Goal: Task Accomplishment & Management: Manage account settings

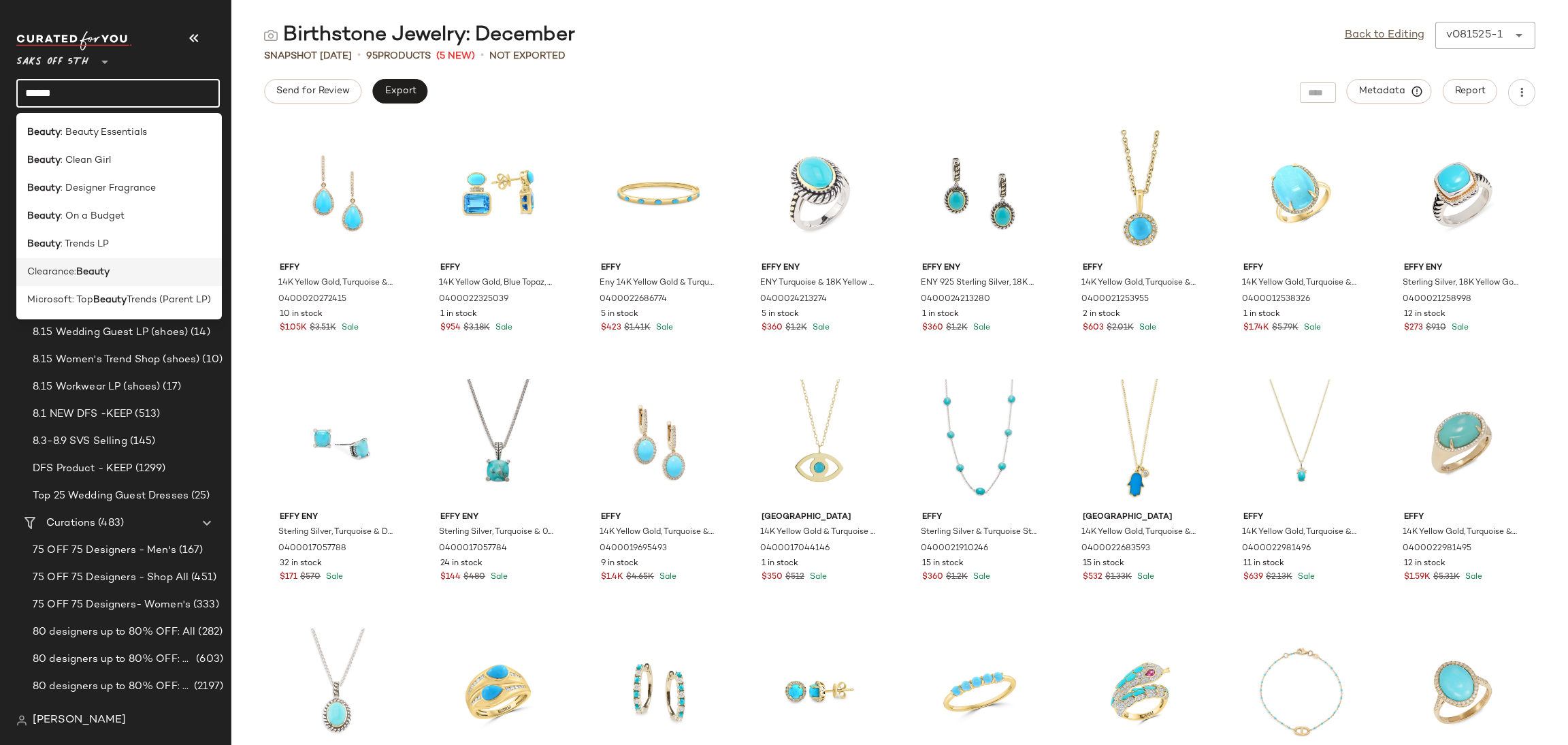
type input "******"
click at [116, 263] on div "Clearance: Beauty" at bounding box center [119, 272] width 206 height 28
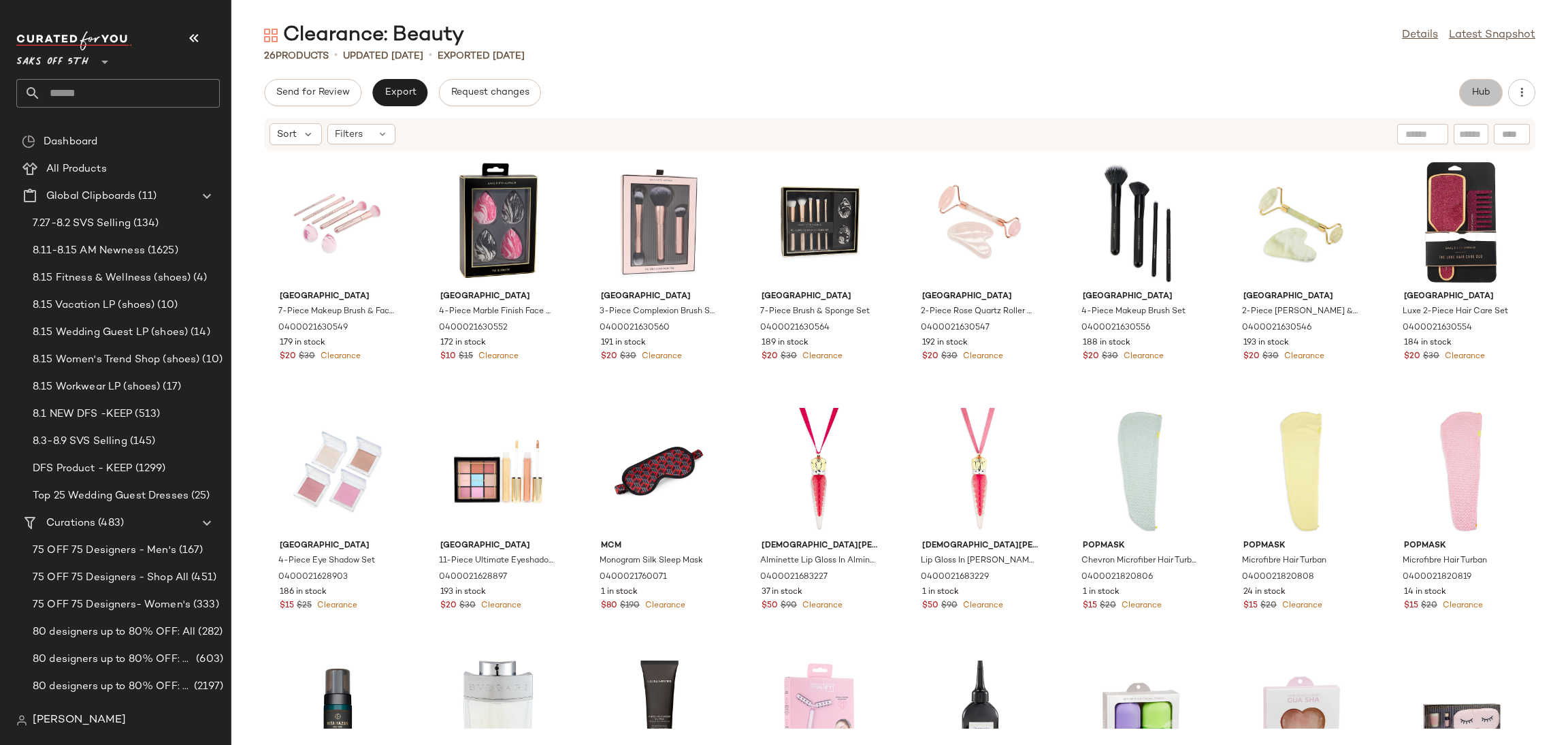
click at [1469, 102] on button "Hub" at bounding box center [1481, 92] width 43 height 27
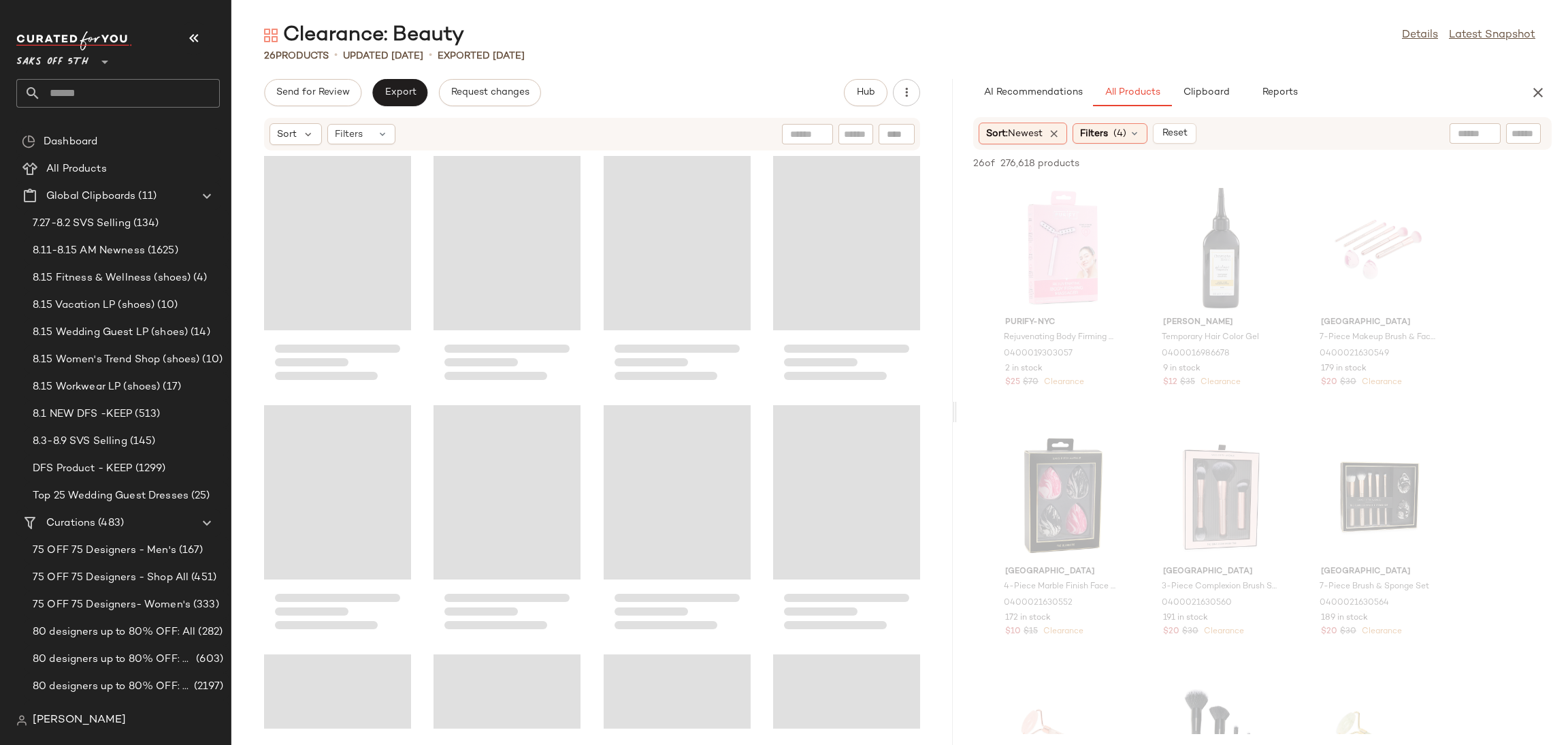
drag, startPoint x: 899, startPoint y: 405, endPoint x: 959, endPoint y: 412, distance: 60.4
click at [959, 412] on div "Clearance: Beauty Details Latest Snapshot 26 Products • updated Aug 13th • Expo…" at bounding box center [899, 383] width 1337 height 723
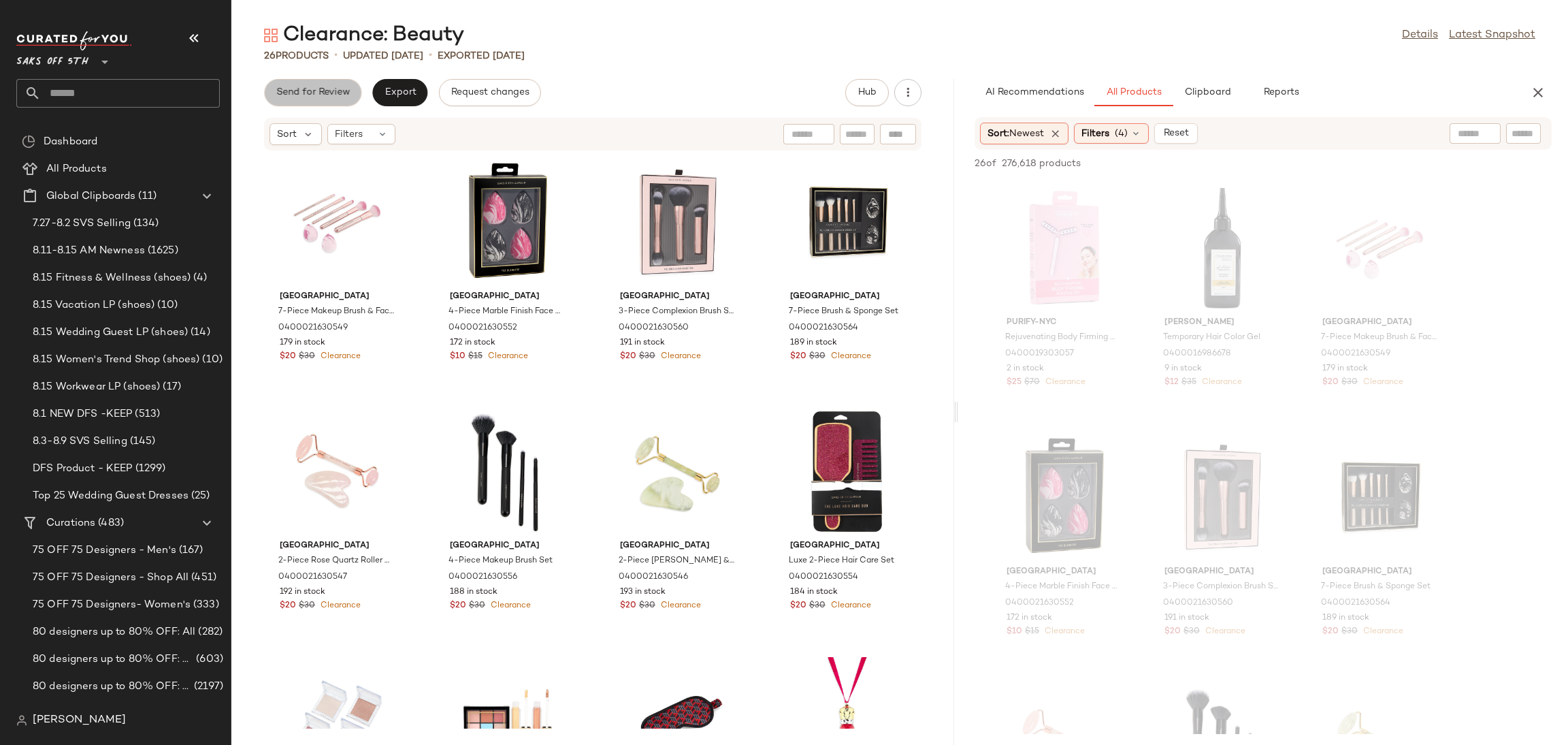
click at [318, 83] on button "Send for Review" at bounding box center [313, 92] width 97 height 27
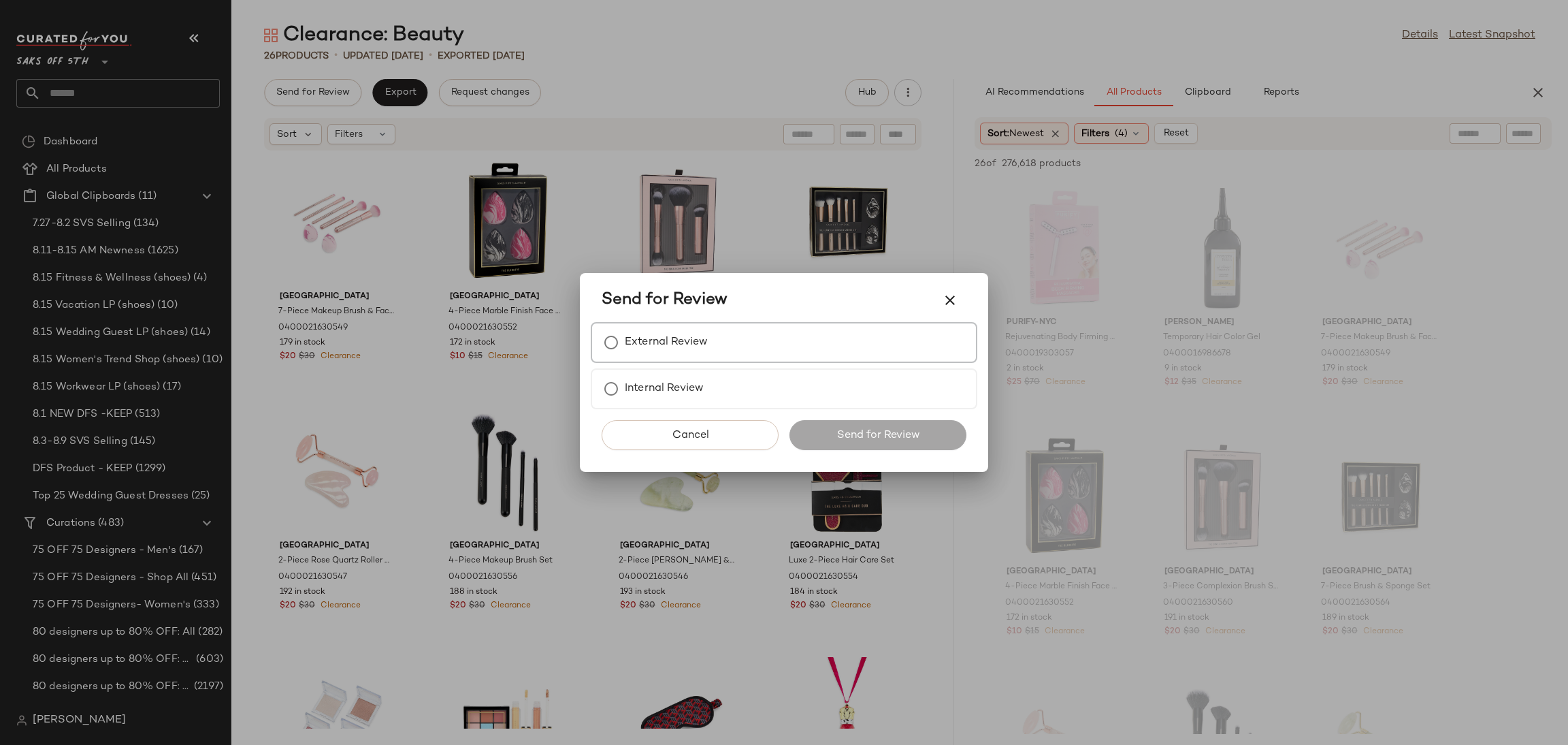
click at [746, 343] on div "External Review" at bounding box center [784, 342] width 387 height 41
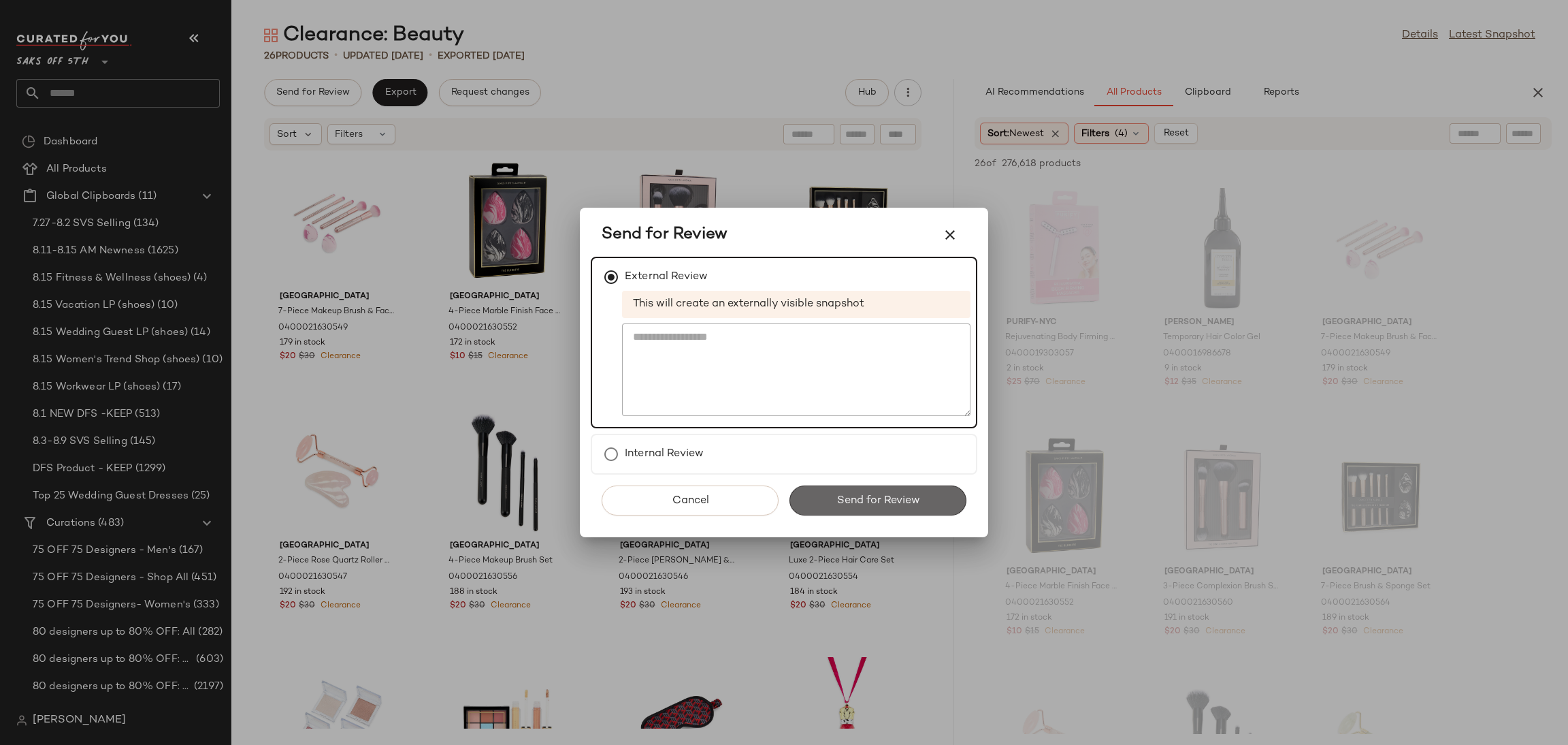
click at [883, 504] on span "Send for Review" at bounding box center [878, 501] width 83 height 13
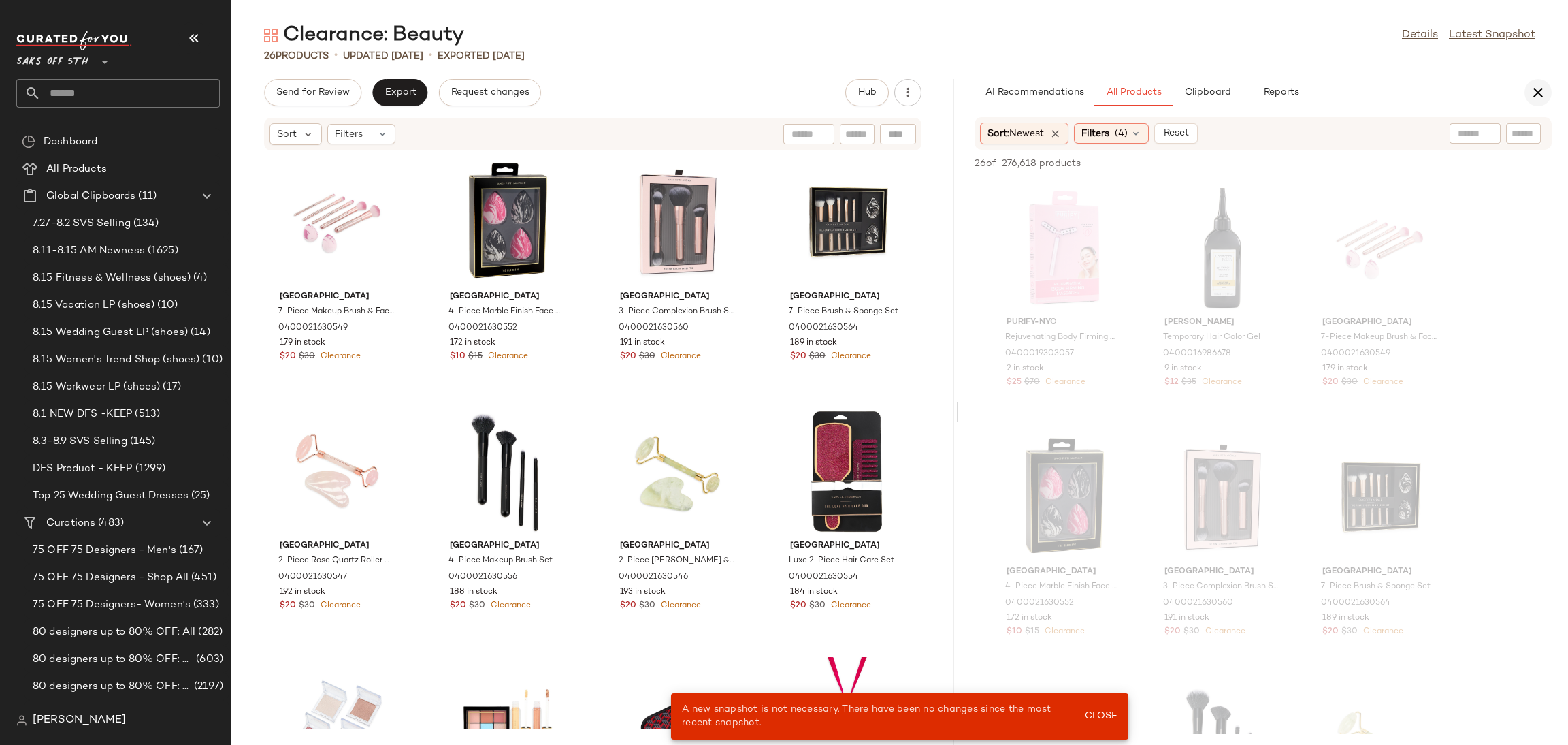
click at [1534, 91] on icon "button" at bounding box center [1538, 92] width 16 height 16
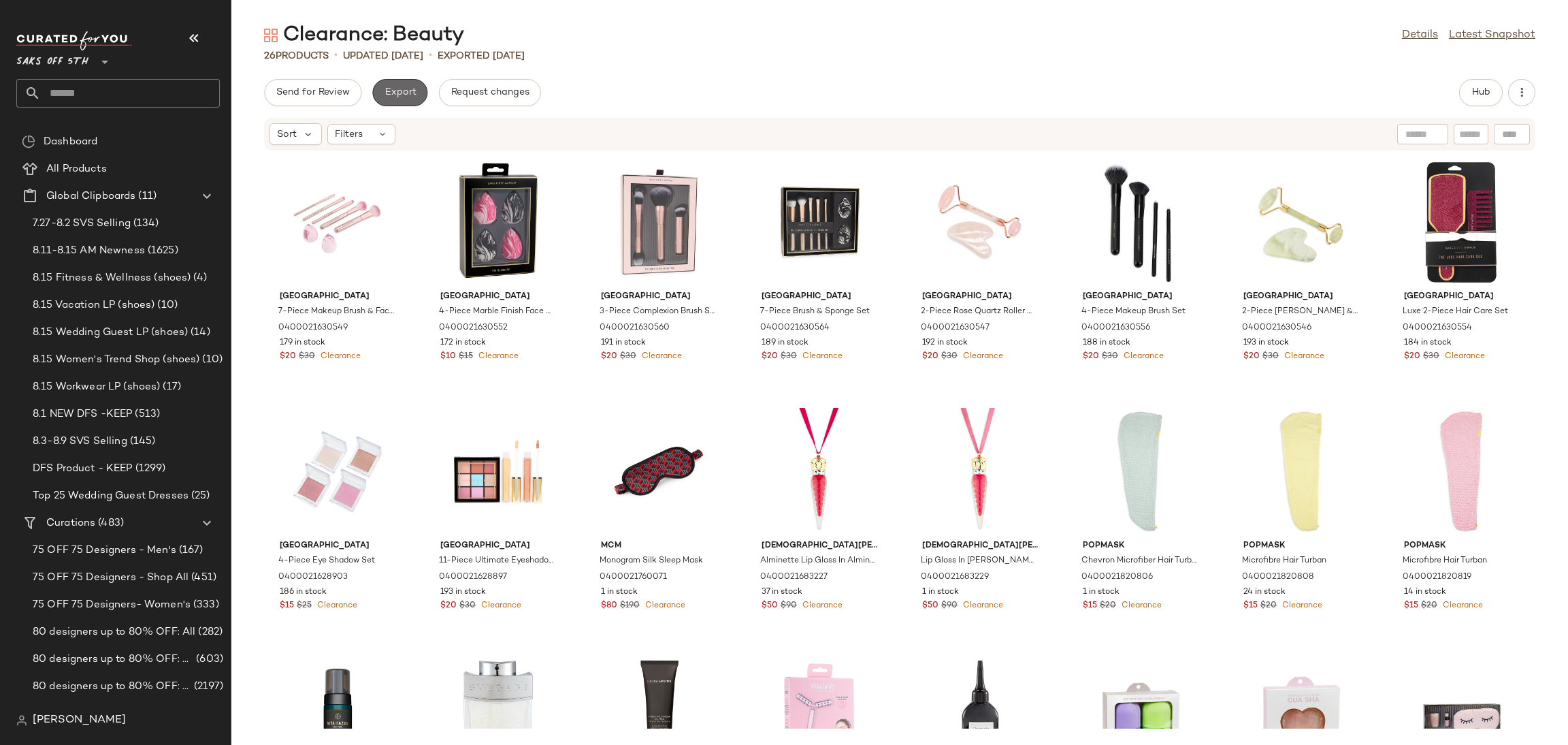
click at [404, 102] on button "Export" at bounding box center [399, 92] width 55 height 27
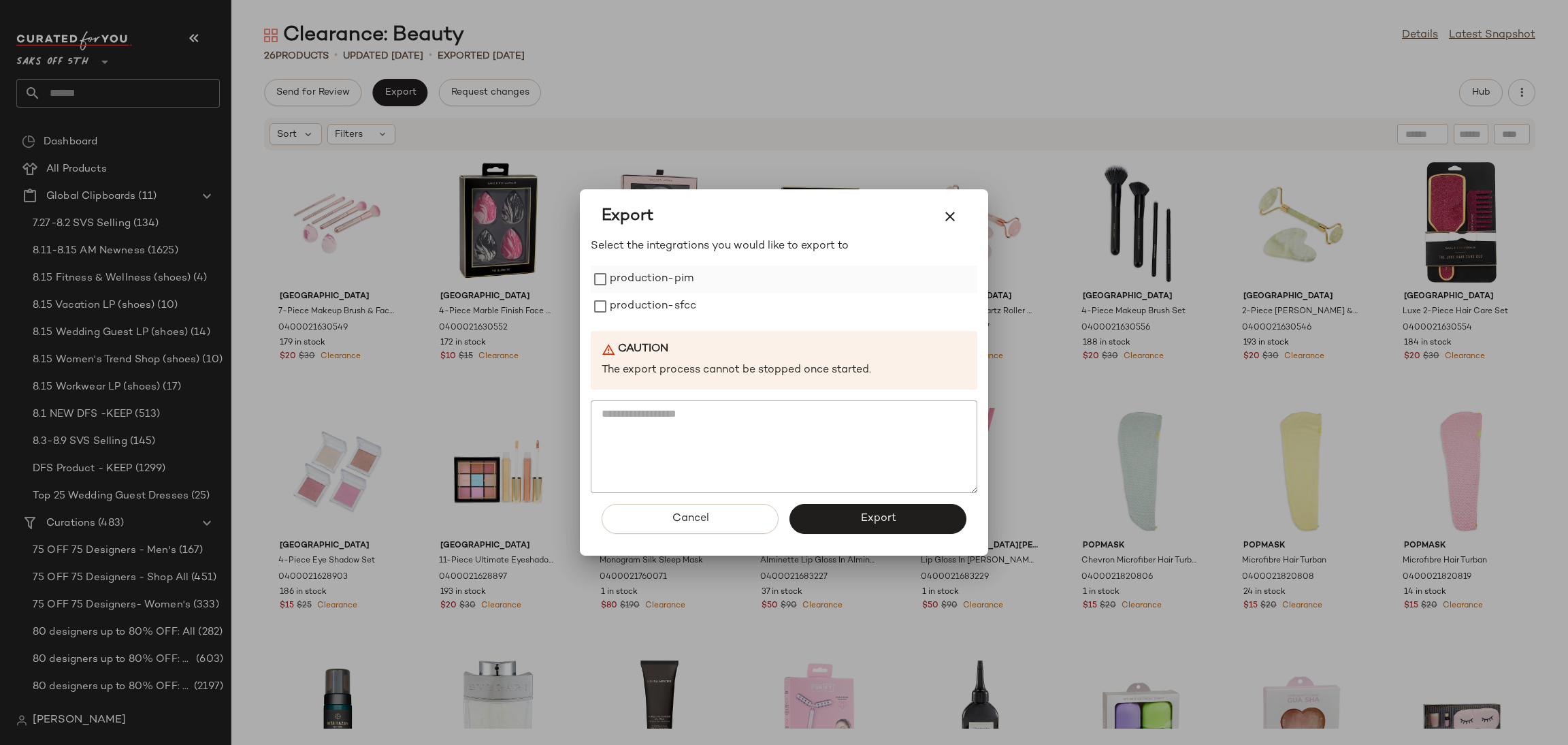
click at [618, 275] on label "production-pim" at bounding box center [651, 279] width 83 height 27
click at [634, 311] on label "production-sfcc" at bounding box center [652, 306] width 86 height 27
click at [884, 517] on span "Export" at bounding box center [878, 518] width 36 height 13
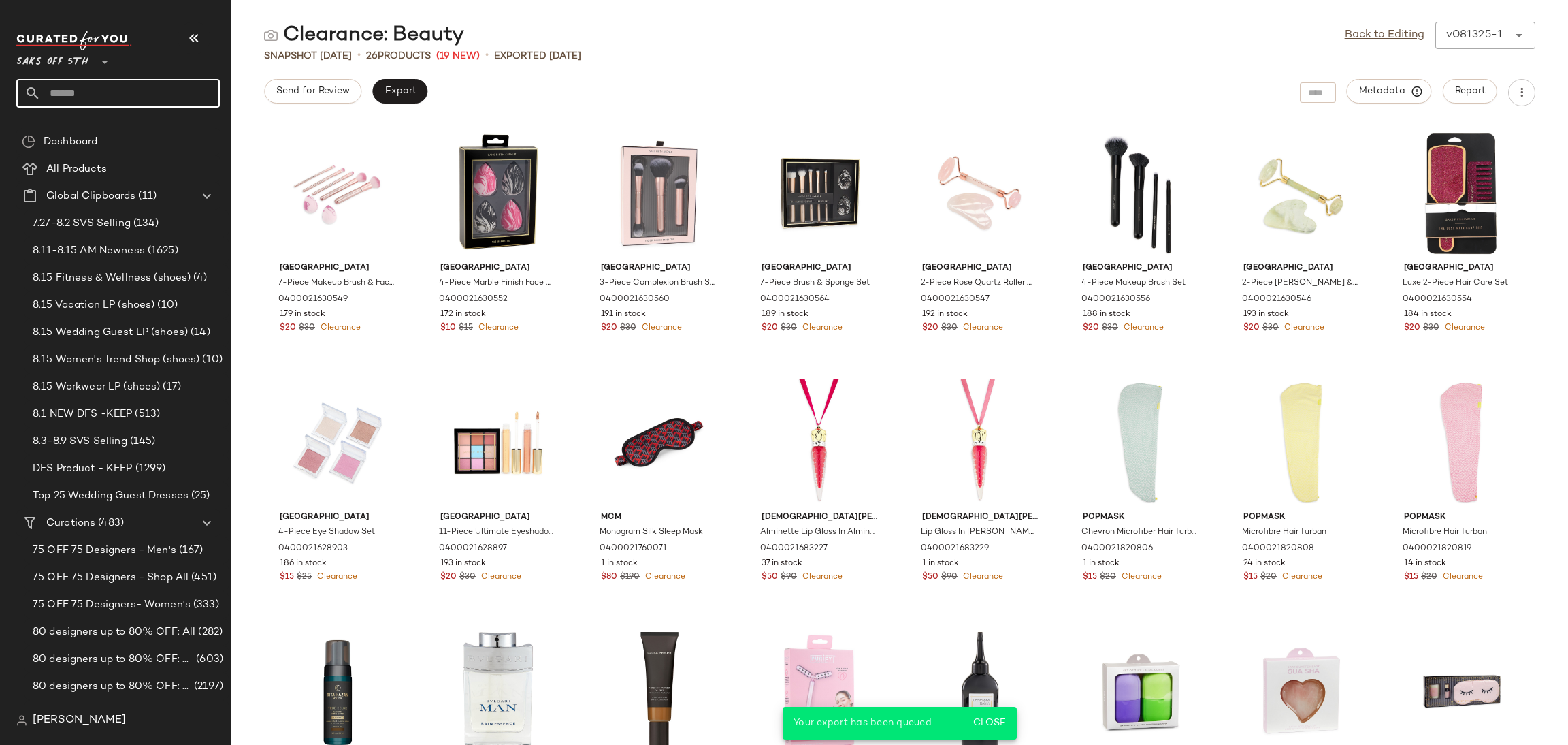
click at [100, 105] on input "text" at bounding box center [130, 93] width 179 height 29
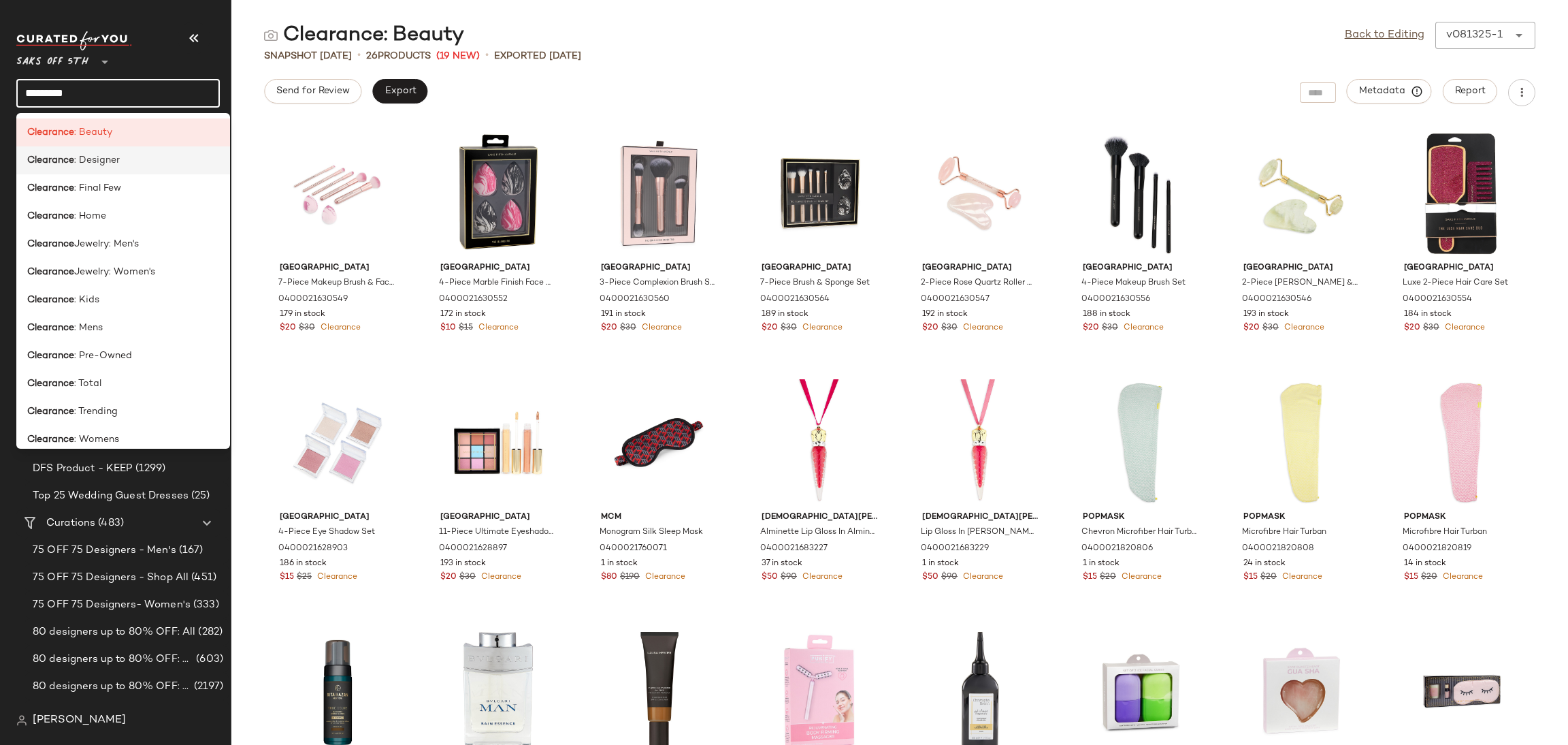
type input "*********"
click at [117, 202] on div "Clearance : Designer" at bounding box center [123, 216] width 214 height 28
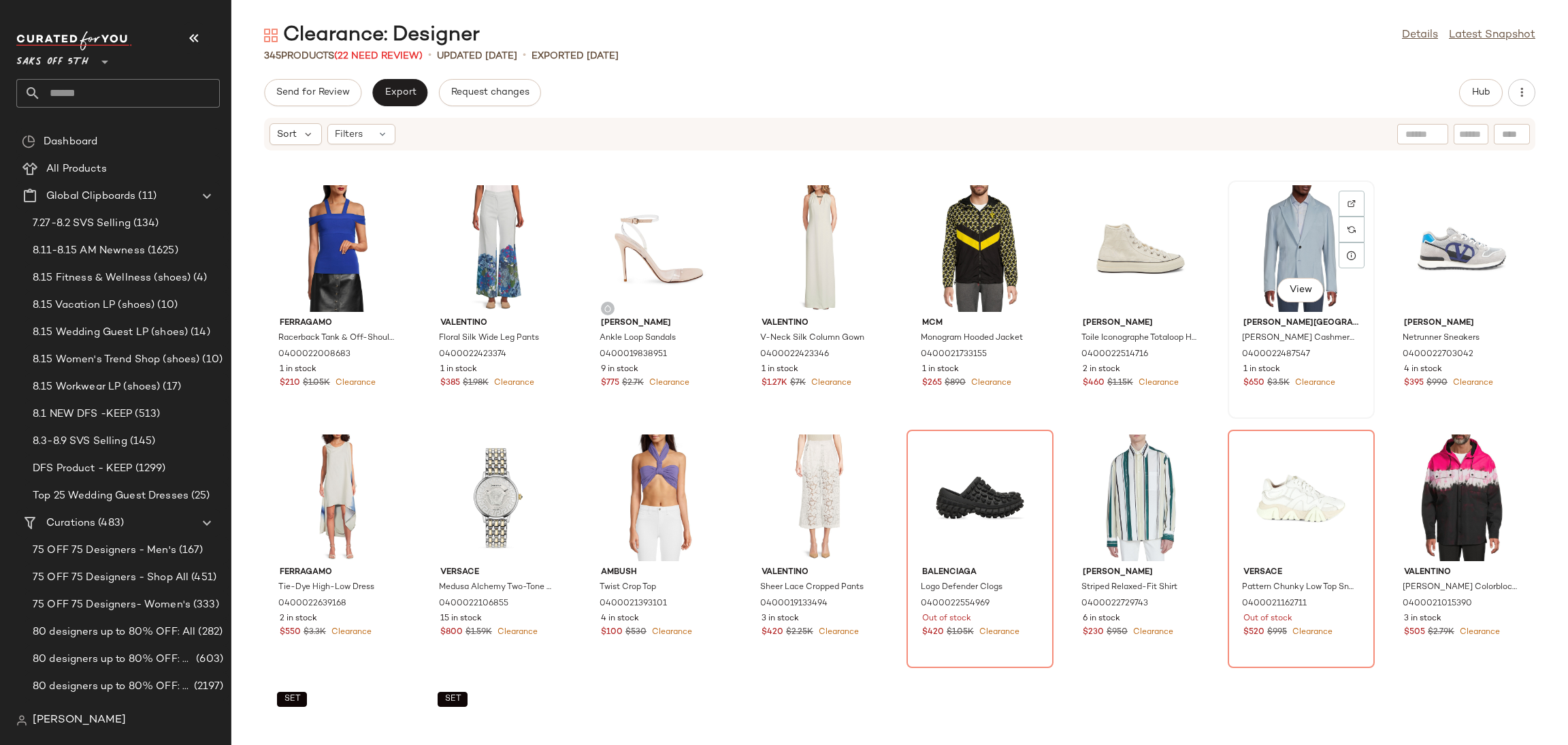
scroll to position [240, 0]
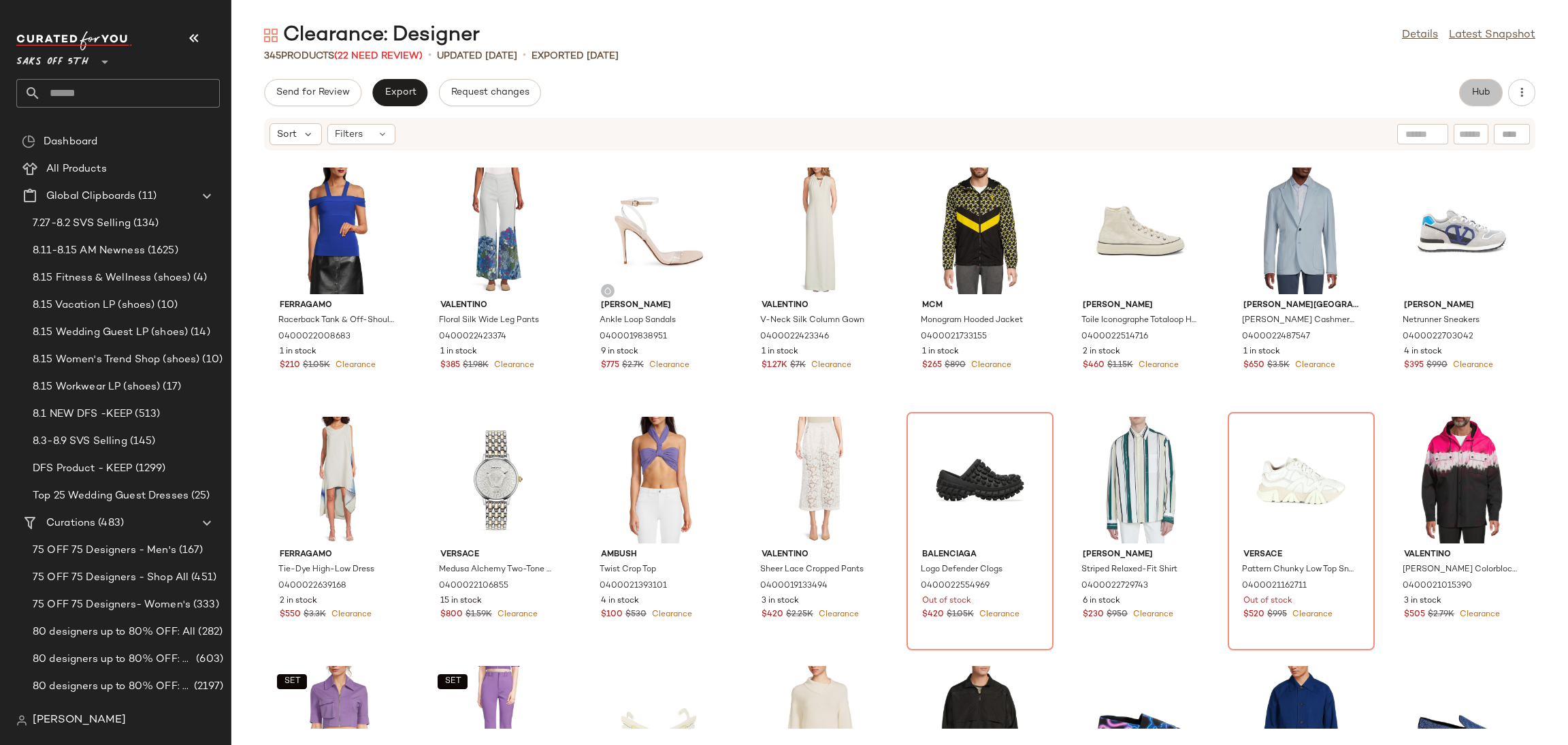
click at [1488, 83] on button "Hub" at bounding box center [1481, 92] width 43 height 27
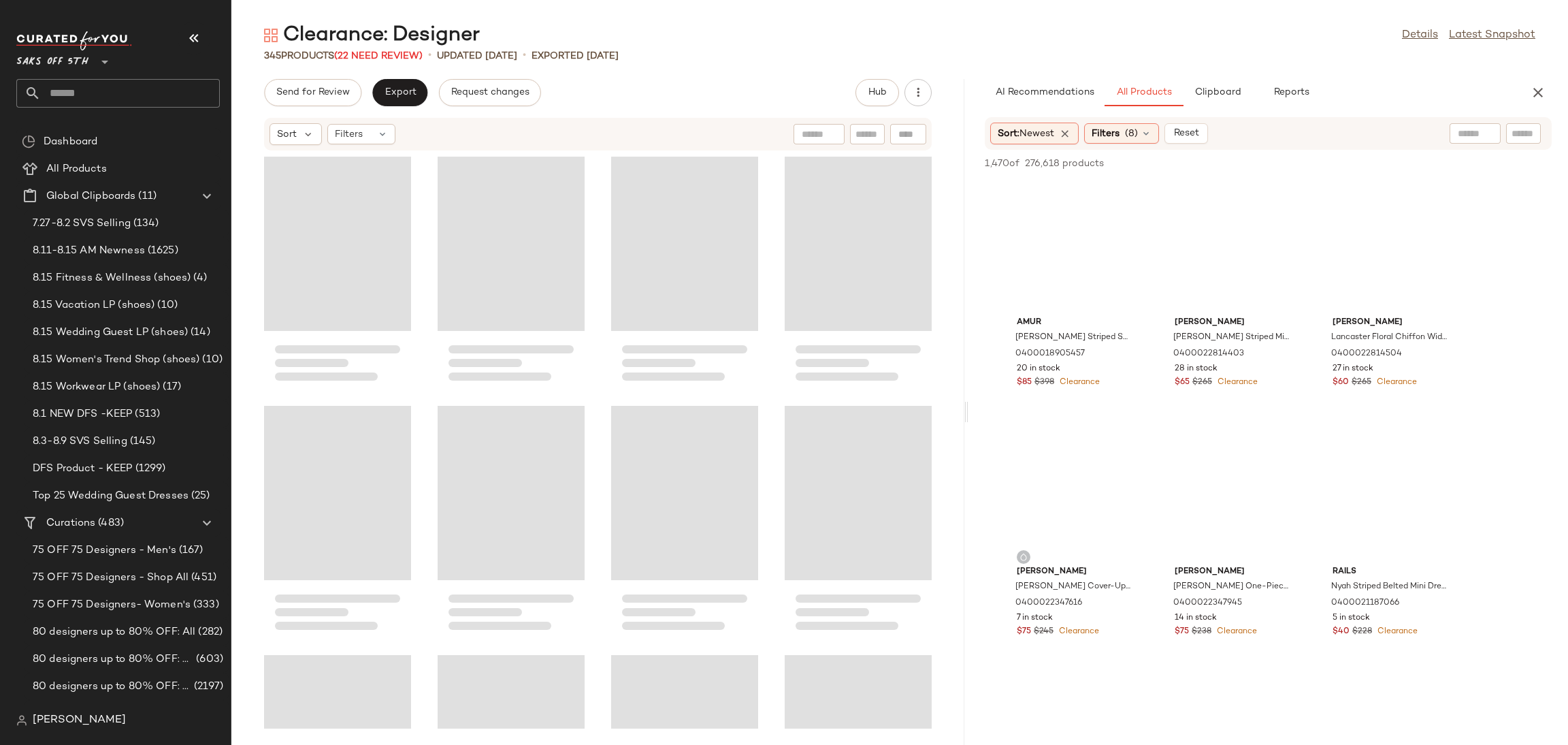
scroll to position [0, 0]
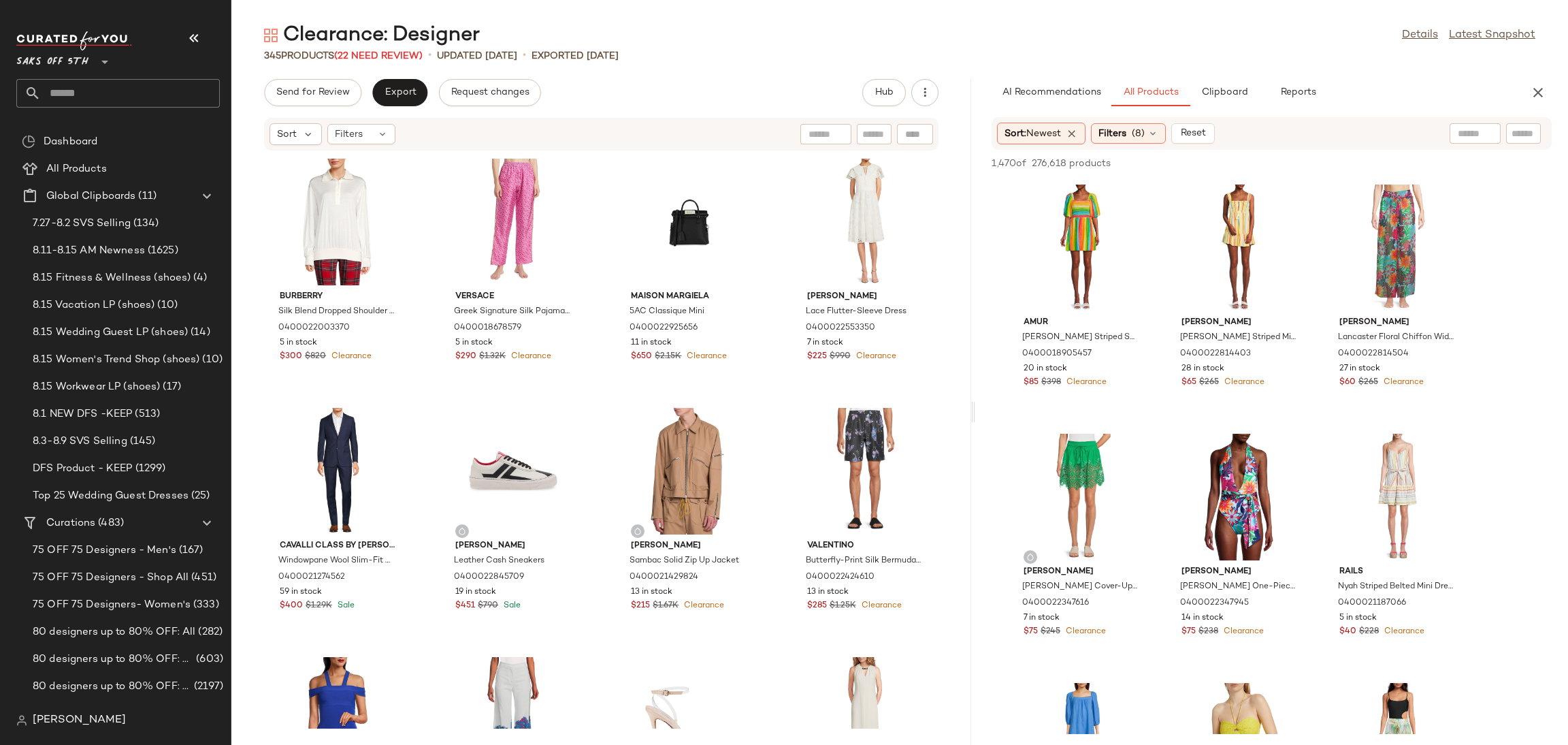
drag, startPoint x: 897, startPoint y: 412, endPoint x: 973, endPoint y: 421, distance: 76.5
click at [973, 421] on div "Clearance: Designer Details Latest Snapshot 345 Products (22 Need Review) • upd…" at bounding box center [899, 383] width 1337 height 723
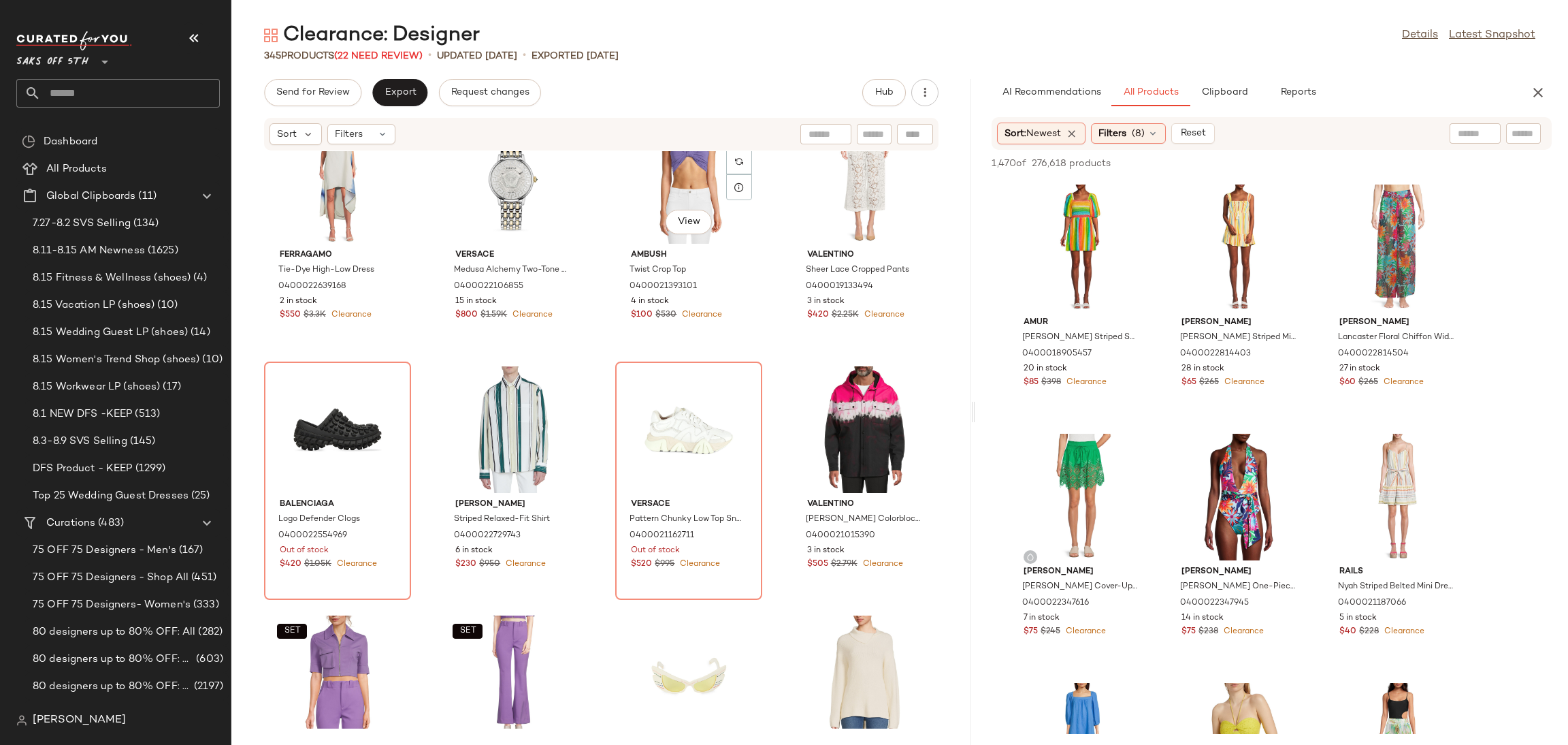
scroll to position [1052, 0]
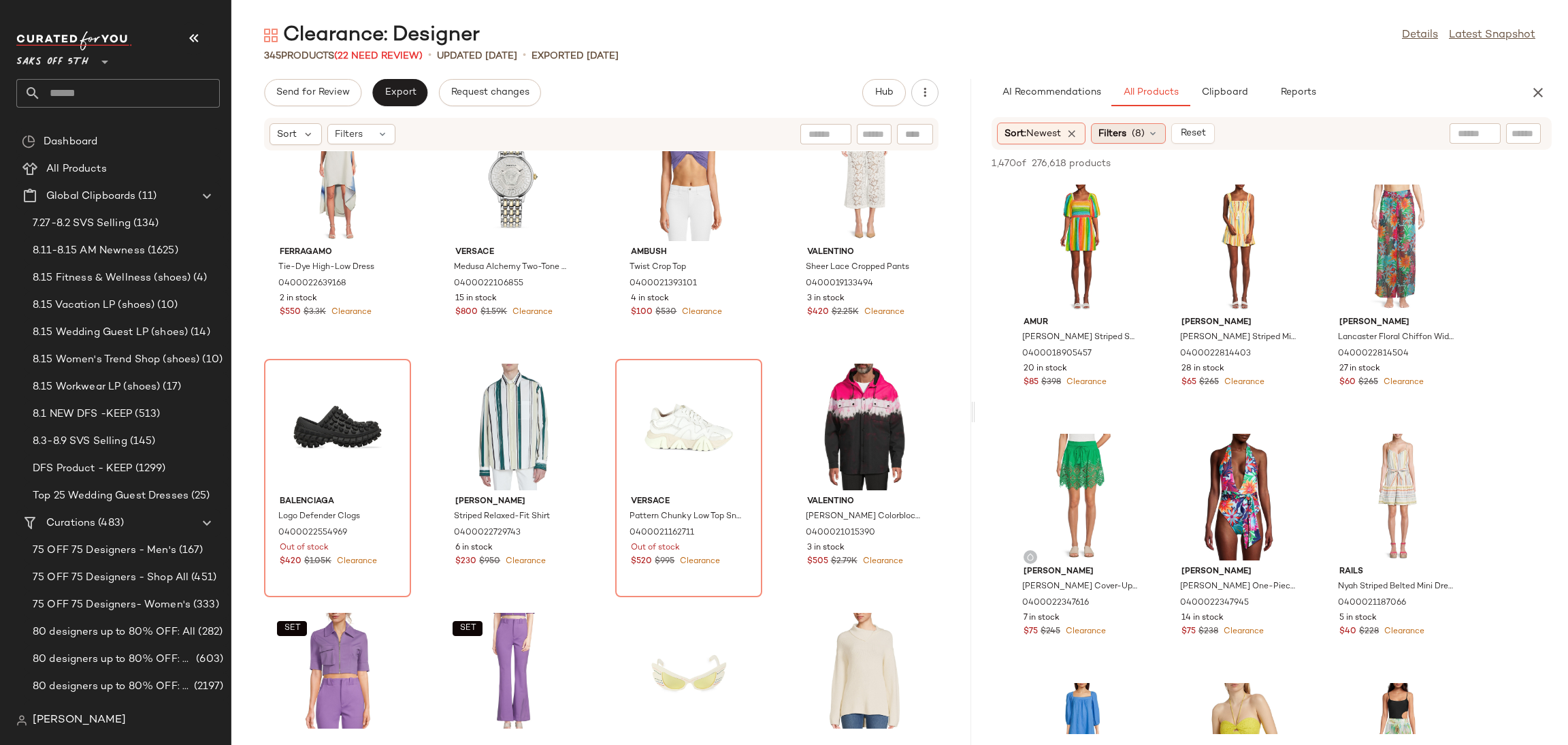
click at [1154, 137] on icon at bounding box center [1153, 133] width 11 height 11
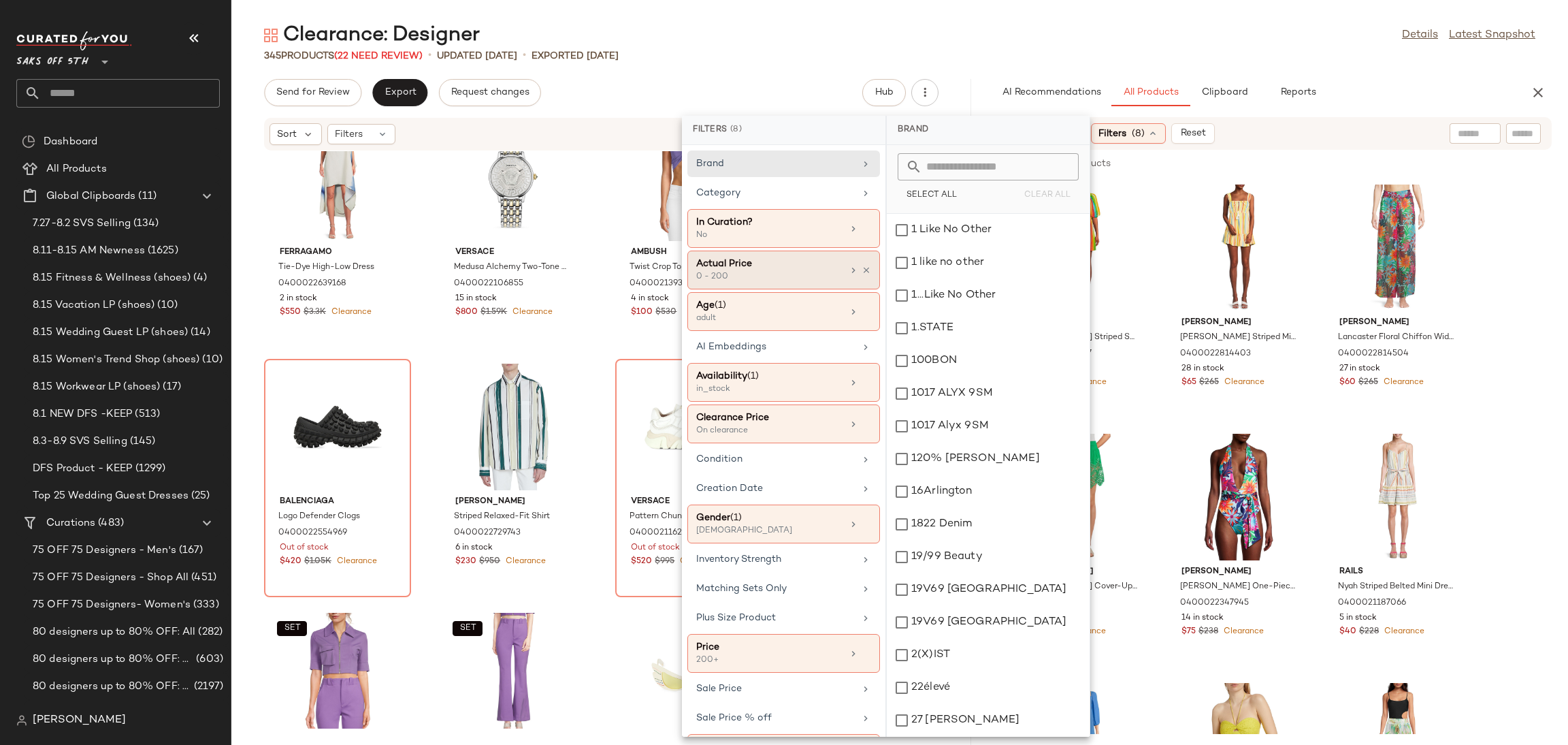
click at [808, 273] on div "0 - 200" at bounding box center [765, 277] width 136 height 13
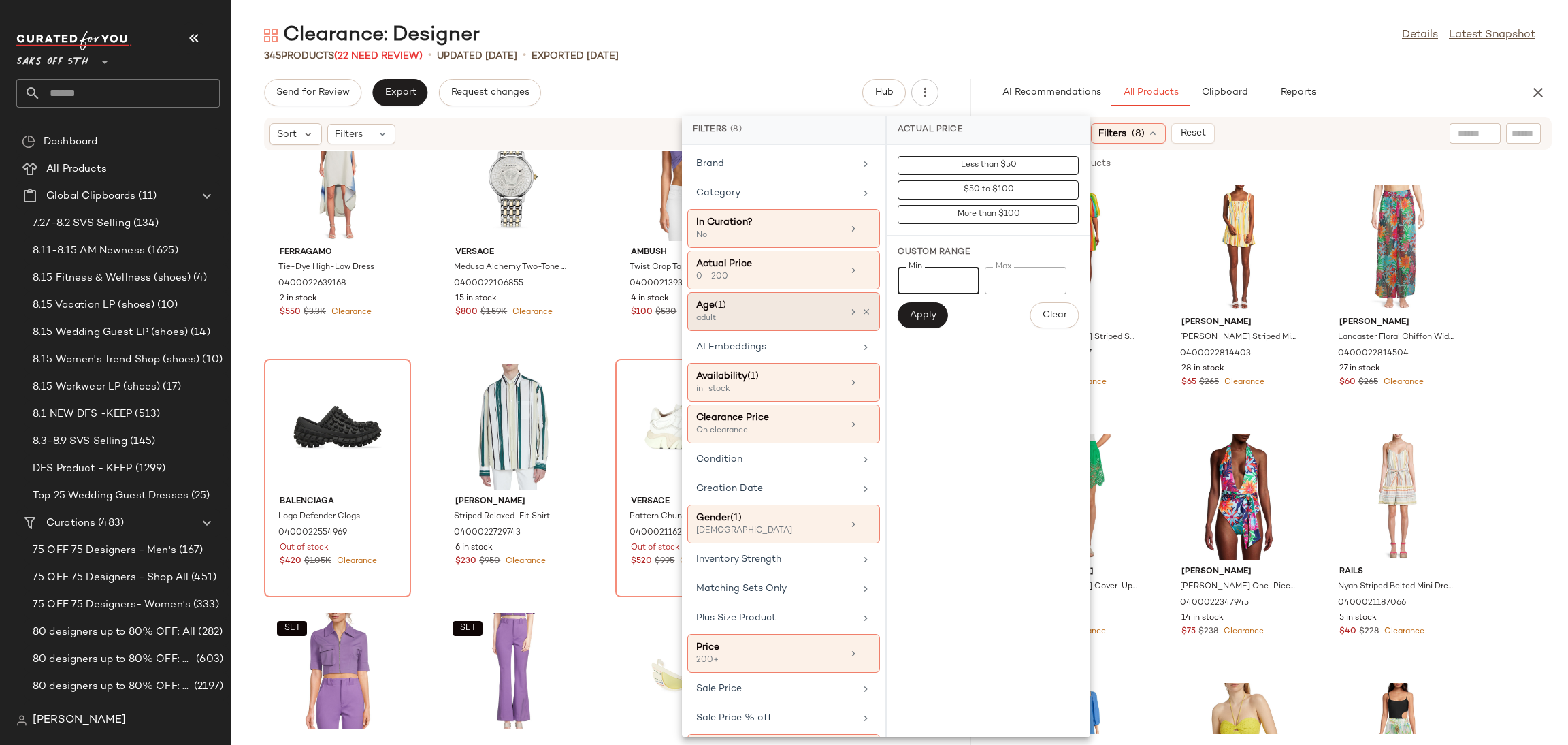
drag, startPoint x: 938, startPoint y: 279, endPoint x: 727, endPoint y: 324, distance: 215.7
click at [727, 324] on div "Filters (8) Brand Category In Curation? No Actual Price 0 - 200 Age (1) adult A…" at bounding box center [886, 426] width 409 height 621
type input "***"
drag, startPoint x: 1020, startPoint y: 292, endPoint x: 979, endPoint y: 295, distance: 41.1
click at [979, 295] on div "Min *** Min Max *** Max" at bounding box center [988, 281] width 181 height 27
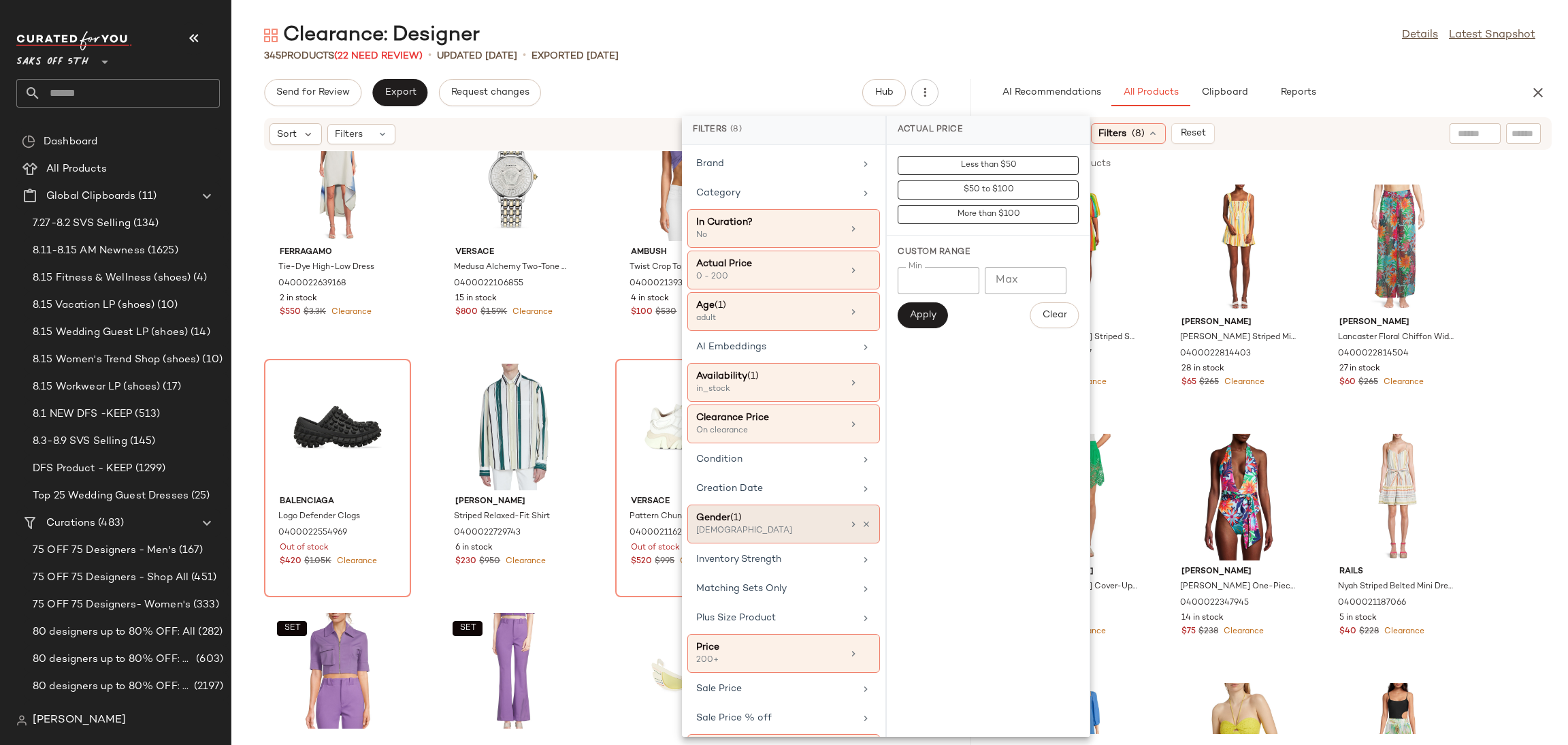
click at [798, 531] on div "[DEMOGRAPHIC_DATA]" at bounding box center [765, 531] width 136 height 13
click at [921, 279] on div "[DEMOGRAPHIC_DATA]" at bounding box center [988, 295] width 203 height 33
click at [899, 247] on div "[DEMOGRAPHIC_DATA]" at bounding box center [988, 263] width 203 height 33
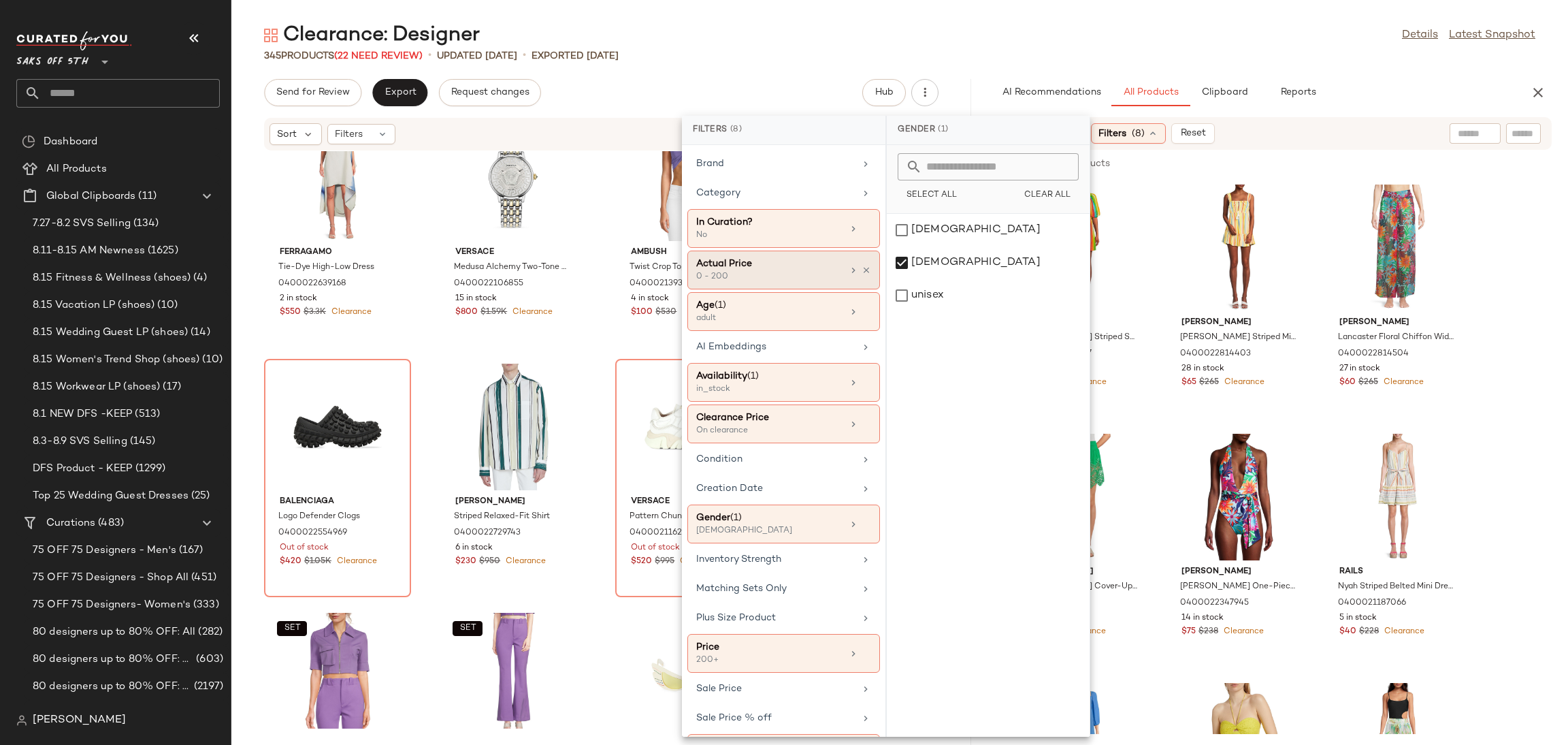
click at [785, 267] on div "Actual Price" at bounding box center [770, 264] width 147 height 15
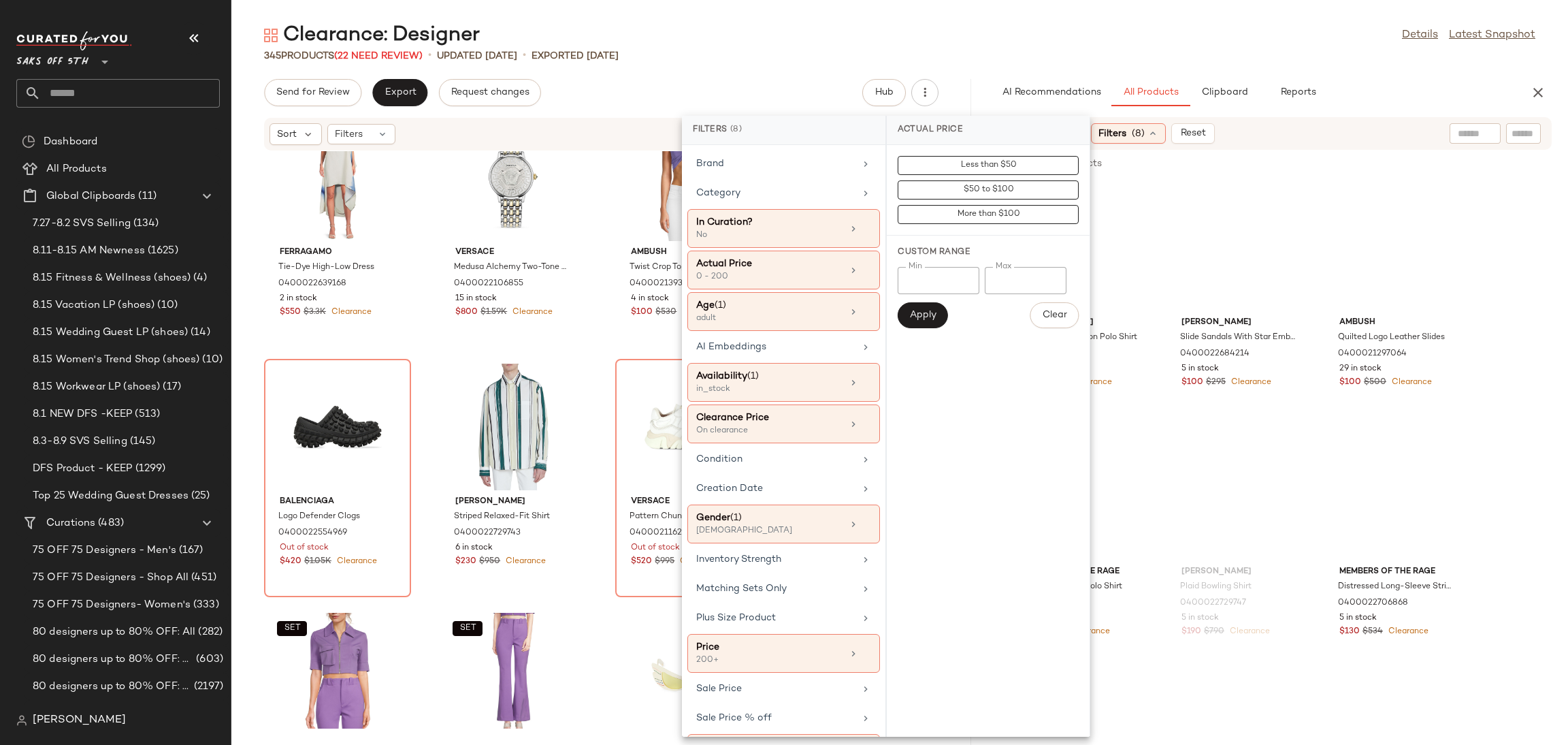
click at [932, 272] on input "*" at bounding box center [938, 281] width 82 height 27
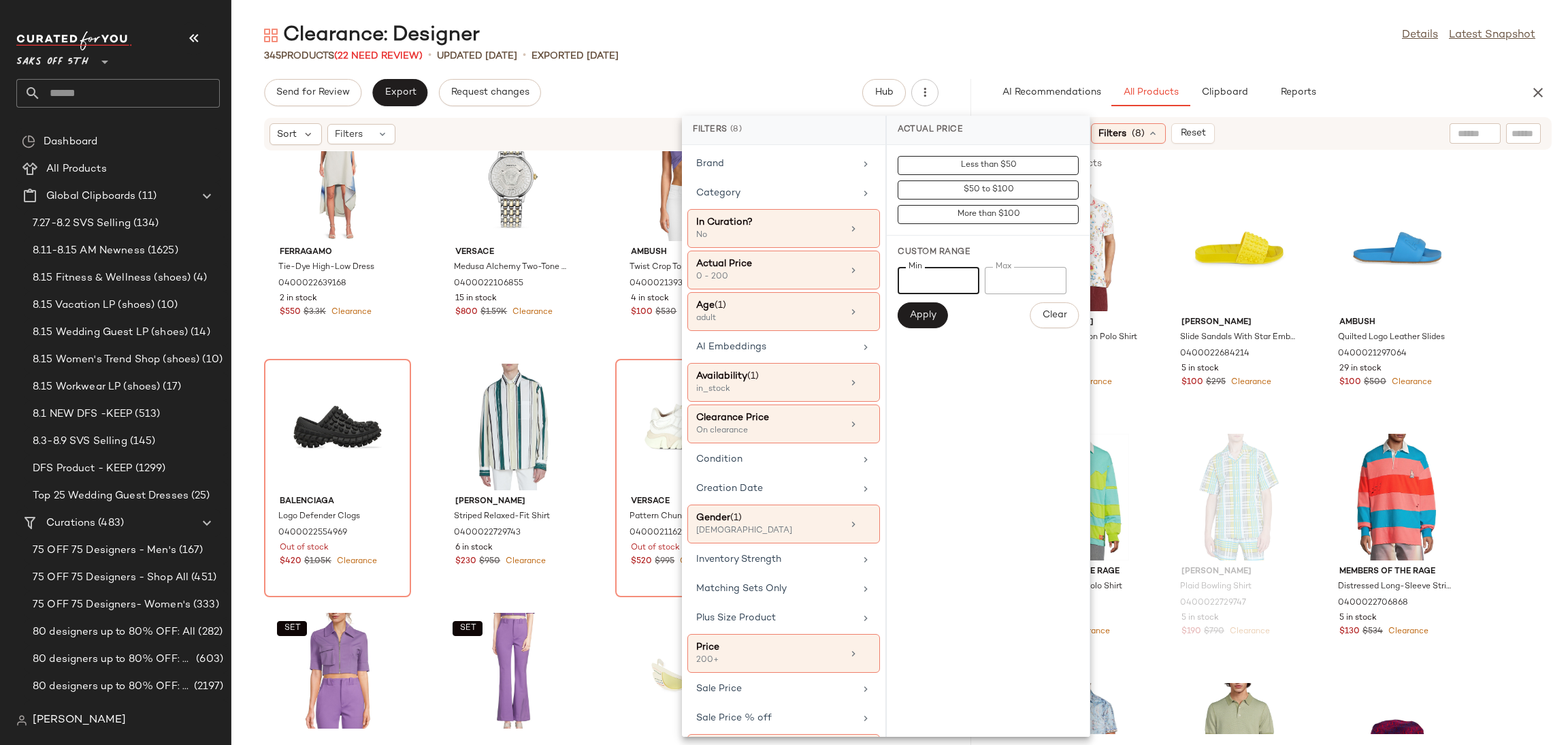
type input "***"
drag, startPoint x: 1019, startPoint y: 281, endPoint x: 933, endPoint y: 313, distance: 91.8
click at [933, 313] on div "Min *** Min Max *** Max Apply Clear" at bounding box center [988, 298] width 181 height 62
click at [933, 313] on span "Apply" at bounding box center [923, 315] width 27 height 11
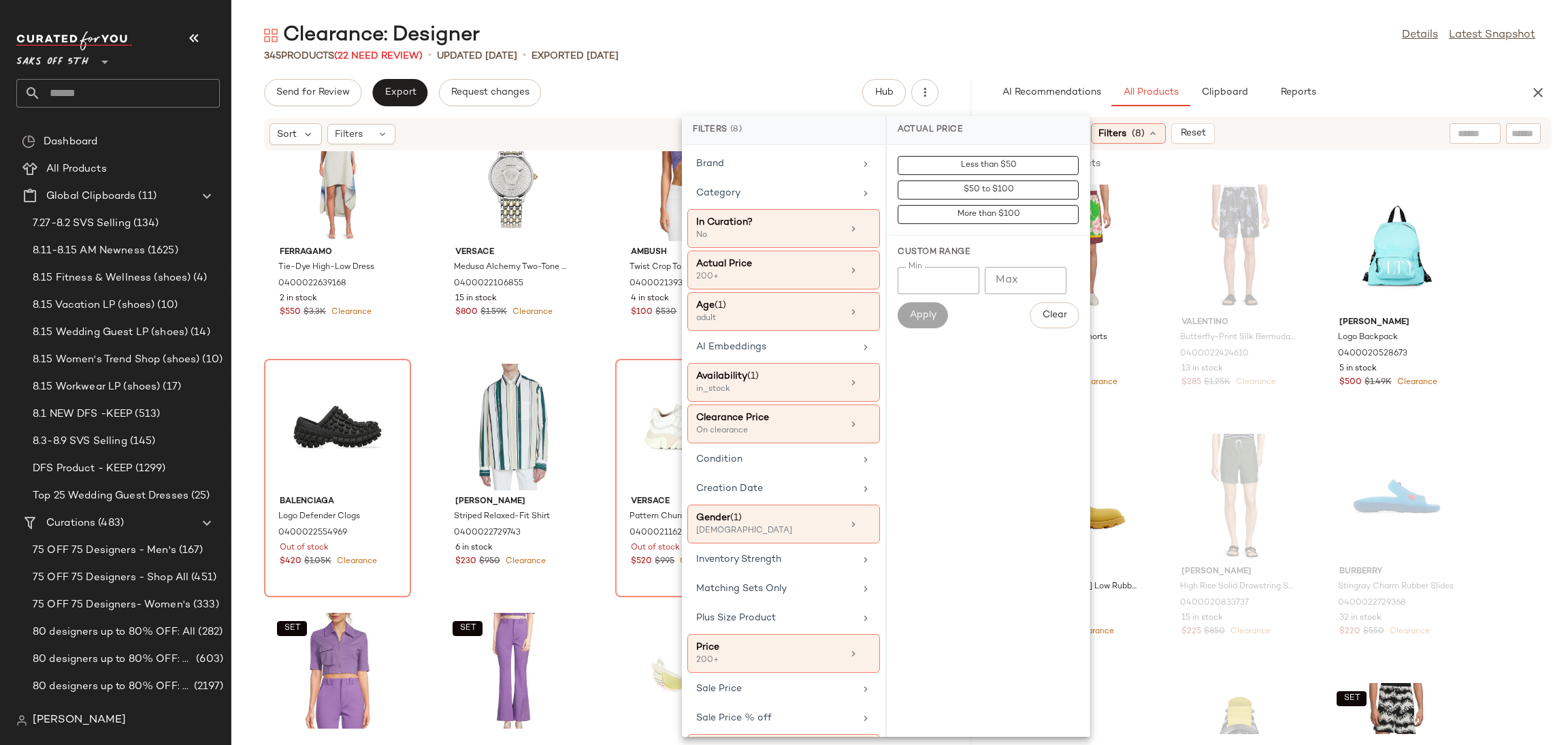
click at [1168, 57] on div "345 Products (22 Need Review) • updated Aug 13th • Exported Aug 13th" at bounding box center [899, 55] width 1337 height 14
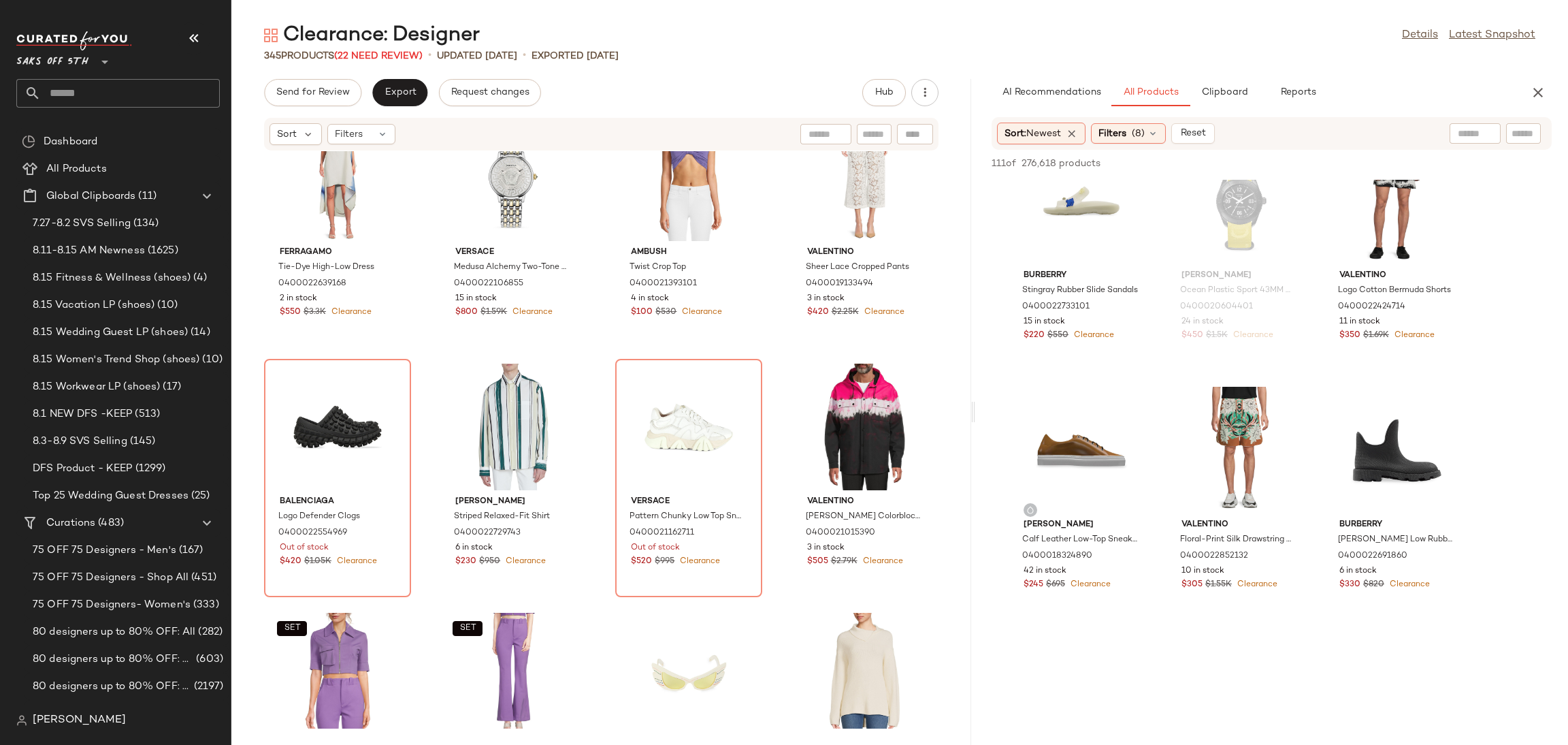
scroll to position [547, 0]
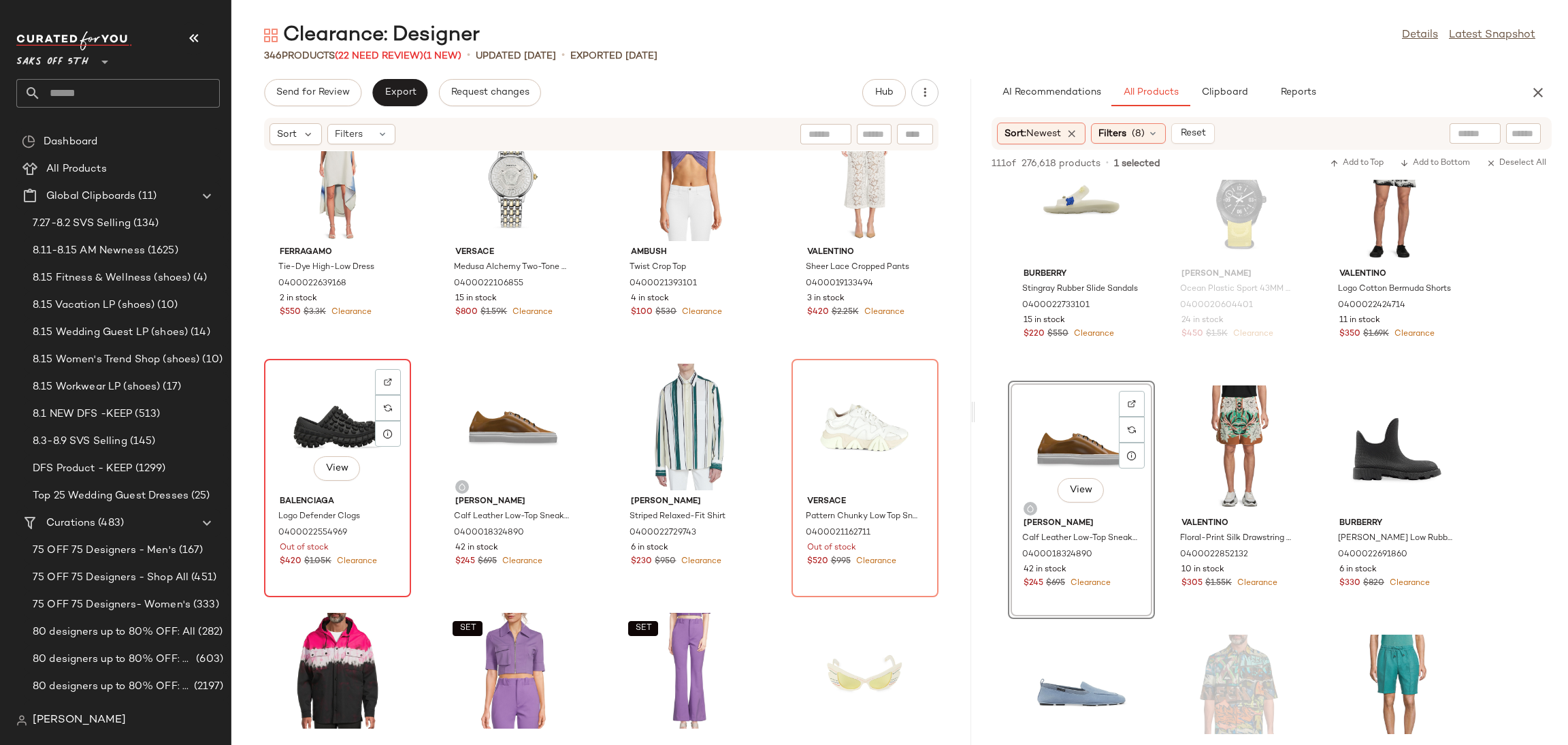
click at [354, 414] on div "View" at bounding box center [338, 427] width 138 height 127
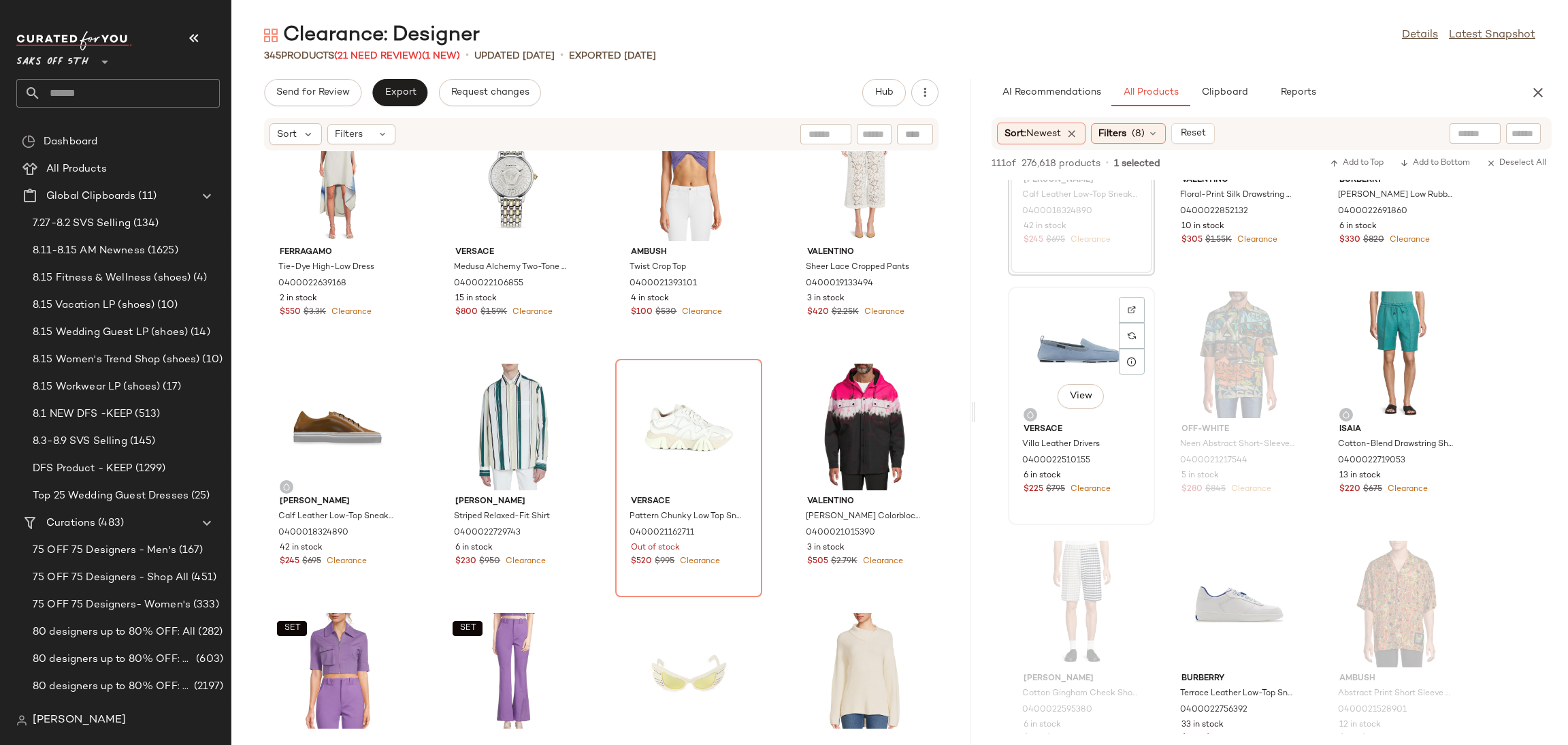
scroll to position [889, 0]
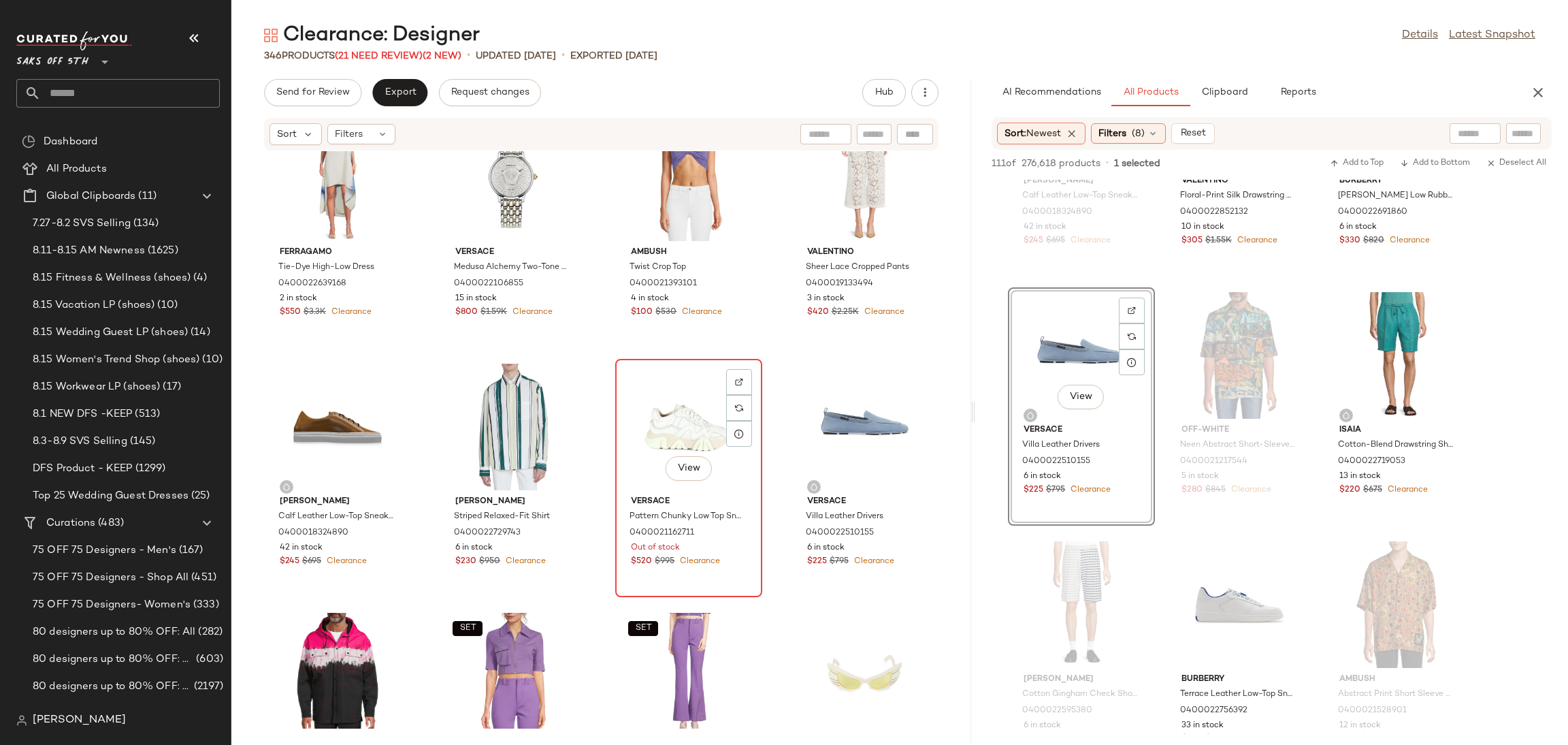
click at [688, 426] on div "View" at bounding box center [689, 427] width 138 height 127
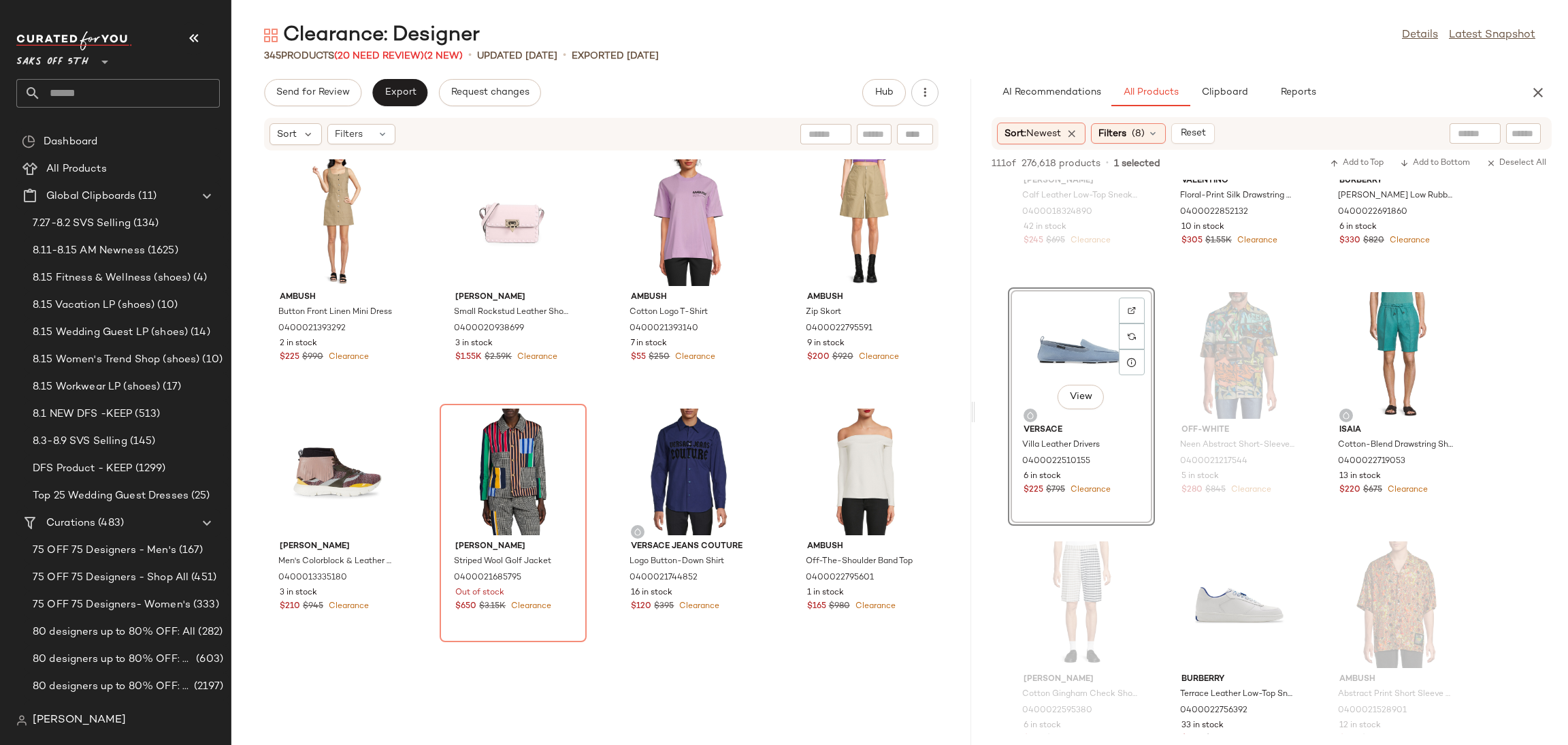
scroll to position [3025, 0]
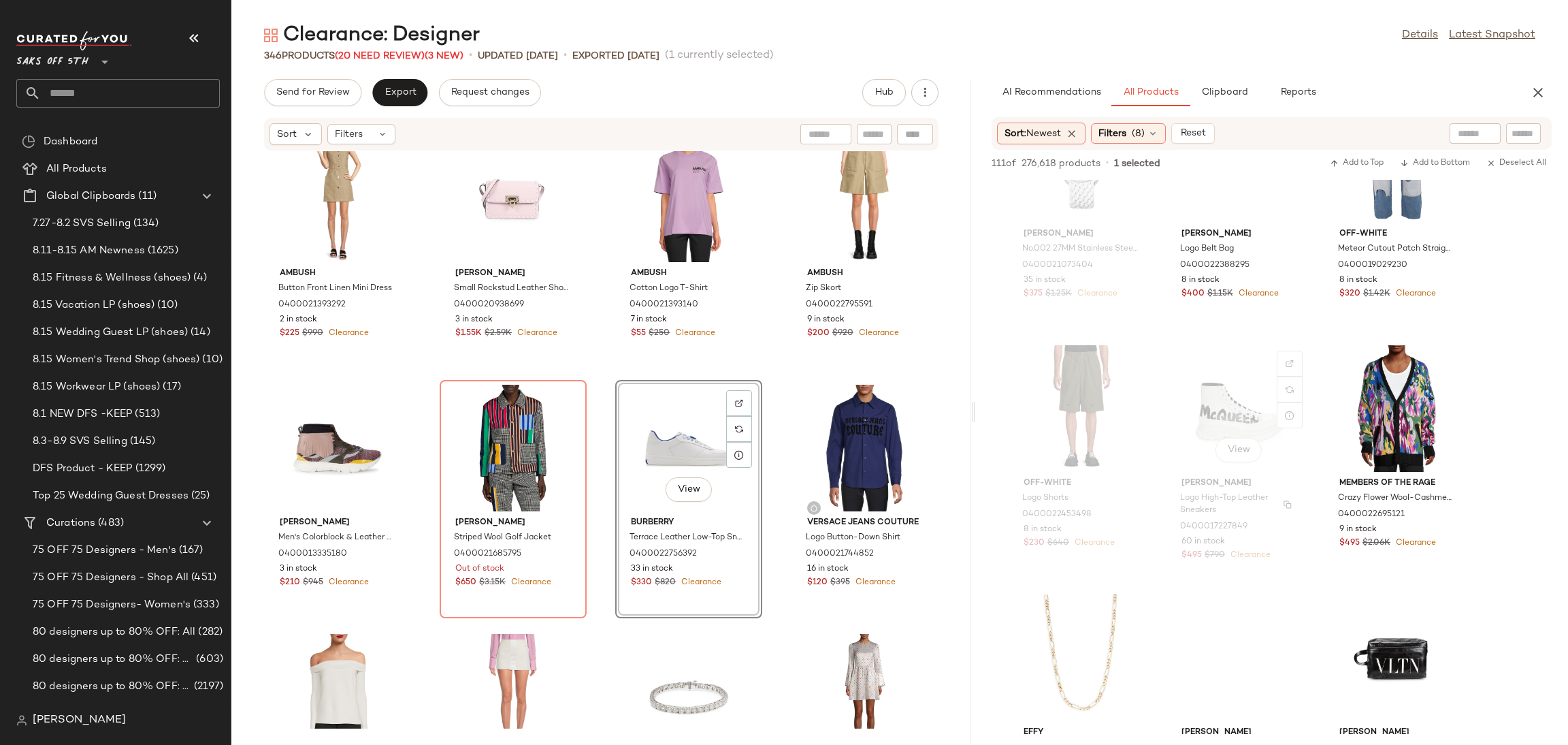
scroll to position [2333, 0]
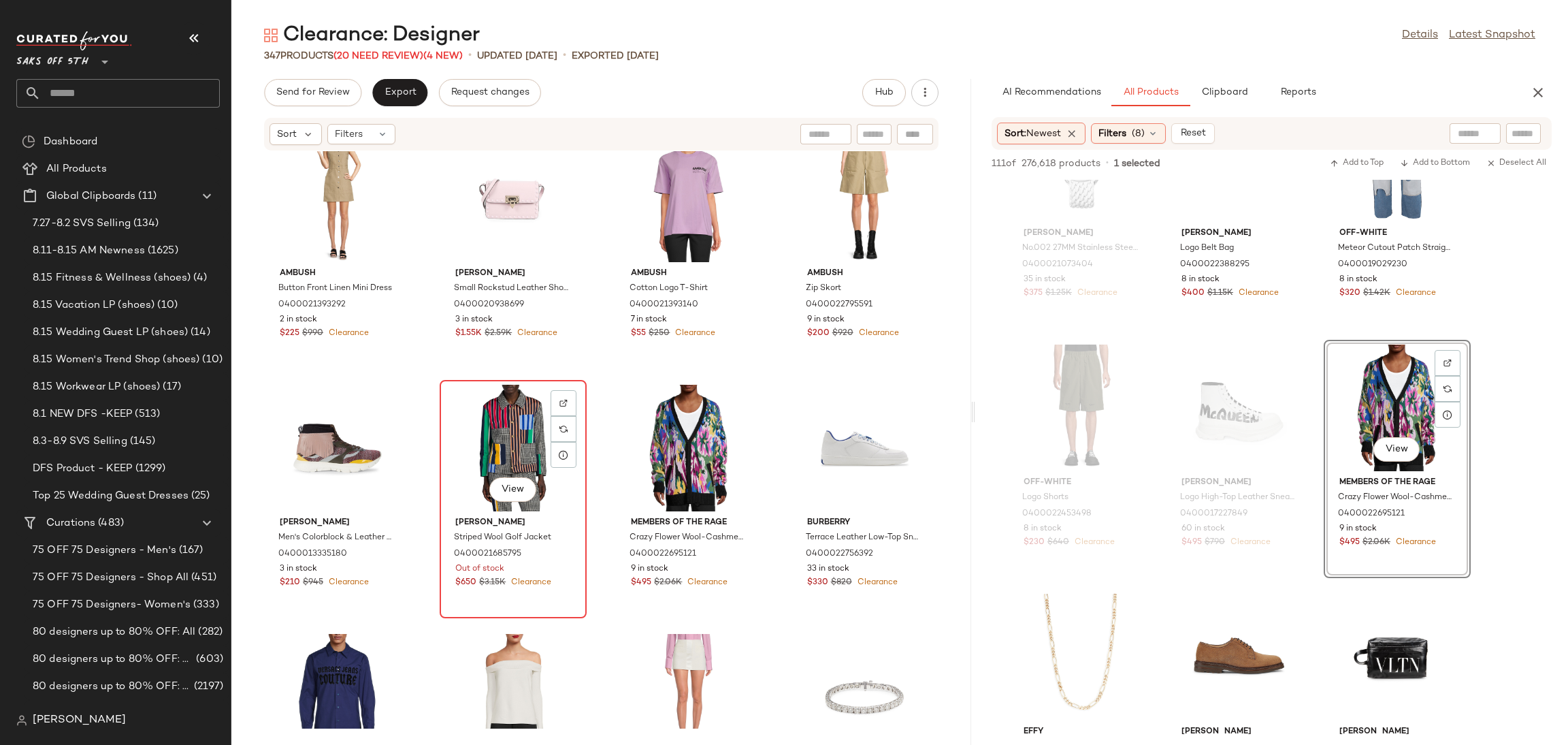
click at [517, 426] on div "View" at bounding box center [514, 449] width 138 height 127
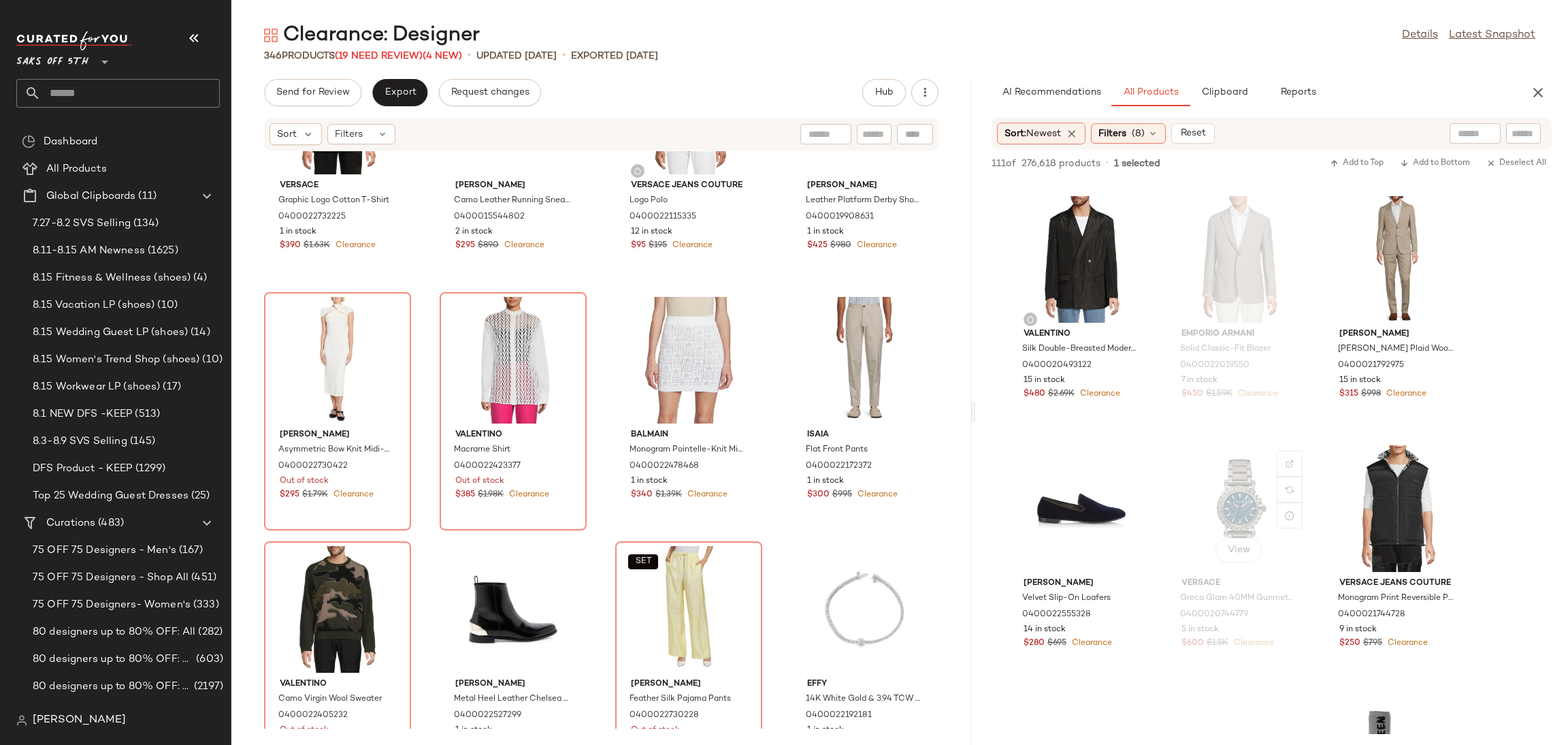
scroll to position [6716, 0]
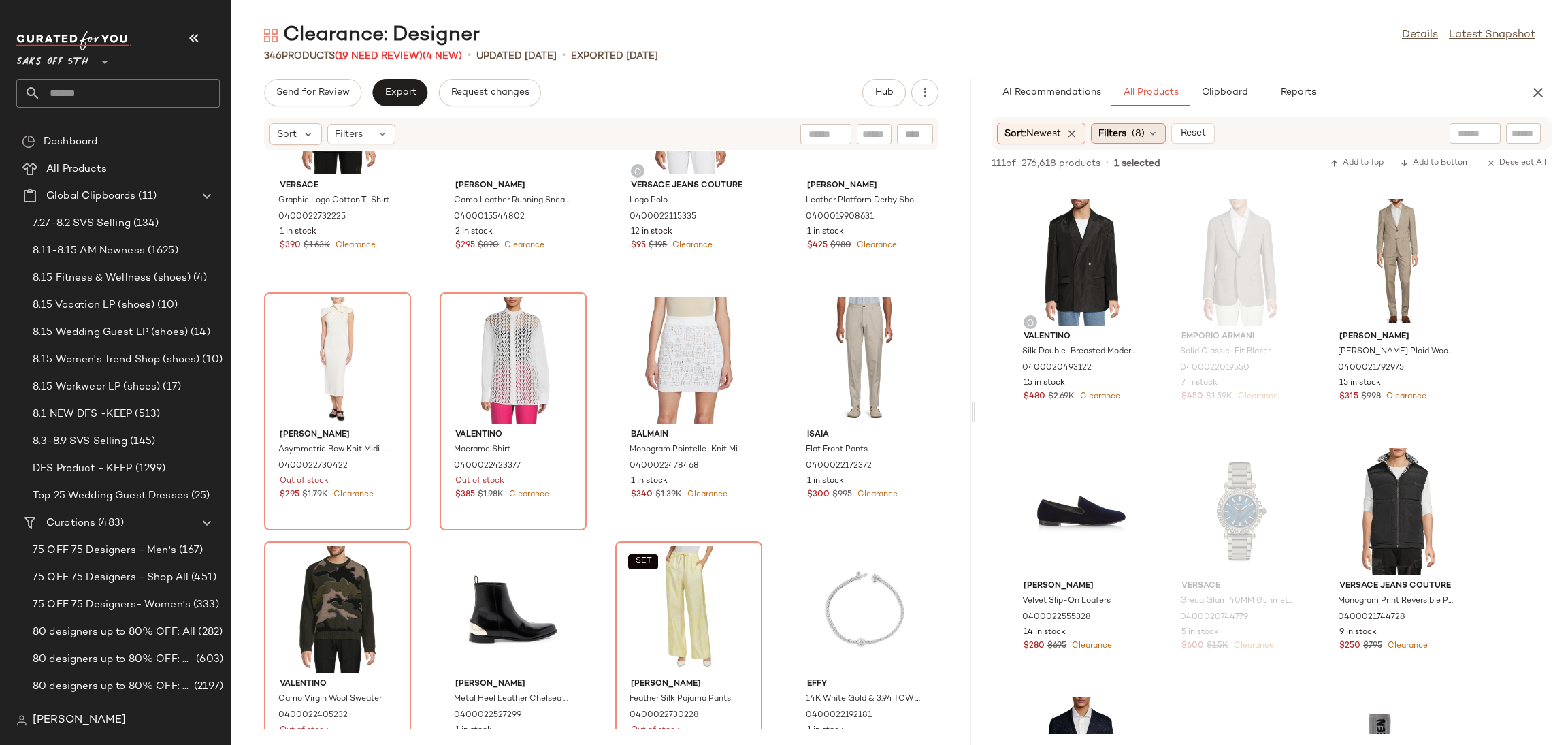
click at [1150, 139] on div "Filters (8)" at bounding box center [1129, 133] width 75 height 21
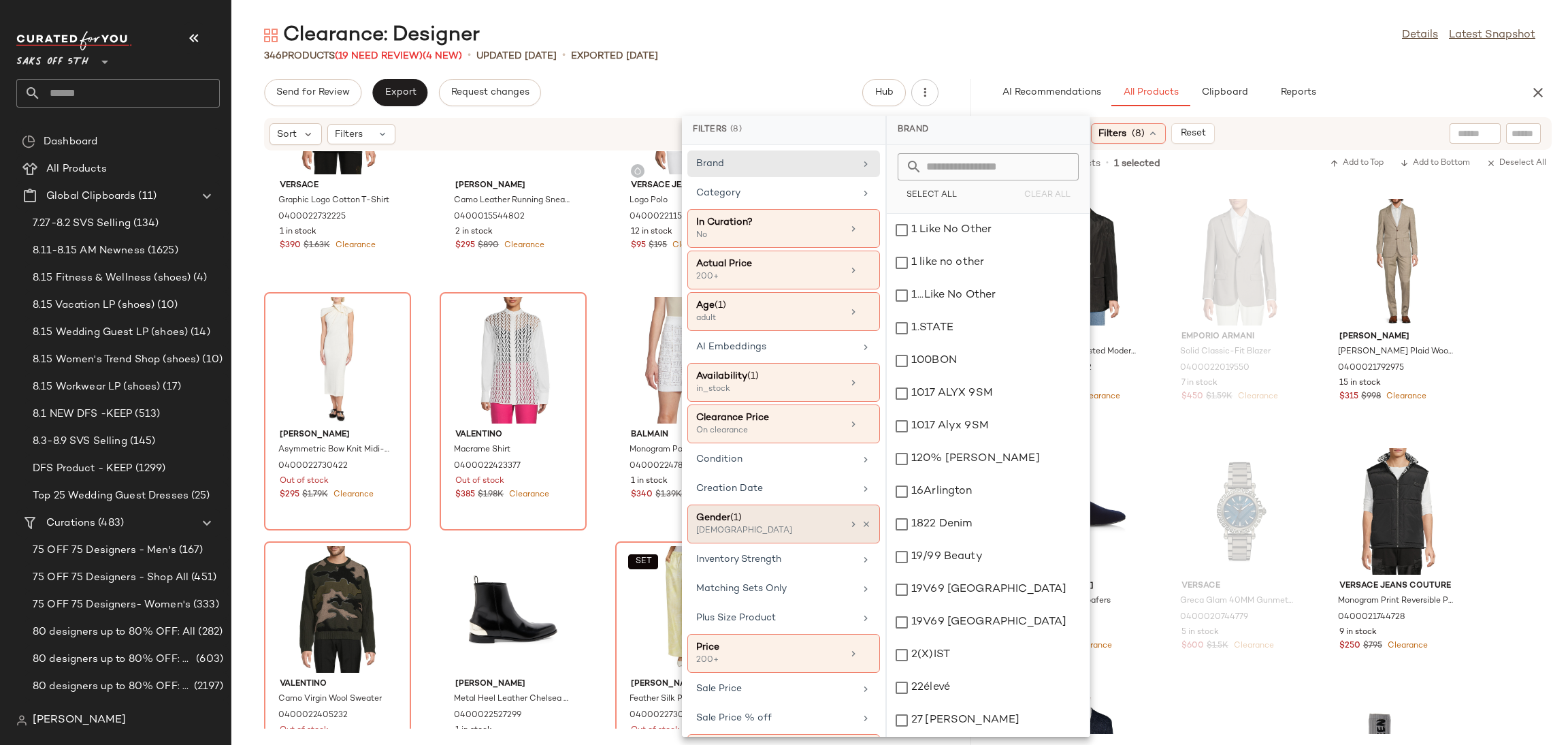
click at [755, 519] on div "Gender (1)" at bounding box center [770, 518] width 147 height 15
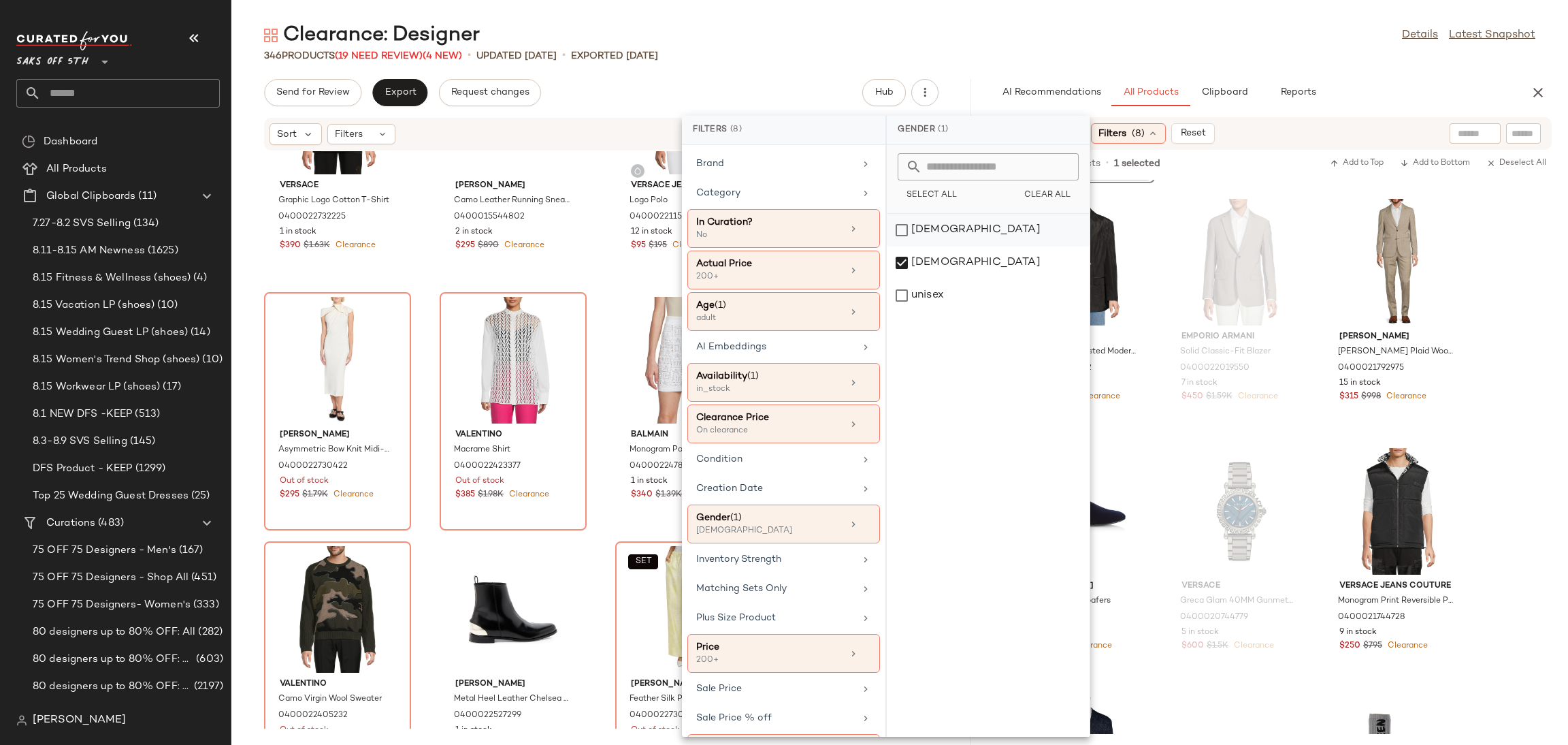
click at [908, 247] on div "[DEMOGRAPHIC_DATA]" at bounding box center [988, 263] width 203 height 33
click at [894, 279] on div "[DEMOGRAPHIC_DATA]" at bounding box center [988, 295] width 203 height 33
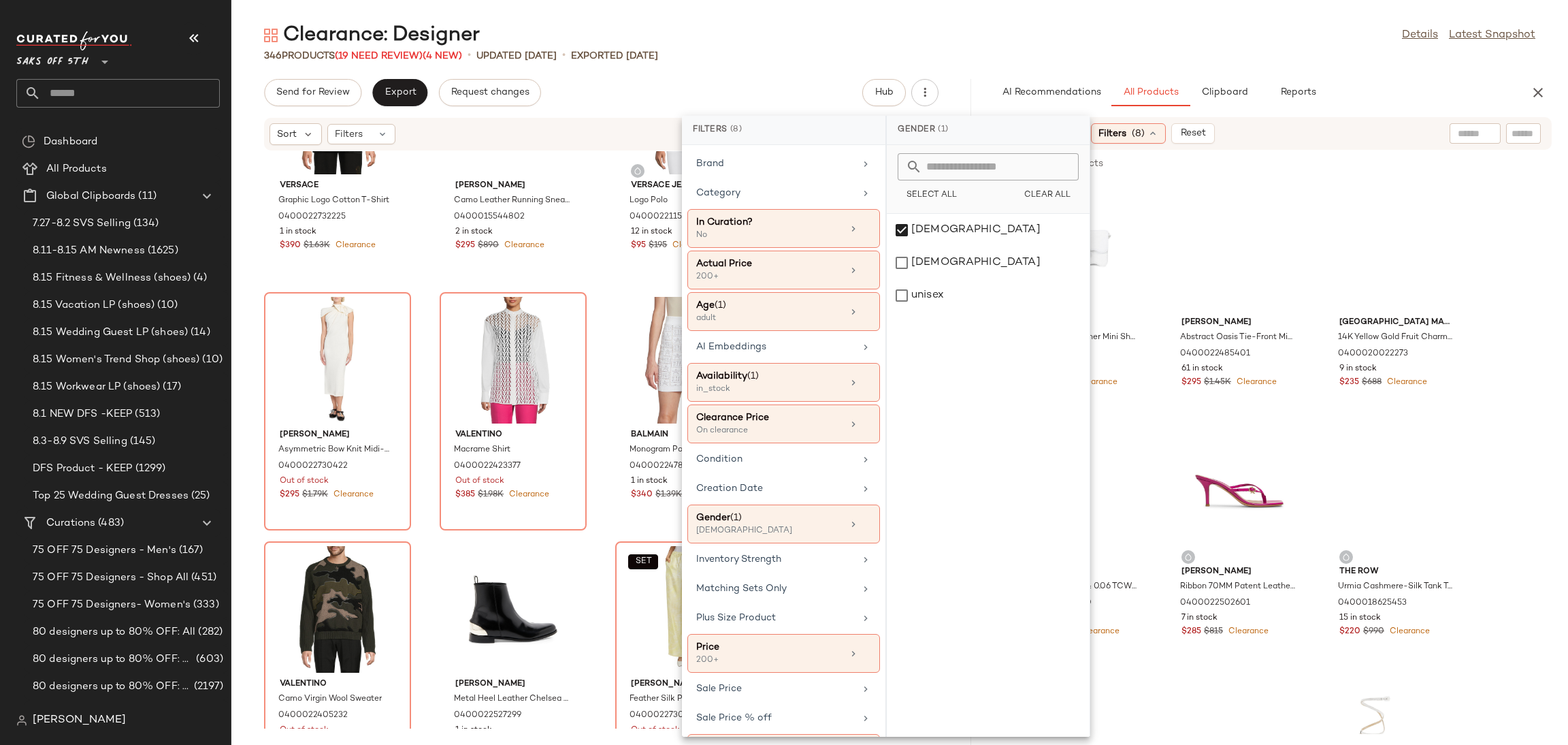
click at [1018, 53] on div "346 Products (19 Need Review) (4 New) • updated Aug 15th • Exported Aug 13th" at bounding box center [899, 55] width 1337 height 14
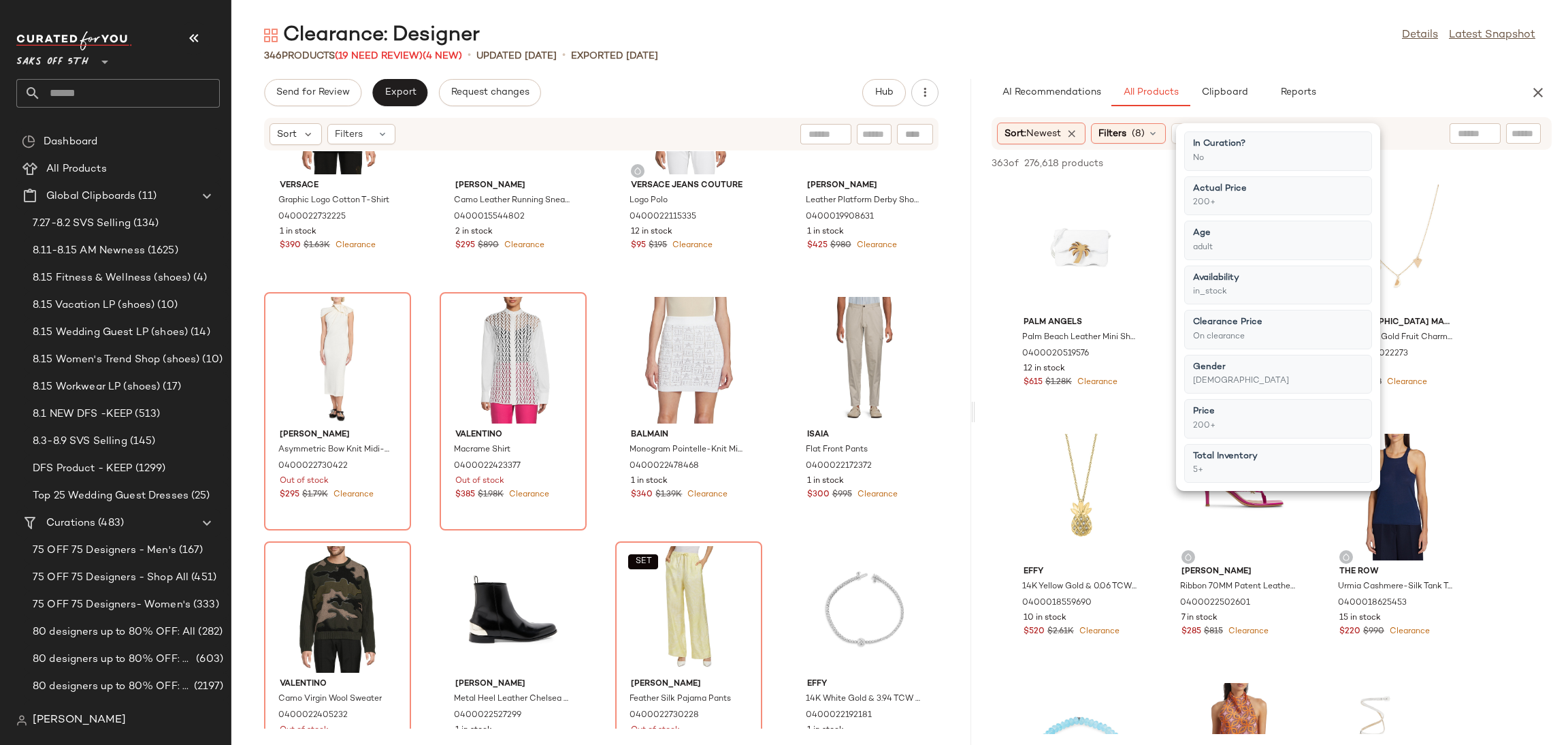
click at [1064, 29] on div "Clearance: Designer Details Latest Snapshot" at bounding box center [899, 35] width 1337 height 27
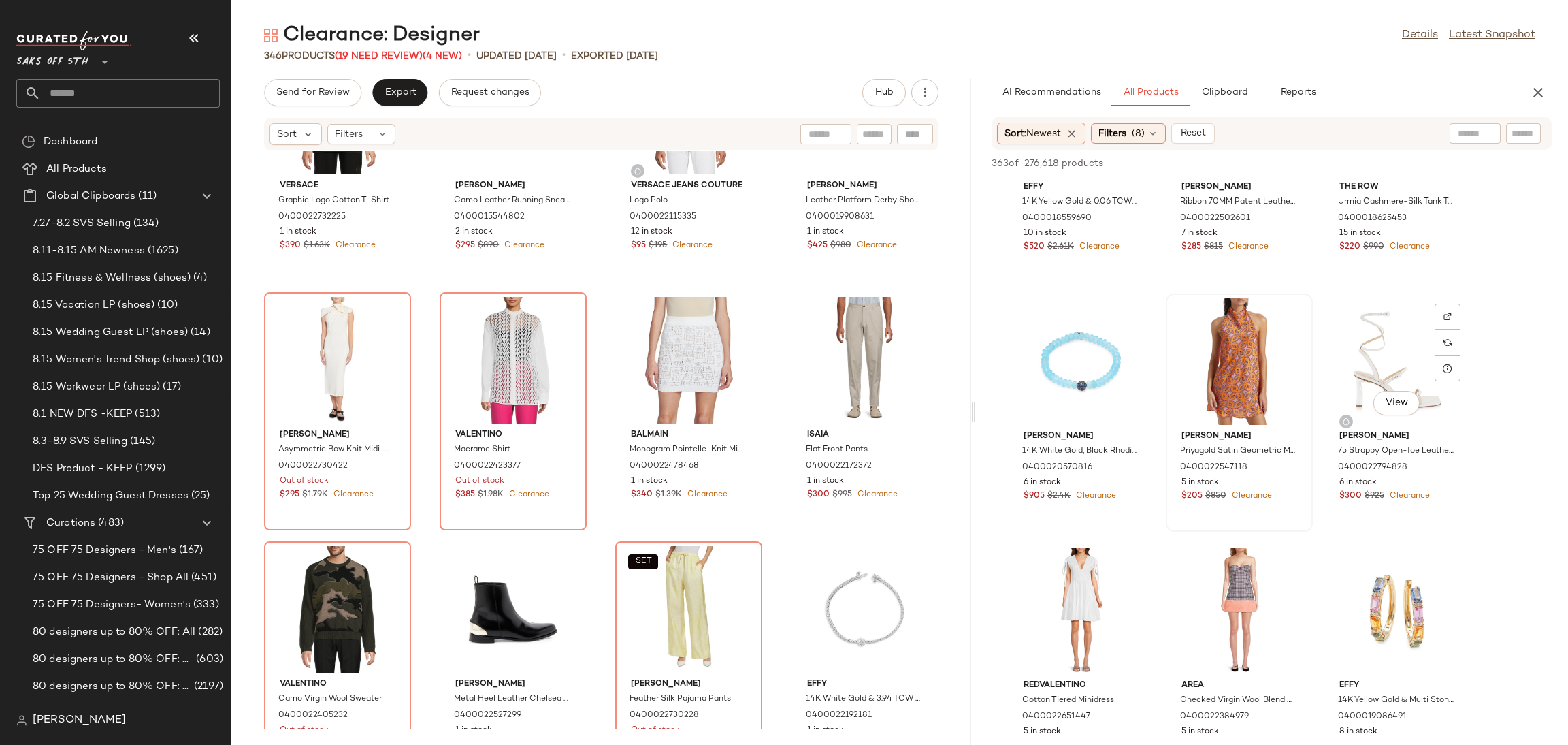
scroll to position [386, 0]
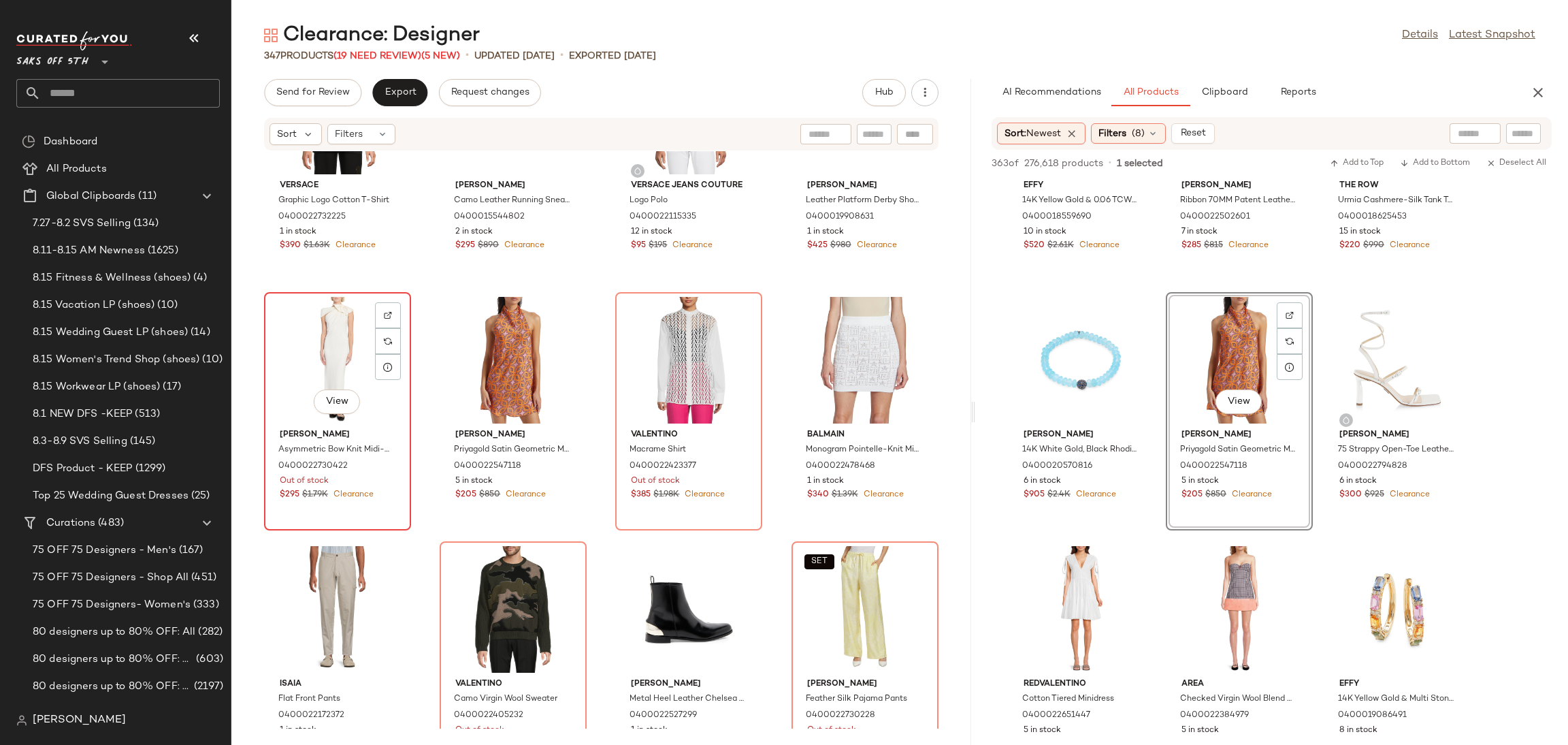
click at [355, 343] on div "View" at bounding box center [338, 361] width 138 height 127
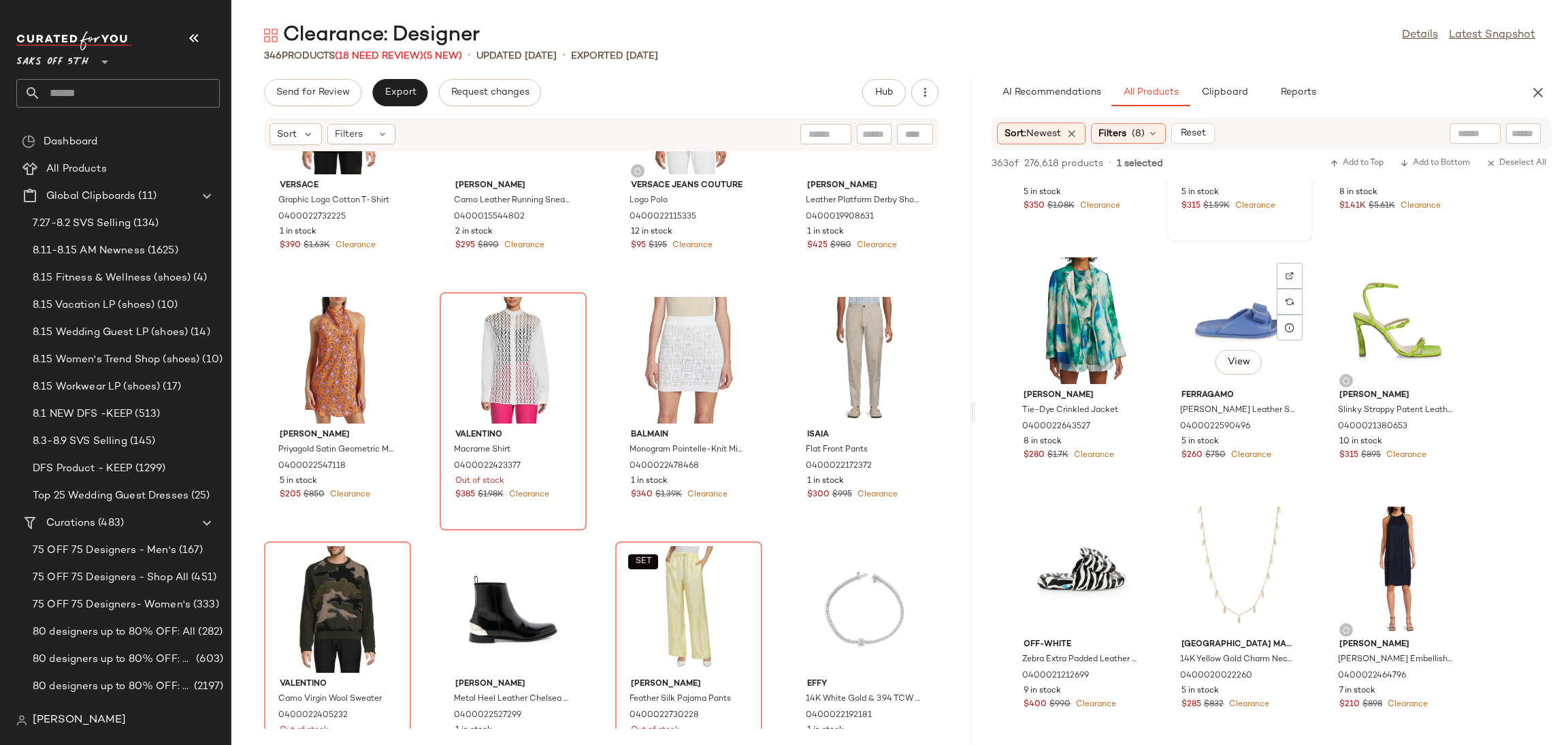
scroll to position [925, 0]
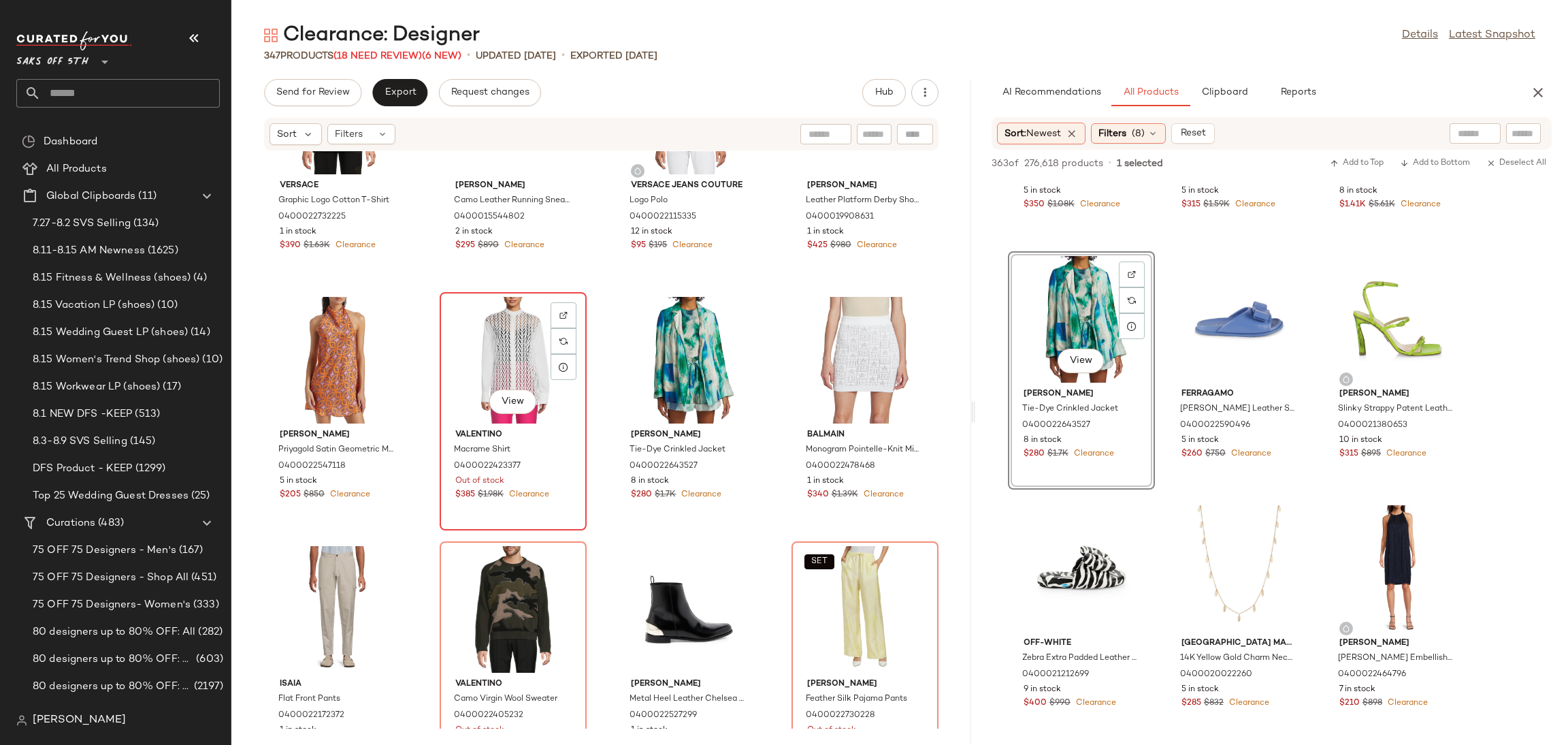
click at [513, 343] on div "View" at bounding box center [514, 361] width 138 height 127
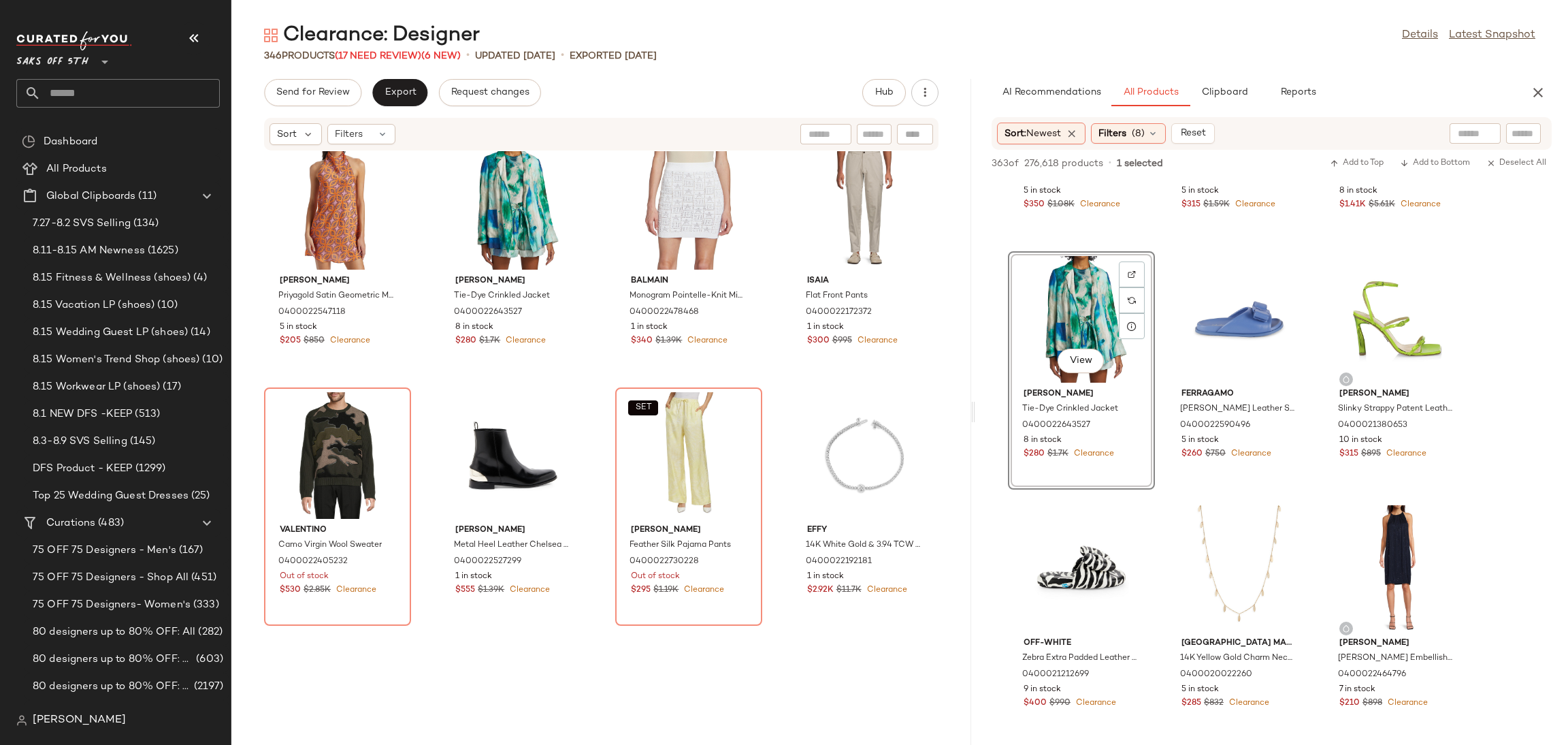
scroll to position [4040, 0]
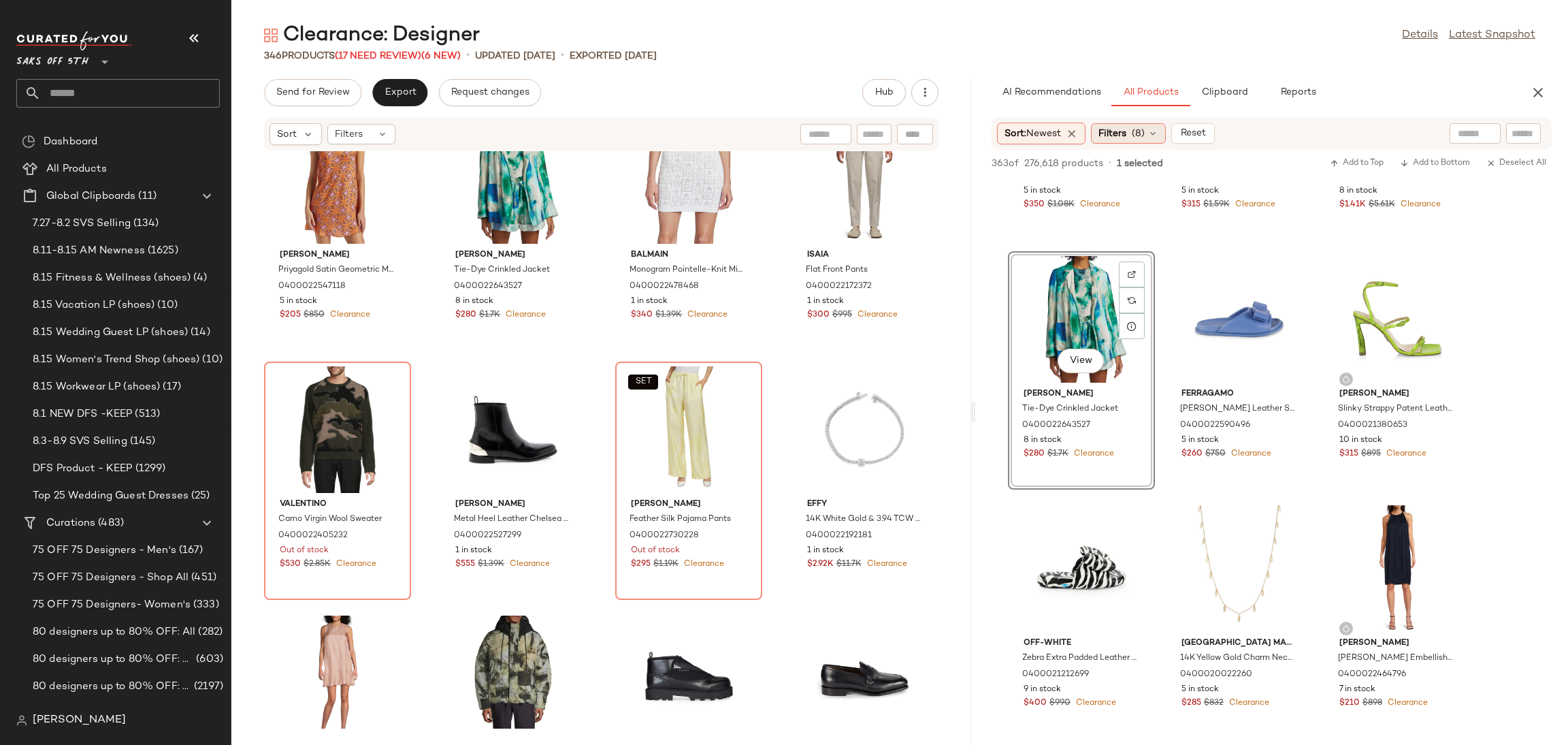
click at [1142, 131] on span "(8)" at bounding box center [1139, 134] width 13 height 15
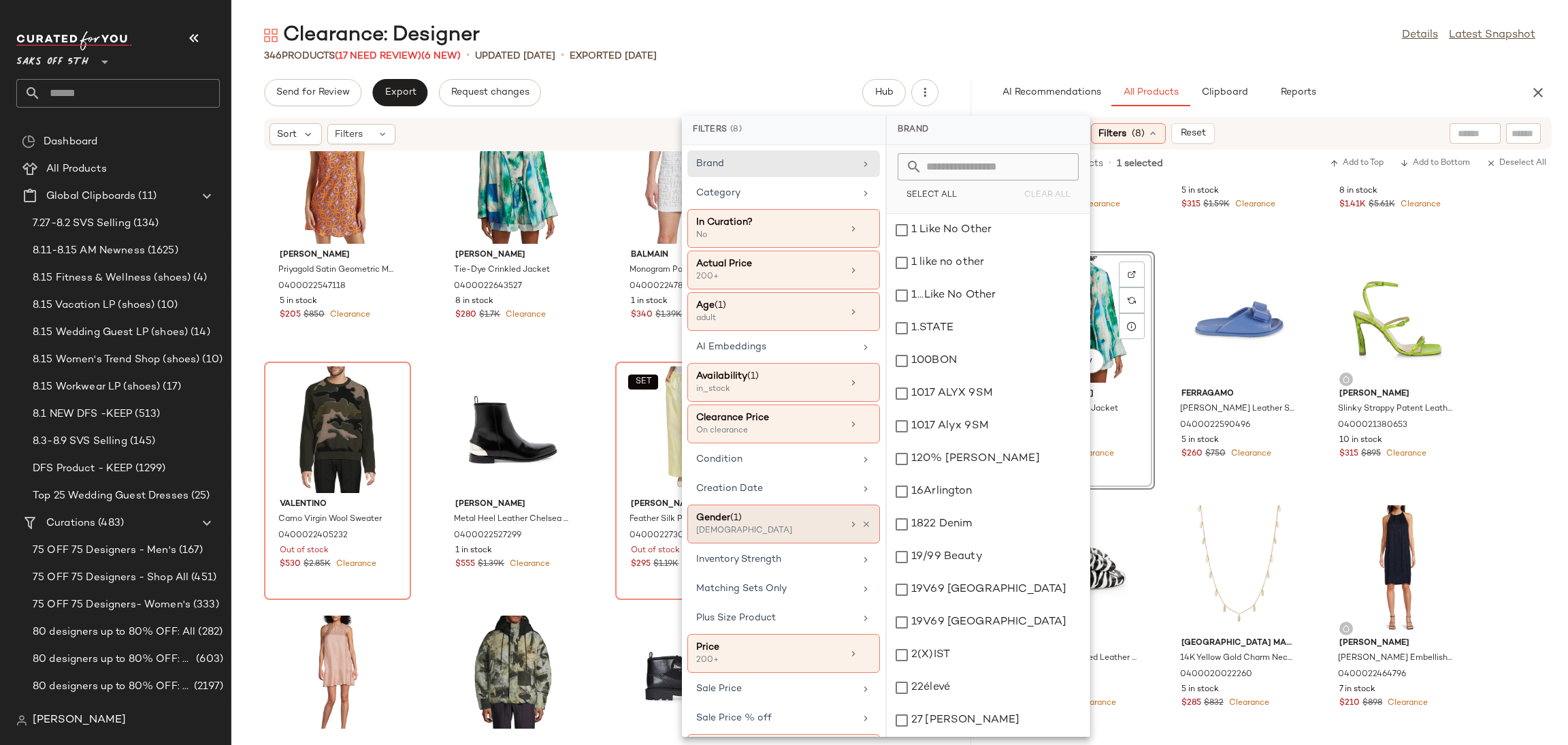
click at [803, 524] on div "Gender (1)" at bounding box center [770, 518] width 147 height 15
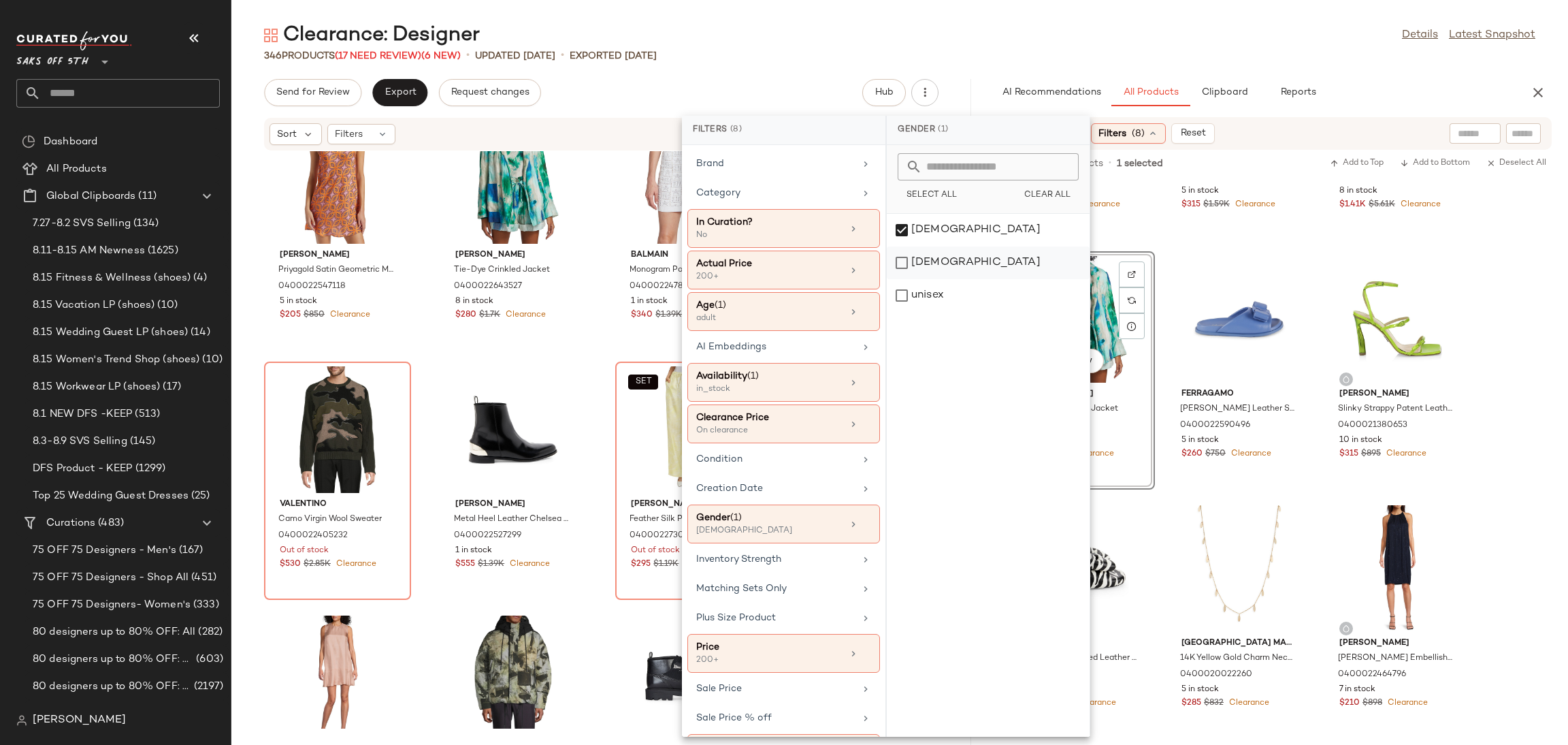
click at [904, 279] on div "[DEMOGRAPHIC_DATA]" at bounding box center [988, 295] width 203 height 33
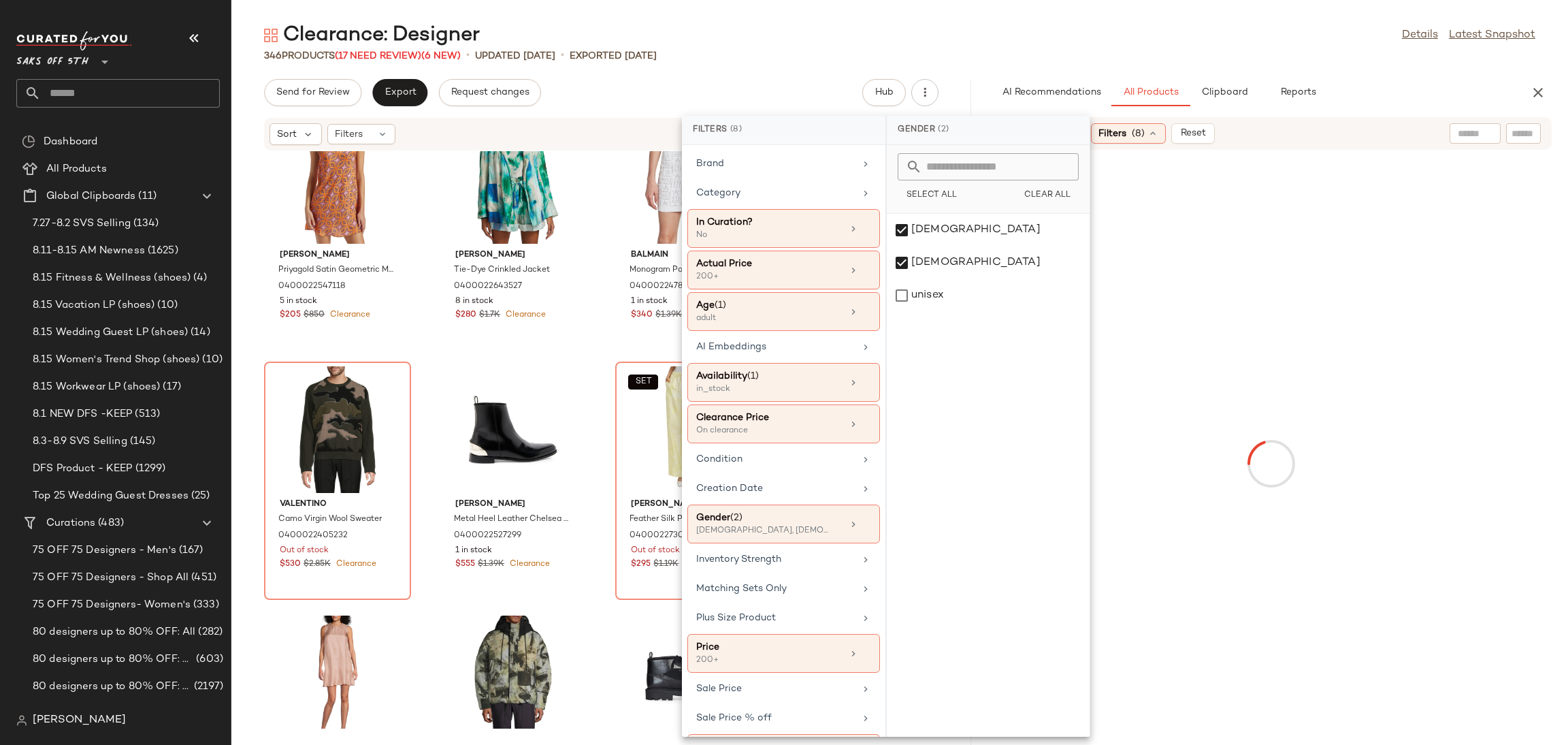
click at [1026, 6] on main "Clearance: Designer Details Latest Snapshot 346 Products (17 Need Review) (6 Ne…" at bounding box center [784, 372] width 1568 height 745
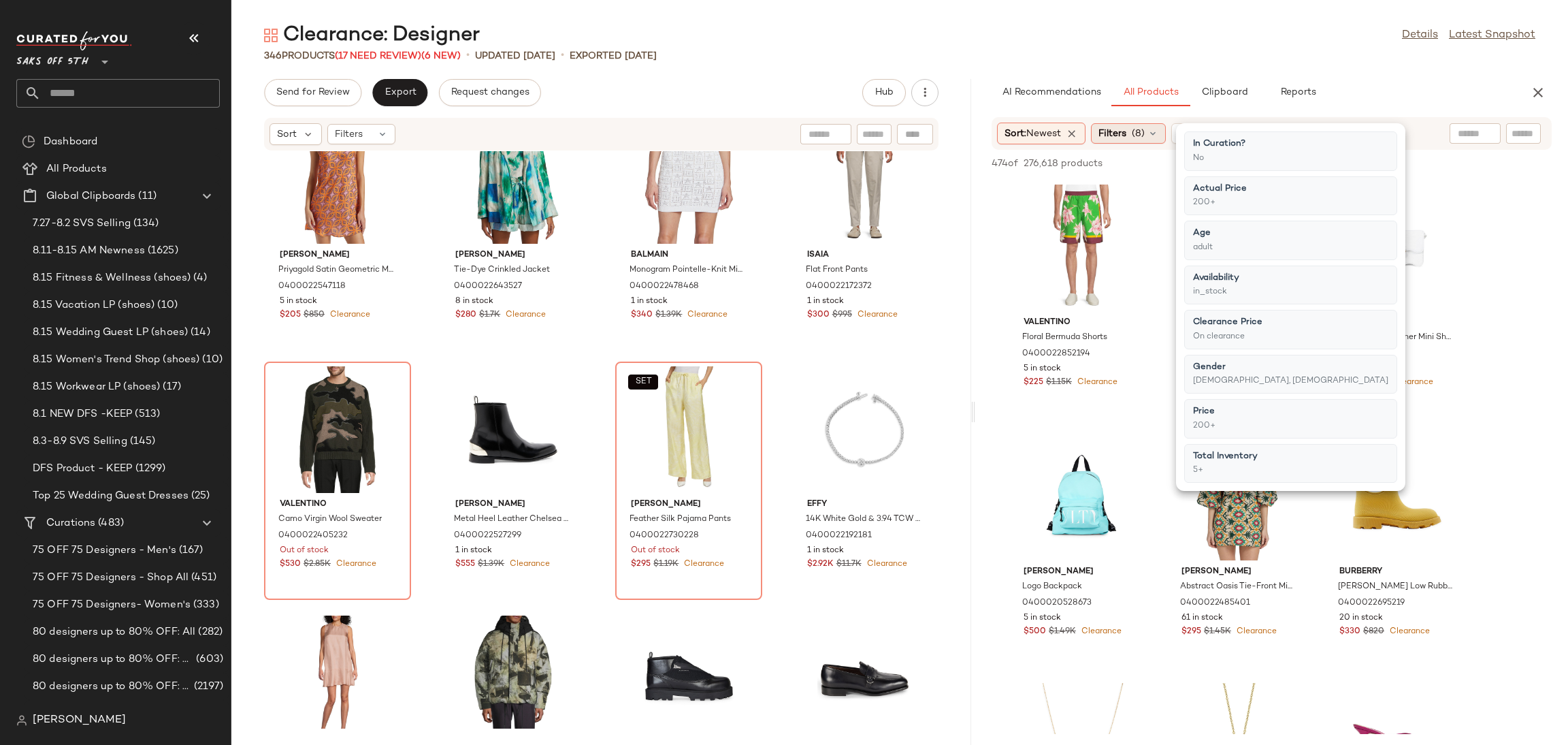
click at [1111, 131] on span "Filters" at bounding box center [1112, 134] width 28 height 15
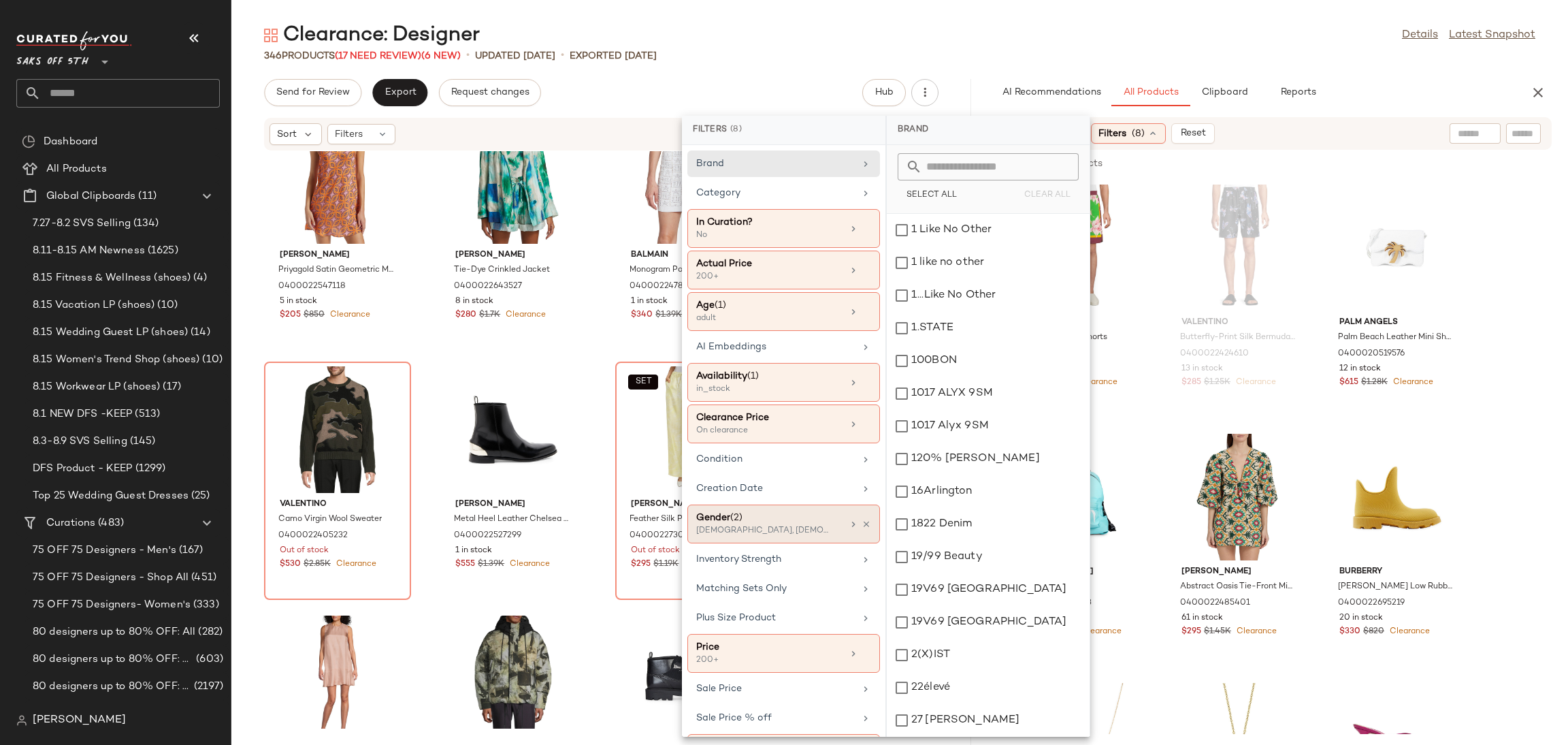
click at [823, 529] on div "[DEMOGRAPHIC_DATA], [DEMOGRAPHIC_DATA]" at bounding box center [765, 531] width 136 height 13
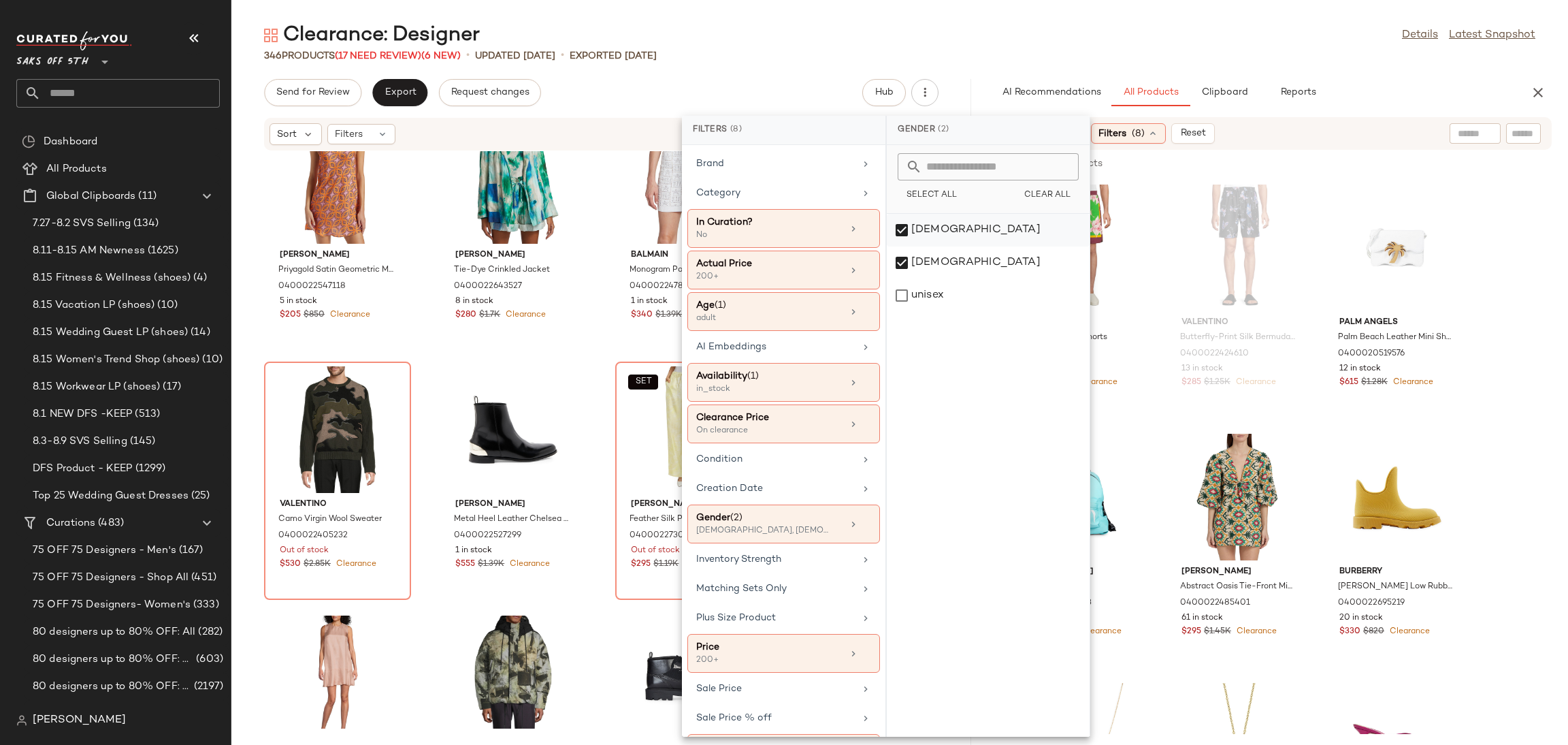
click at [905, 247] on div "[DEMOGRAPHIC_DATA]" at bounding box center [988, 263] width 203 height 33
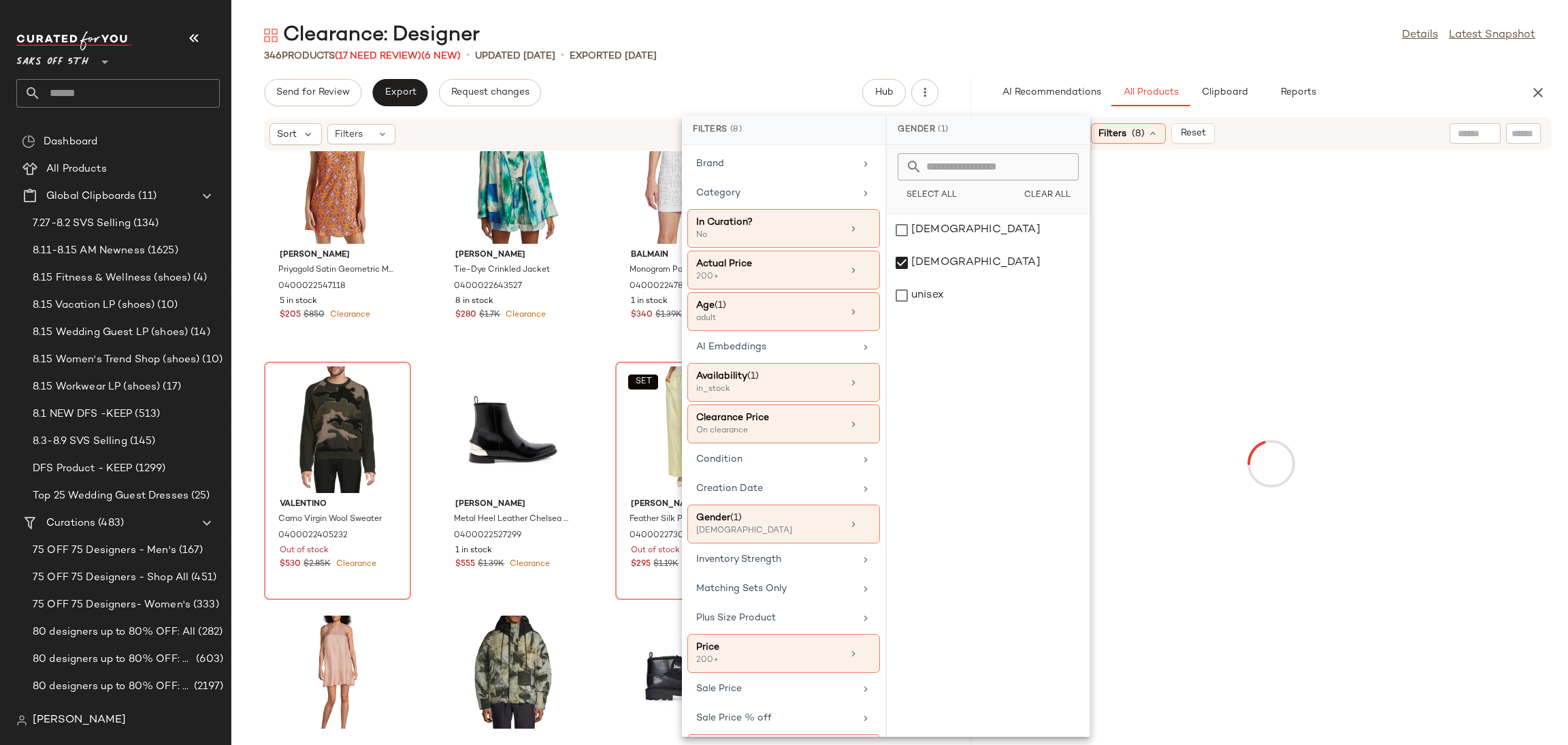
click at [1095, 43] on div "Clearance: Designer Details Latest Snapshot" at bounding box center [899, 35] width 1337 height 27
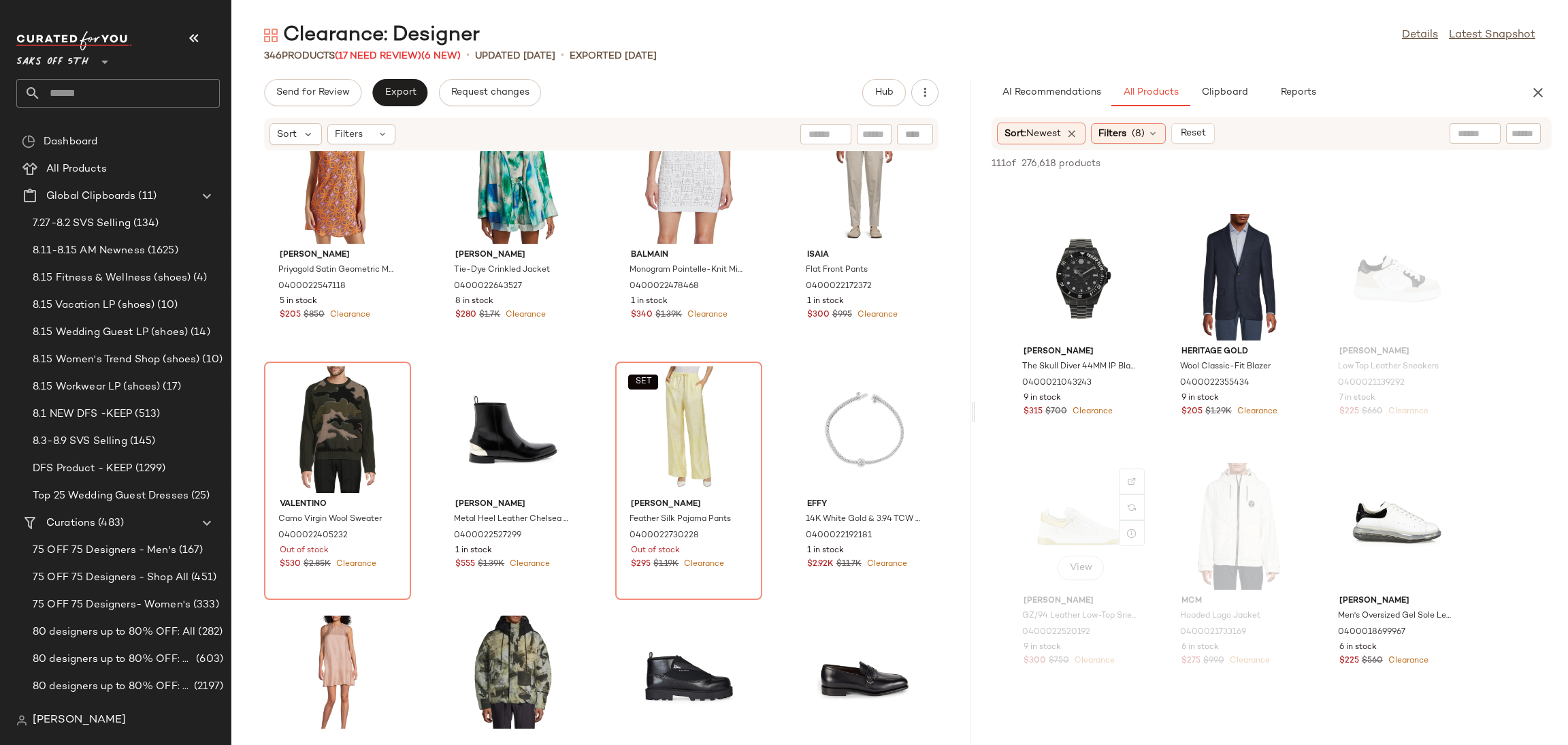
scroll to position [3961, 0]
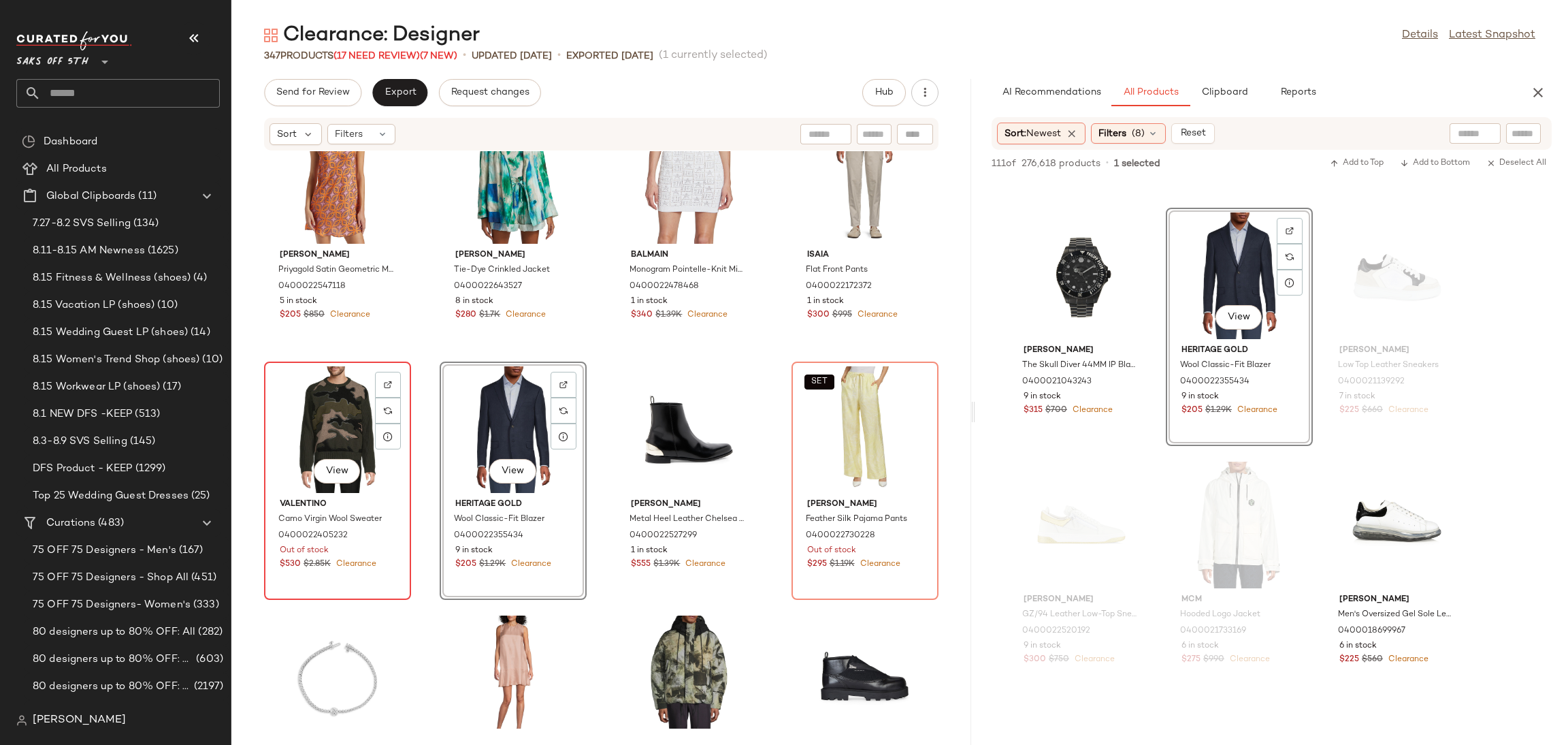
click at [345, 397] on div "View" at bounding box center [338, 430] width 138 height 127
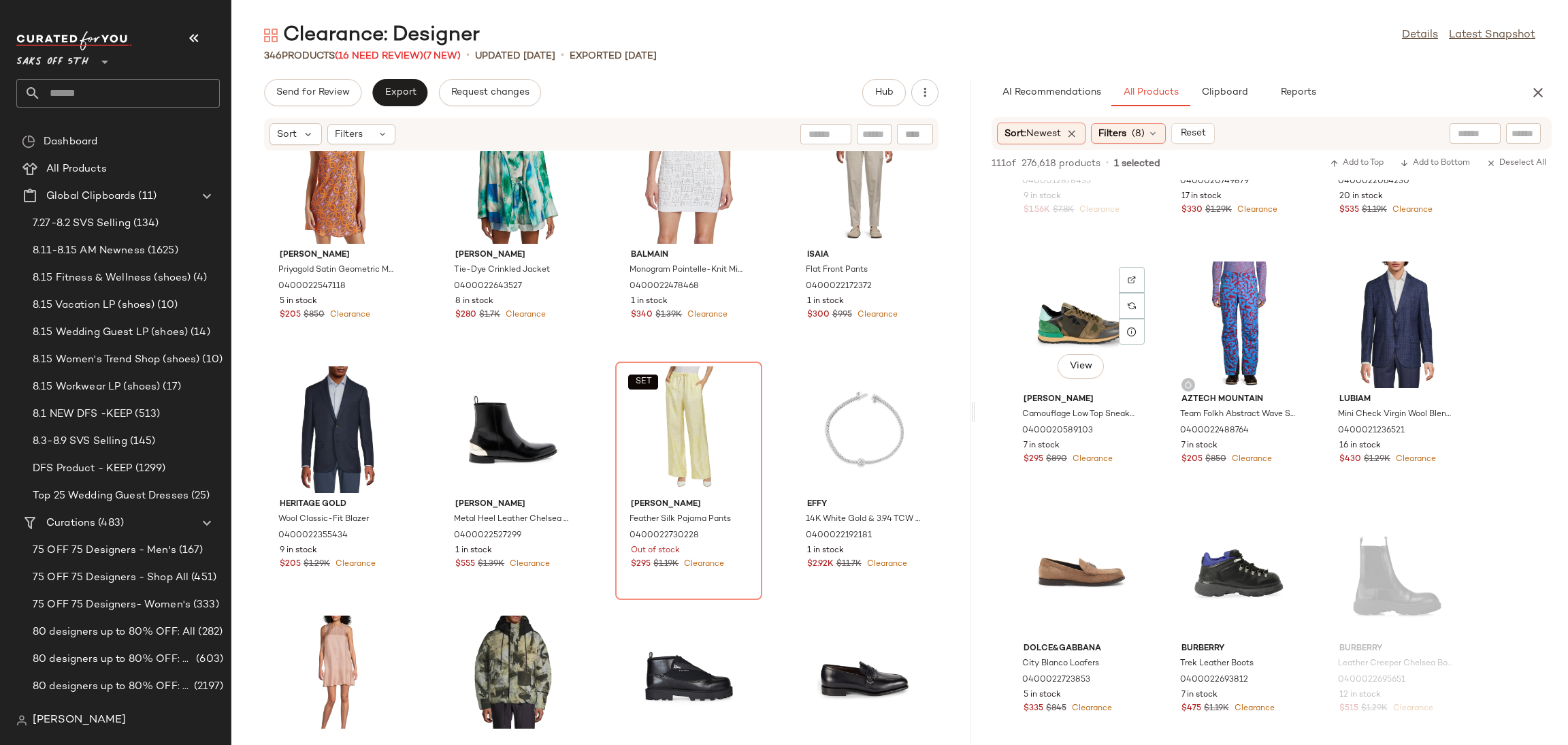
scroll to position [5409, 0]
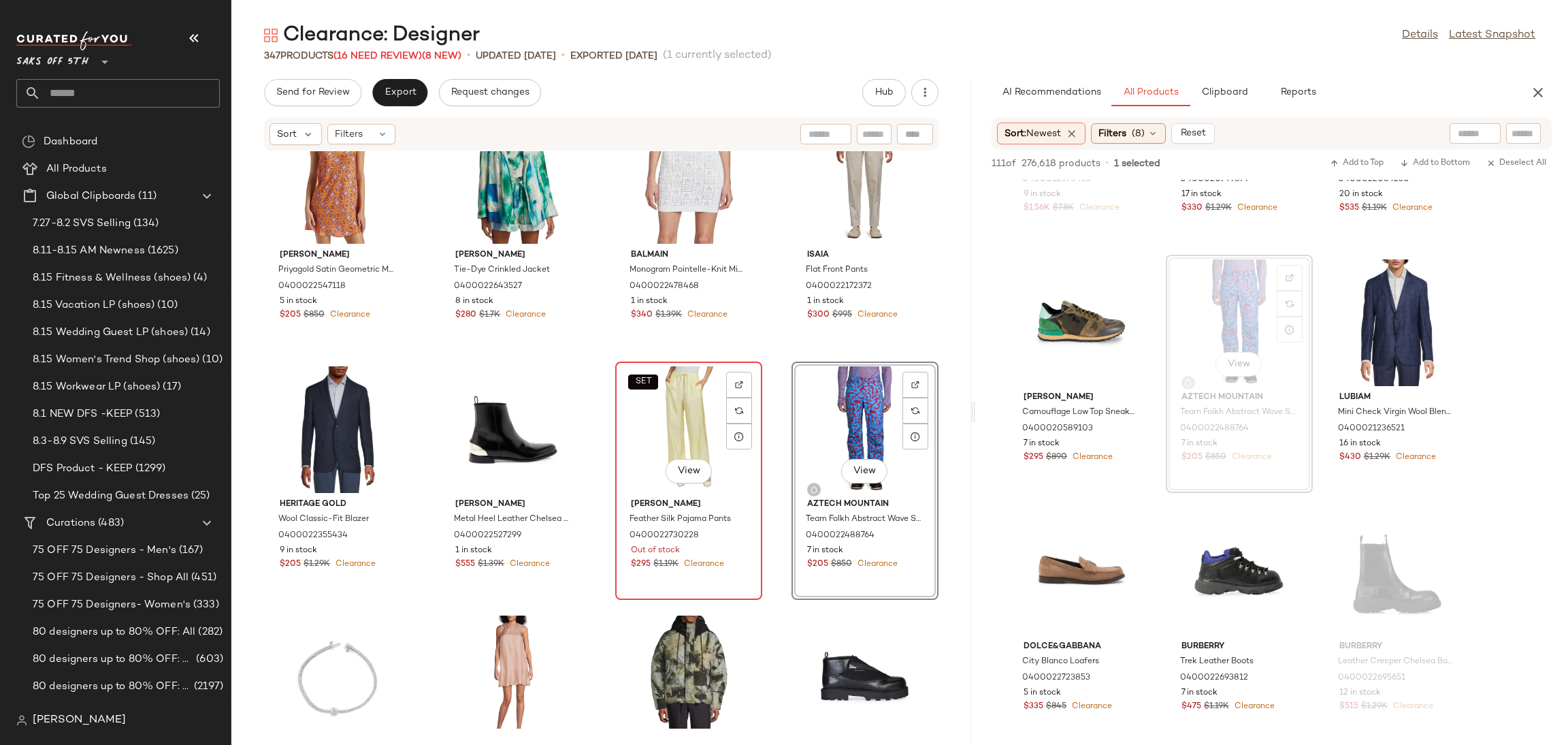
click at [664, 430] on div "SET View" at bounding box center [689, 430] width 138 height 127
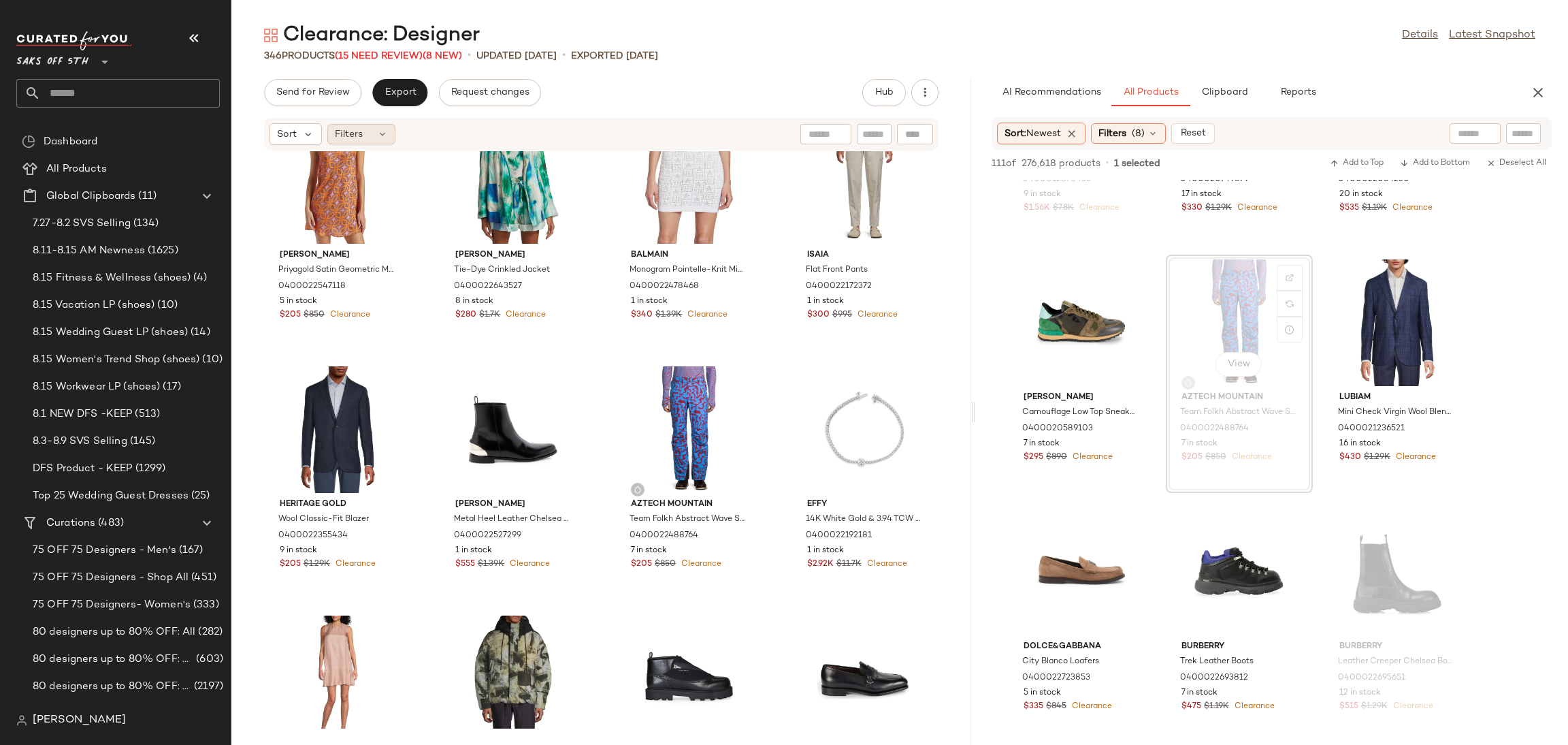
click at [361, 139] on span "Filters" at bounding box center [349, 135] width 28 height 15
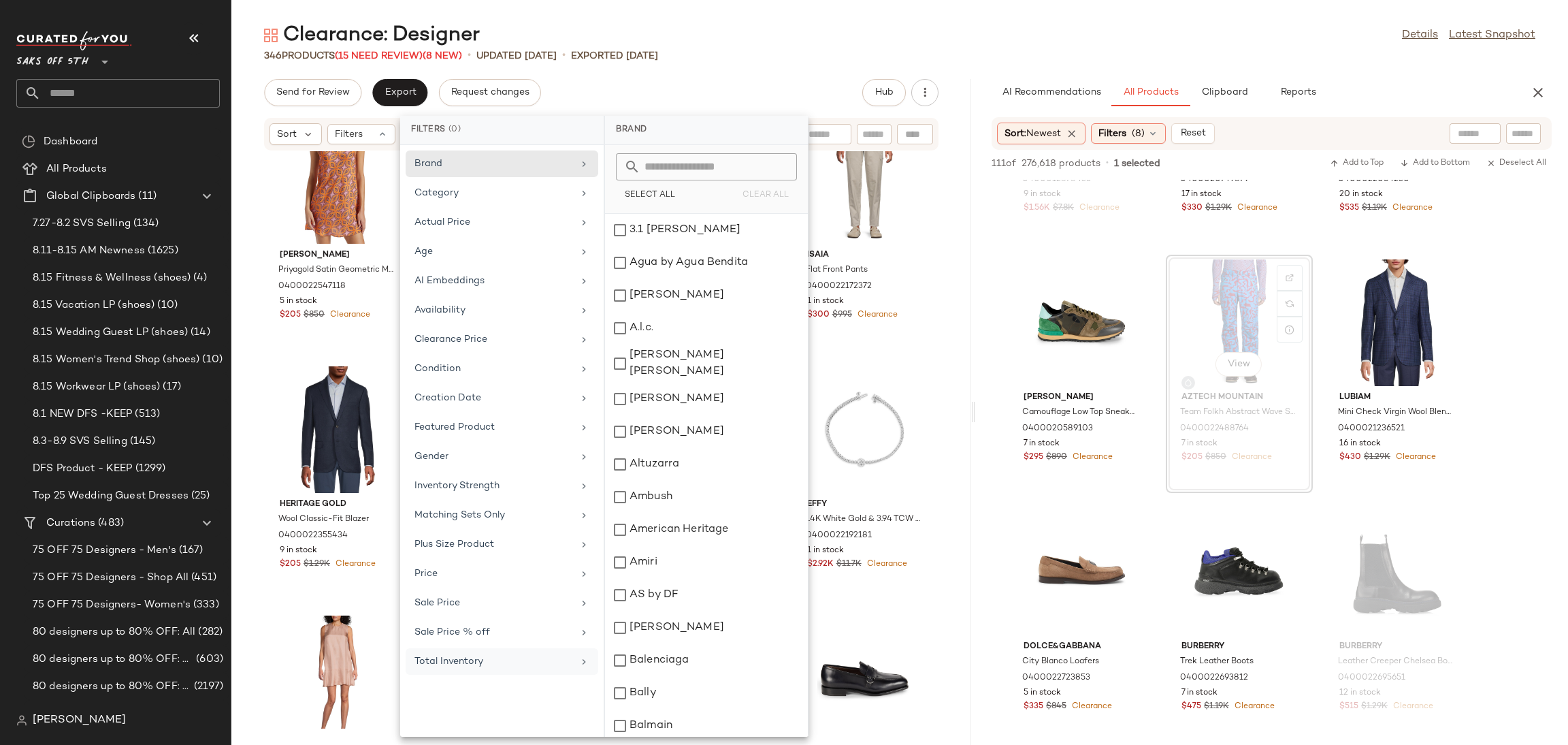
click at [486, 667] on div "Total Inventory" at bounding box center [494, 662] width 159 height 15
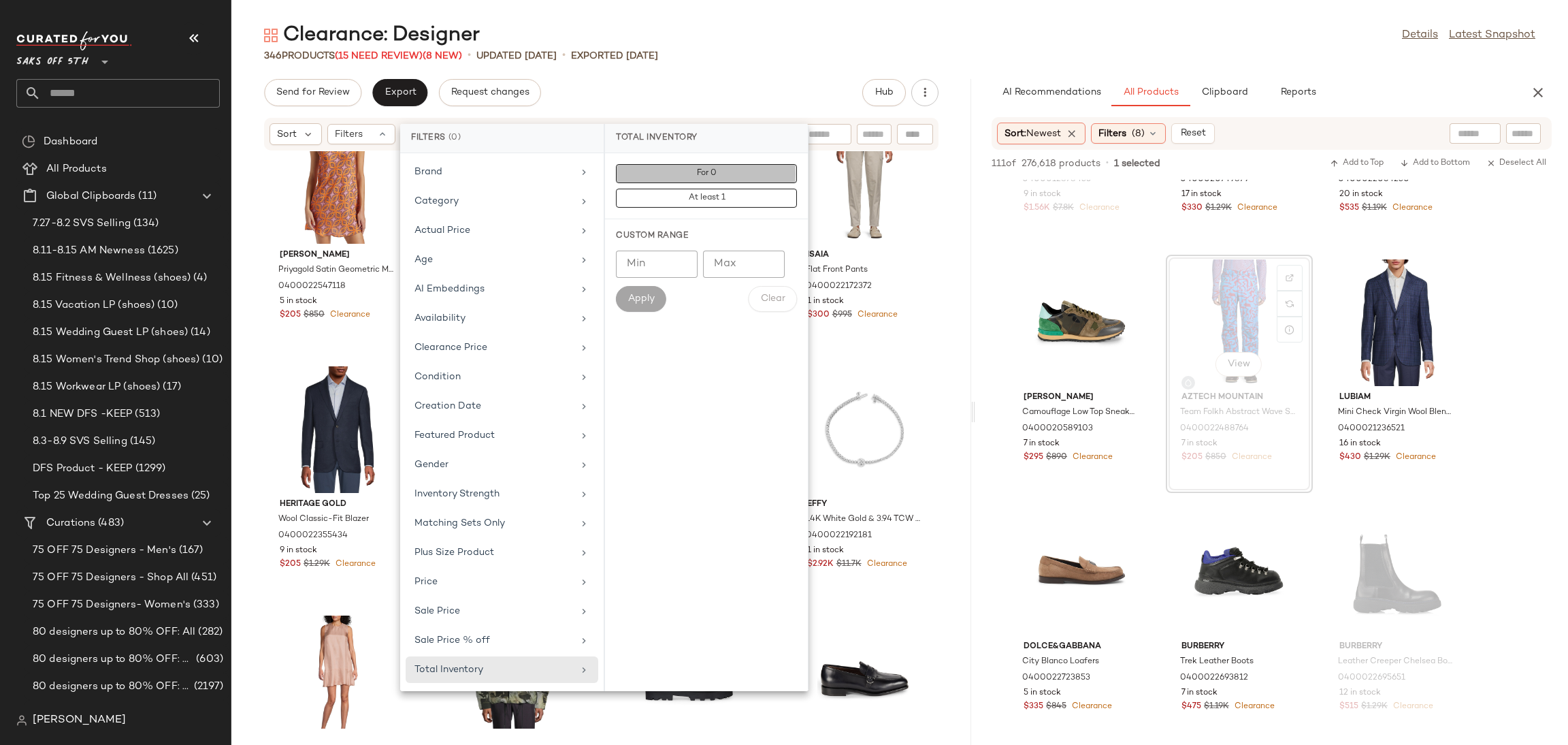
click at [730, 189] on button "For 0" at bounding box center [707, 198] width 181 height 19
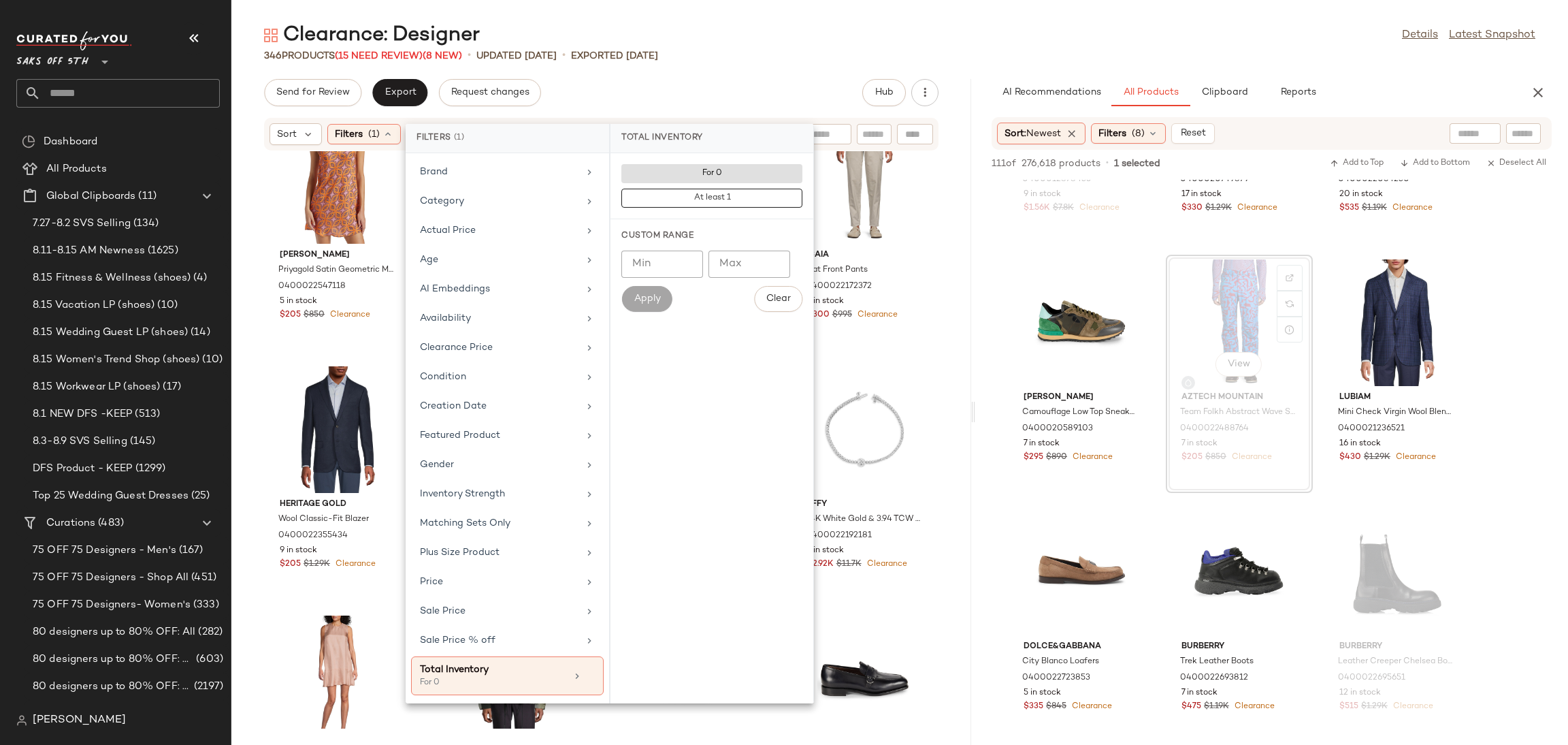
click at [791, 64] on div "Clearance: Designer Details Latest Snapshot 346 Products (15 Need Review) (8 Ne…" at bounding box center [899, 383] width 1337 height 723
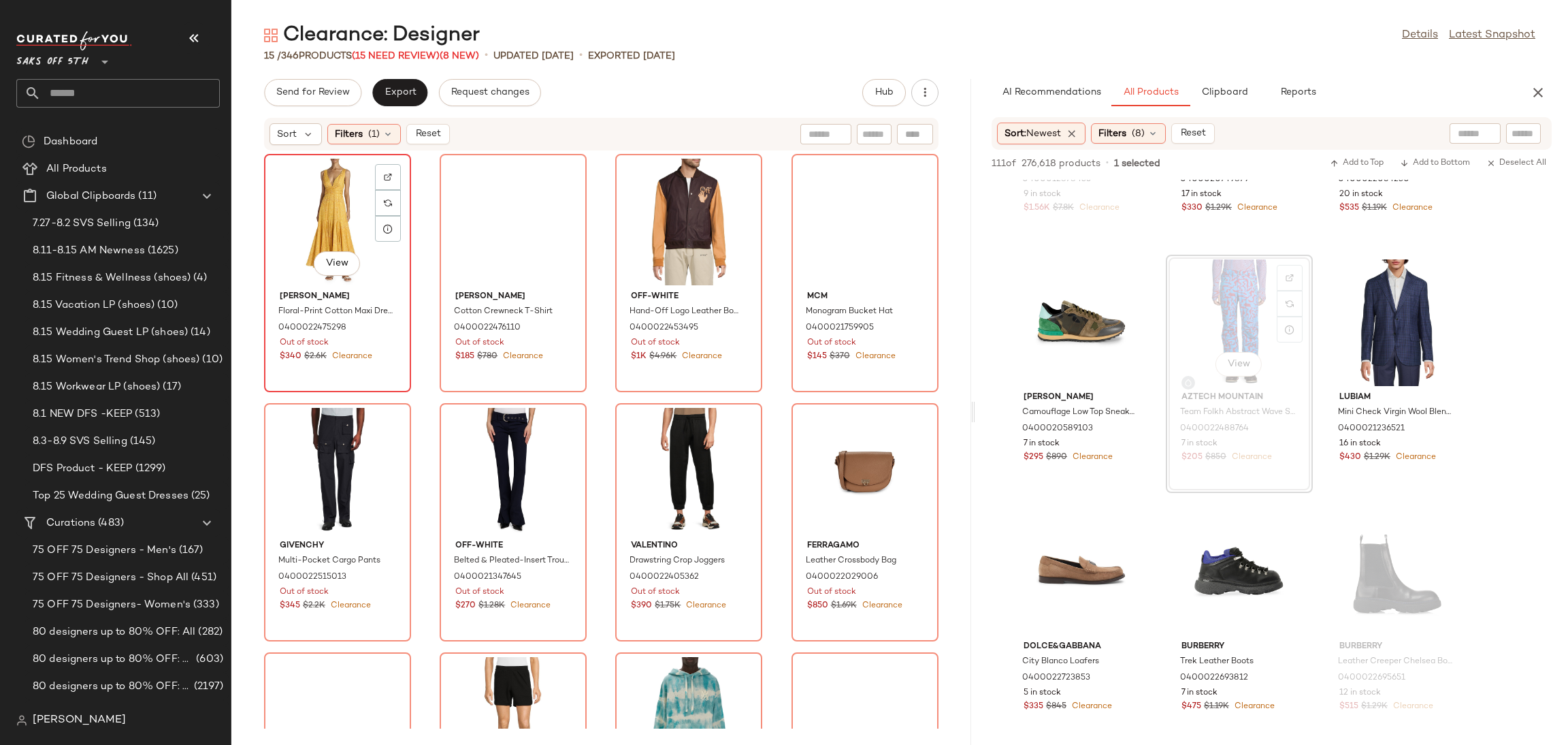
click at [293, 209] on div "View" at bounding box center [338, 222] width 138 height 127
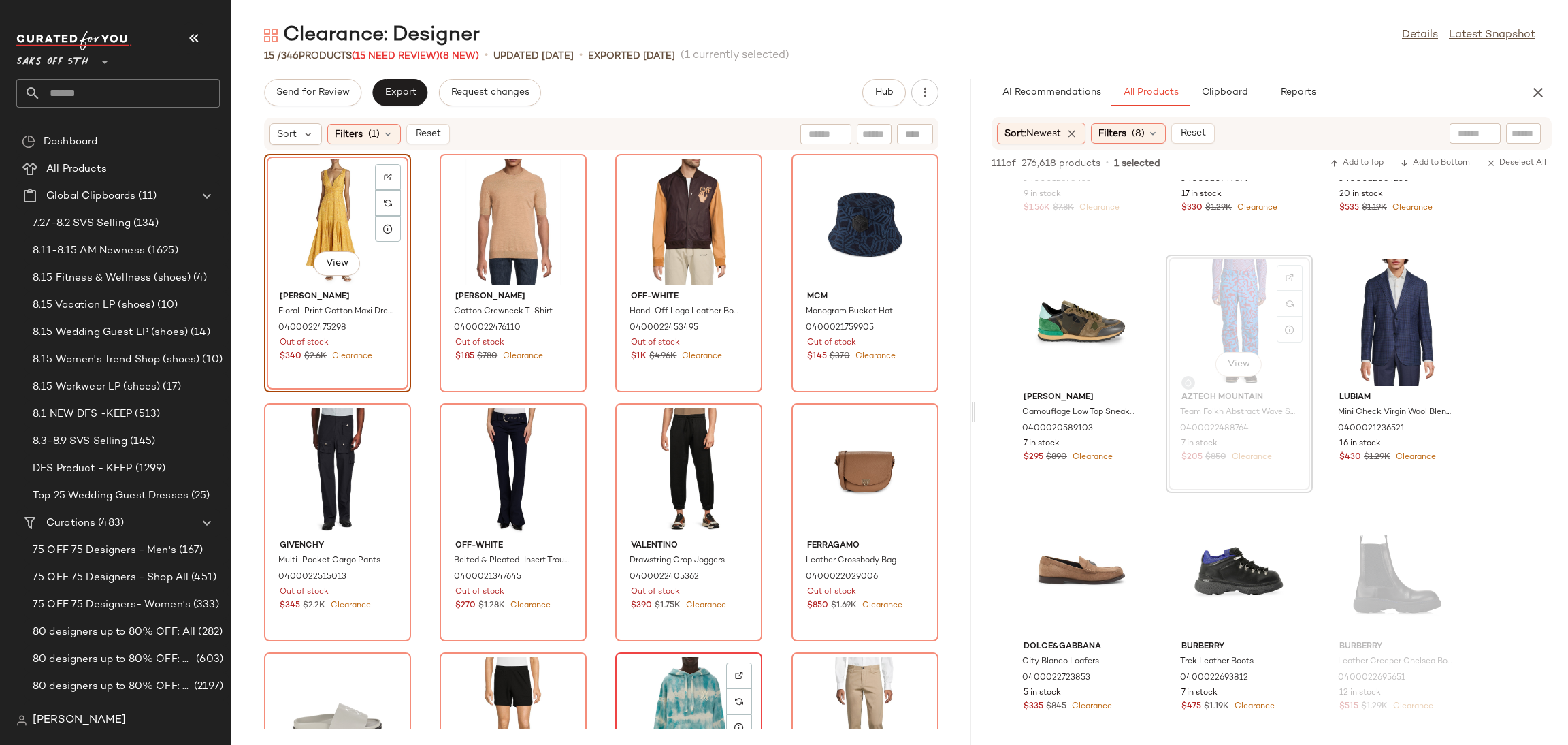
scroll to position [421, 0]
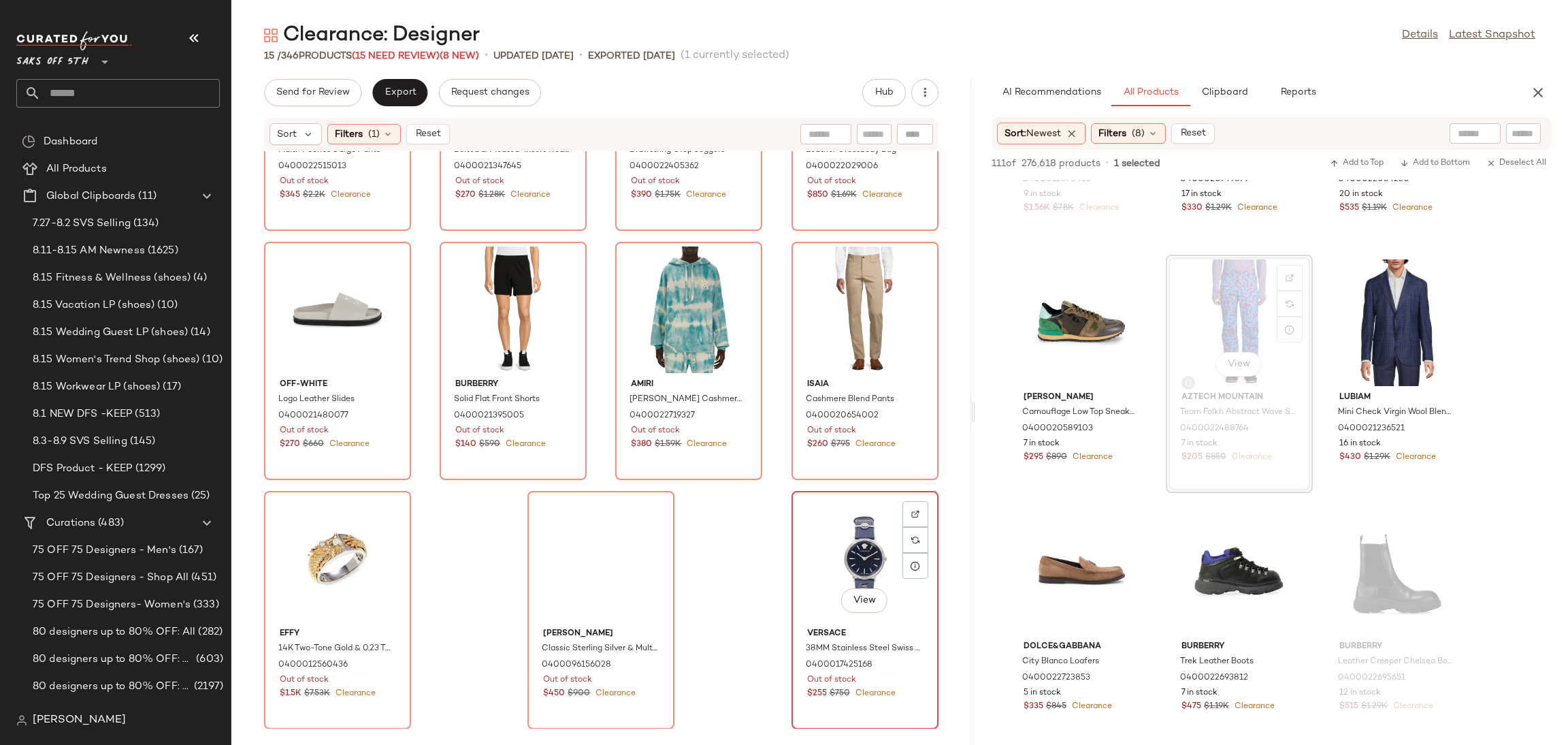
click at [813, 560] on div "View" at bounding box center [865, 559] width 138 height 127
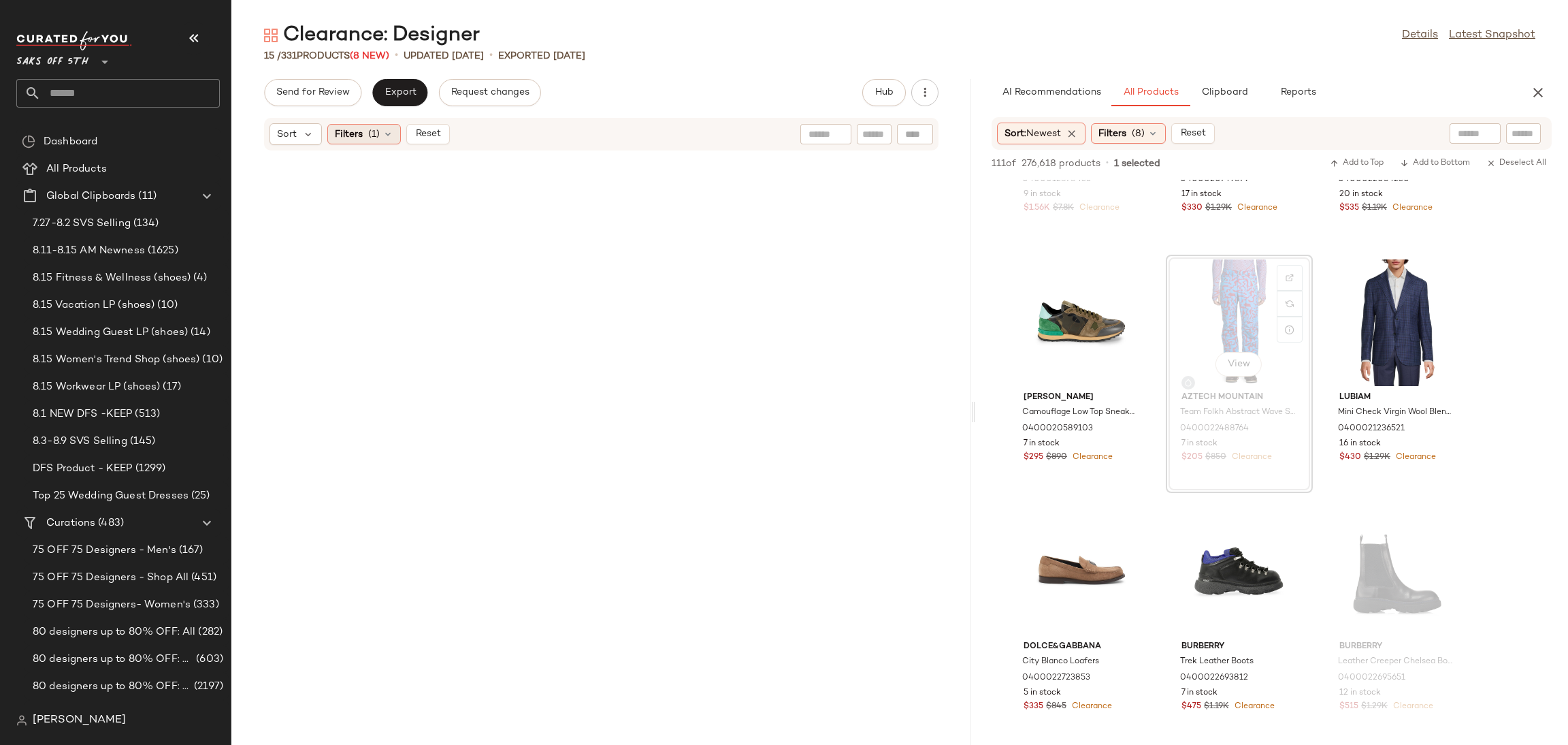
click at [382, 131] on icon at bounding box center [388, 134] width 11 height 11
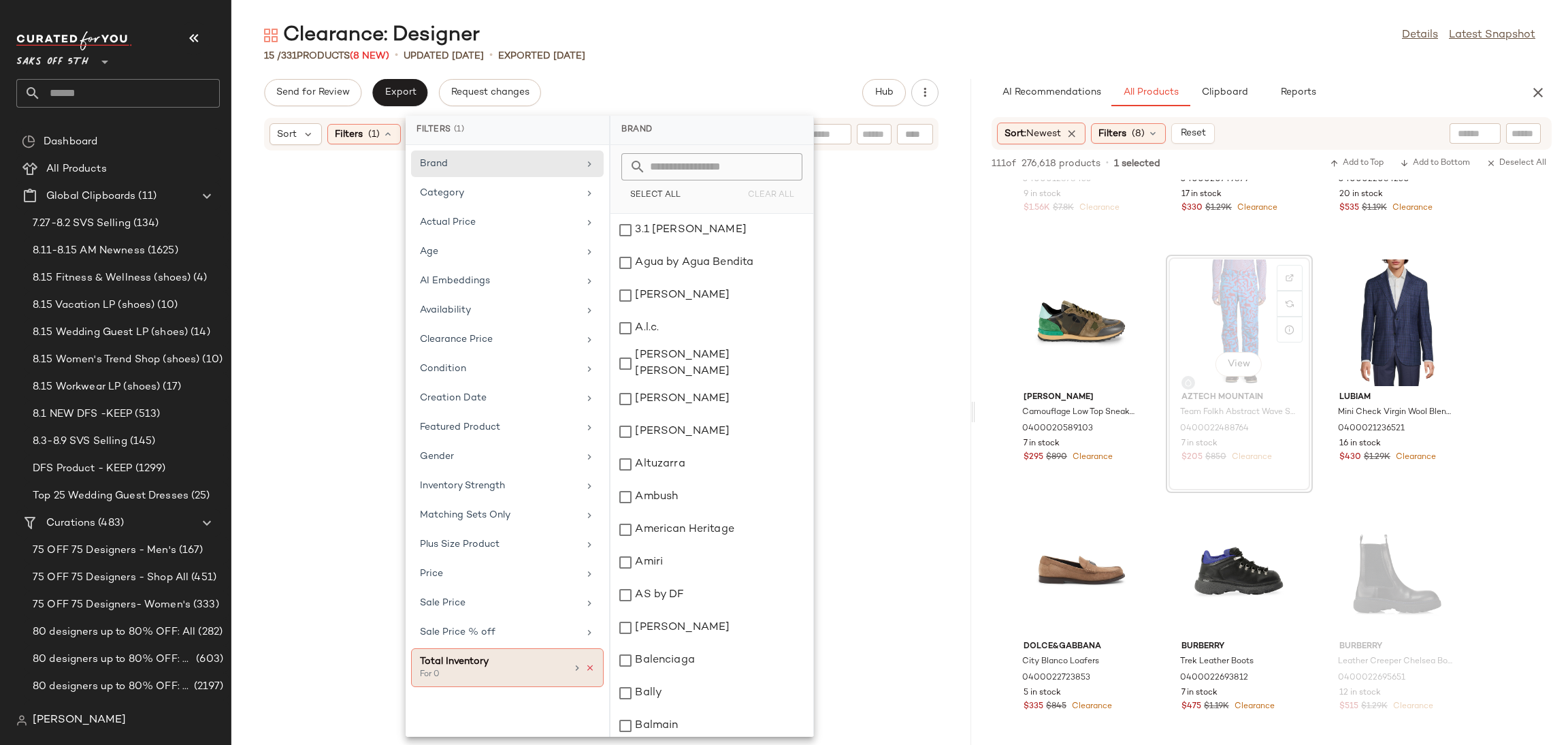
click at [593, 672] on icon at bounding box center [590, 668] width 10 height 10
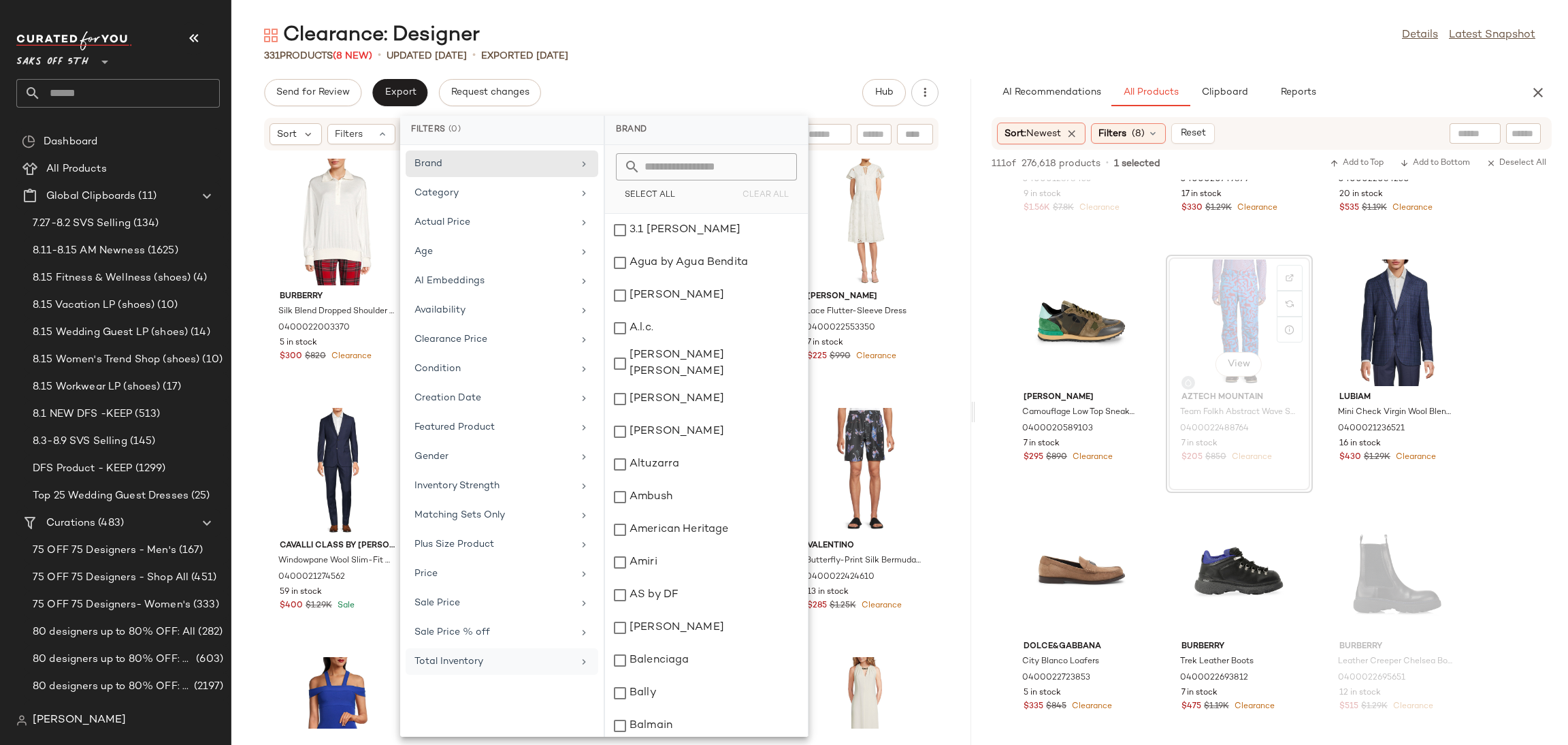
click at [757, 47] on div "Clearance: Designer Details Latest Snapshot" at bounding box center [899, 35] width 1337 height 27
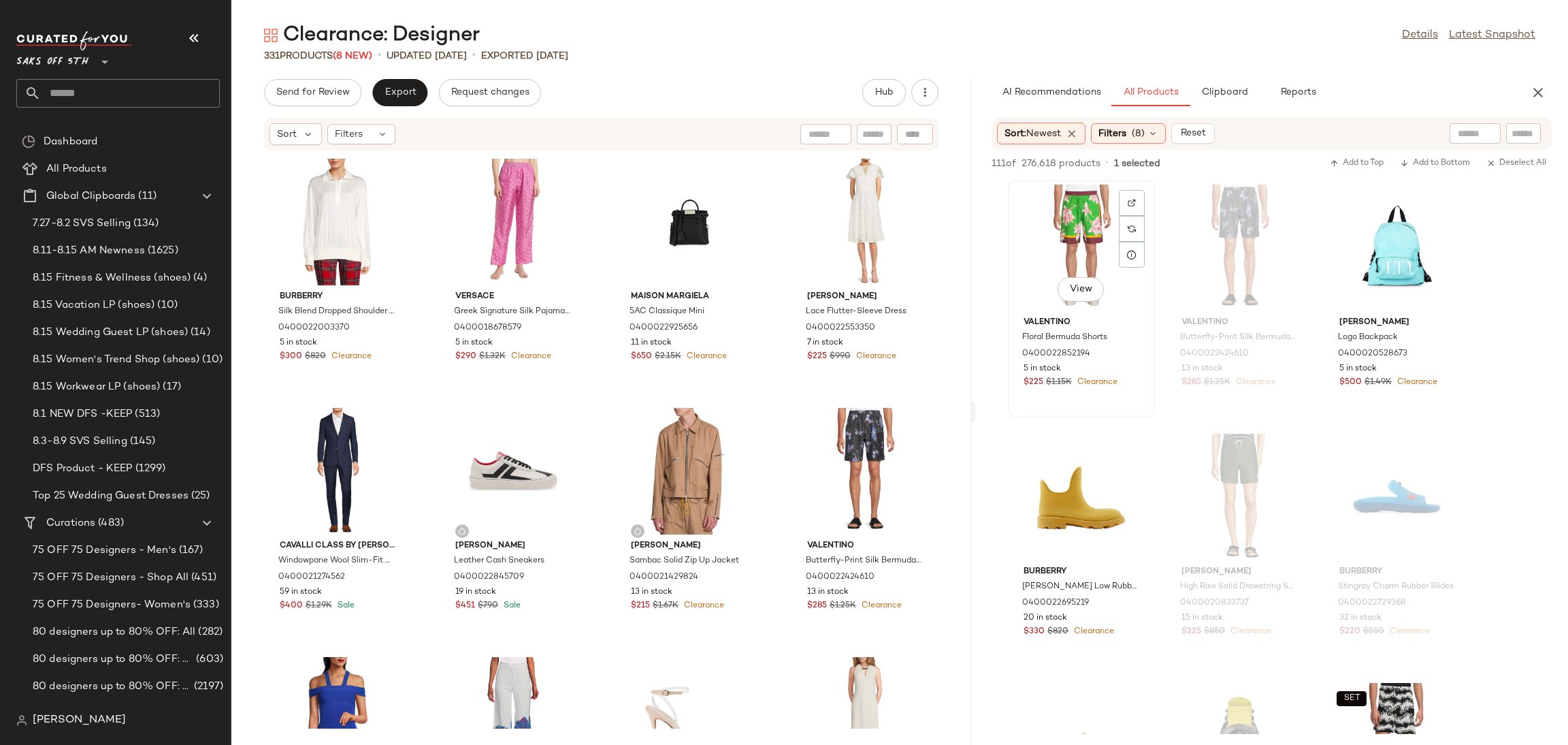
click at [1062, 228] on div "View" at bounding box center [1082, 248] width 138 height 127
click at [1352, 159] on span "Add to Top" at bounding box center [1356, 163] width 53 height 10
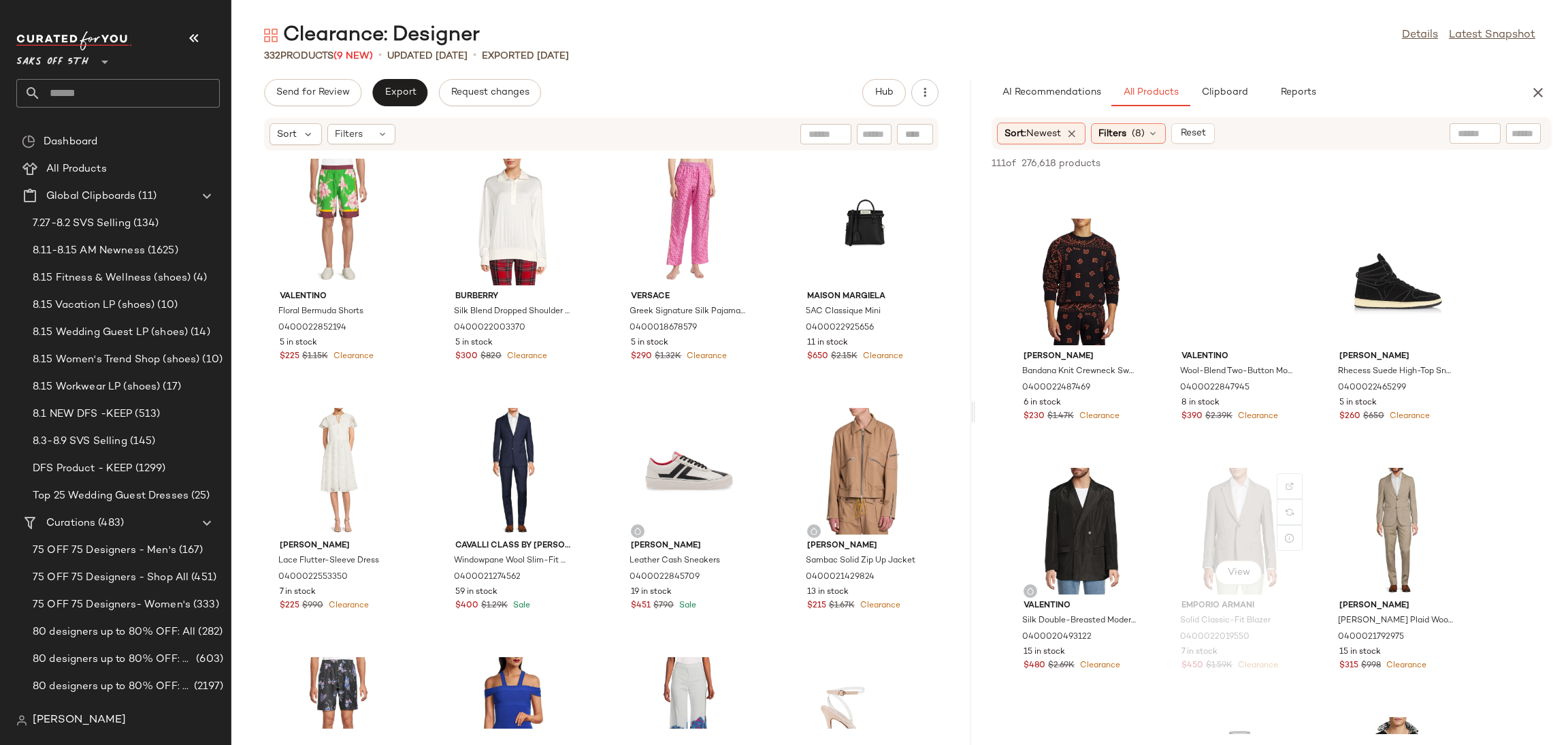
scroll to position [6443, 0]
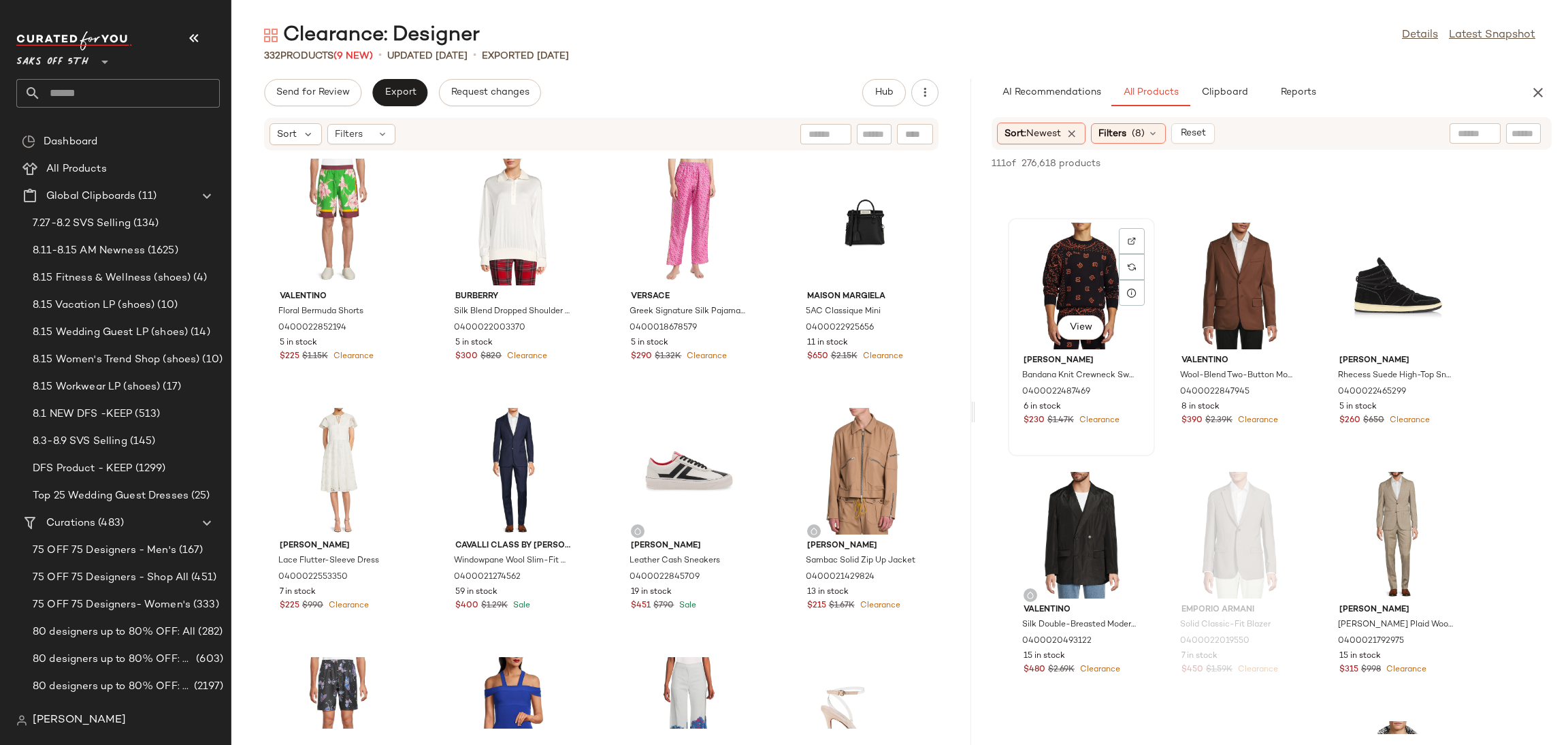
click at [1079, 272] on div "View" at bounding box center [1082, 286] width 138 height 127
click at [1354, 157] on button "Add to Top" at bounding box center [1356, 163] width 64 height 16
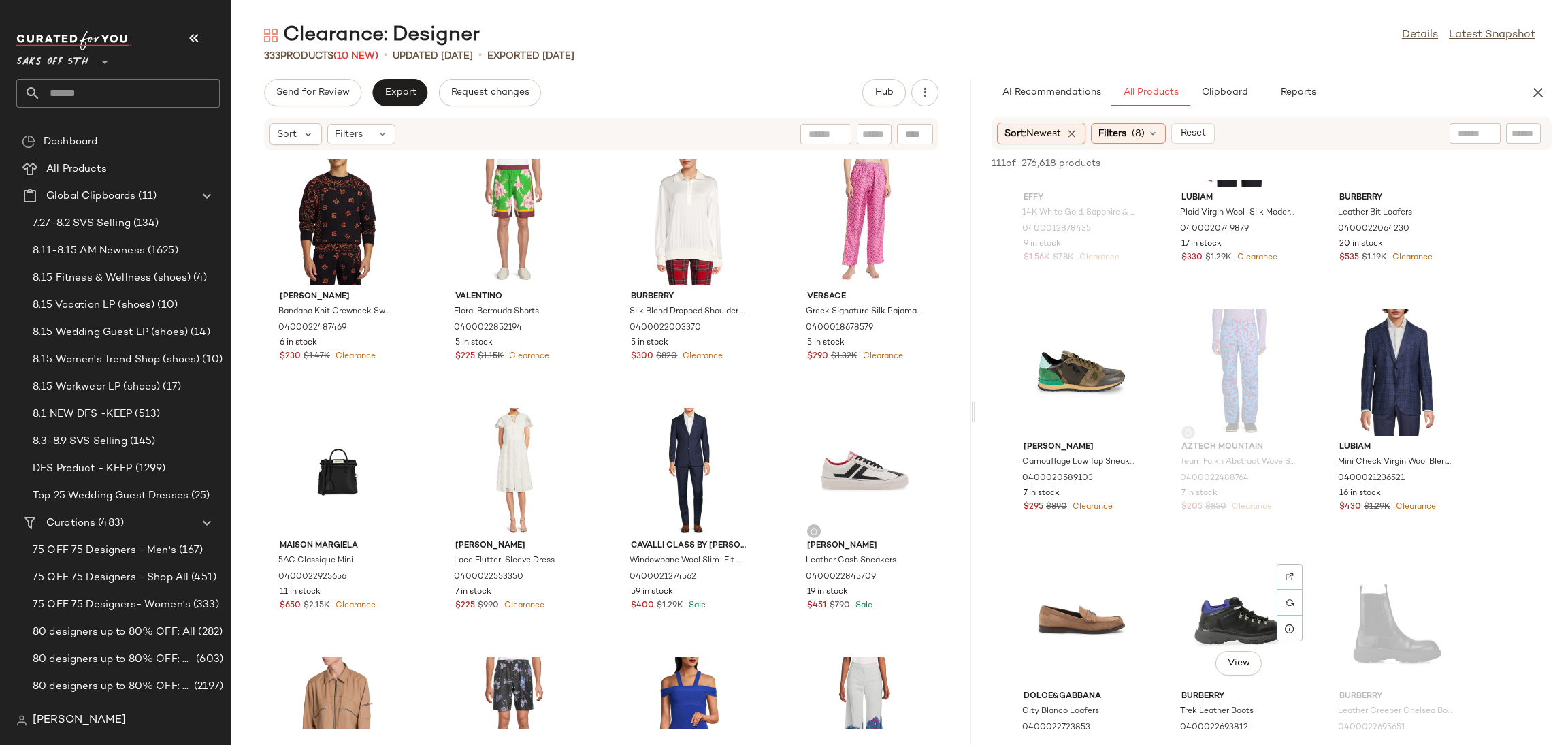
scroll to position [5340, 0]
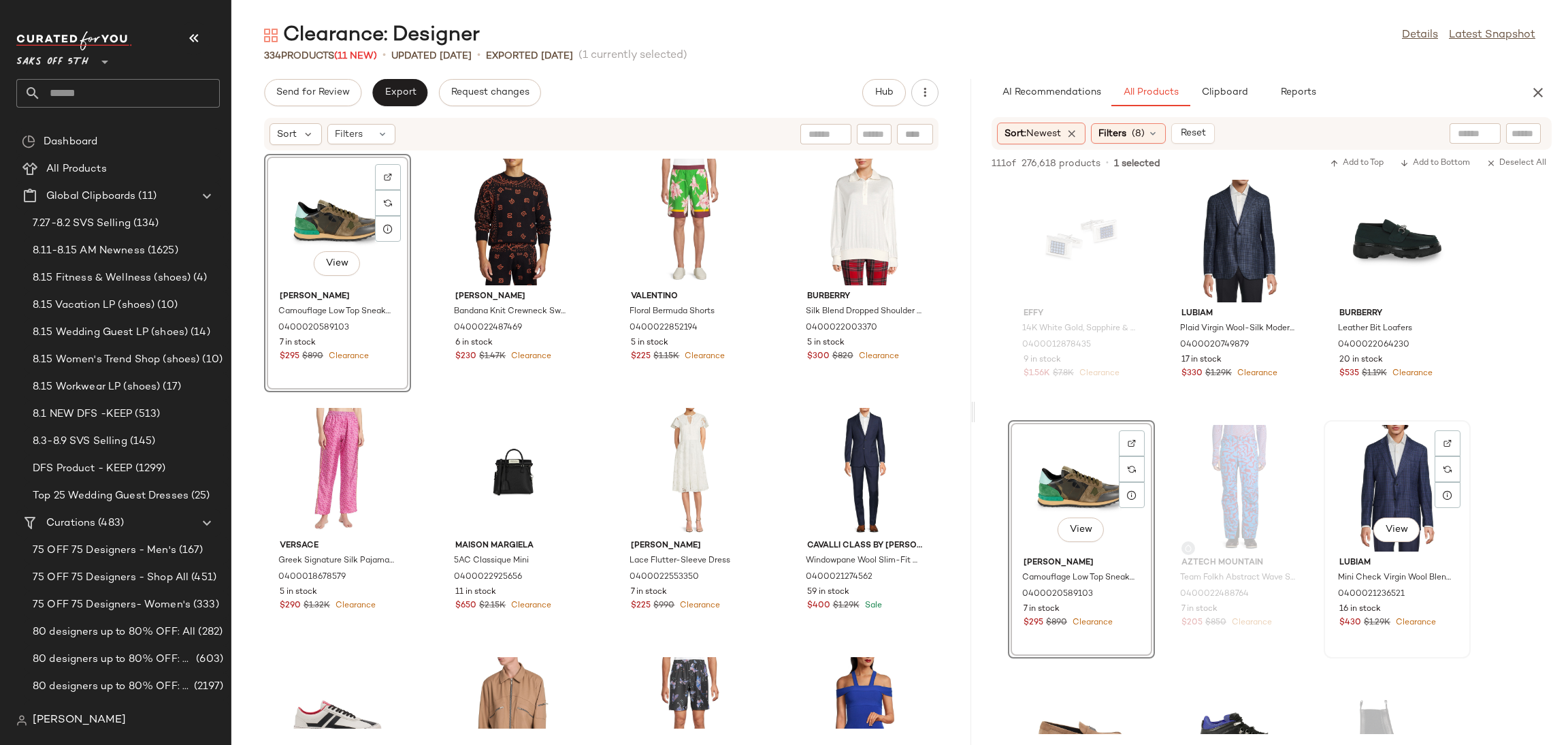
scroll to position [5242, 0]
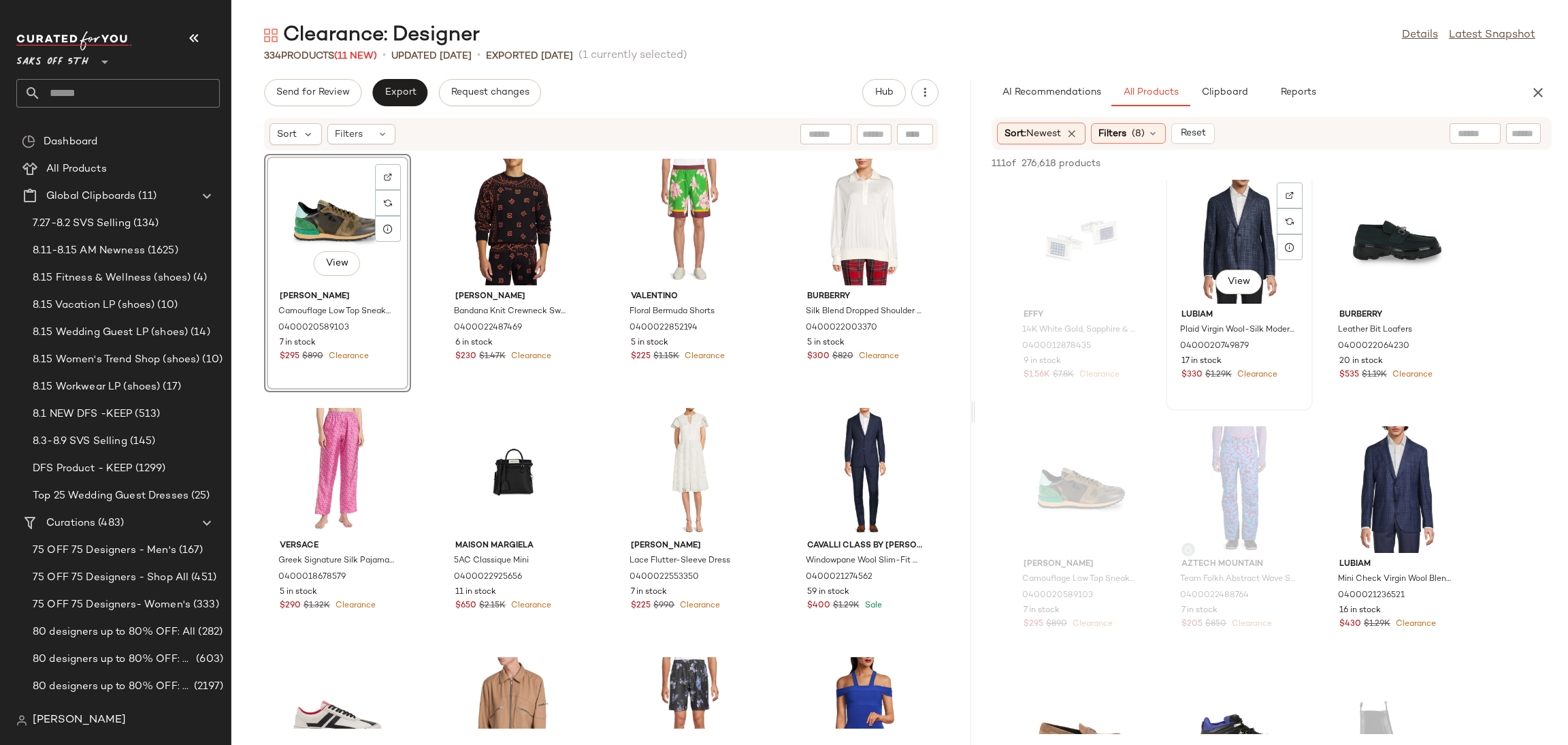
click at [1252, 234] on div "View" at bounding box center [1240, 240] width 138 height 127
click at [1347, 151] on div "111 of 276,618 products • 1 selected Add to Top Add to Bottom Deselect All" at bounding box center [1272, 164] width 593 height 30
click at [1350, 163] on span "Add to Top" at bounding box center [1356, 163] width 53 height 10
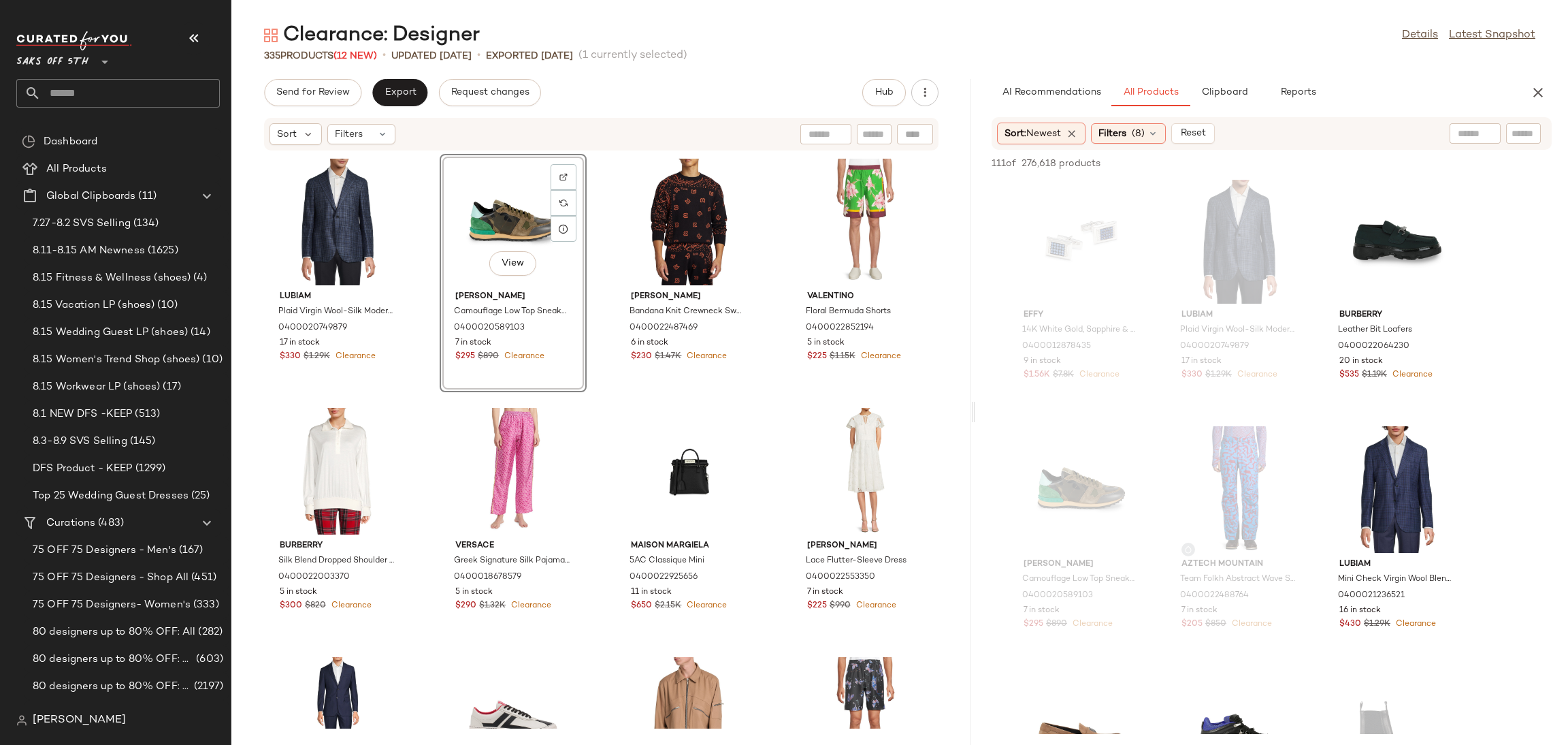
click at [327, 73] on div "Clearance: Designer Details Latest Snapshot 335 Products (12 New) • updated [DA…" at bounding box center [899, 383] width 1337 height 723
click at [327, 80] on button "Send for Review" at bounding box center [313, 92] width 97 height 27
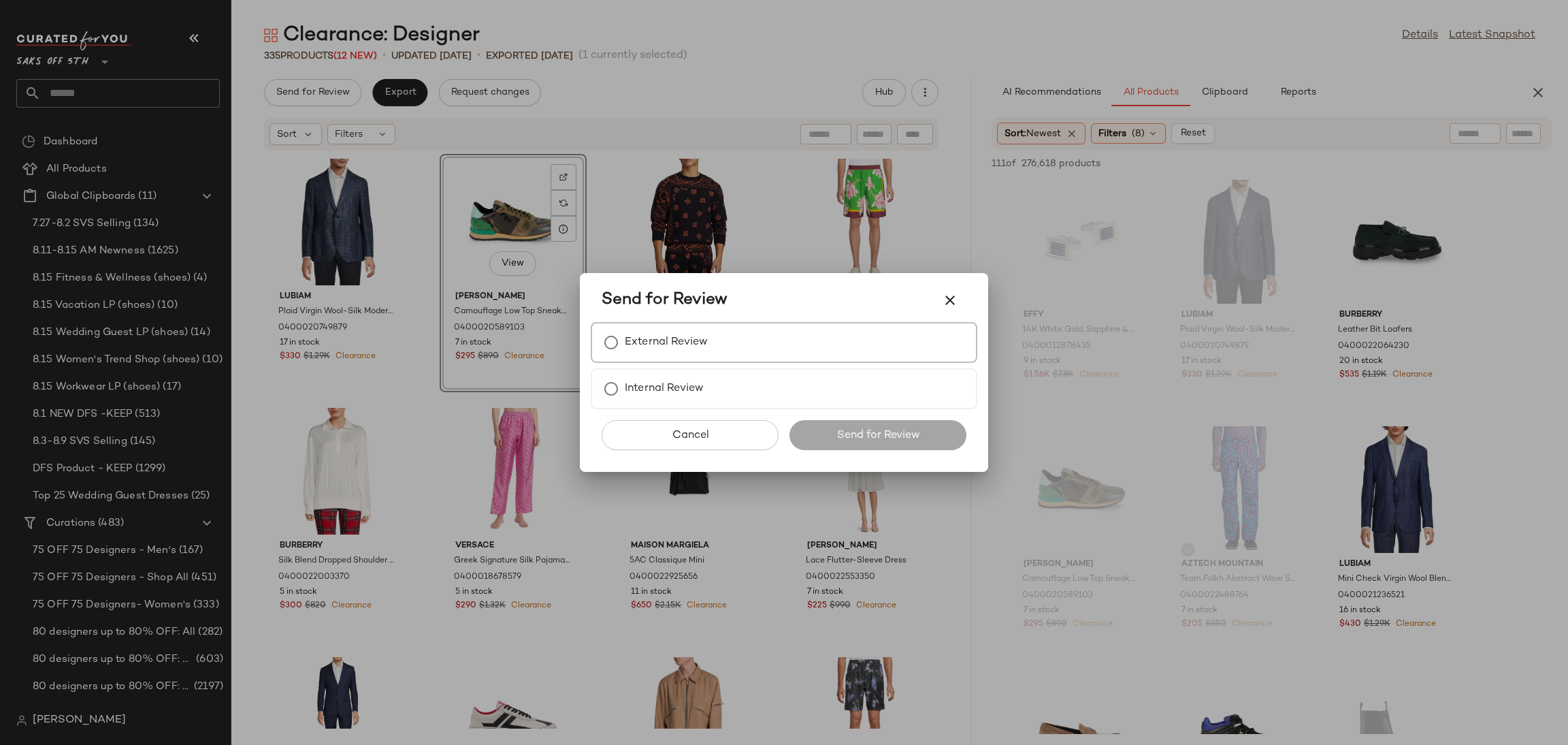
click at [671, 343] on label "External Review" at bounding box center [667, 343] width 83 height 27
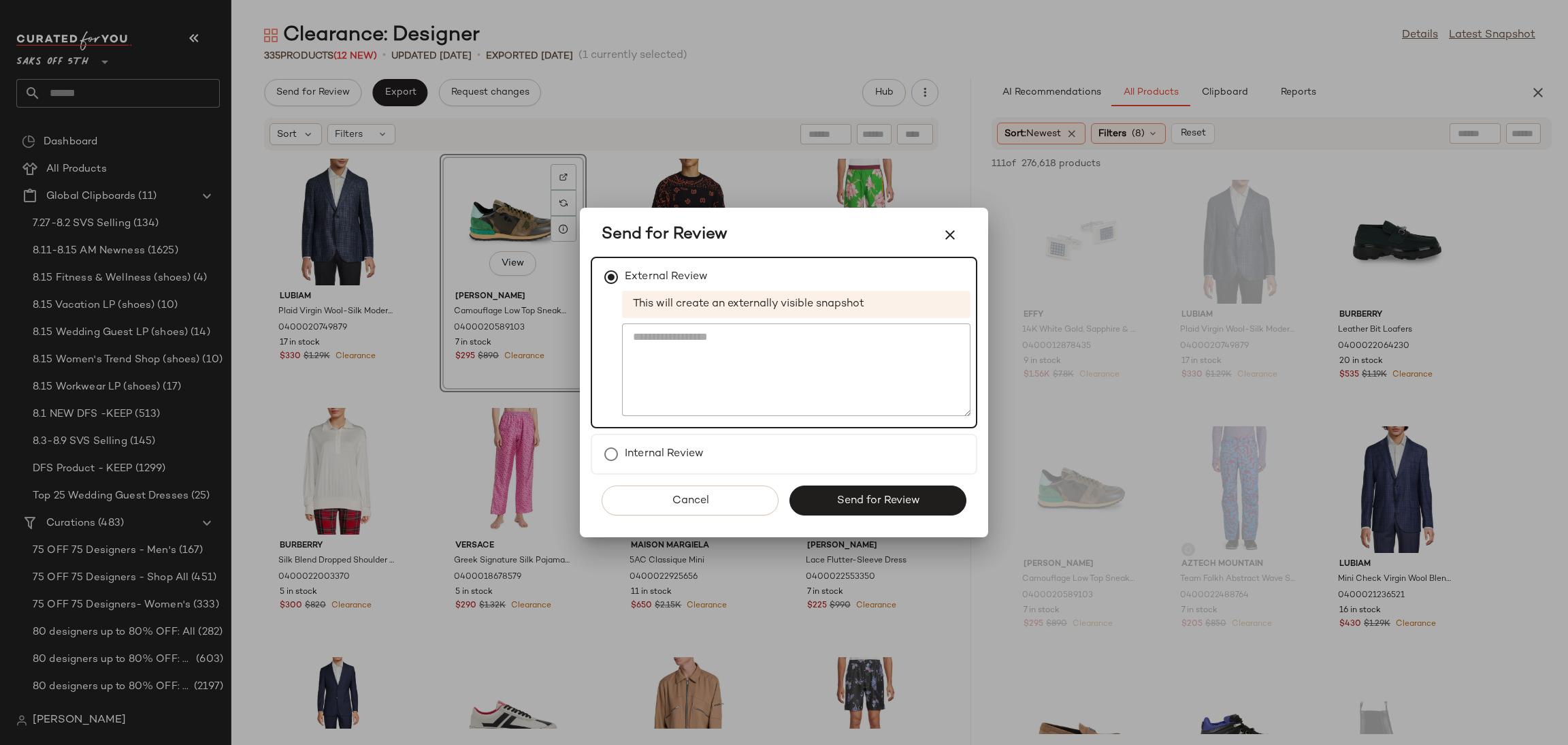
click at [827, 483] on div "Cancel Send for Review" at bounding box center [784, 506] width 387 height 63
click at [828, 490] on button "Send for Review" at bounding box center [878, 500] width 177 height 30
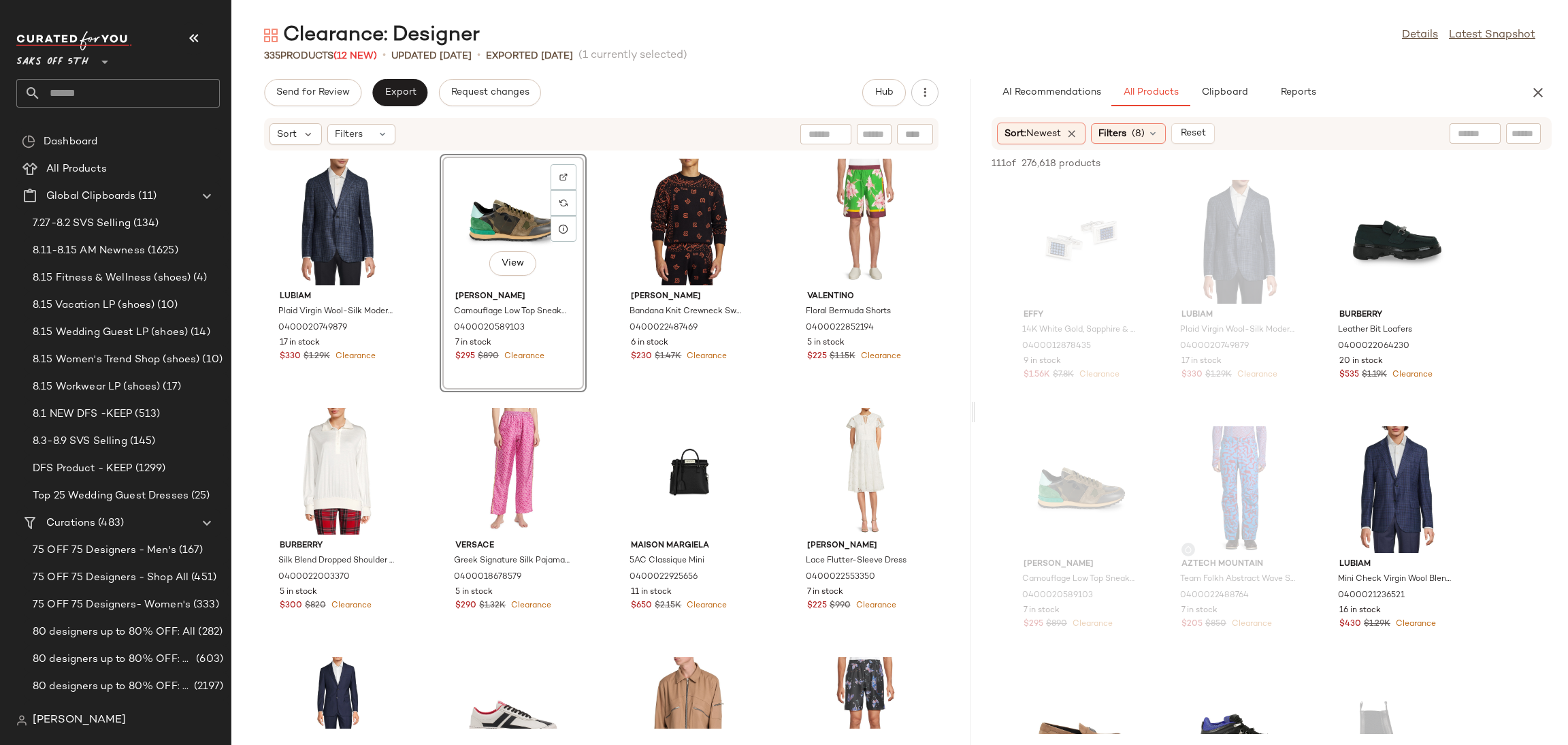
scroll to position [7735, 0]
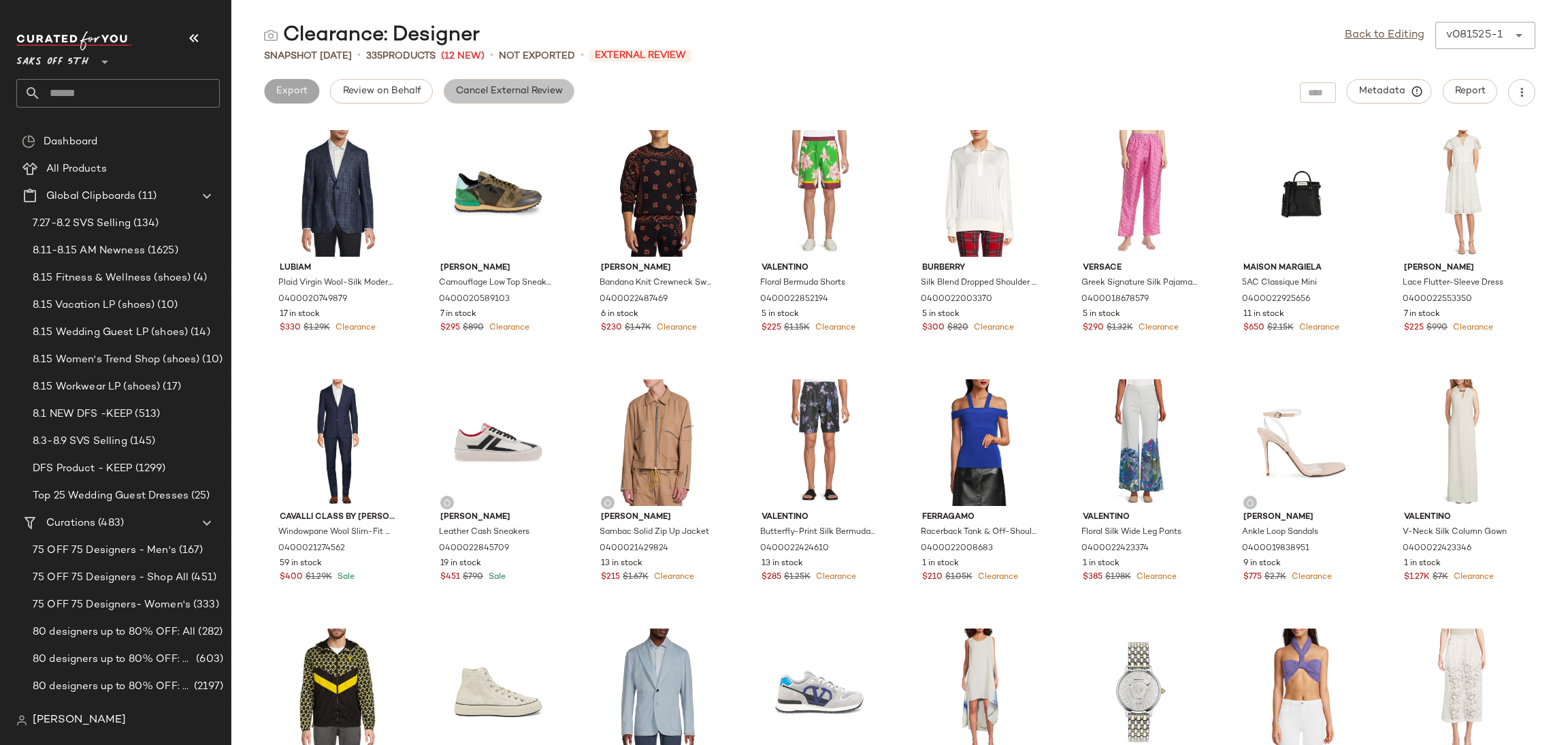
click at [543, 102] on button "Cancel External Review" at bounding box center [509, 91] width 130 height 24
click at [1378, 37] on link "Back to Editing" at bounding box center [1385, 35] width 80 height 16
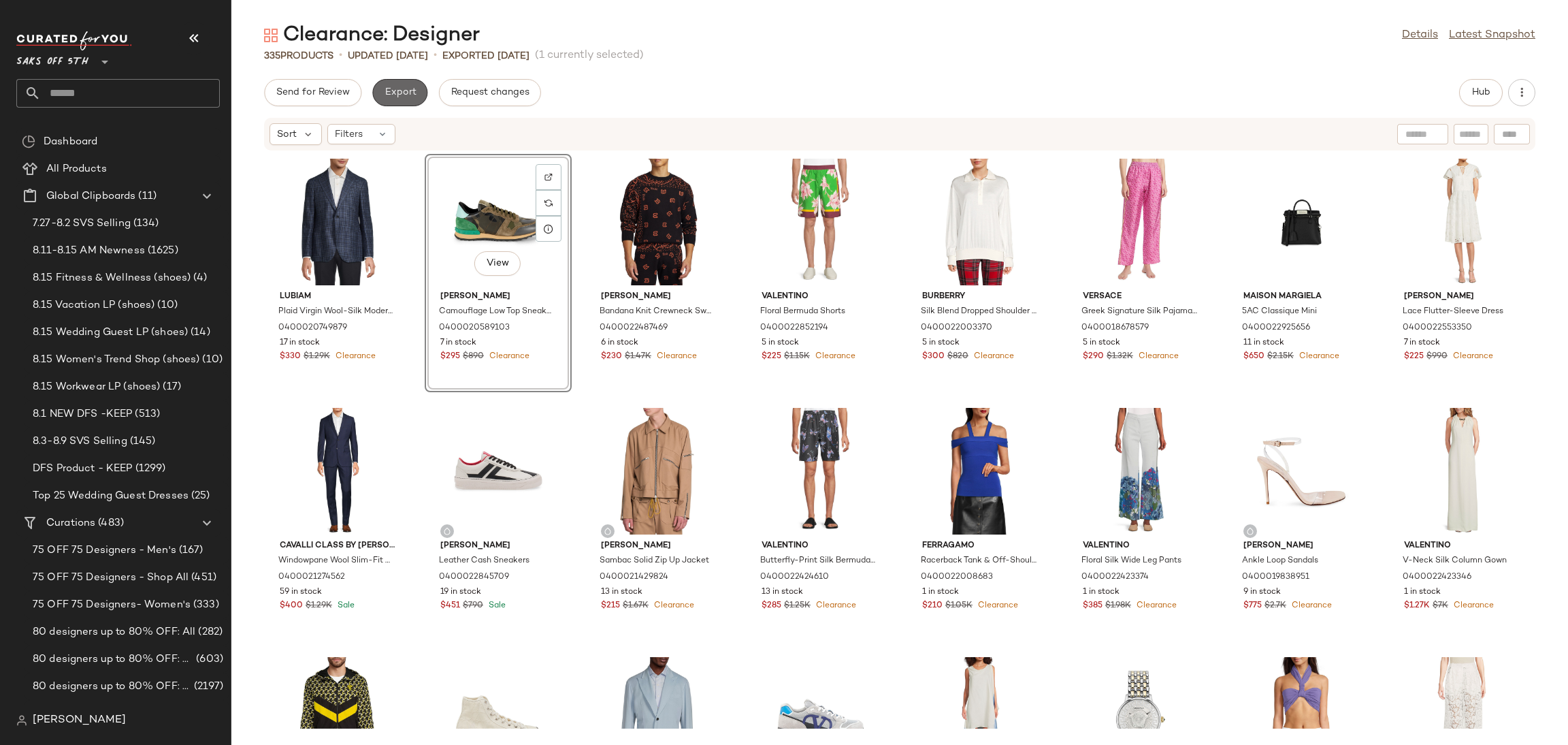
click at [404, 80] on button "Export" at bounding box center [399, 92] width 55 height 27
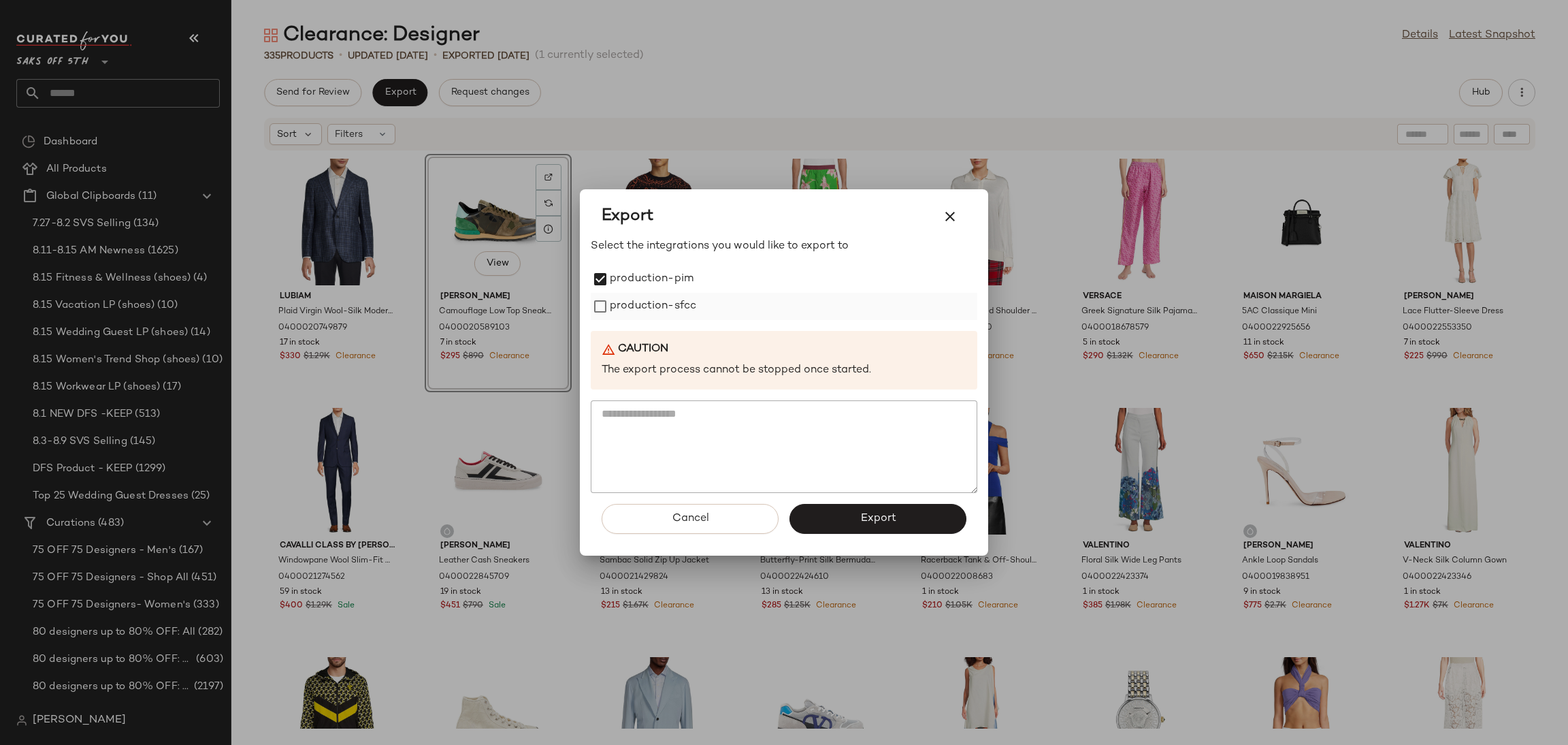
click at [620, 310] on label "production-sfcc" at bounding box center [652, 306] width 86 height 27
click at [862, 530] on button "Export" at bounding box center [878, 518] width 177 height 30
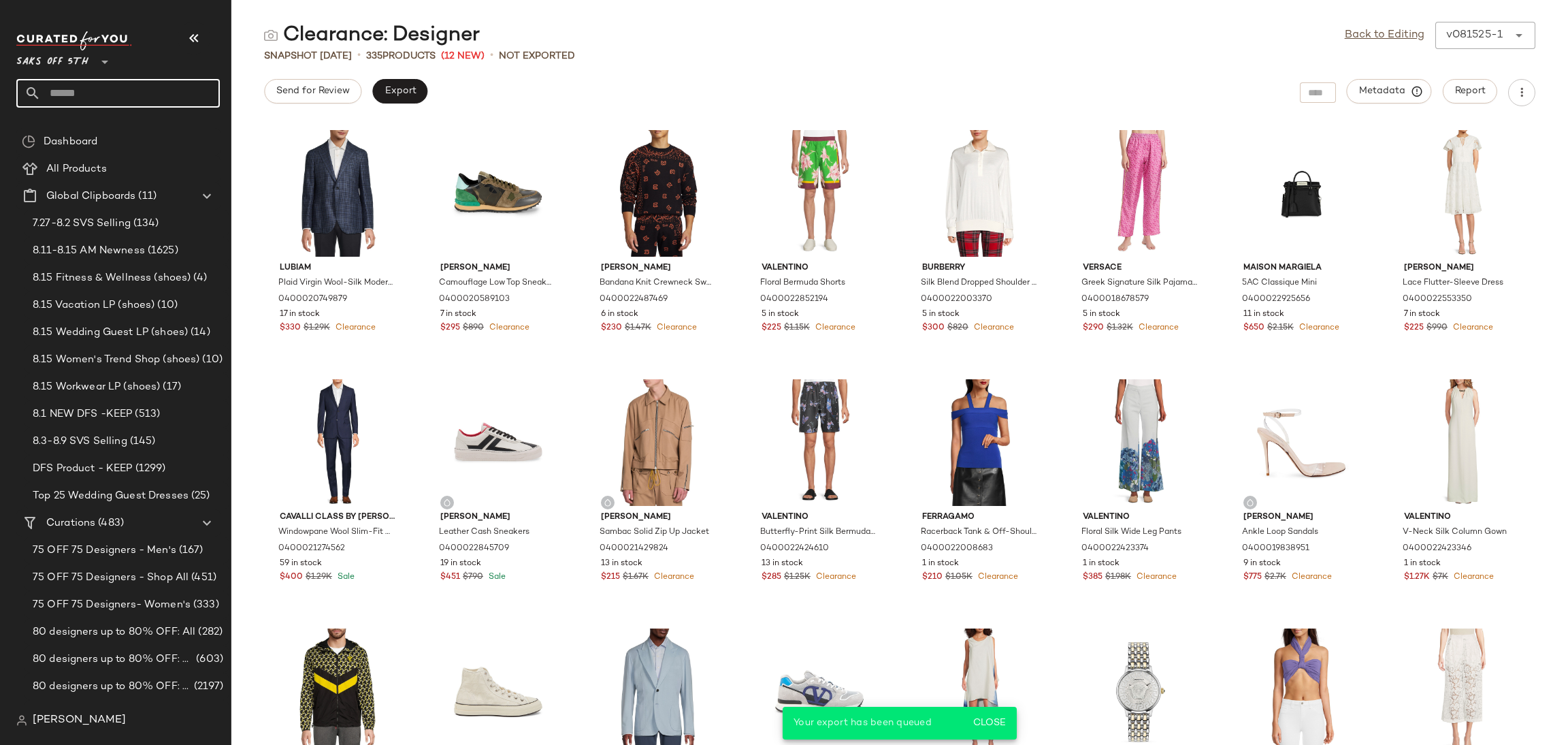
click at [94, 105] on input "text" at bounding box center [130, 93] width 179 height 29
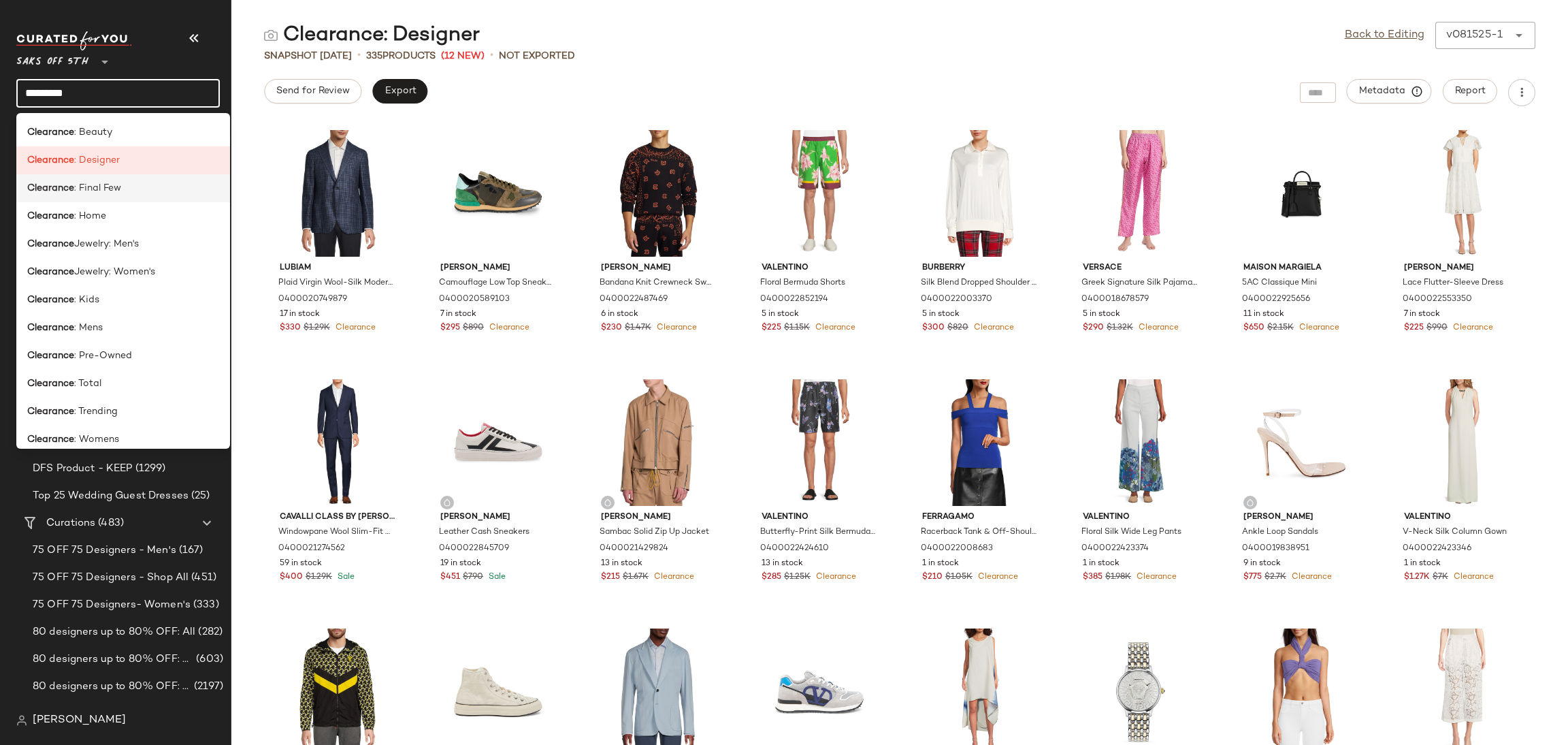
type input "*********"
click at [113, 189] on span ": Final Few" at bounding box center [98, 189] width 47 height 15
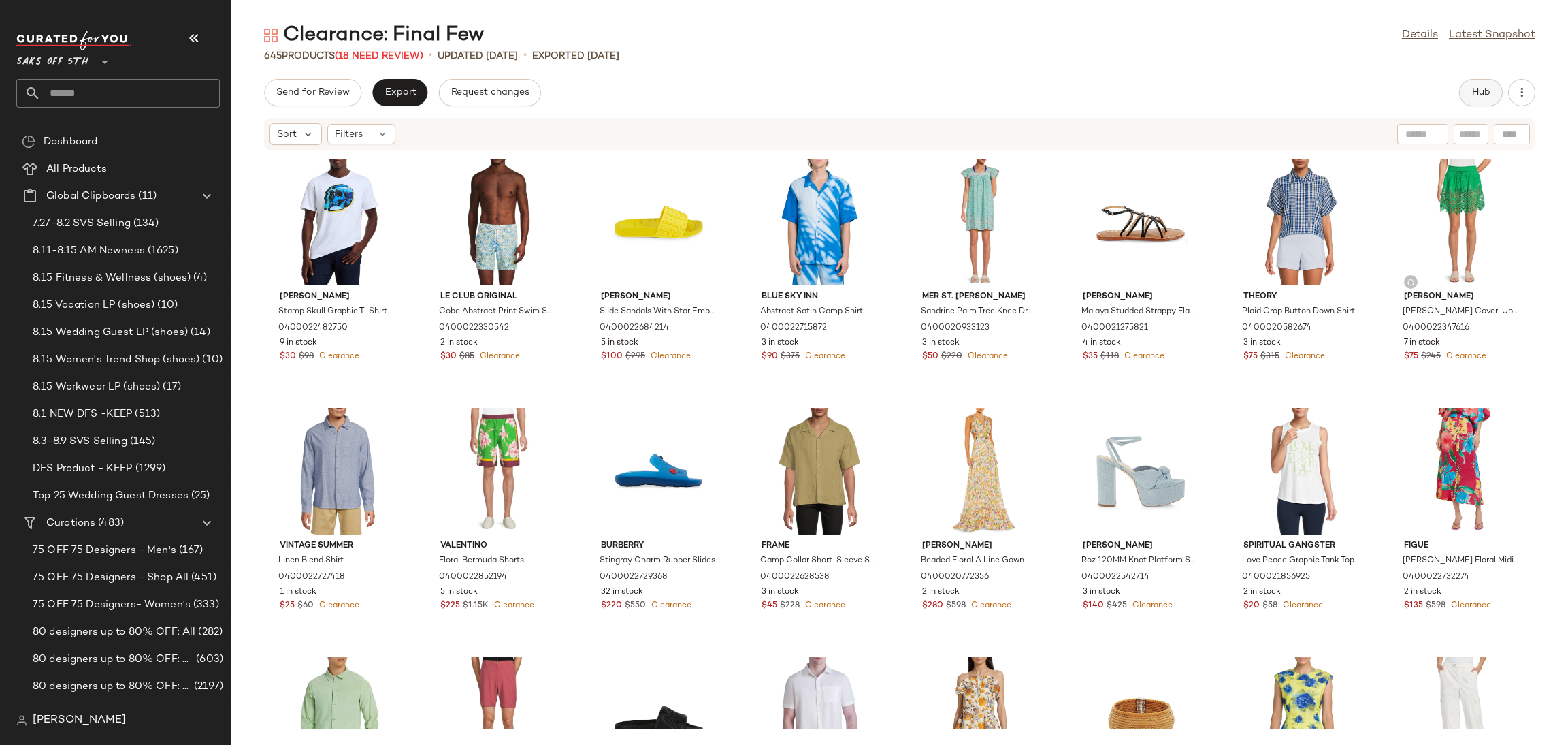
click at [1480, 96] on span "Hub" at bounding box center [1481, 92] width 19 height 11
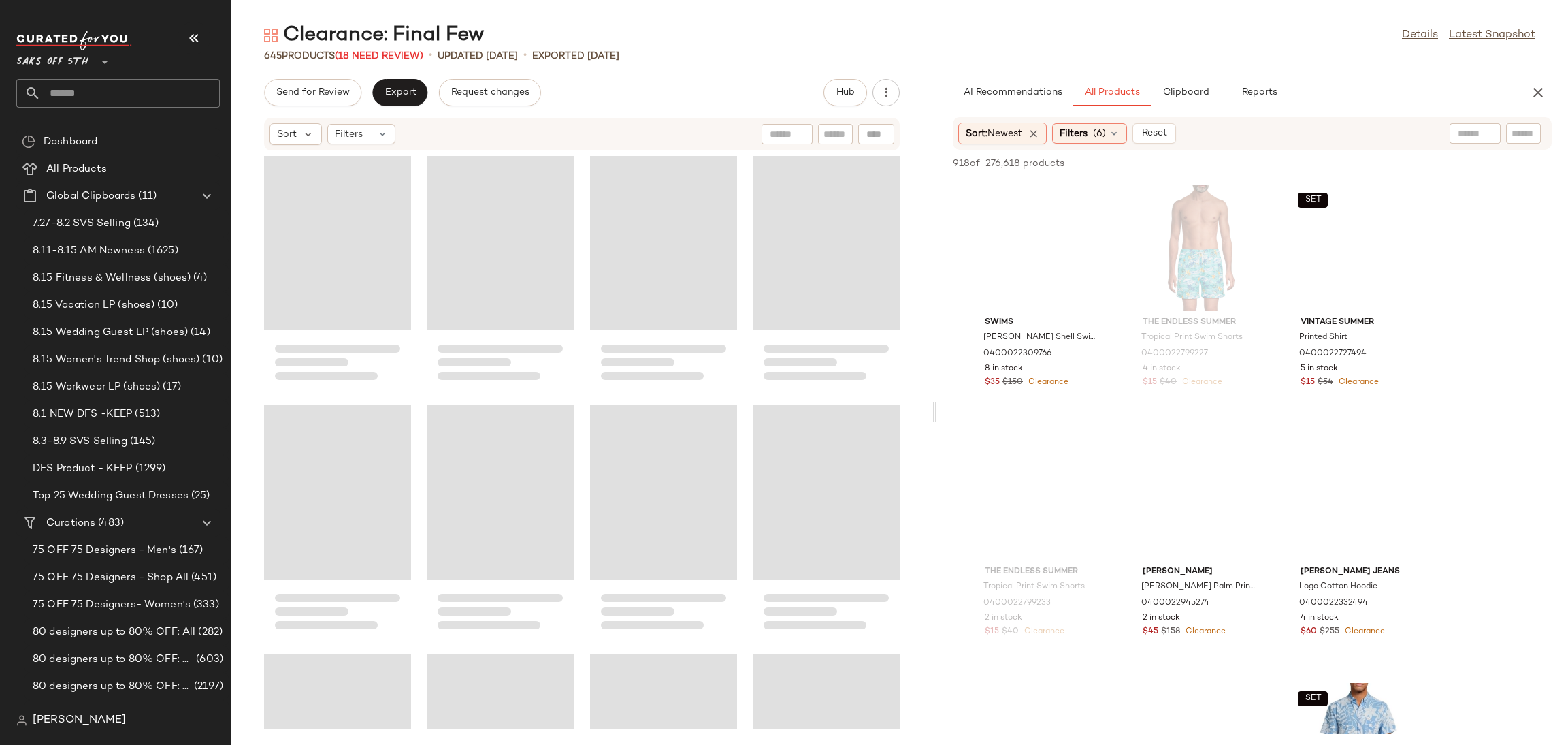
drag, startPoint x: 900, startPoint y: 414, endPoint x: 938, endPoint y: 415, distance: 38.0
click at [938, 415] on div "Clearance: Final Few Details Latest Snapshot 645 Products (18 Need Review) • up…" at bounding box center [899, 383] width 1337 height 723
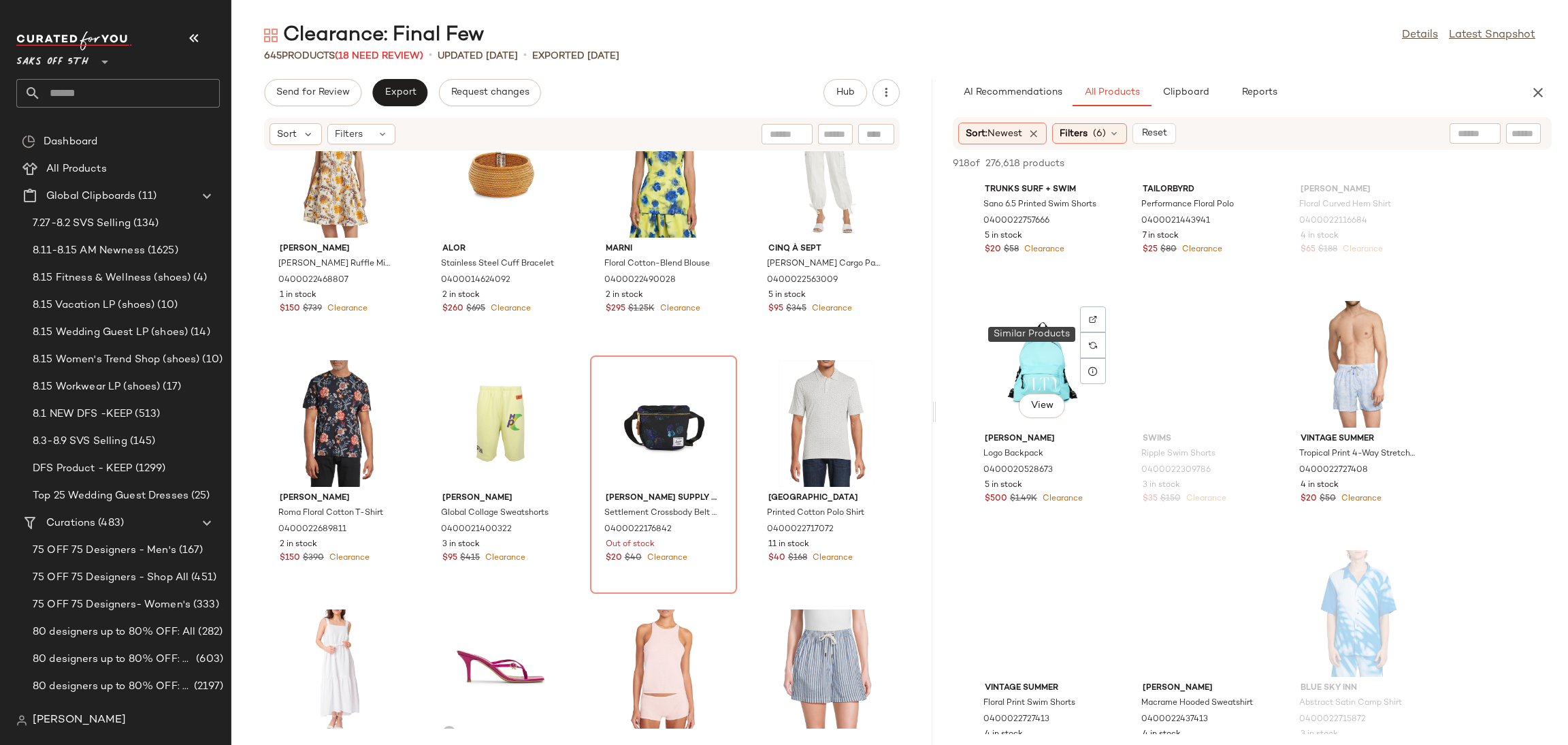
scroll to position [3140, 0]
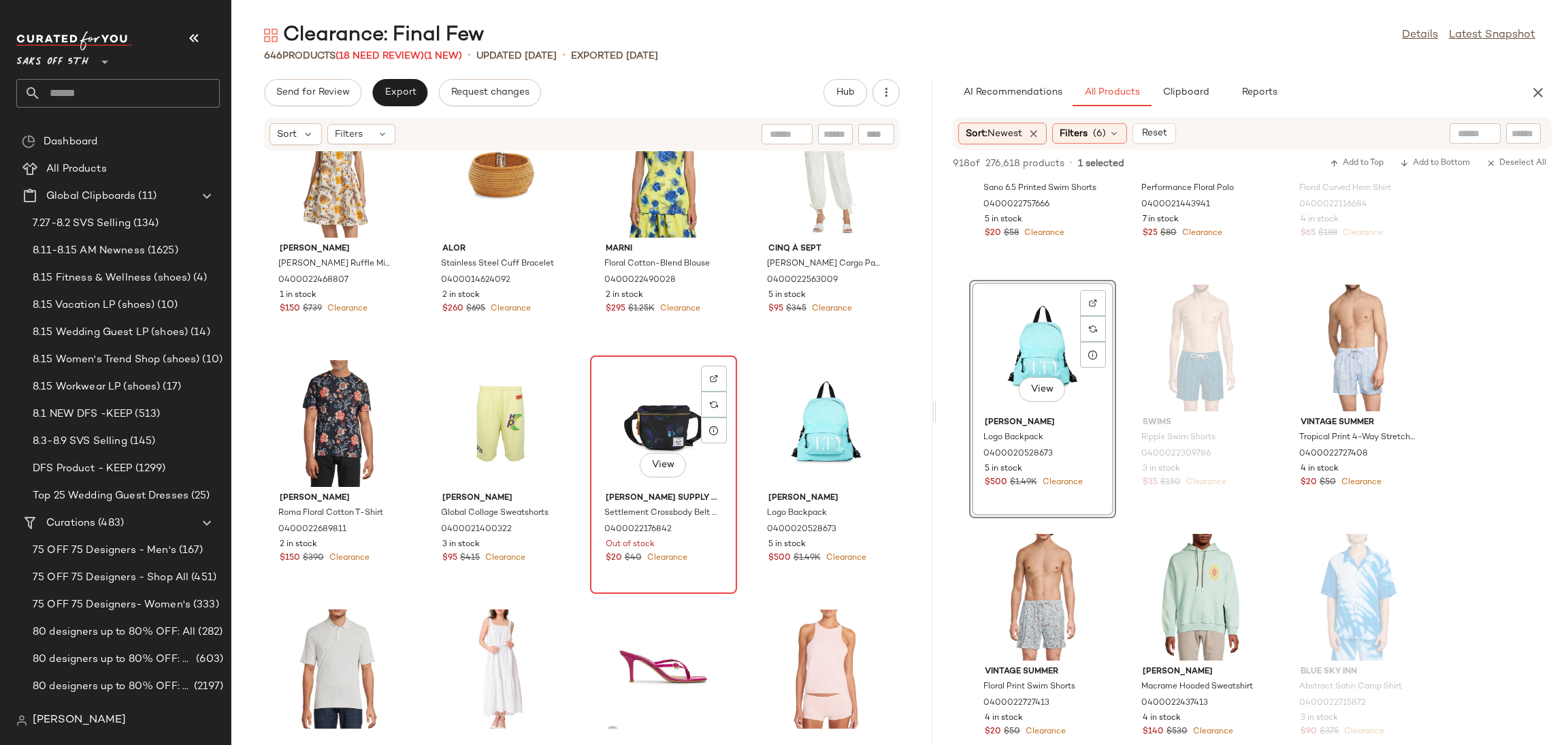
click at [671, 406] on div "View" at bounding box center [664, 424] width 138 height 127
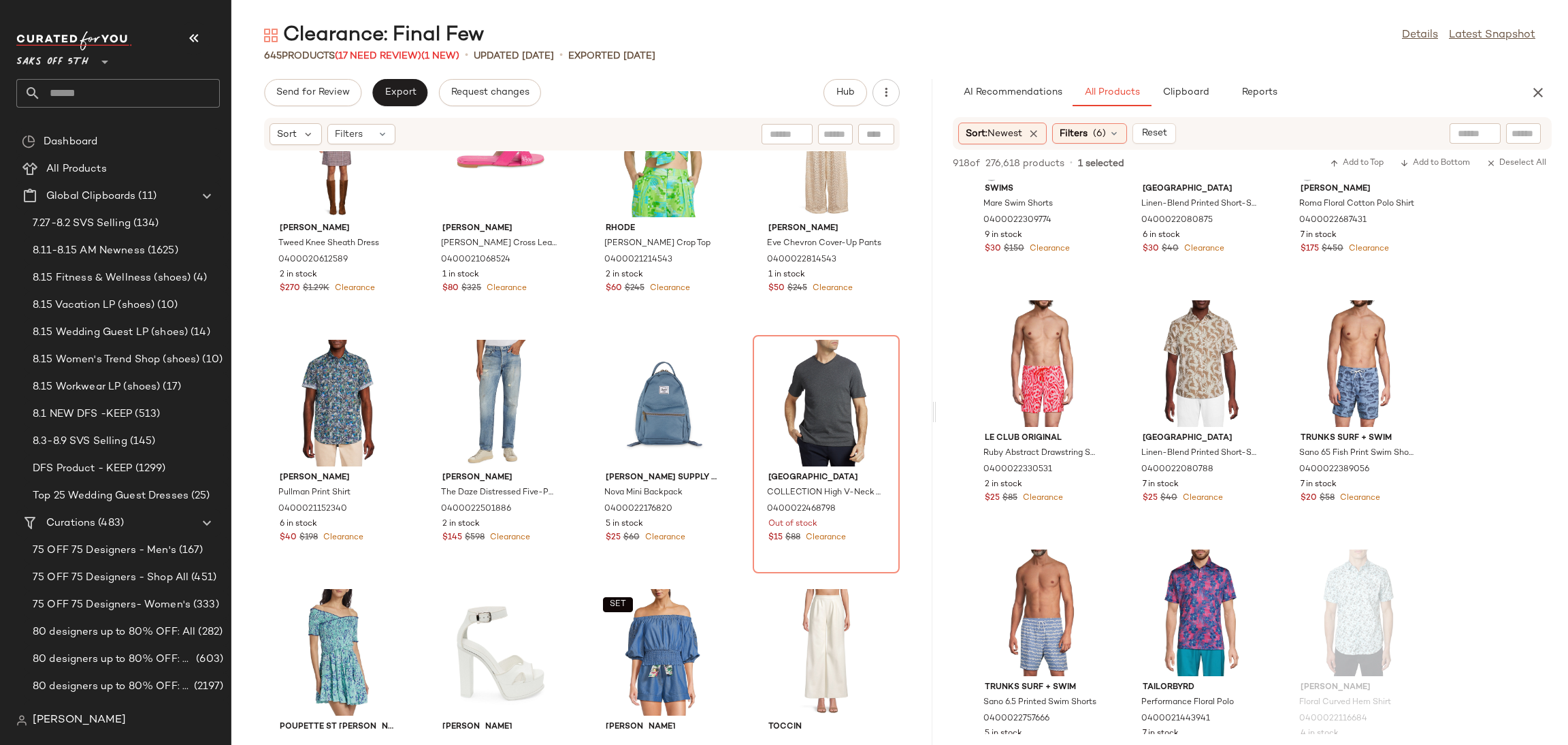
scroll to position [2550, 0]
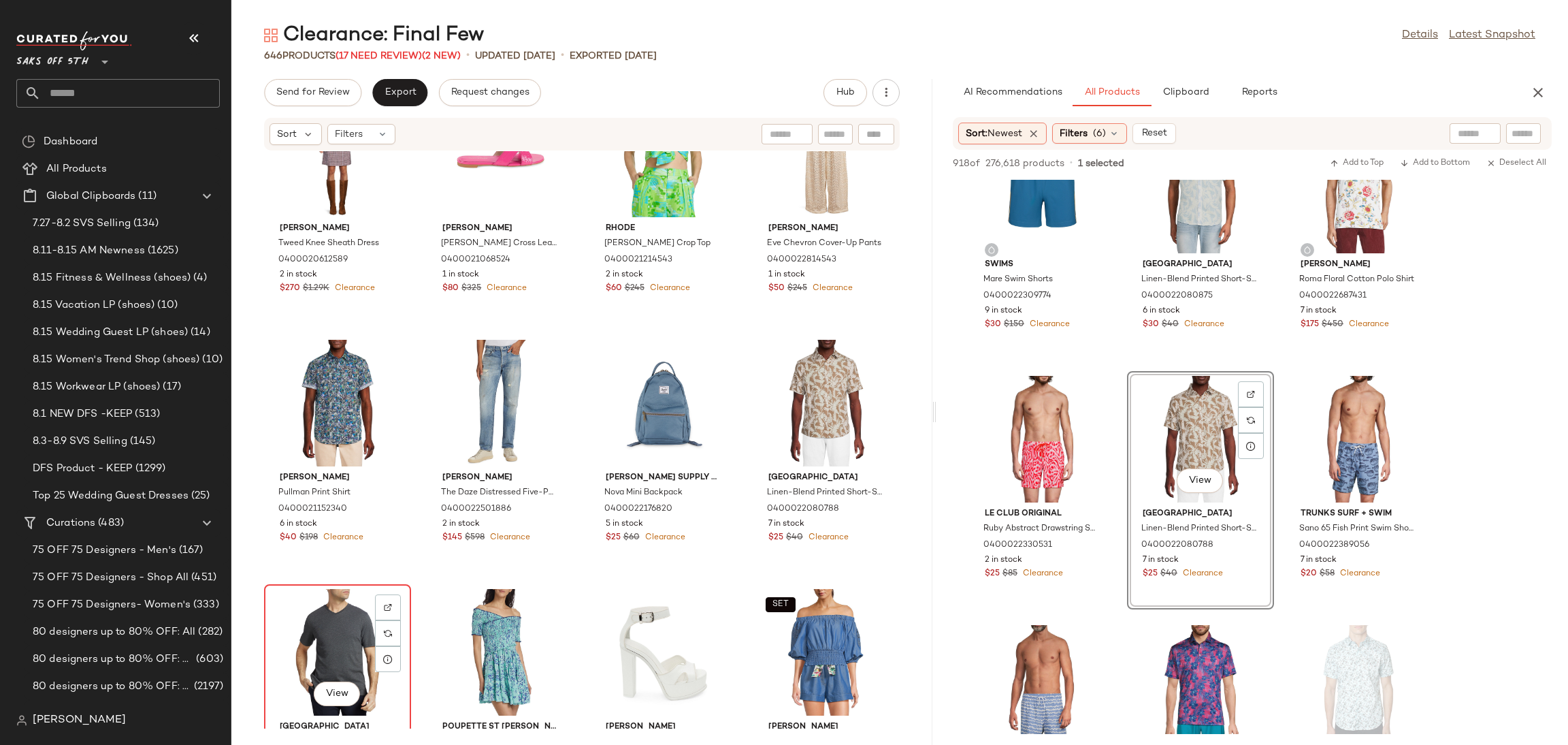
click at [308, 624] on div "View" at bounding box center [338, 653] width 138 height 127
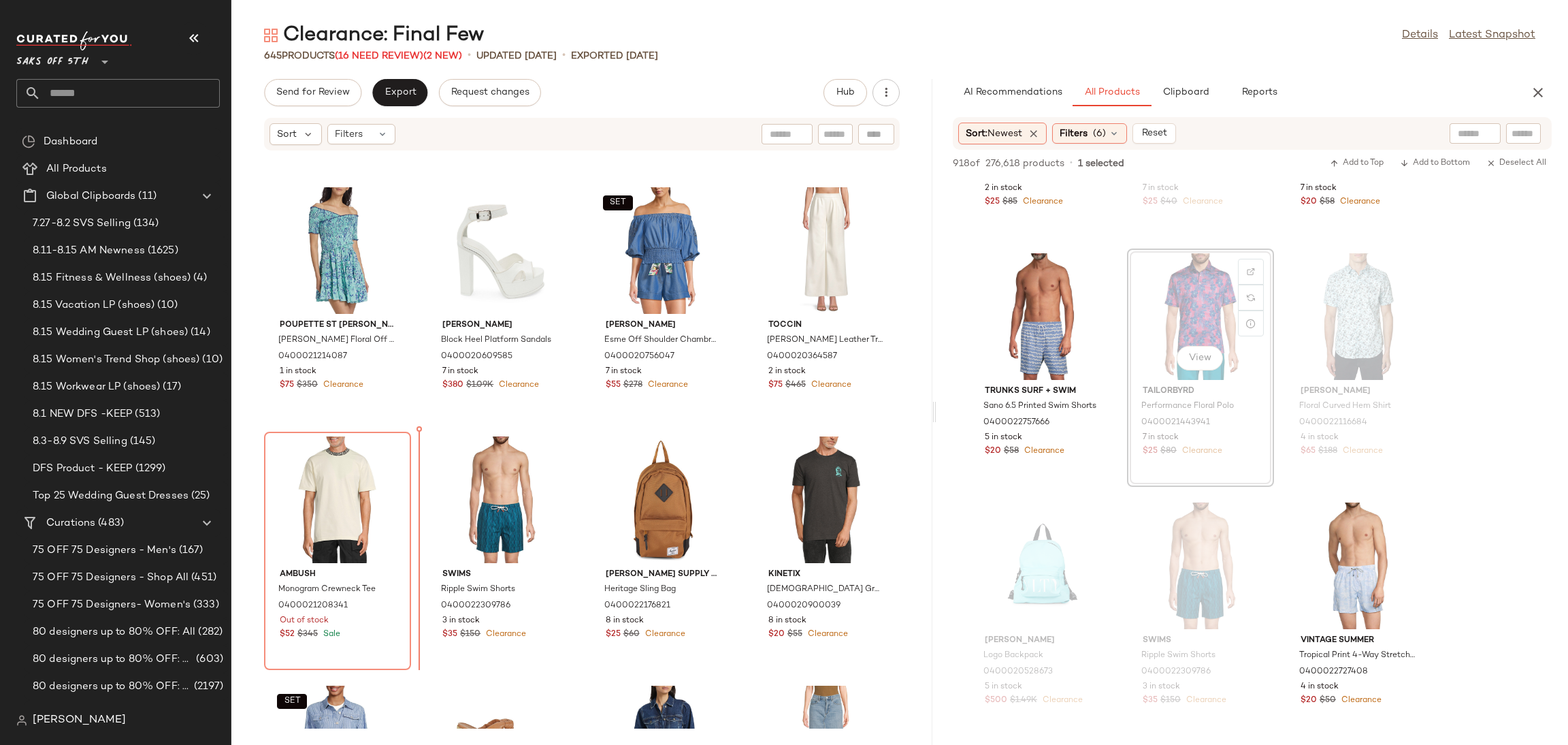
scroll to position [3230, 0]
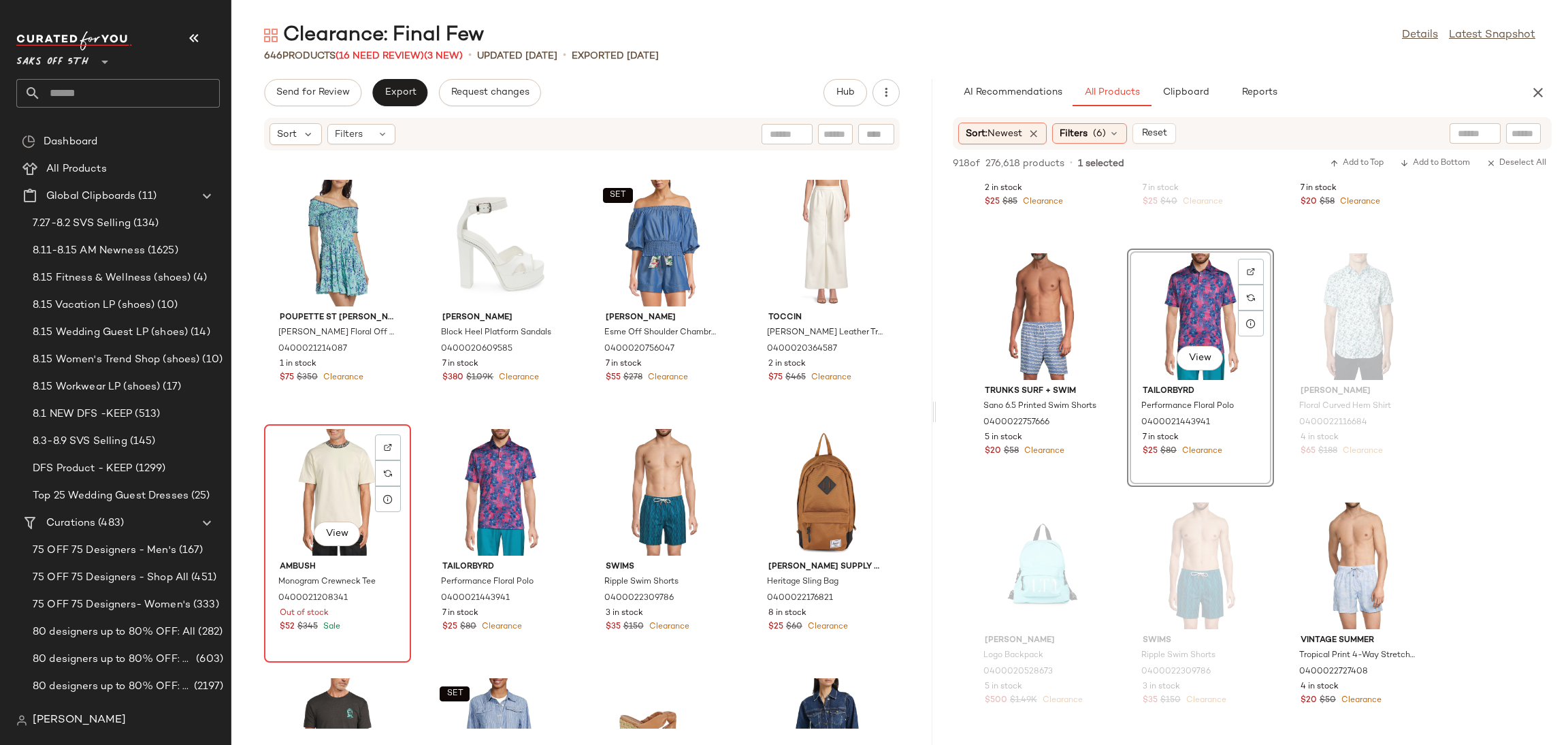
click at [289, 466] on div "View" at bounding box center [338, 492] width 138 height 127
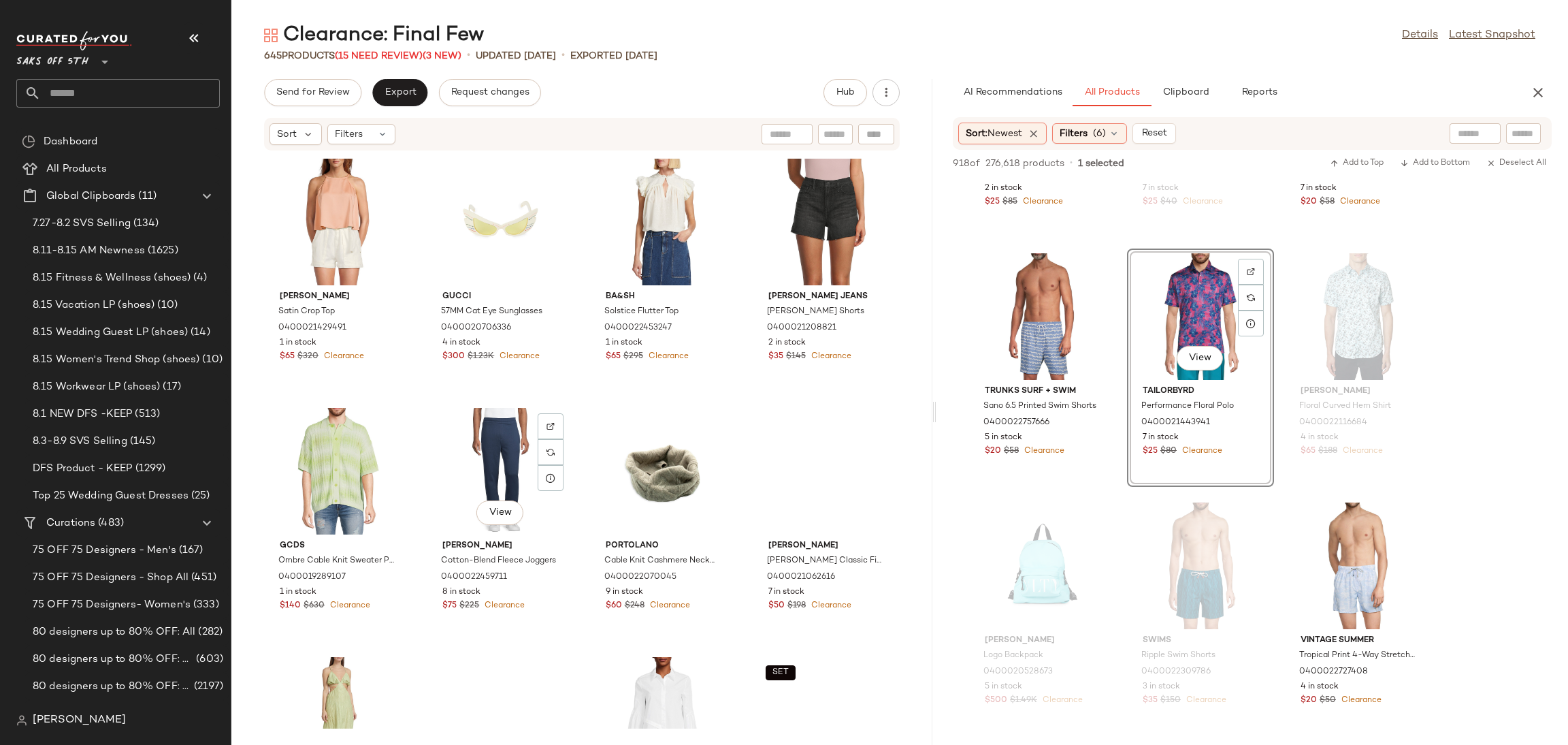
click at [524, 491] on div "View" at bounding box center [500, 471] width 138 height 127
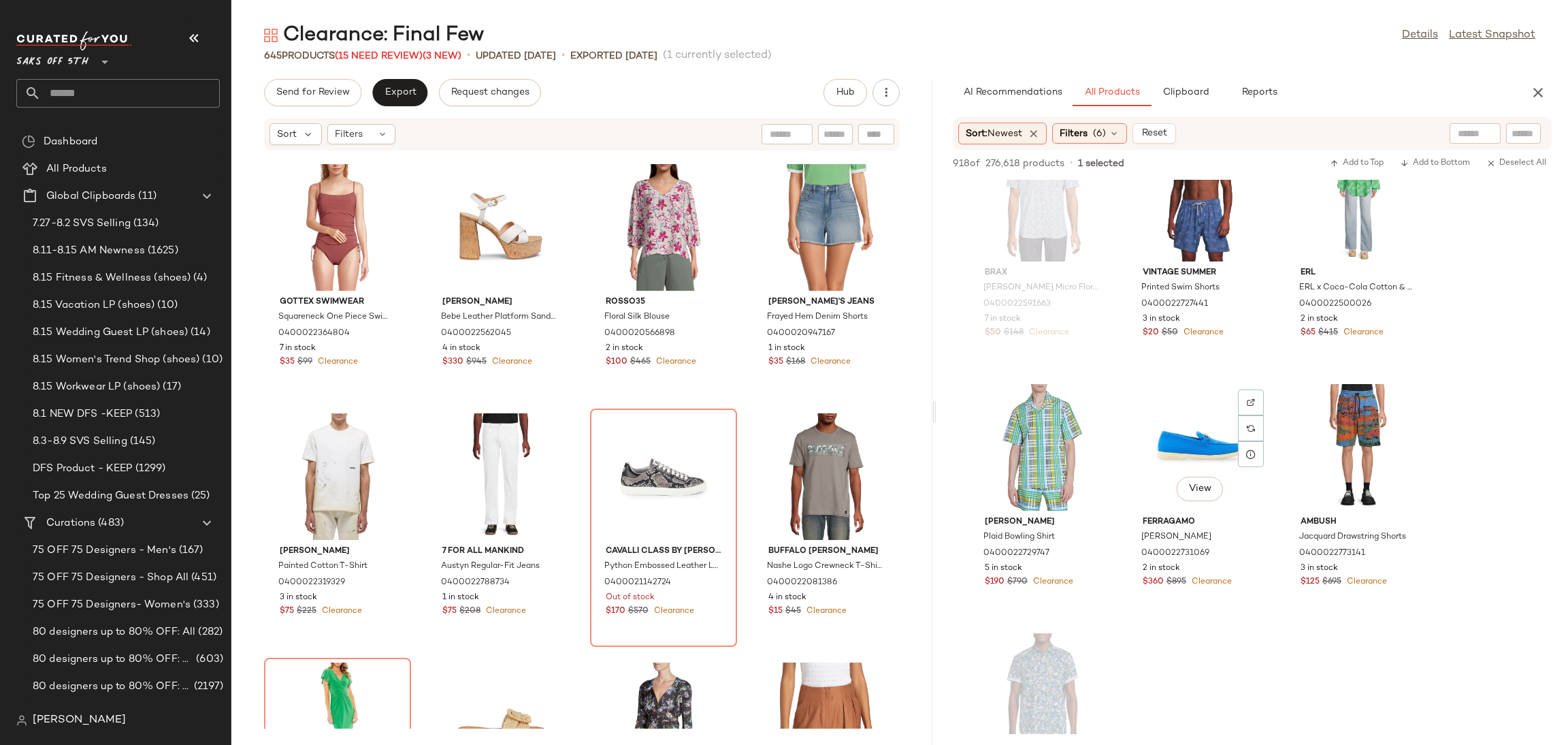
scroll to position [5294, 0]
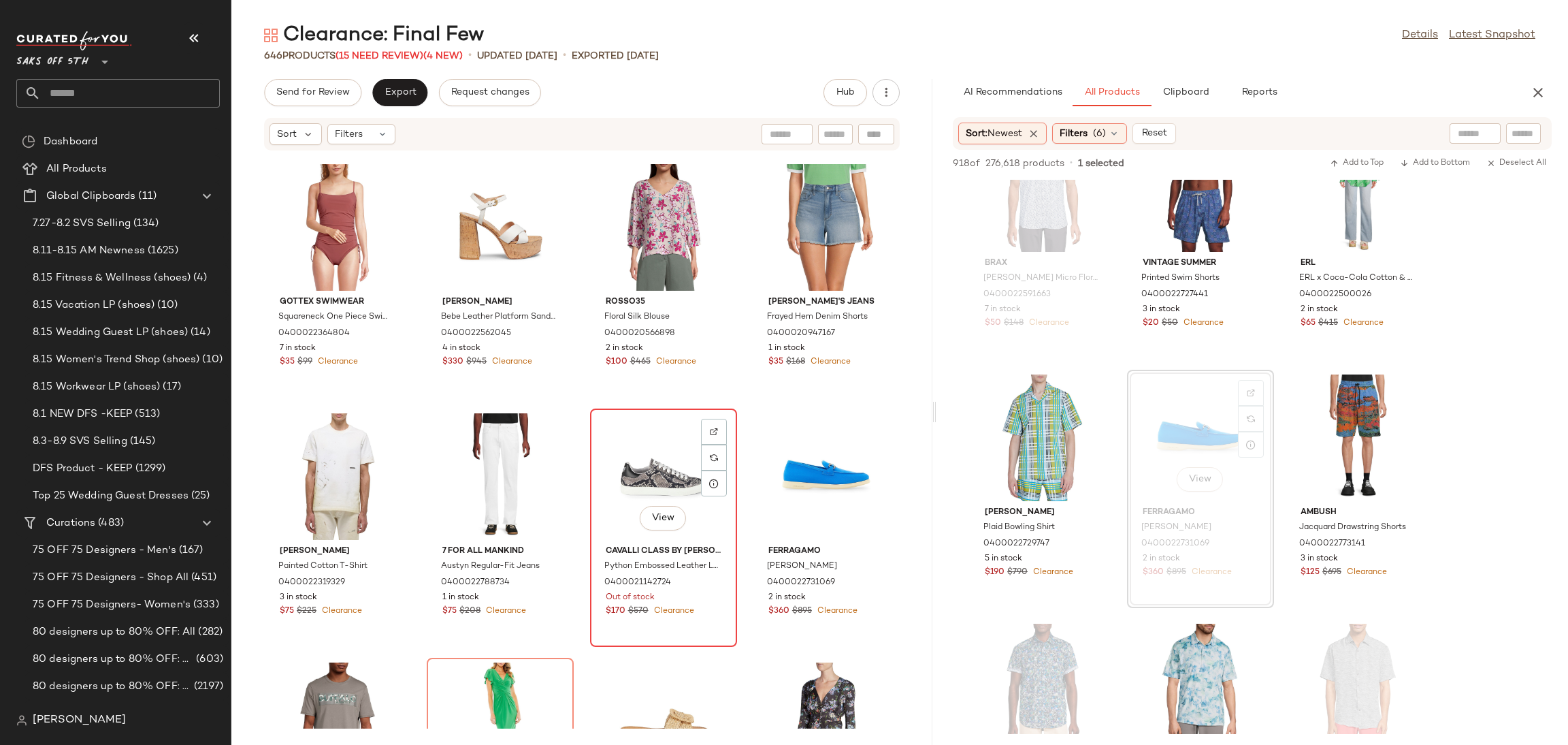
click at [634, 450] on div "View" at bounding box center [664, 477] width 138 height 127
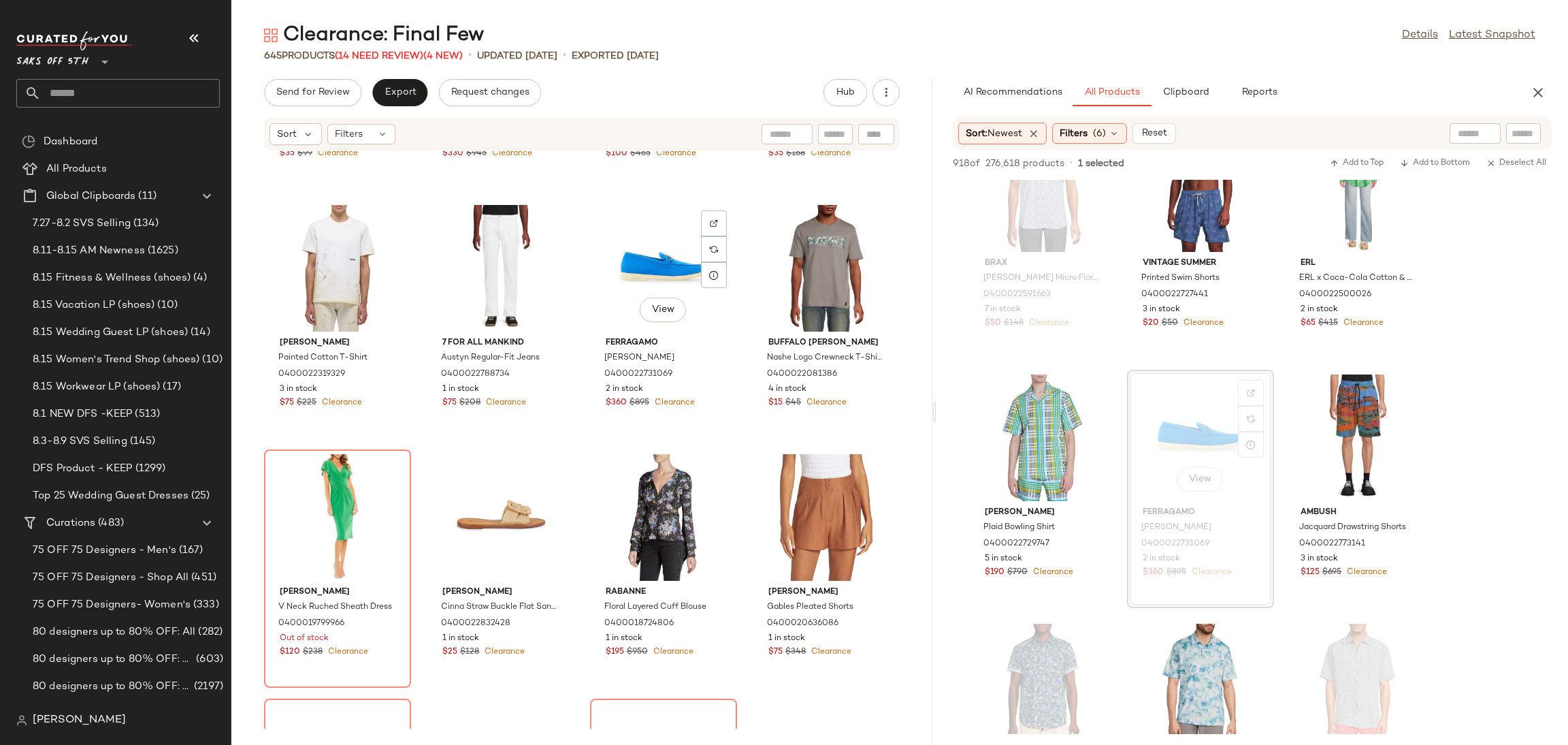
scroll to position [5450, 0]
click at [1103, 135] on span "(6)" at bounding box center [1100, 134] width 13 height 15
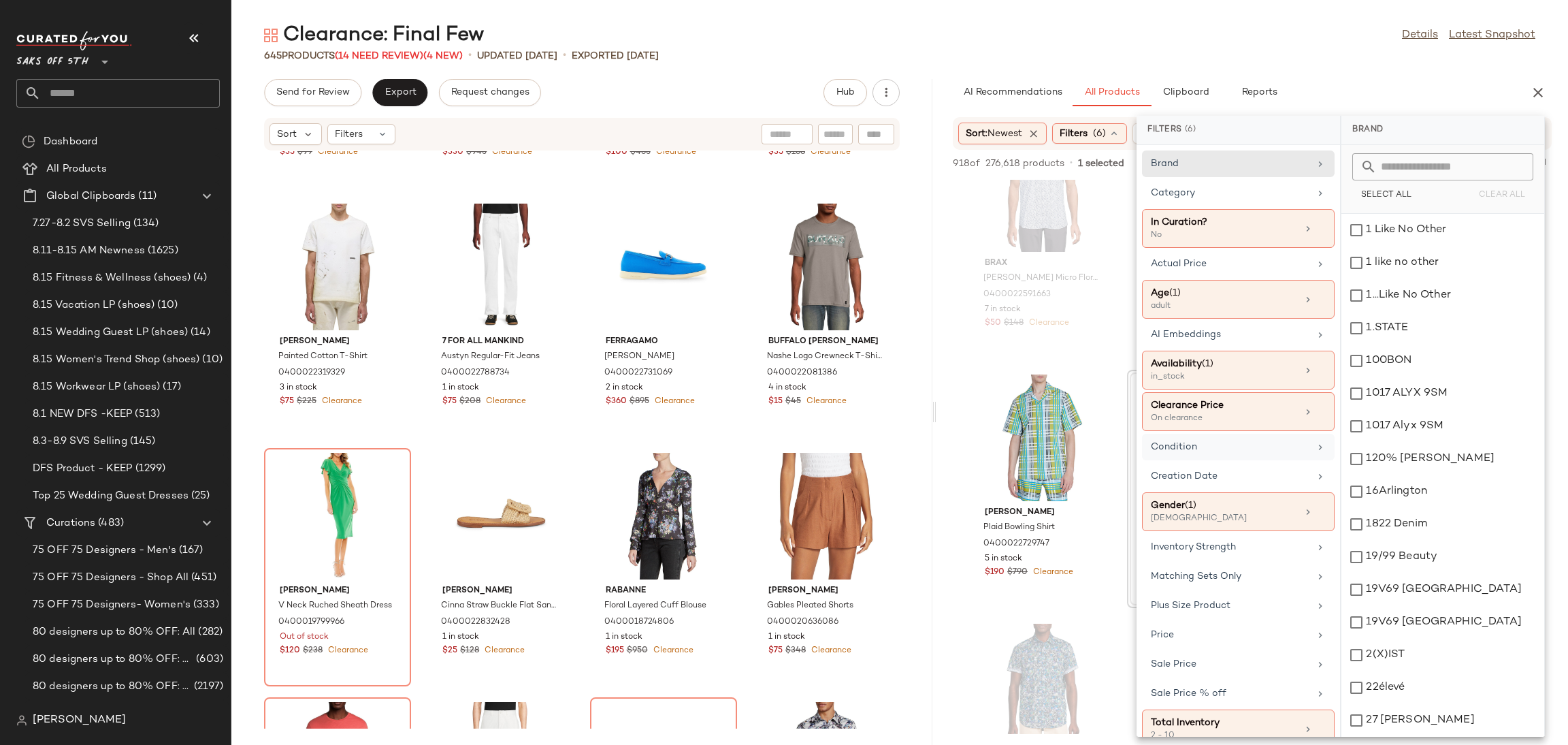
scroll to position [24, 0]
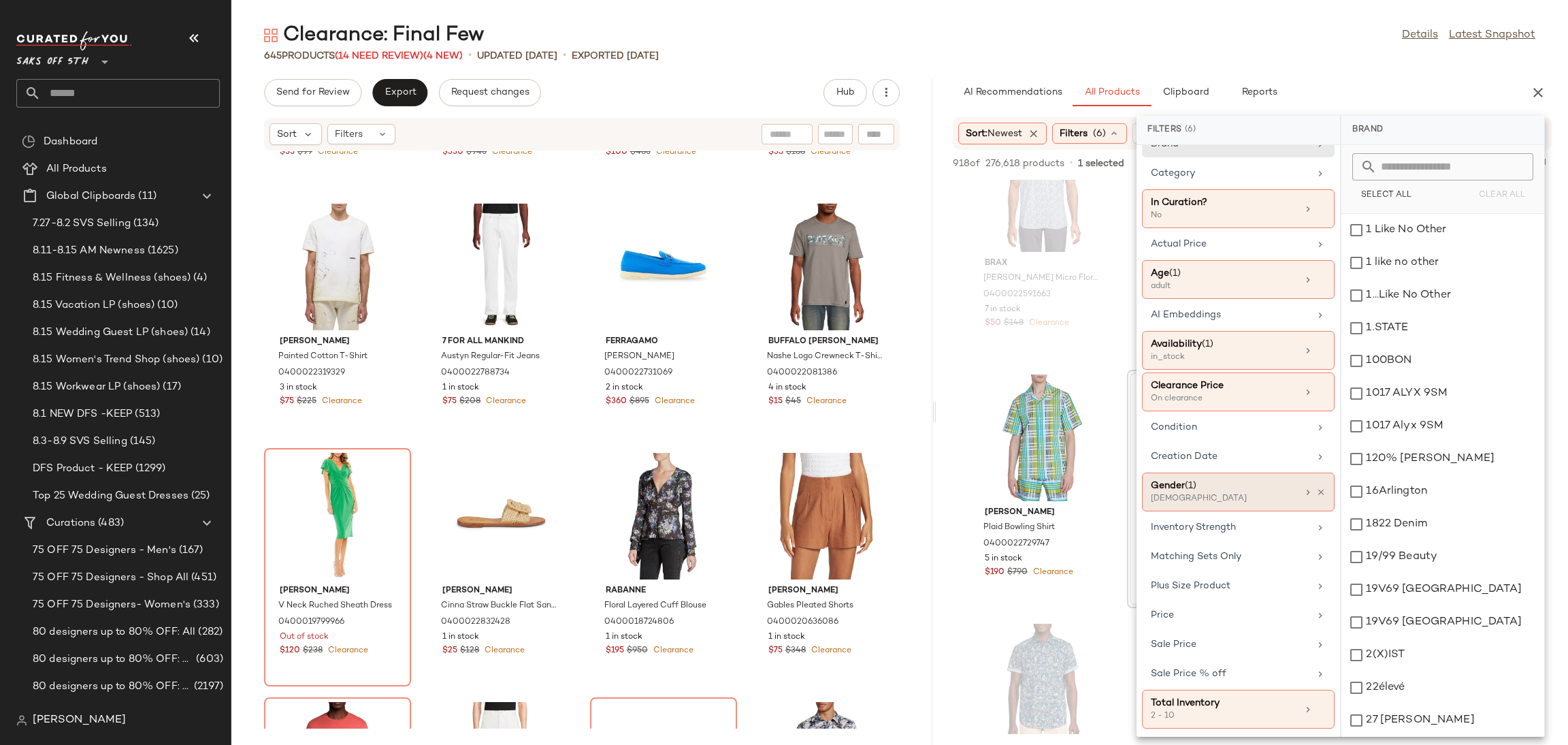
click at [1228, 487] on div "Gender (1)" at bounding box center [1225, 486] width 147 height 15
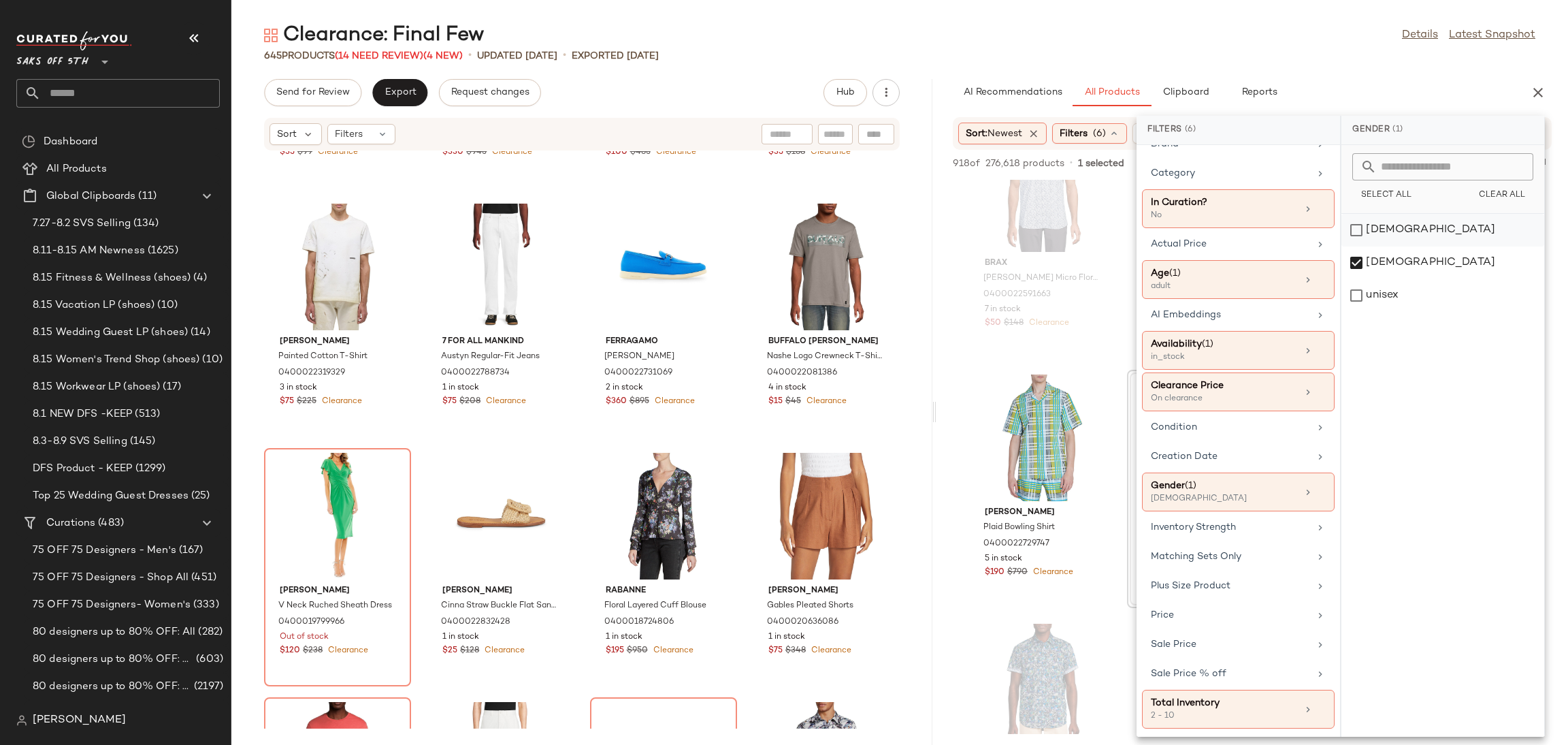
click at [1357, 247] on div "[DEMOGRAPHIC_DATA]" at bounding box center [1443, 263] width 203 height 33
click at [1359, 279] on div "[DEMOGRAPHIC_DATA]" at bounding box center [1443, 295] width 203 height 33
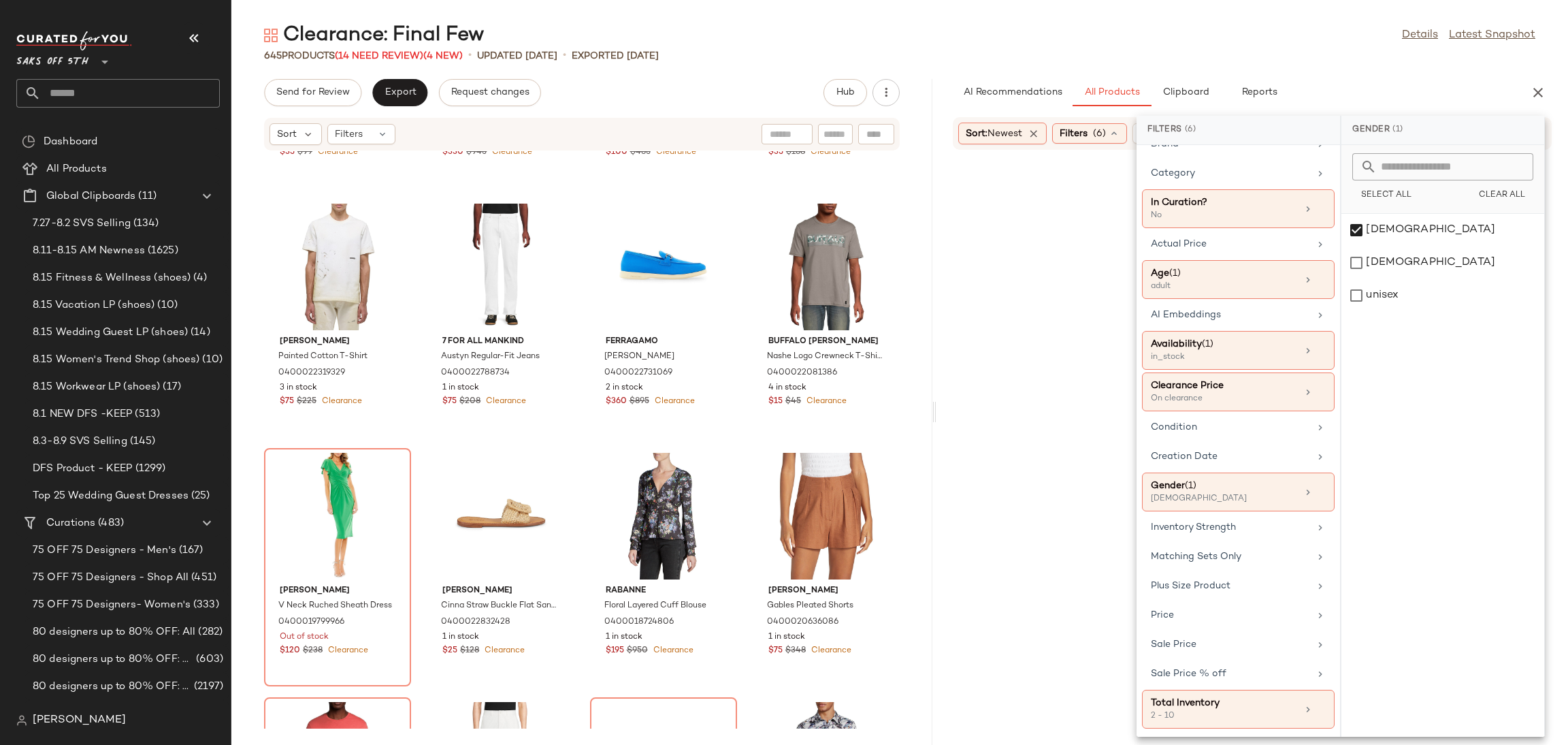
click at [1317, 56] on div "645 Products (14 Need Review) (4 New) • updated [DATE] • Exported [DATE]" at bounding box center [899, 55] width 1337 height 14
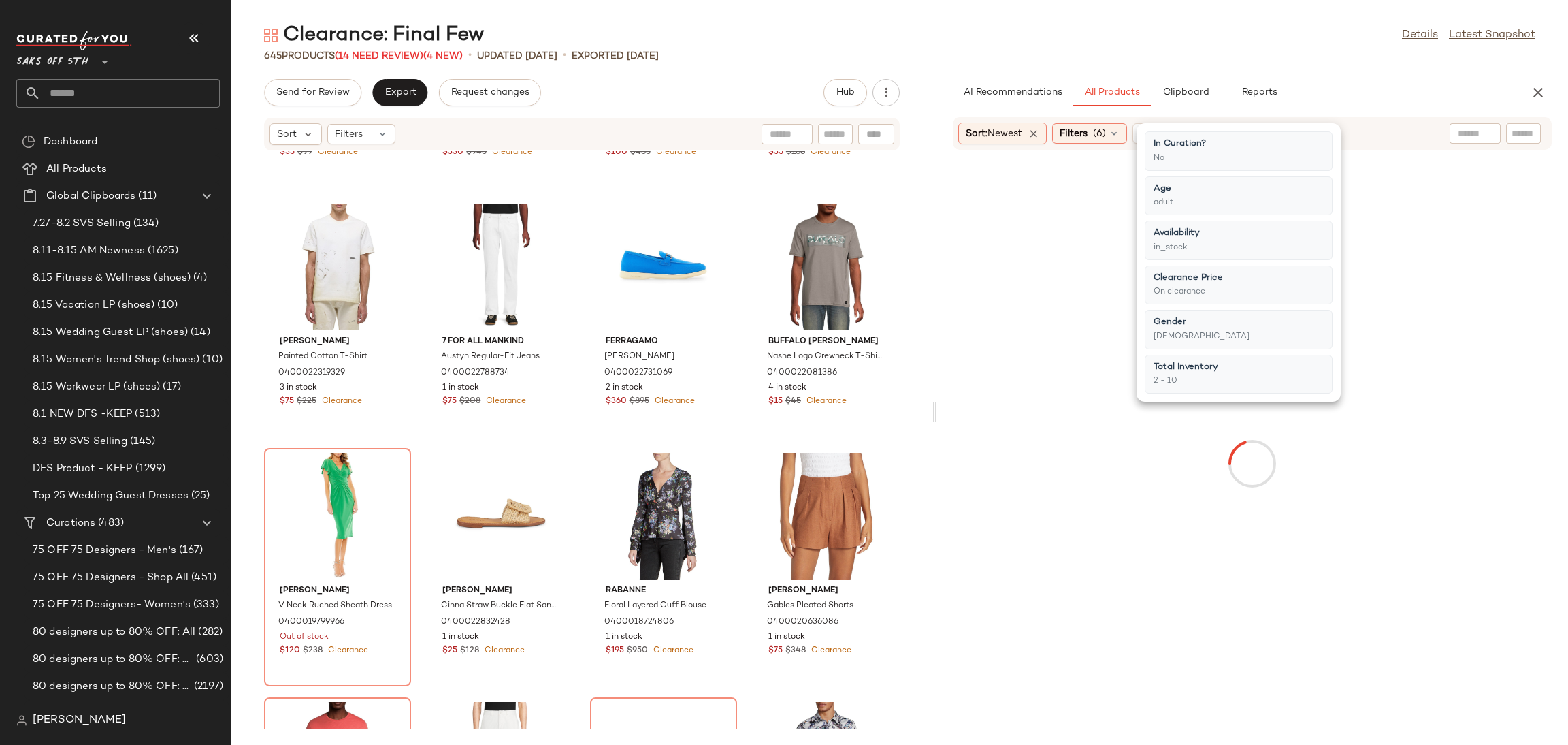
click at [1317, 56] on div "645 Products (14 Need Review) (4 New) • updated [DATE] • Exported [DATE]" at bounding box center [899, 55] width 1337 height 14
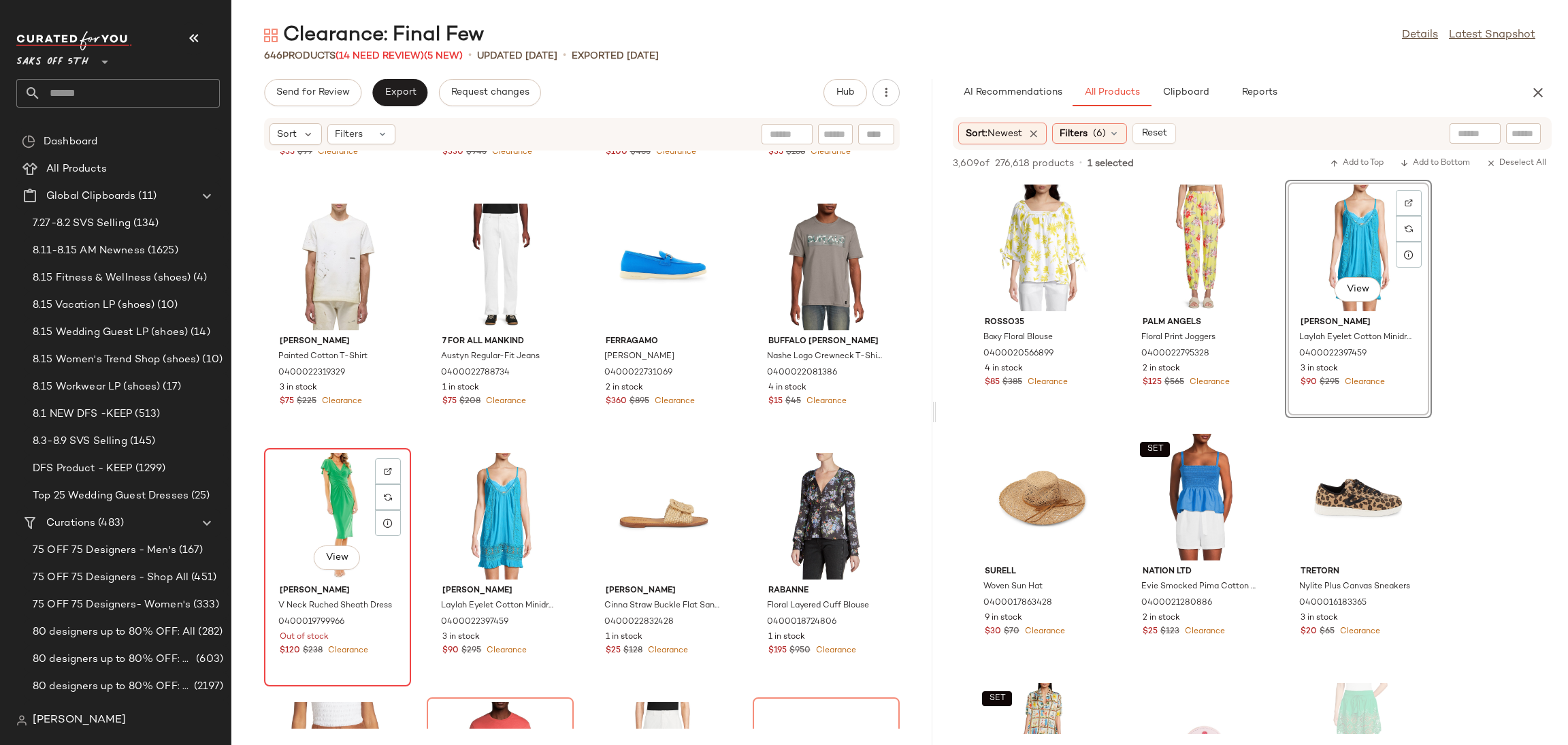
click at [334, 499] on div "View" at bounding box center [338, 517] width 138 height 127
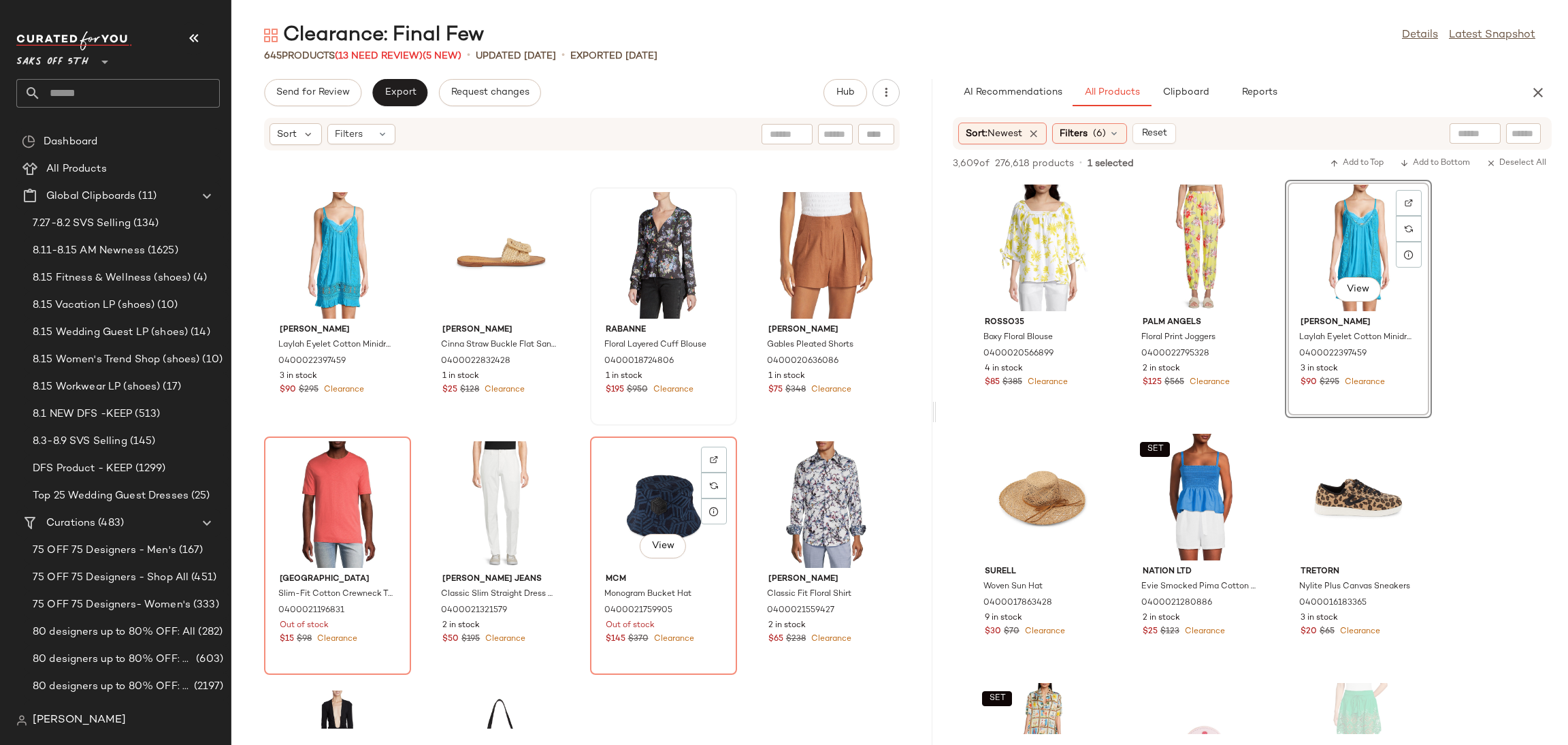
scroll to position [5714, 0]
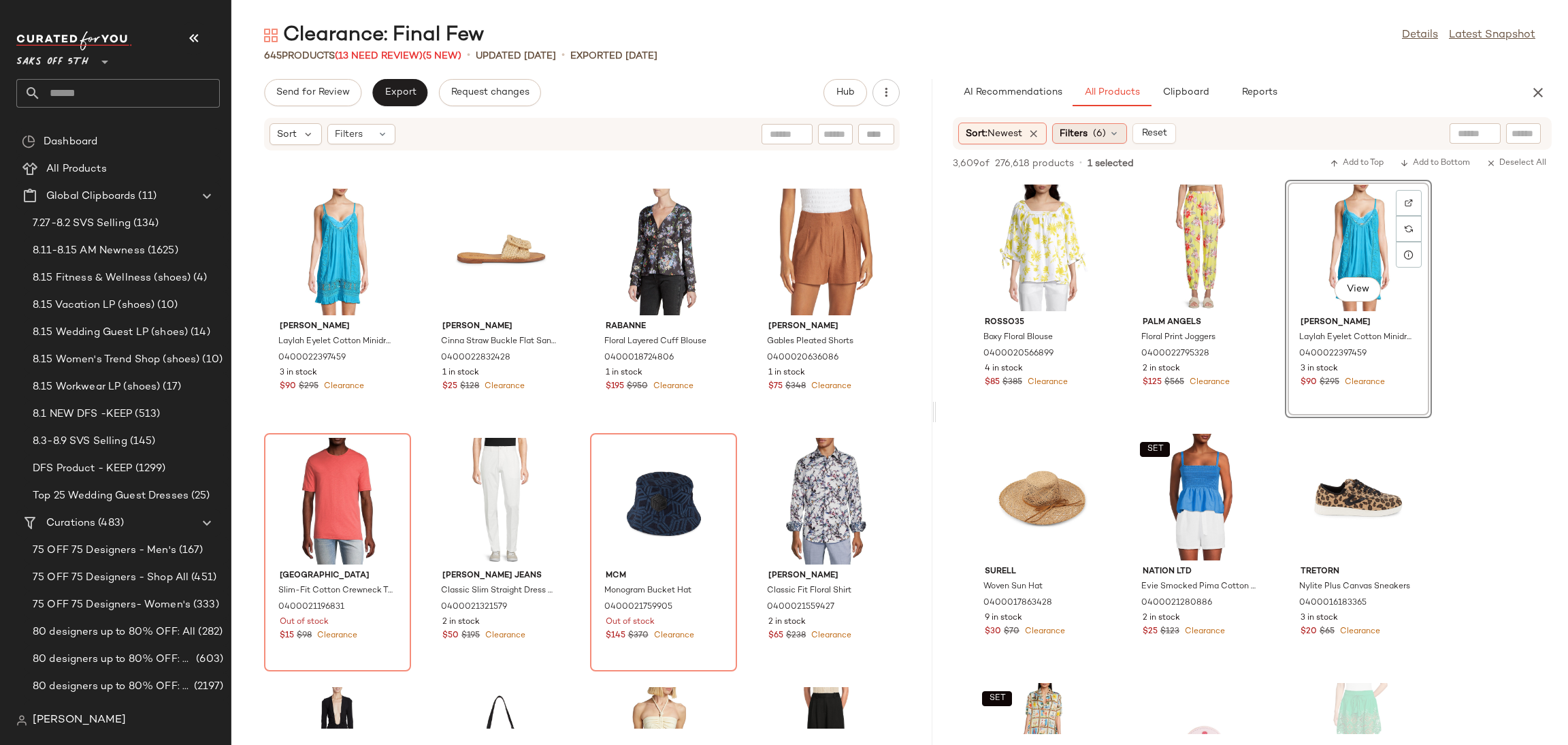
click at [1101, 136] on span "(6)" at bounding box center [1100, 134] width 13 height 15
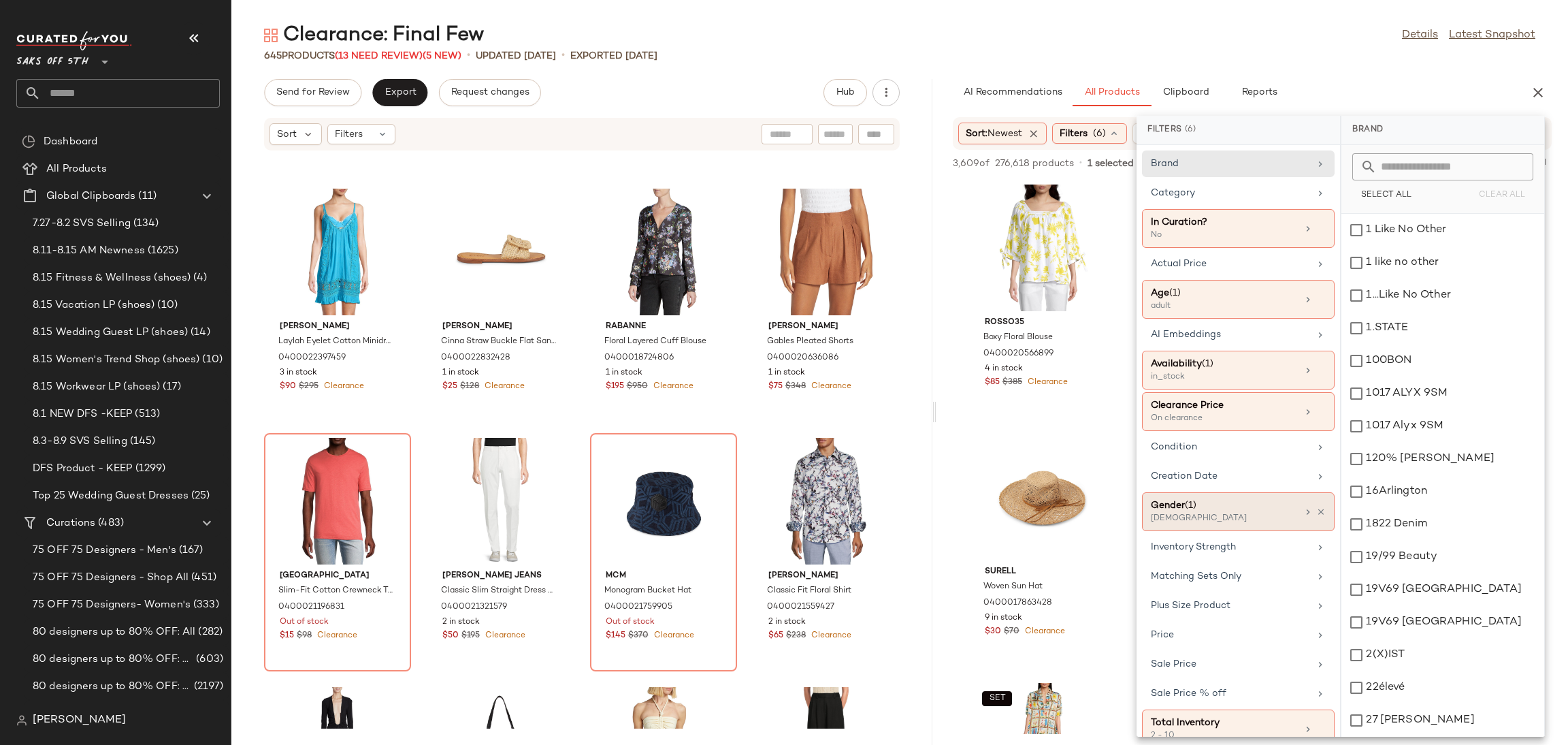
click at [1242, 517] on div "[DEMOGRAPHIC_DATA]" at bounding box center [1219, 519] width 136 height 13
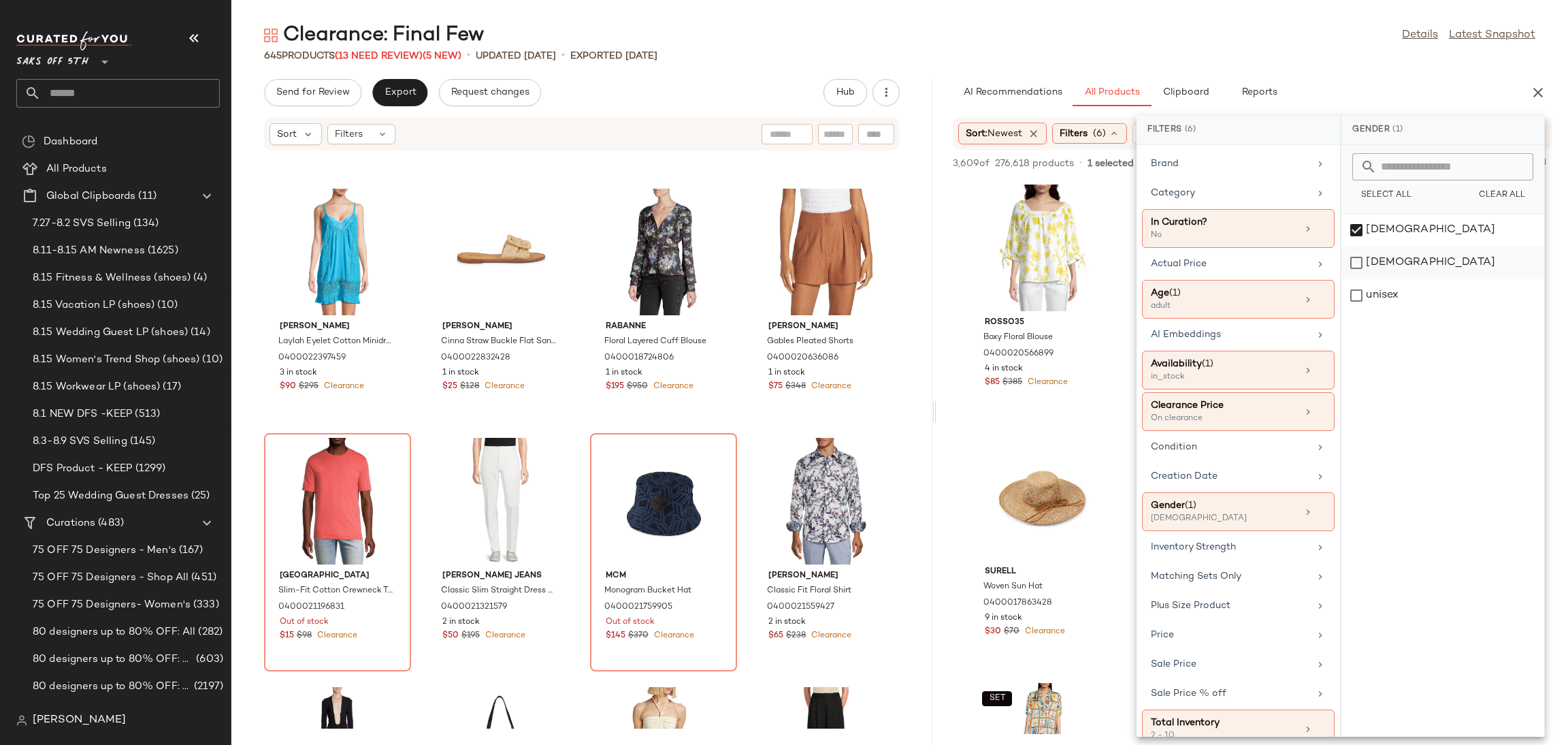
click at [1365, 279] on div "[DEMOGRAPHIC_DATA]" at bounding box center [1443, 295] width 203 height 33
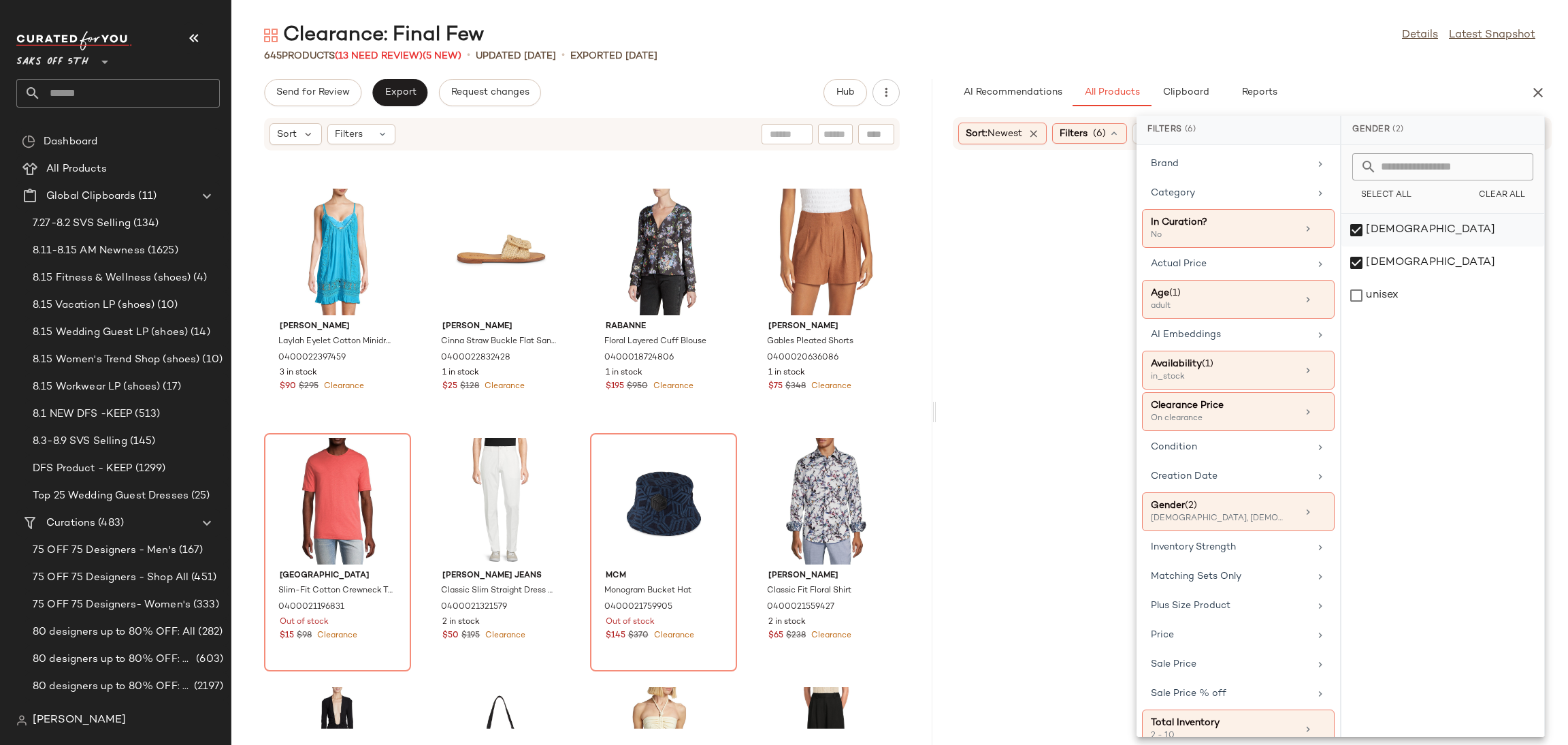
click at [1360, 247] on div "[DEMOGRAPHIC_DATA]" at bounding box center [1443, 263] width 203 height 33
click at [1302, 51] on div "645 Products (13 Need Review) (5 New) • updated [DATE] • Exported [DATE]" at bounding box center [899, 55] width 1337 height 14
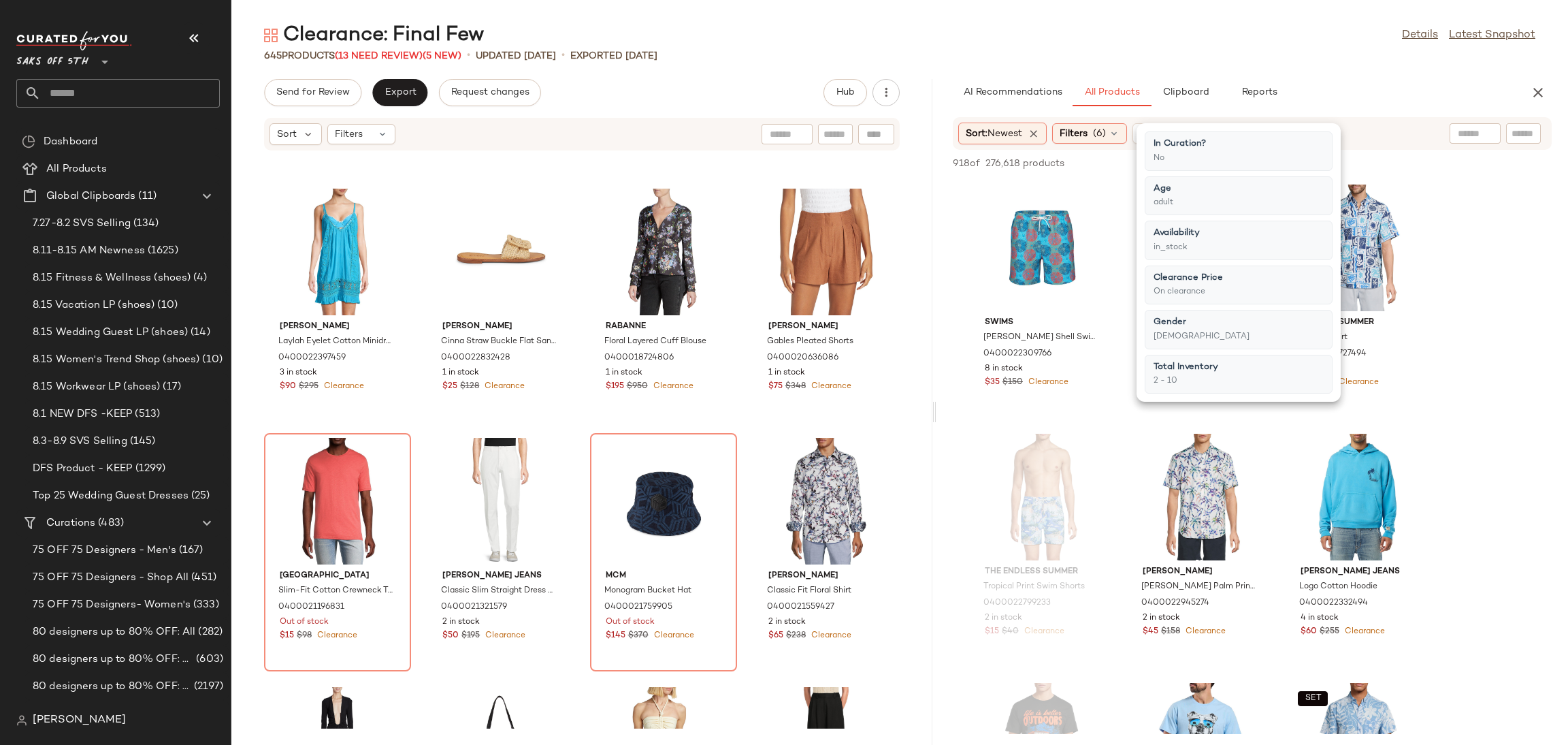
click at [1261, 53] on div "645 Products (13 Need Review) (5 New) • updated [DATE] • Exported [DATE]" at bounding box center [899, 55] width 1337 height 14
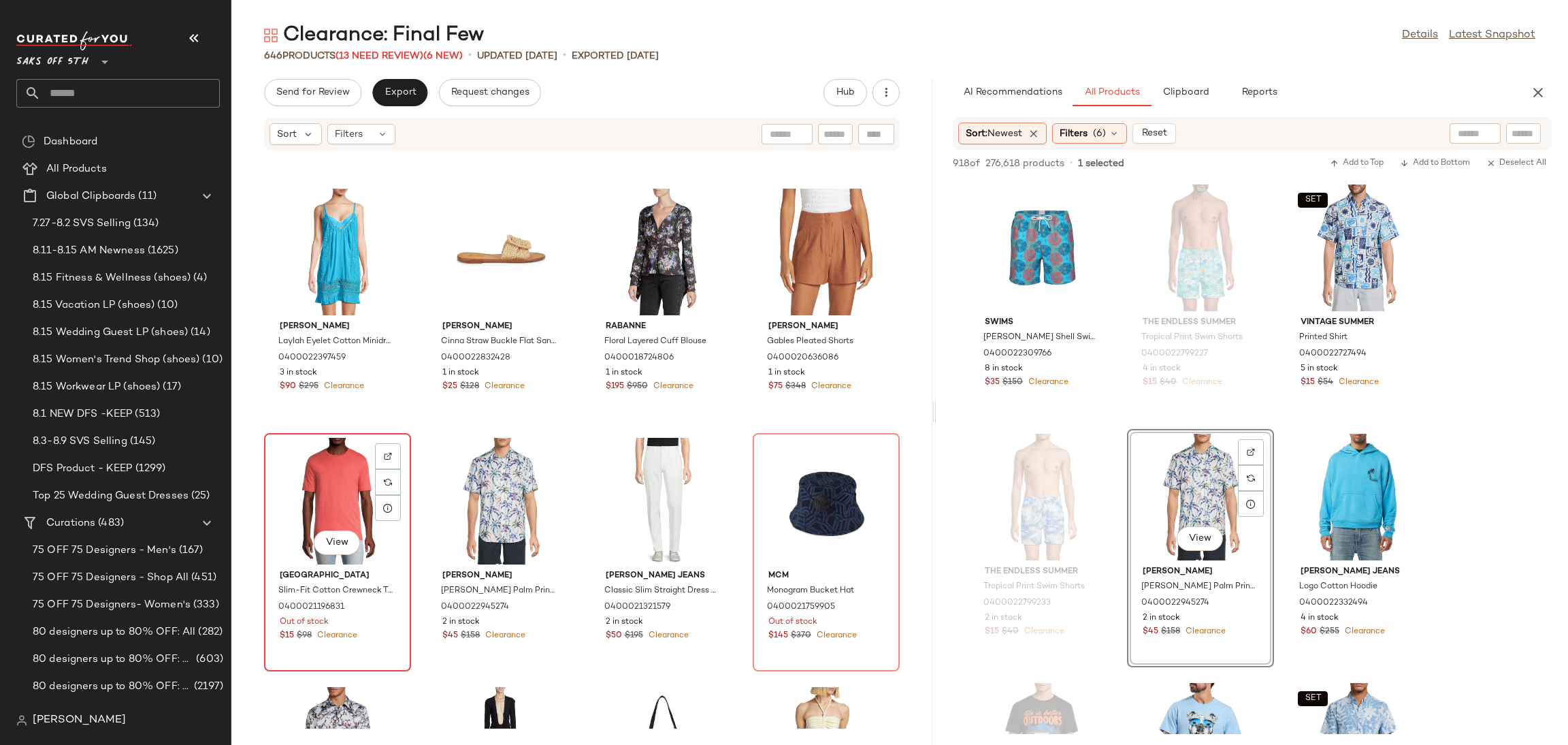
click at [319, 486] on div "View" at bounding box center [338, 501] width 138 height 127
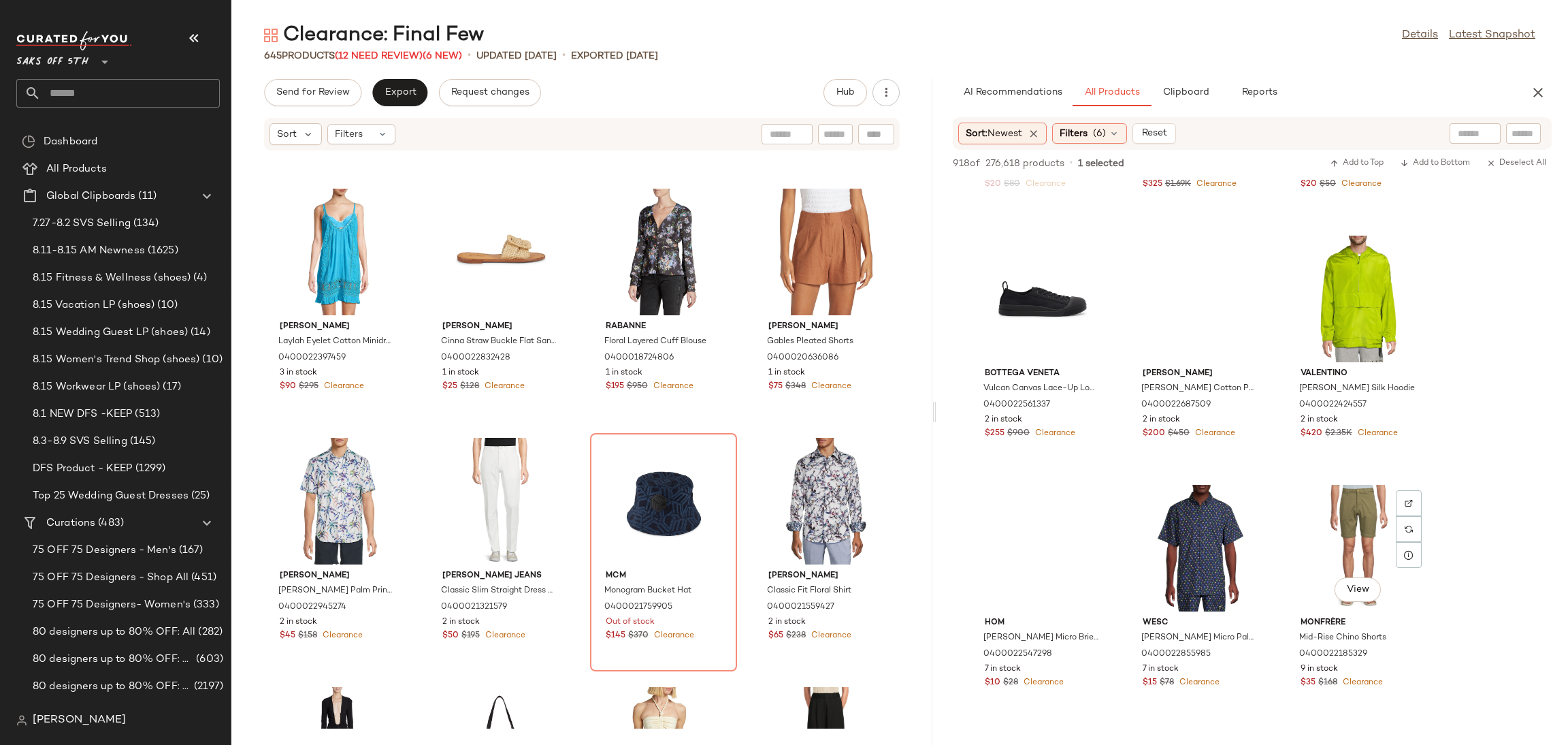
scroll to position [7526, 0]
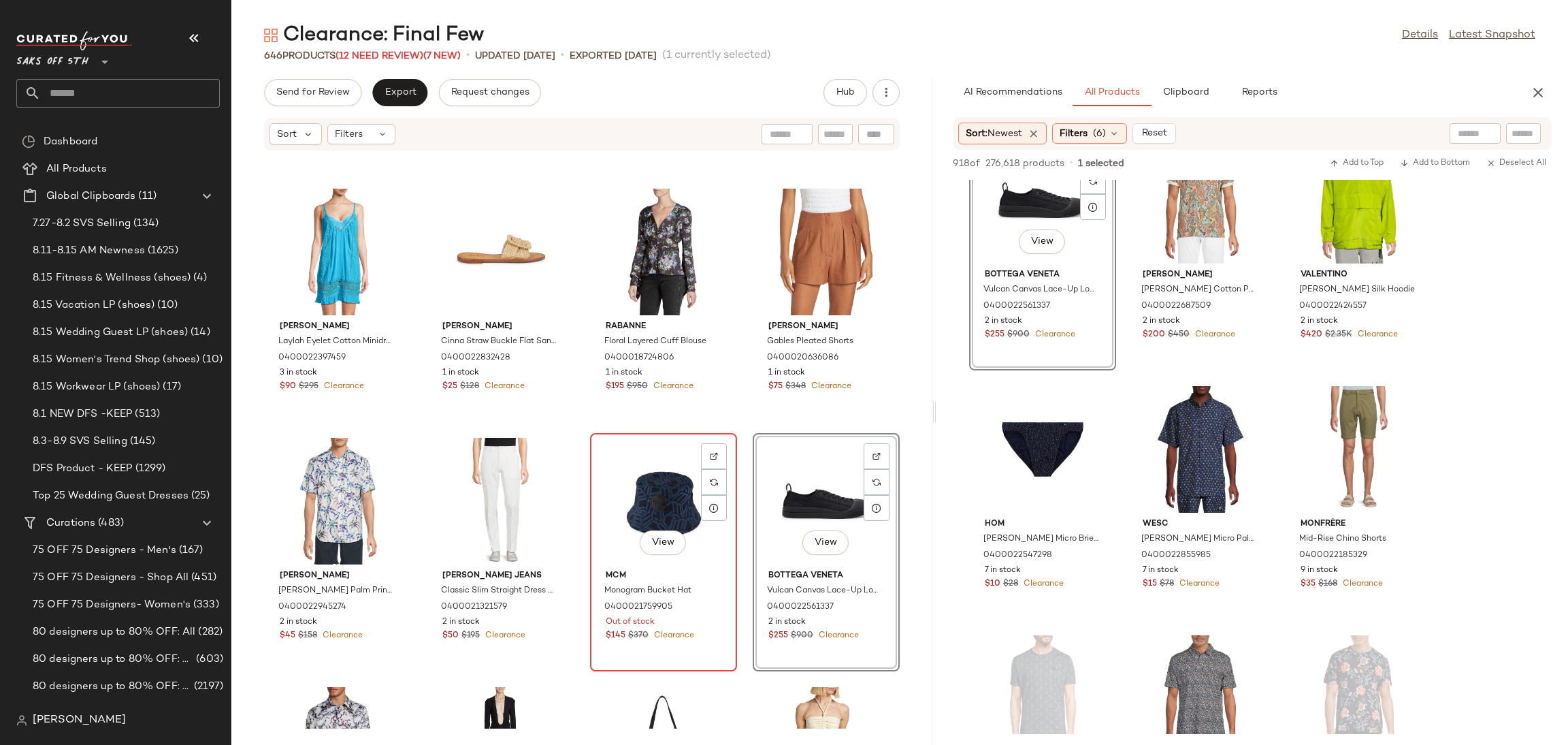
click at [648, 483] on div "View" at bounding box center [664, 501] width 138 height 127
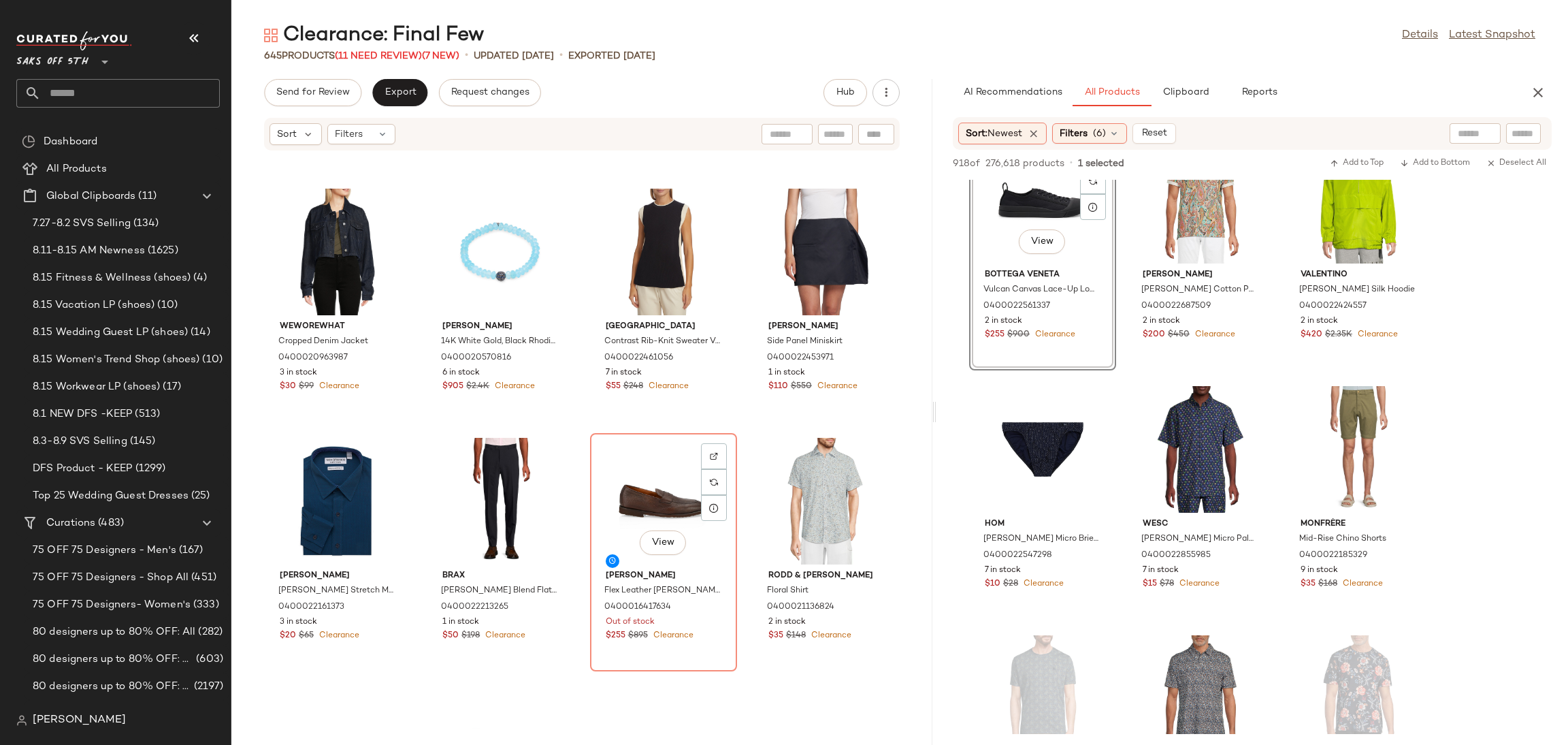
scroll to position [7709, 0]
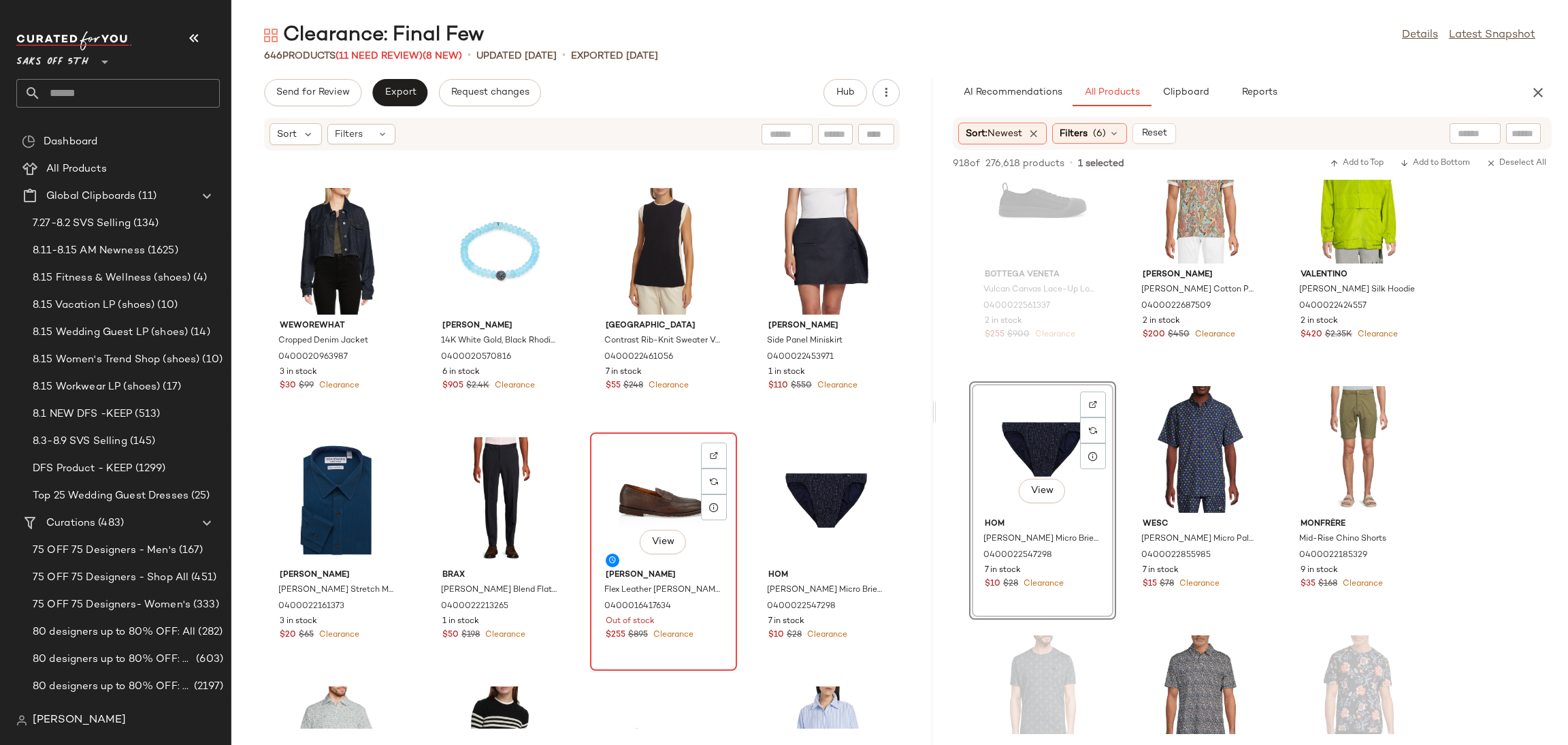
click at [664, 495] on div "View" at bounding box center [664, 500] width 138 height 127
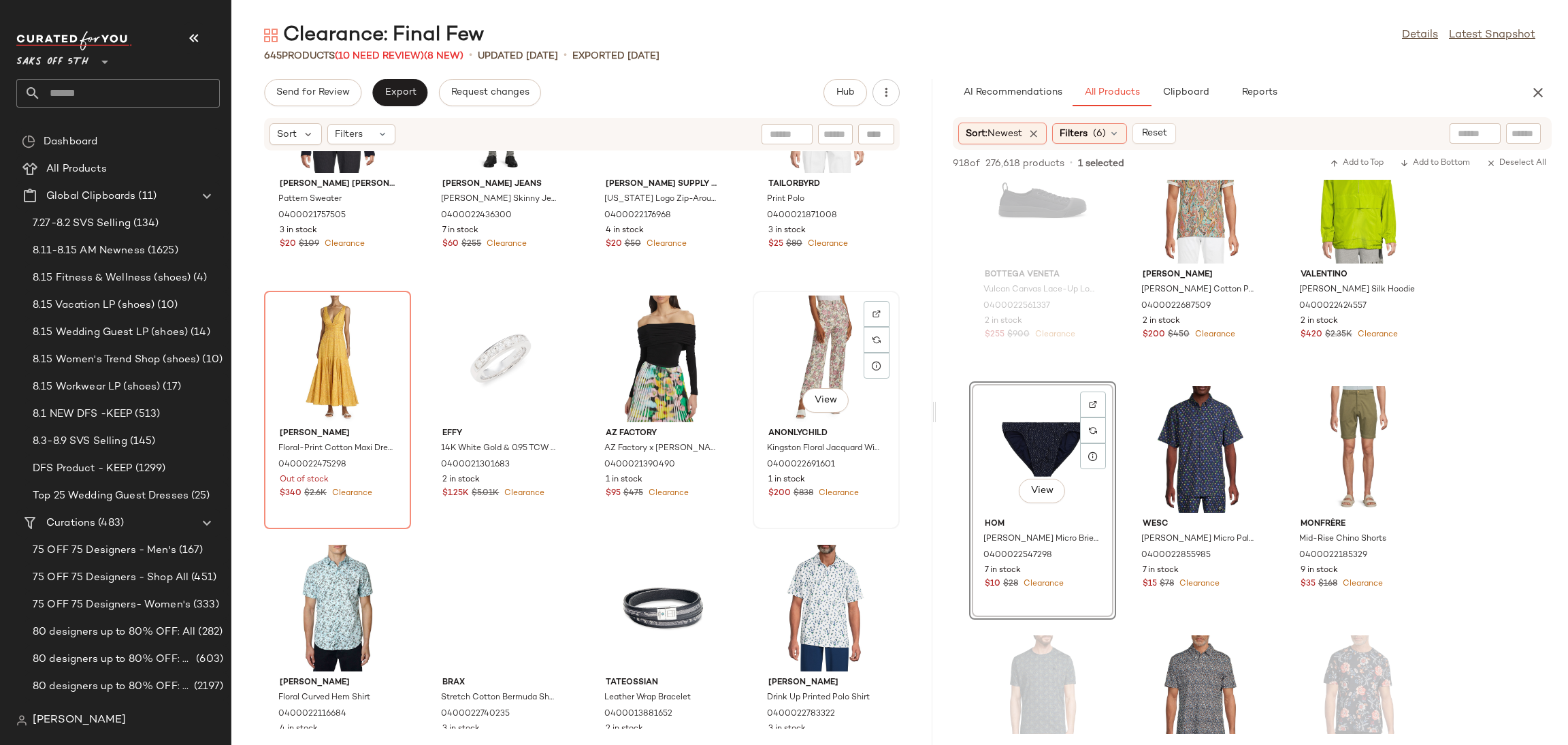
scroll to position [10071, 0]
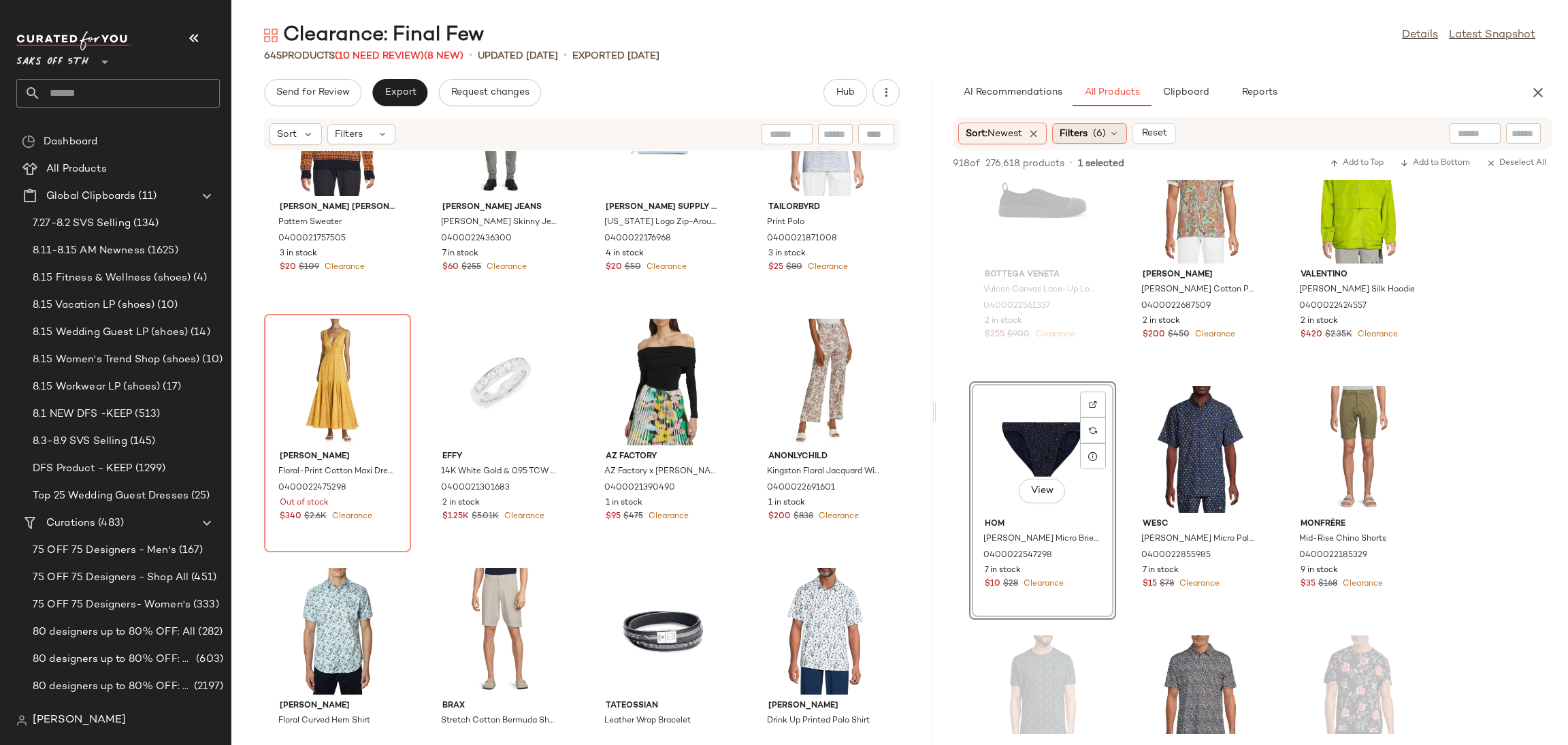
click at [1087, 127] on span "Filters" at bounding box center [1073, 134] width 28 height 15
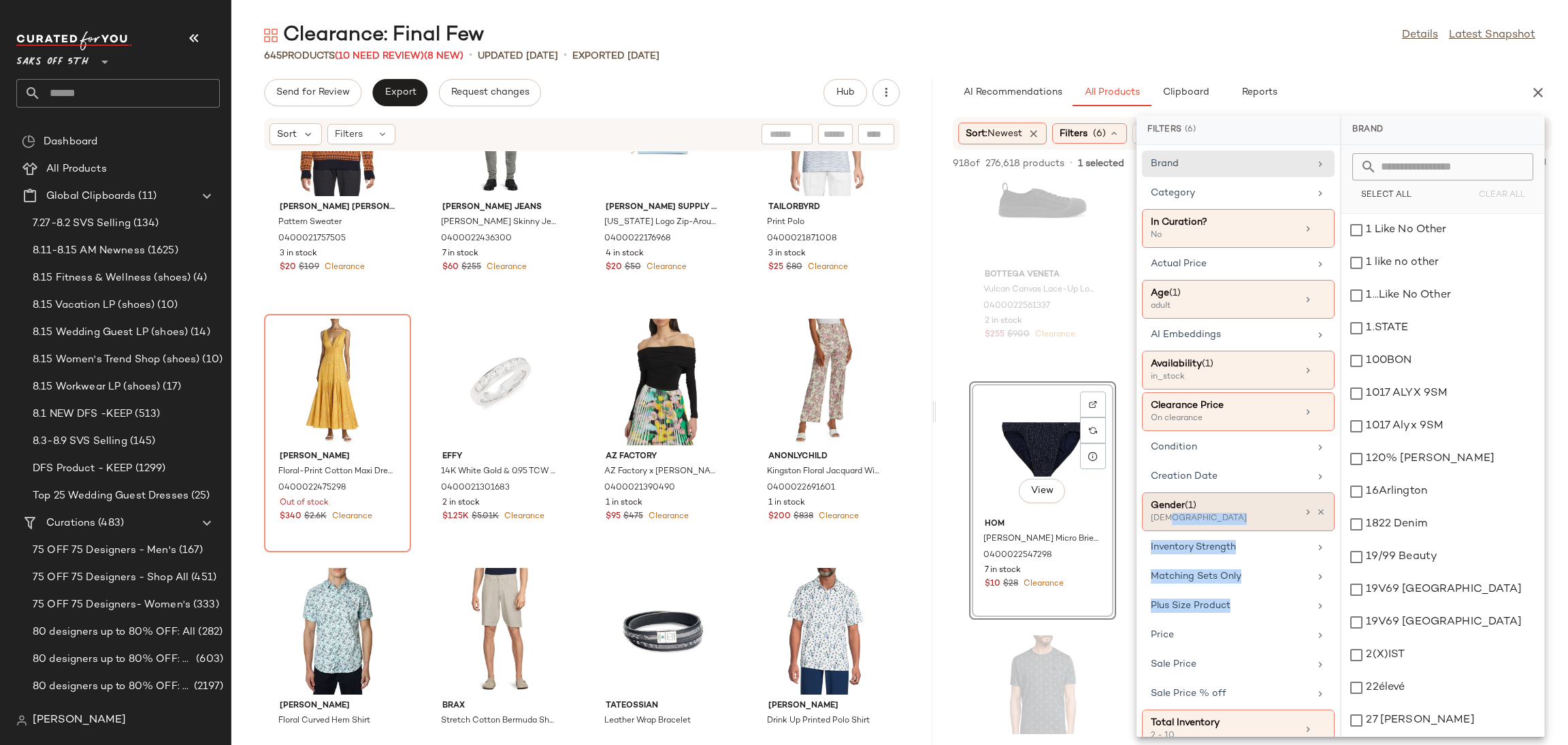
drag, startPoint x: 1146, startPoint y: 627, endPoint x: 1190, endPoint y: 517, distance: 118.5
click at [1190, 517] on div "Brand Category In Curation? No Actual Price Age ([DEMOGRAPHIC_DATA]) adult AI E…" at bounding box center [1238, 440] width 204 height 592
click at [1190, 517] on div "[DEMOGRAPHIC_DATA]" at bounding box center [1219, 519] width 136 height 13
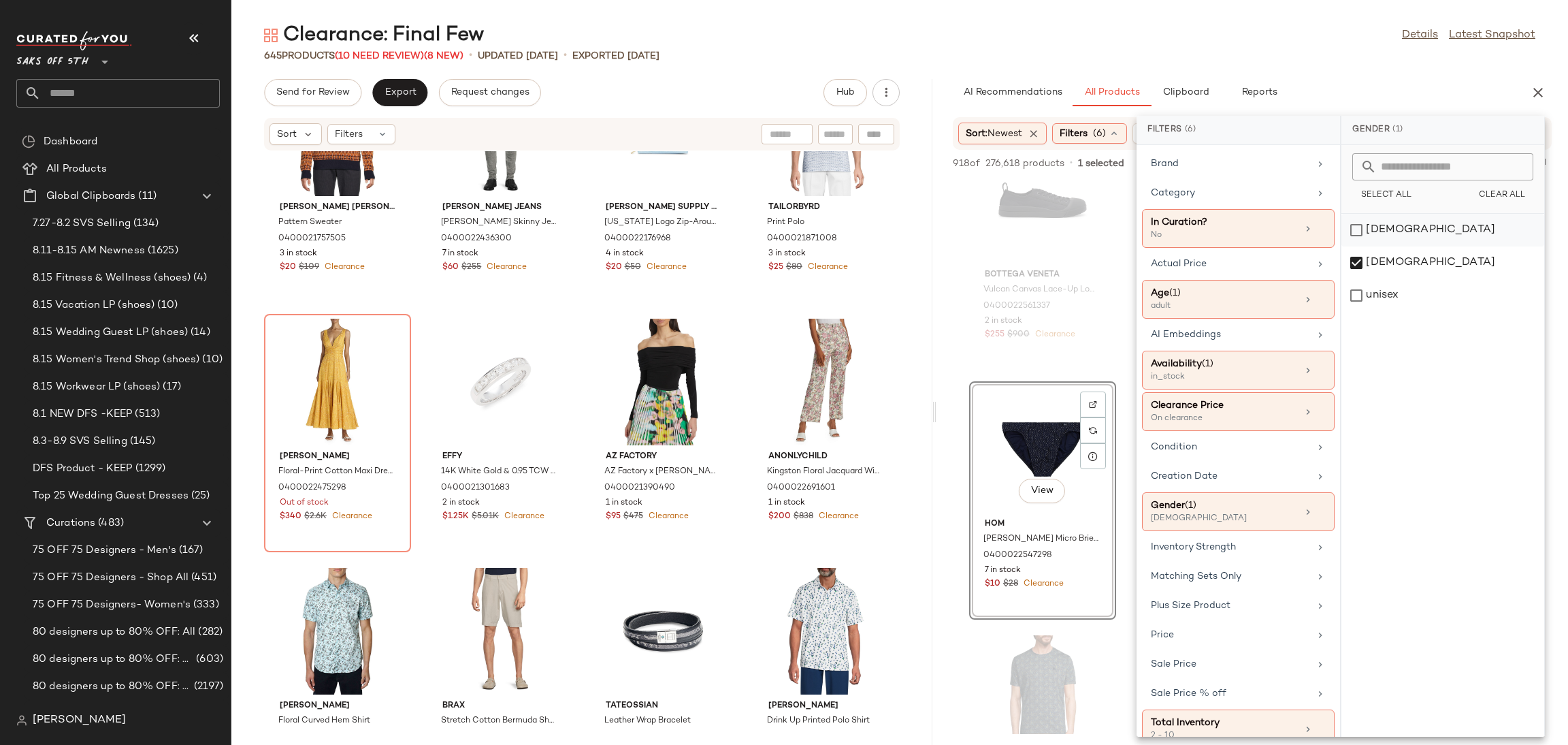
click at [1353, 247] on div "[DEMOGRAPHIC_DATA]" at bounding box center [1443, 263] width 203 height 33
click at [1355, 279] on div "[DEMOGRAPHIC_DATA]" at bounding box center [1443, 295] width 203 height 33
click at [1336, 58] on div "645 Products (10 Need Review) (8 New) • updated [DATE] • Exported [DATE]" at bounding box center [899, 55] width 1337 height 14
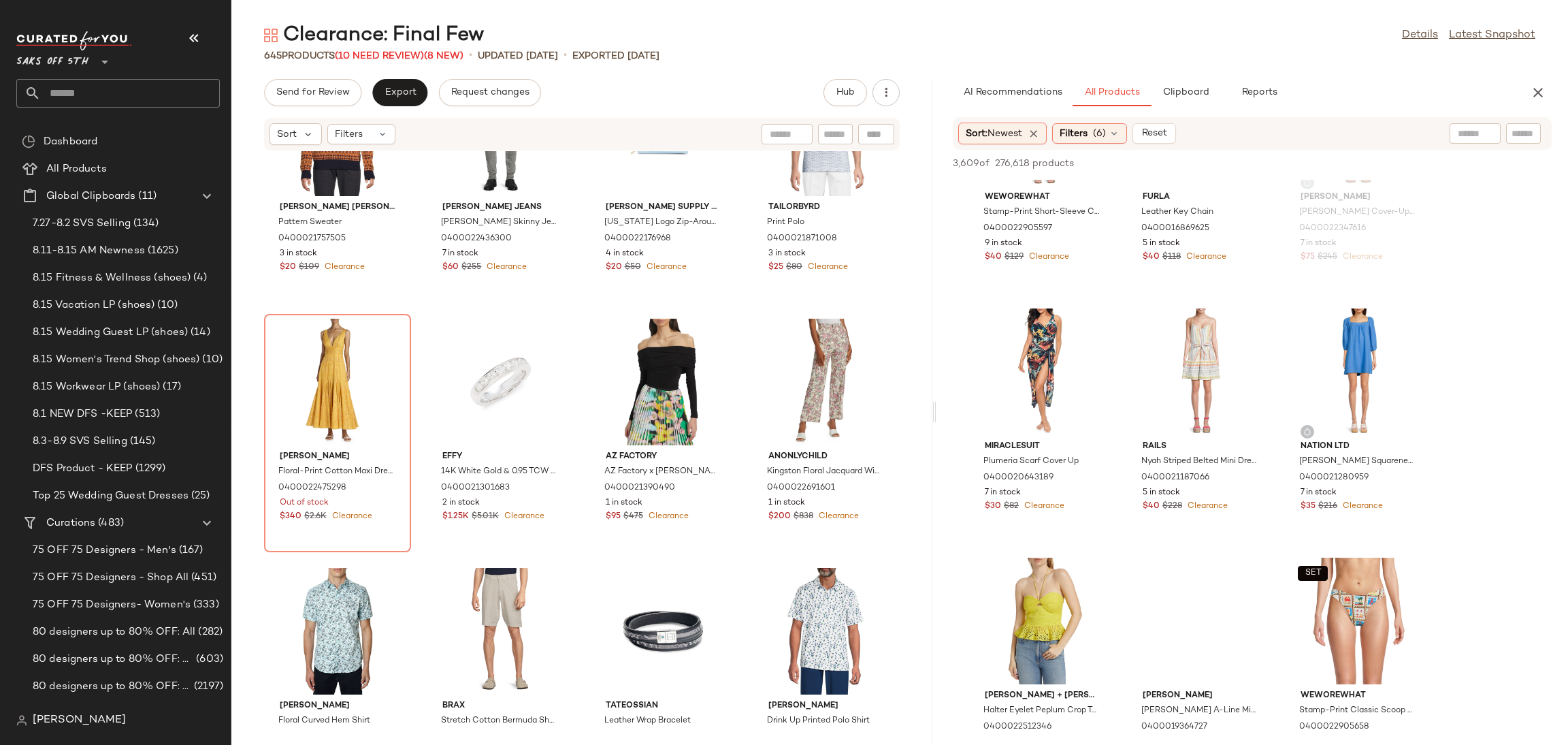
scroll to position [626, 0]
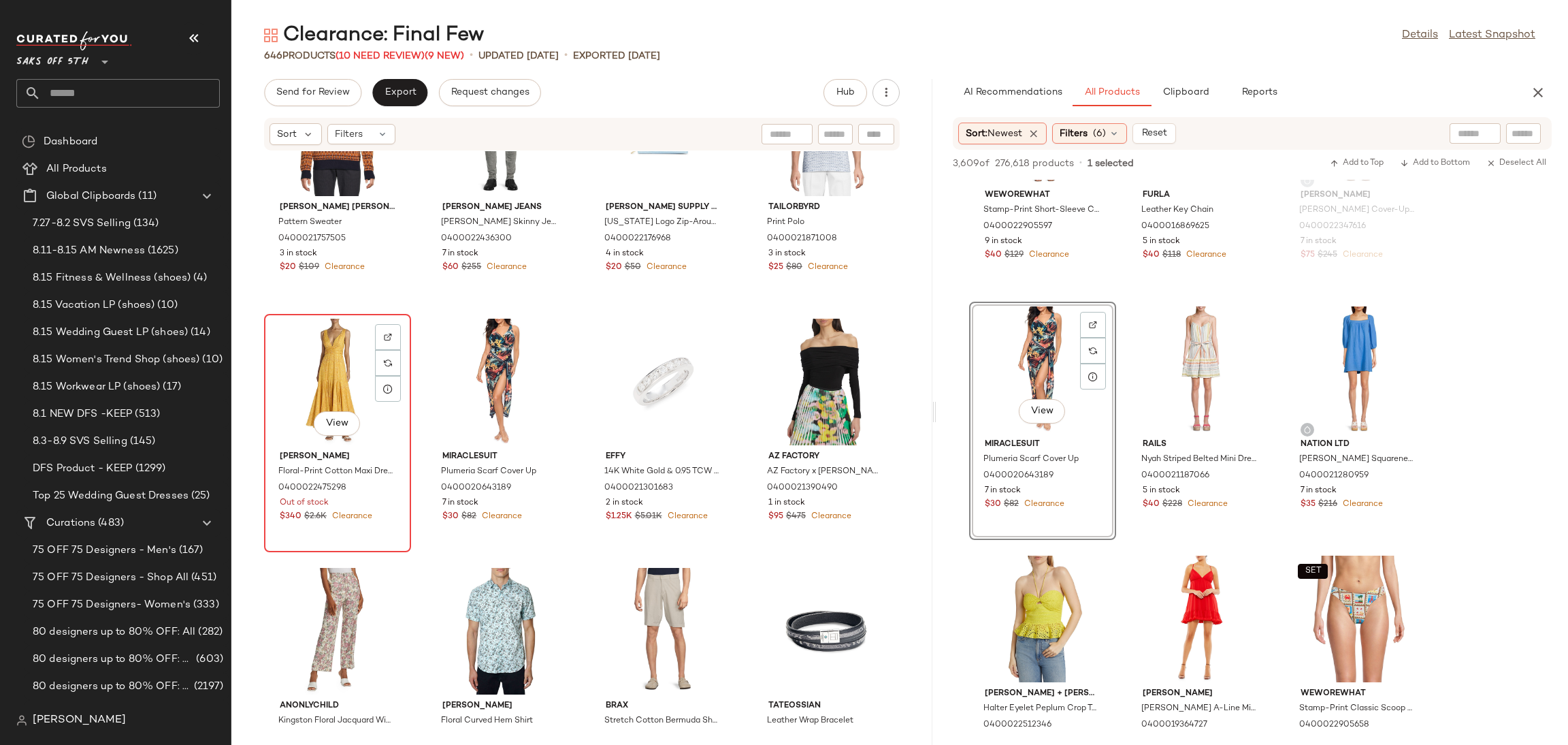
click at [352, 388] on div "View" at bounding box center [338, 382] width 138 height 127
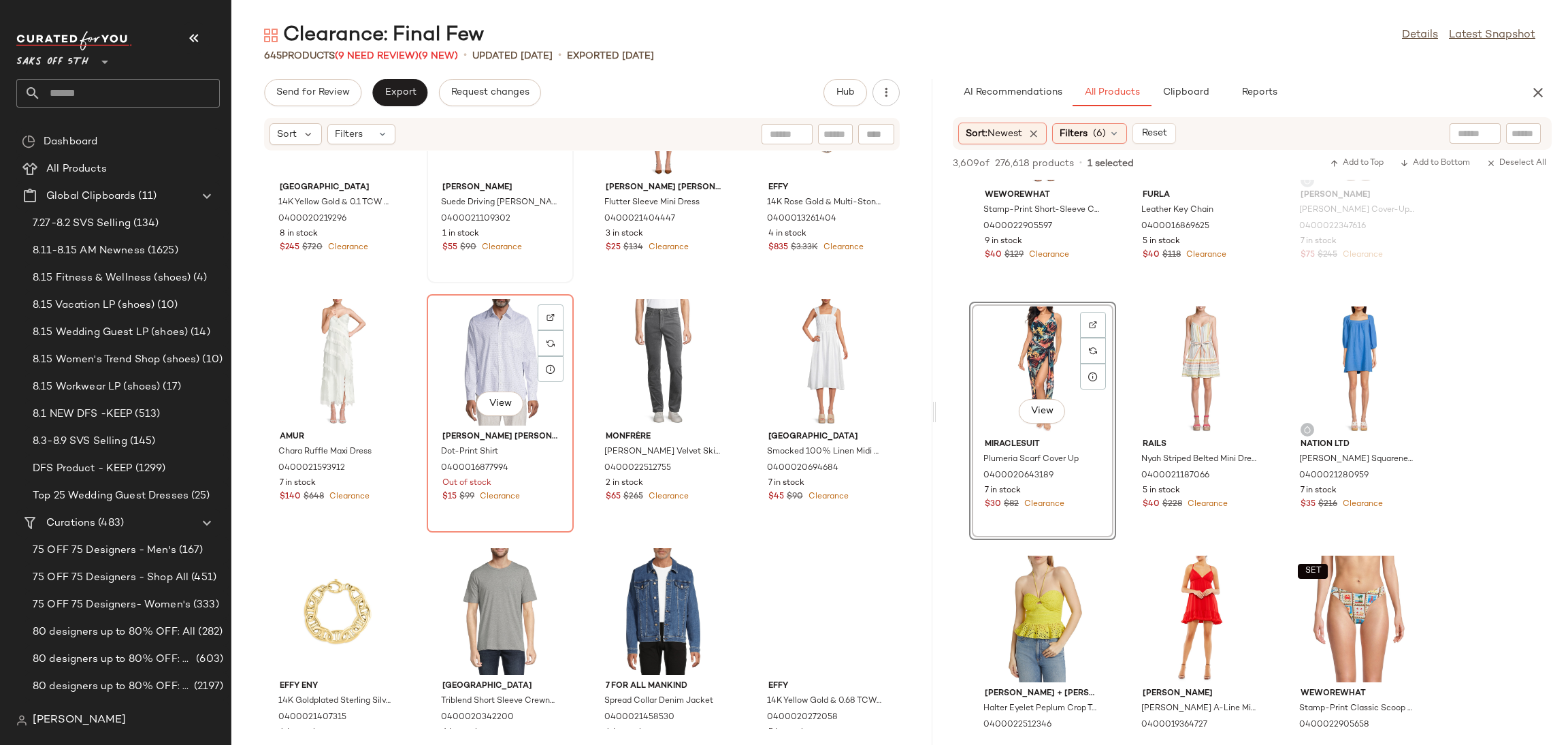
scroll to position [12836, 0]
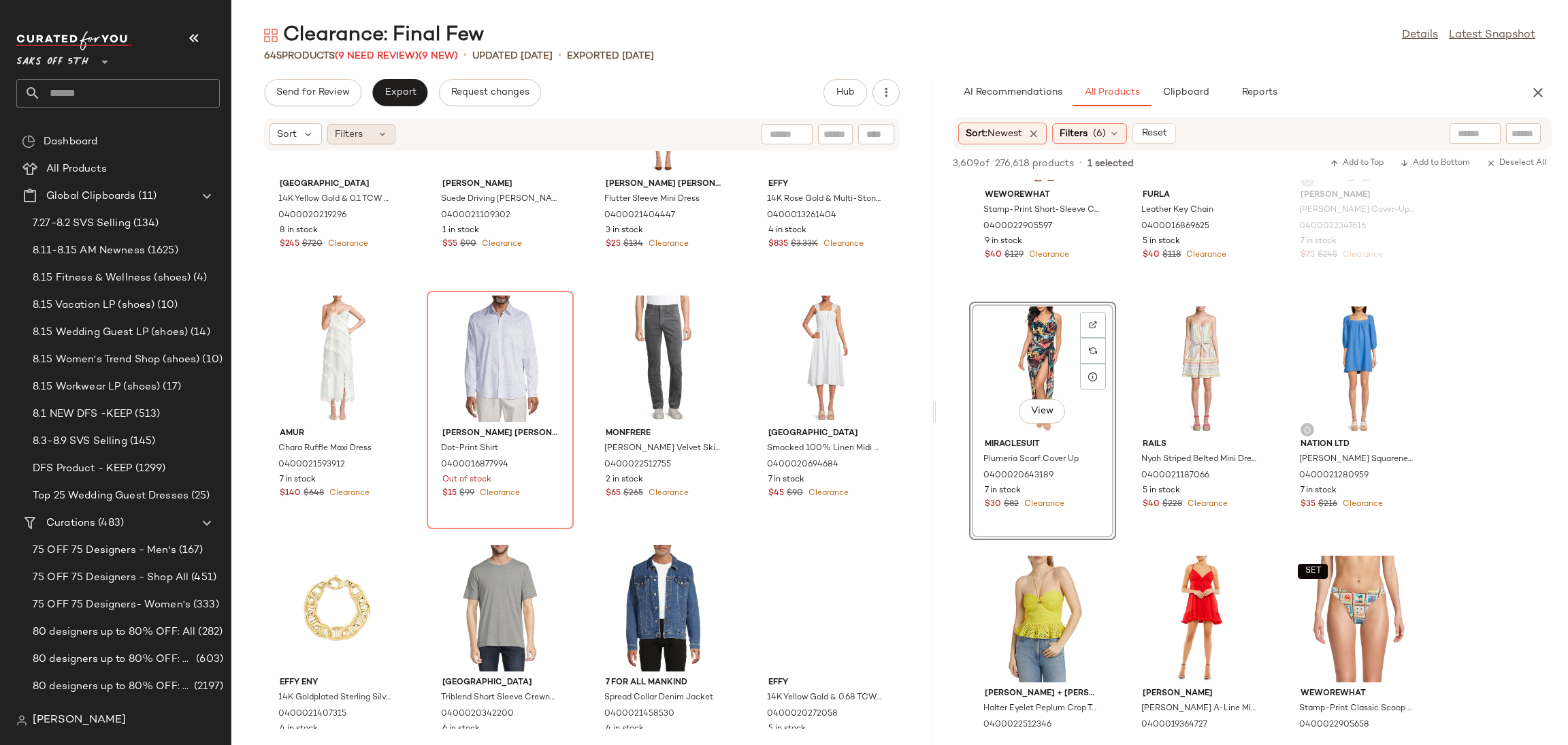
click at [381, 124] on div "Filters" at bounding box center [361, 134] width 68 height 21
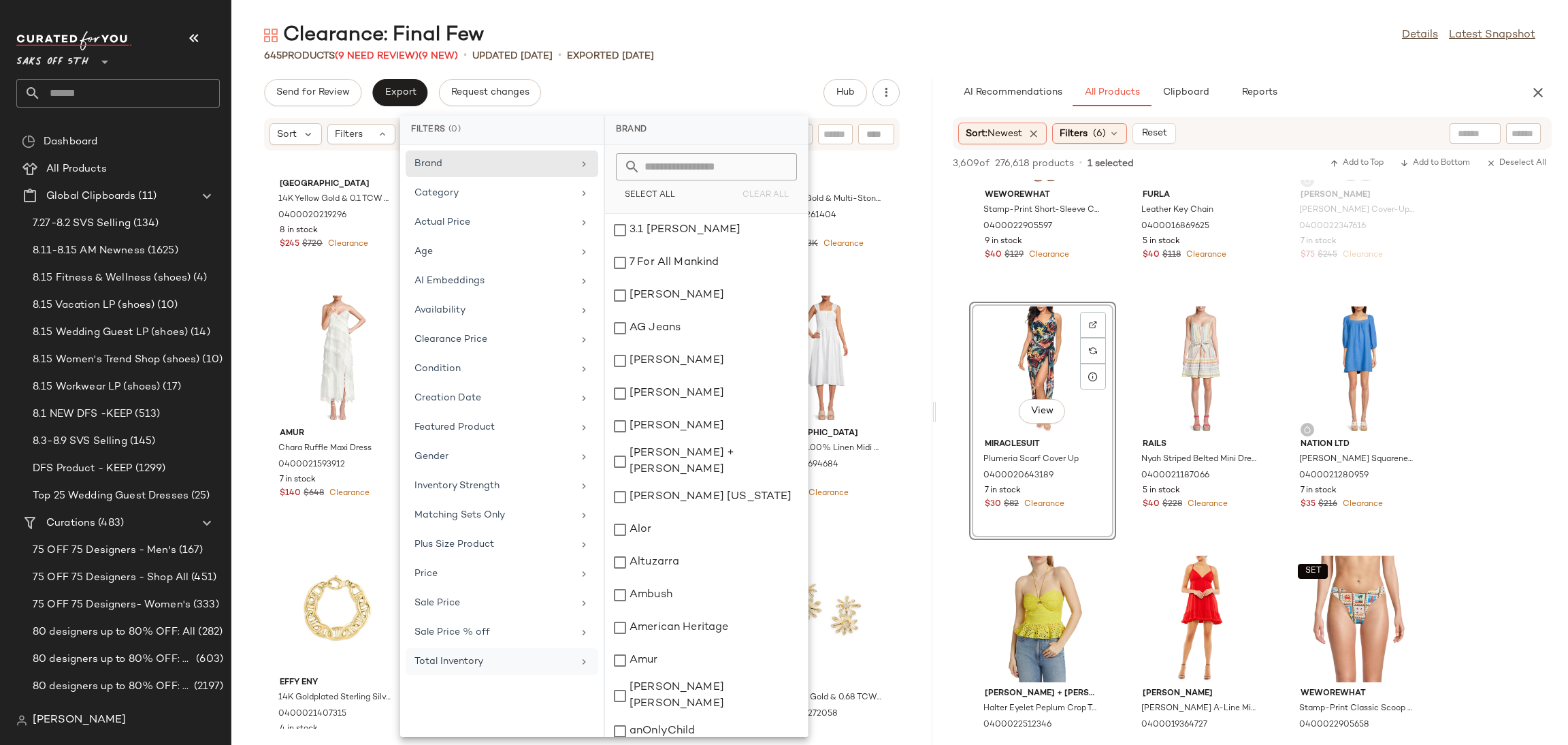
click at [467, 669] on div "Total Inventory" at bounding box center [494, 662] width 159 height 15
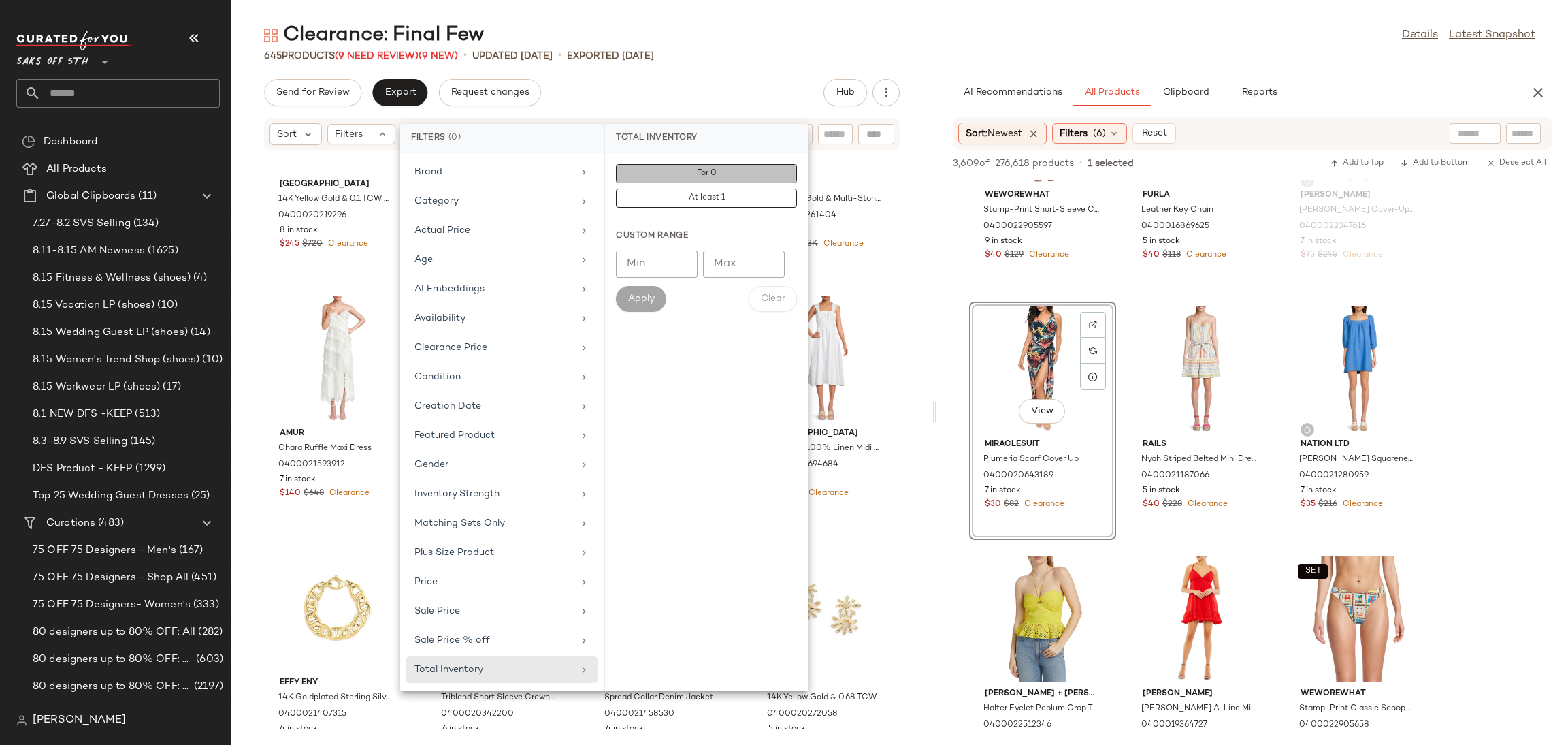
click at [708, 171] on span "For 0" at bounding box center [707, 173] width 21 height 10
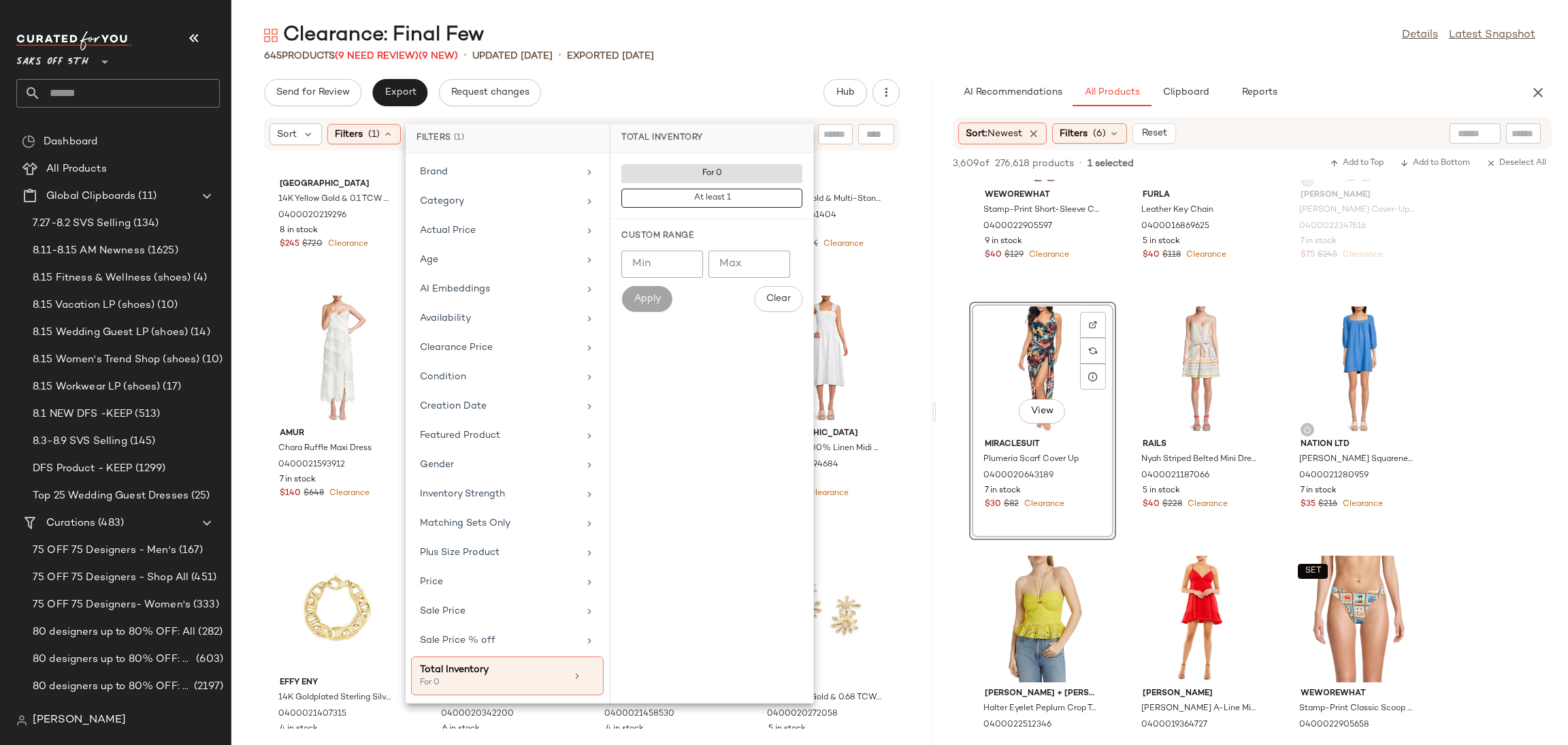
click at [754, 78] on div "Clearance: Final Few Details Latest Snapshot 645 Products (9 Need Review) (9 Ne…" at bounding box center [899, 383] width 1337 height 723
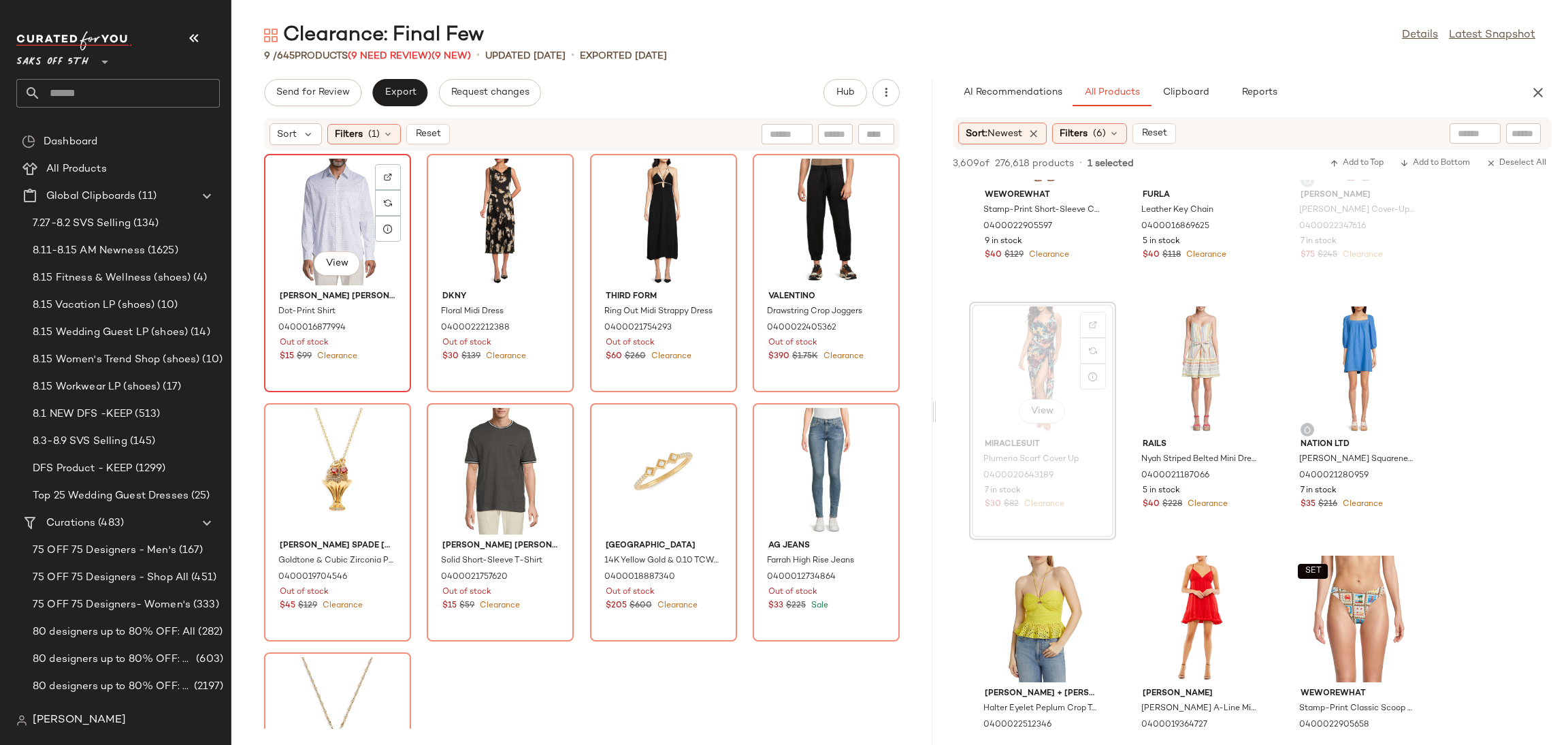
click at [341, 185] on div "View" at bounding box center [338, 222] width 138 height 127
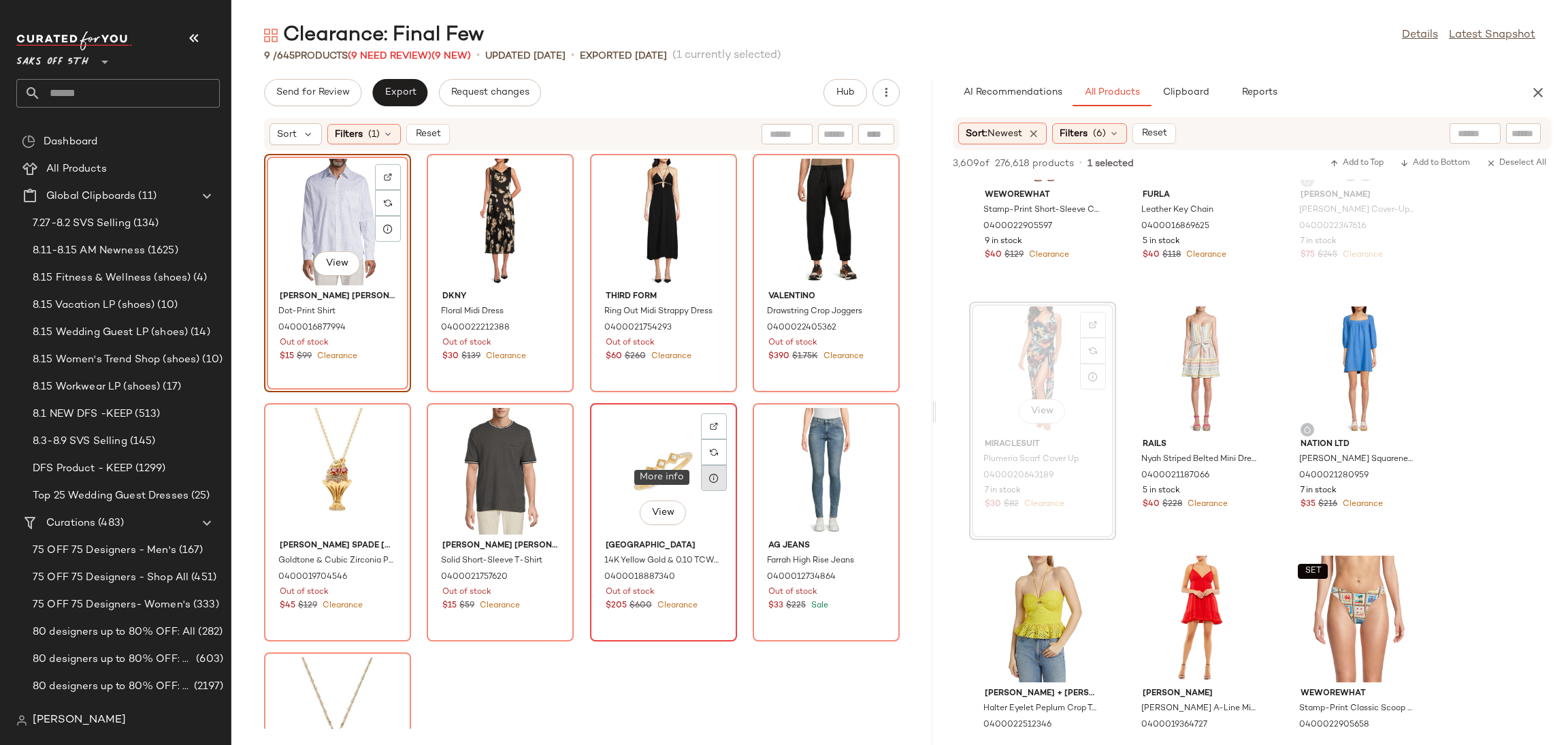
scroll to position [161, 0]
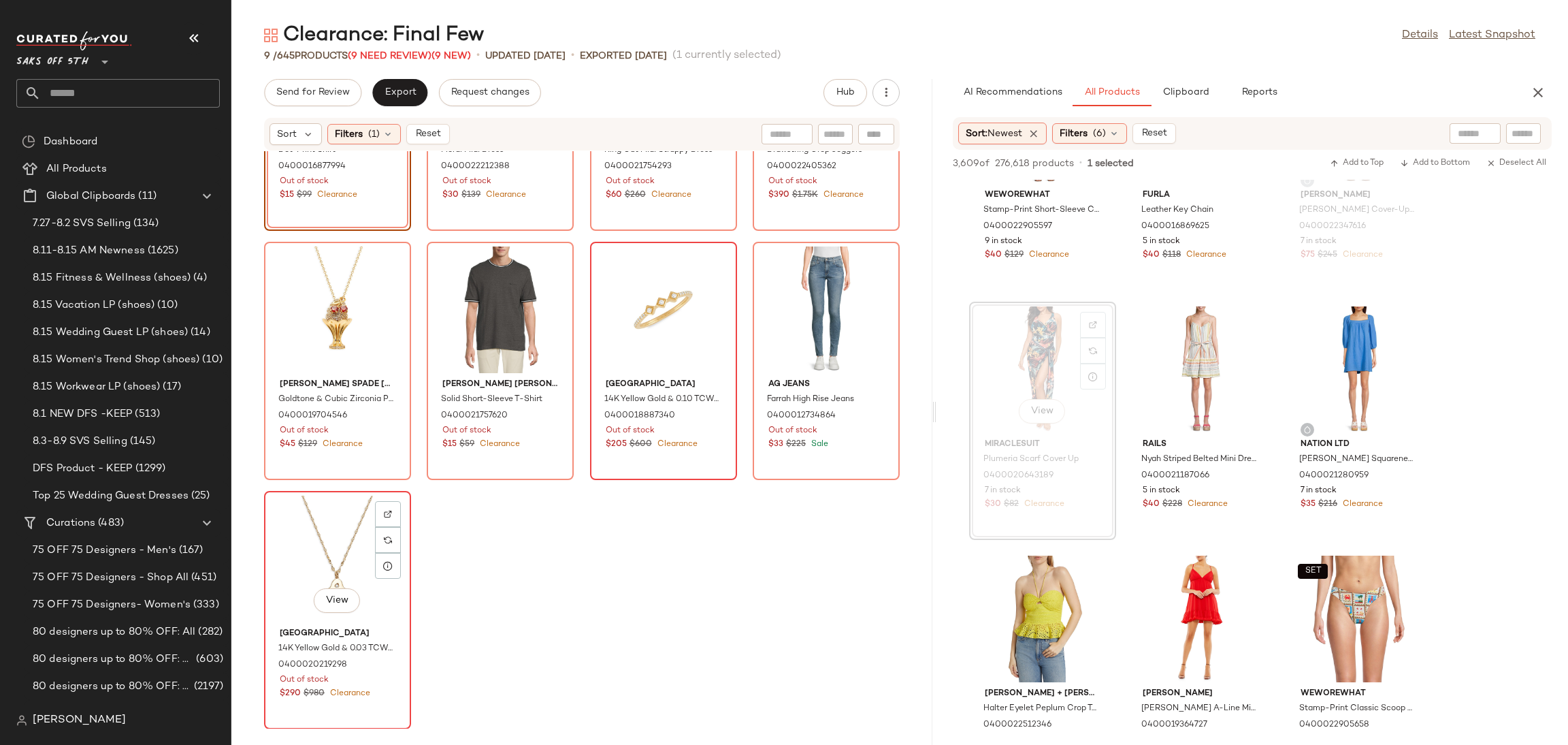
click at [342, 543] on div "View" at bounding box center [338, 559] width 138 height 127
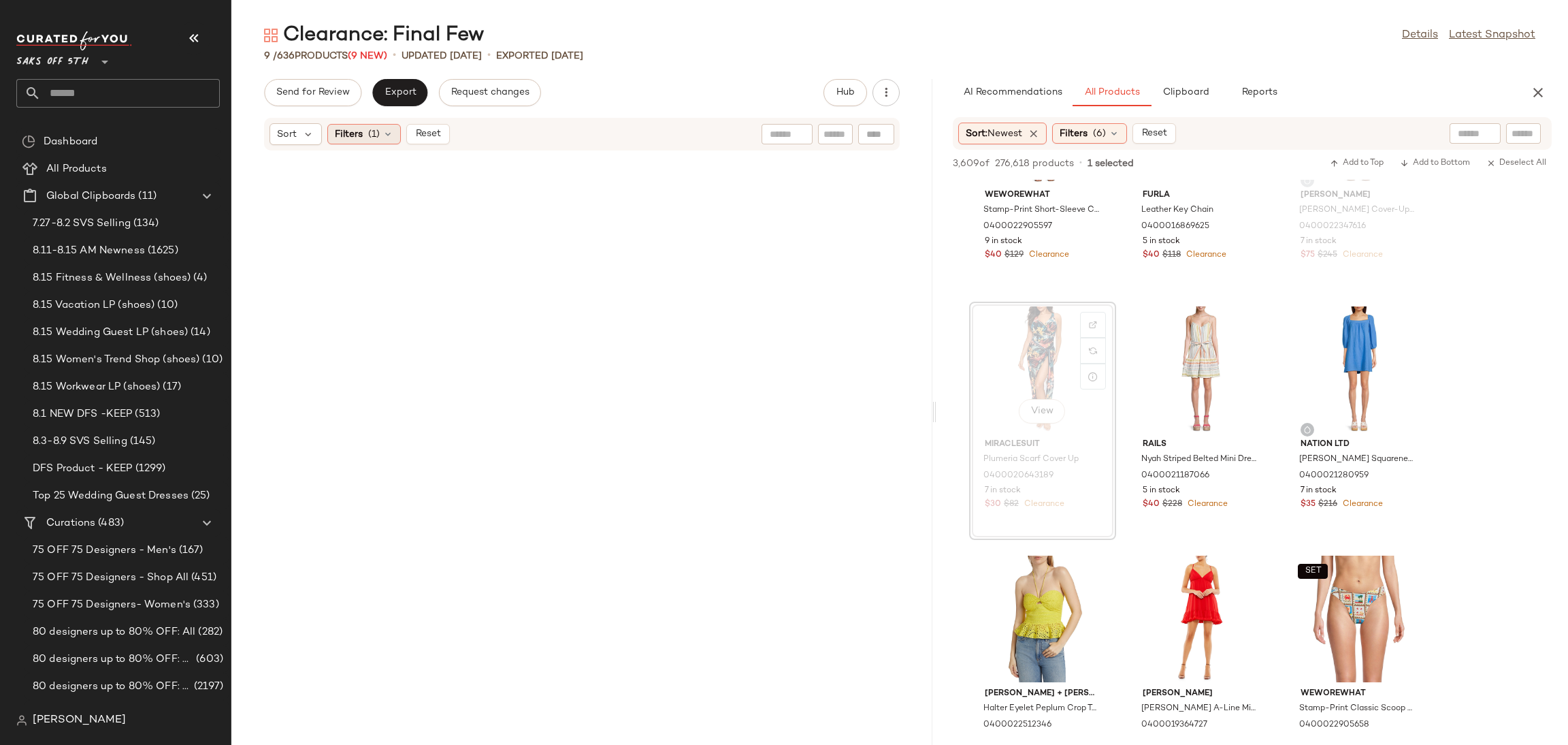
click at [385, 124] on div "Filters (1)" at bounding box center [363, 134] width 73 height 21
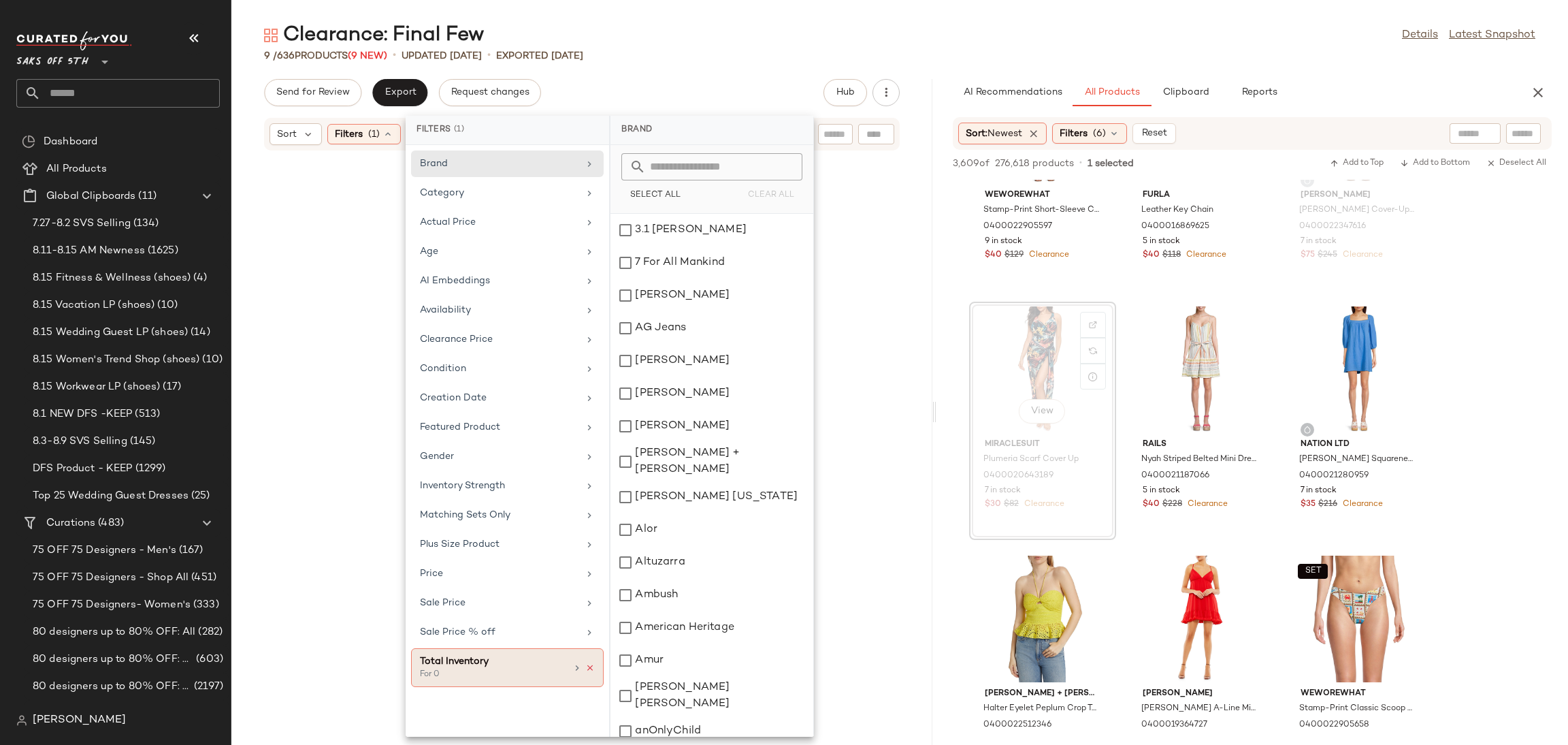
click at [589, 672] on icon at bounding box center [590, 668] width 10 height 10
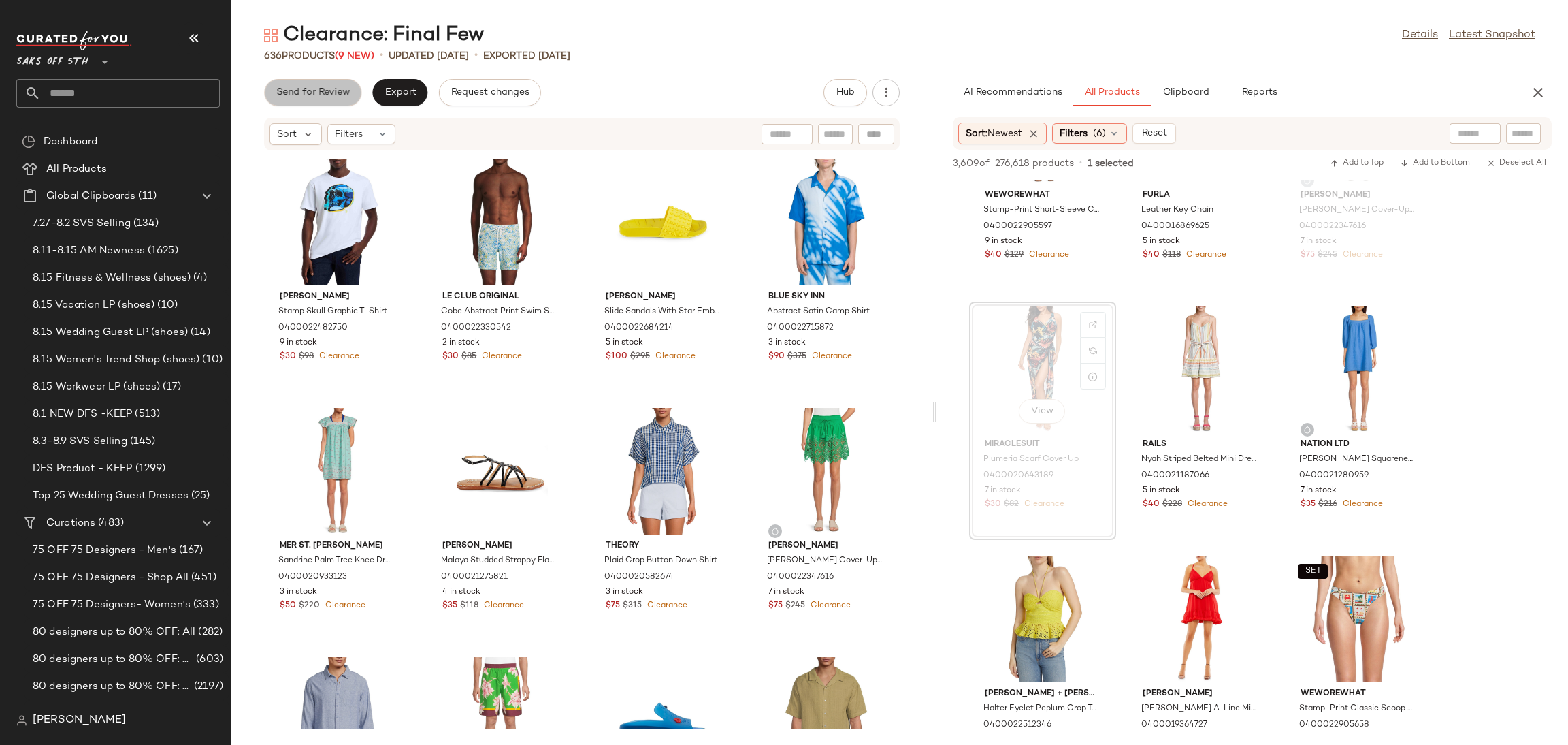
click at [343, 87] on span "Send for Review" at bounding box center [313, 92] width 74 height 11
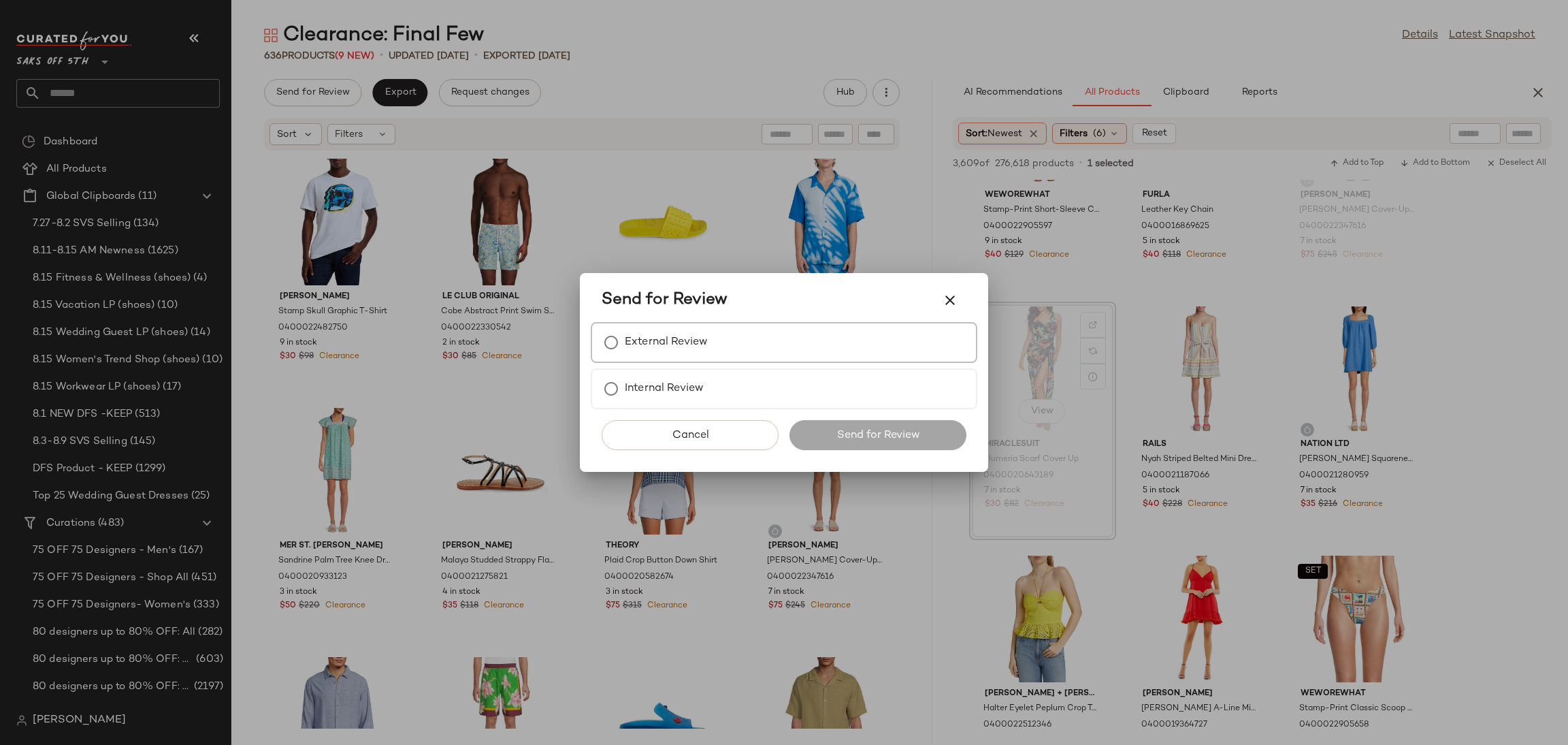
click at [696, 337] on label "External Review" at bounding box center [667, 343] width 83 height 27
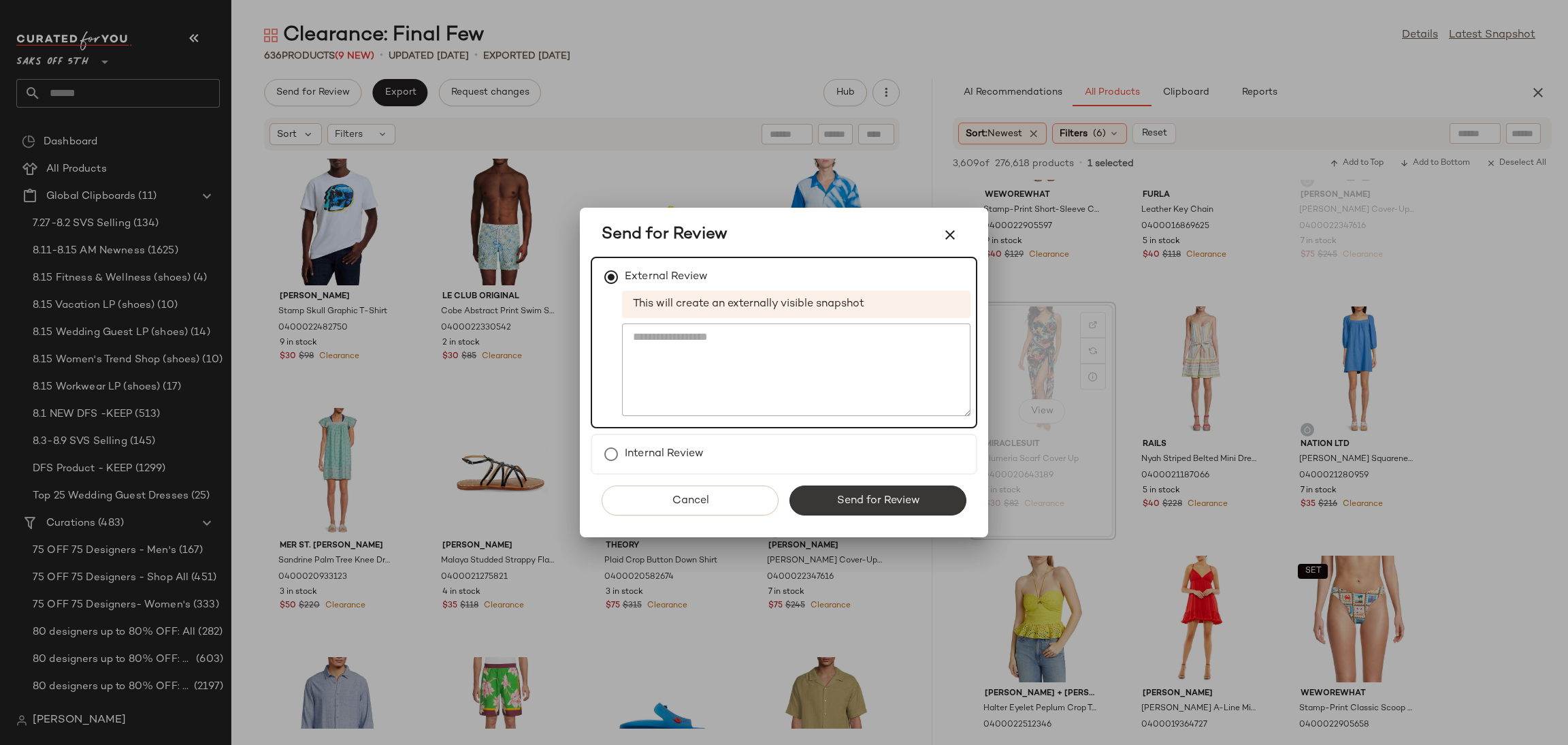
click at [871, 496] on span "Send for Review" at bounding box center [878, 501] width 83 height 13
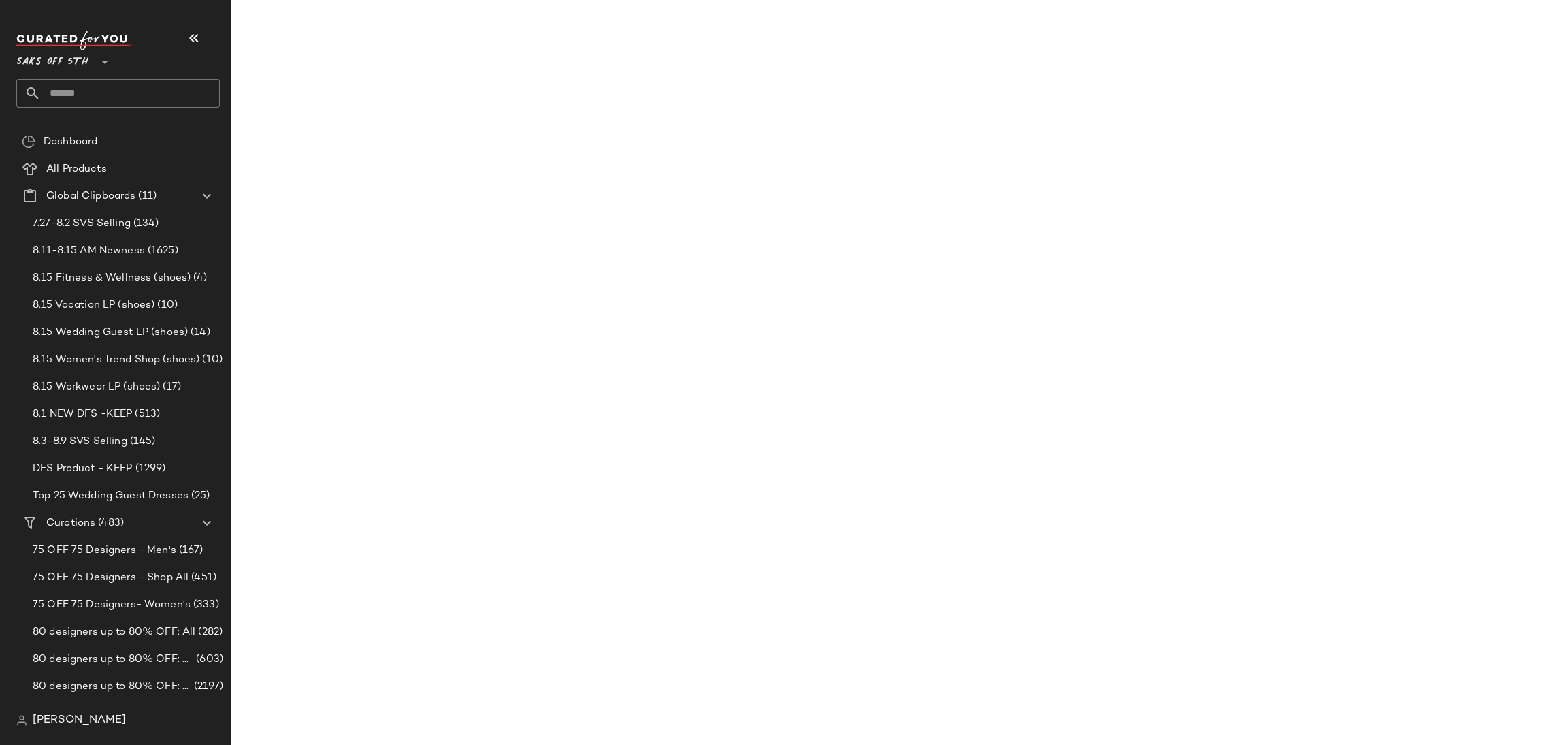
scroll to position [876, 0]
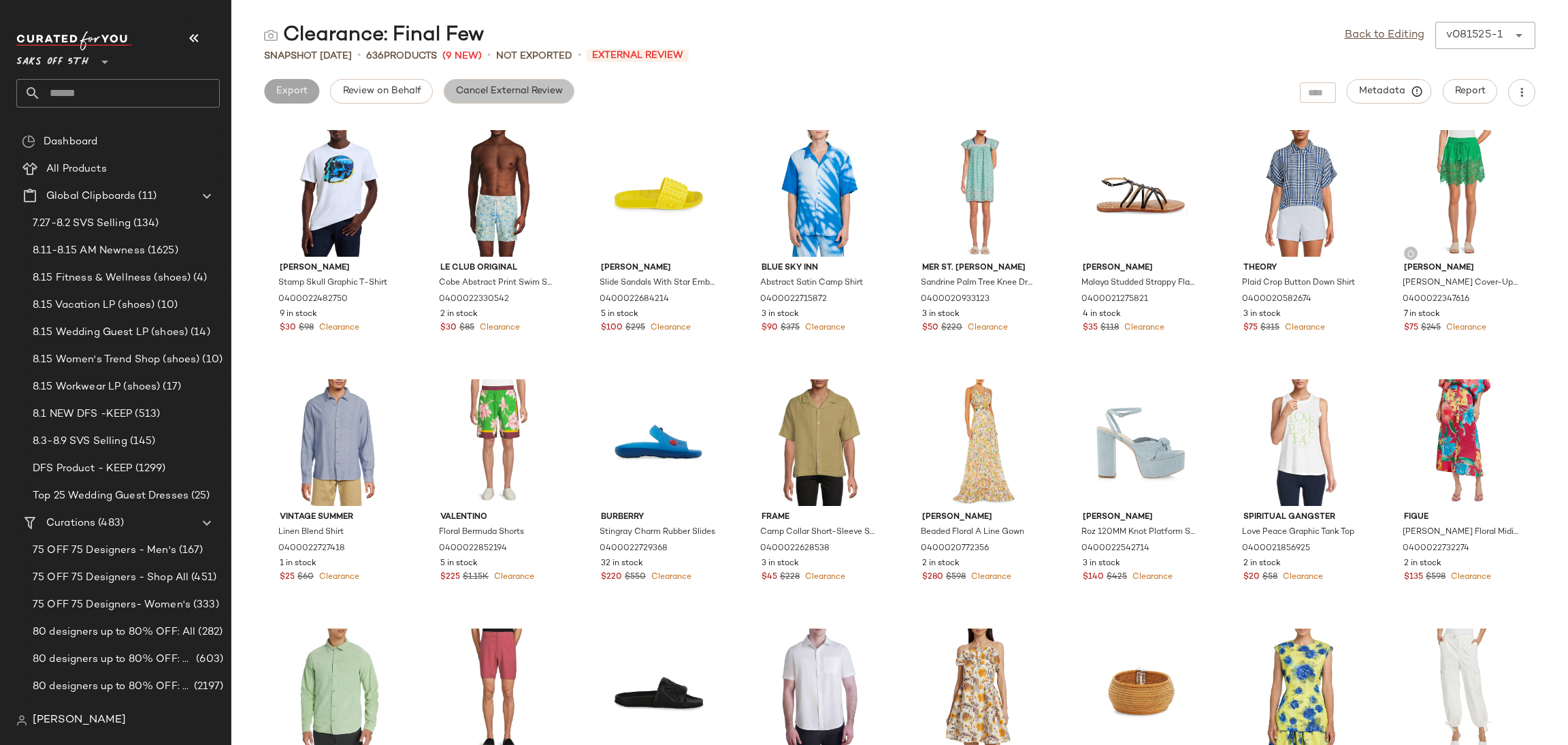
click at [534, 102] on button "Cancel External Review" at bounding box center [509, 91] width 130 height 24
click at [1363, 31] on link "Back to Editing" at bounding box center [1385, 35] width 80 height 16
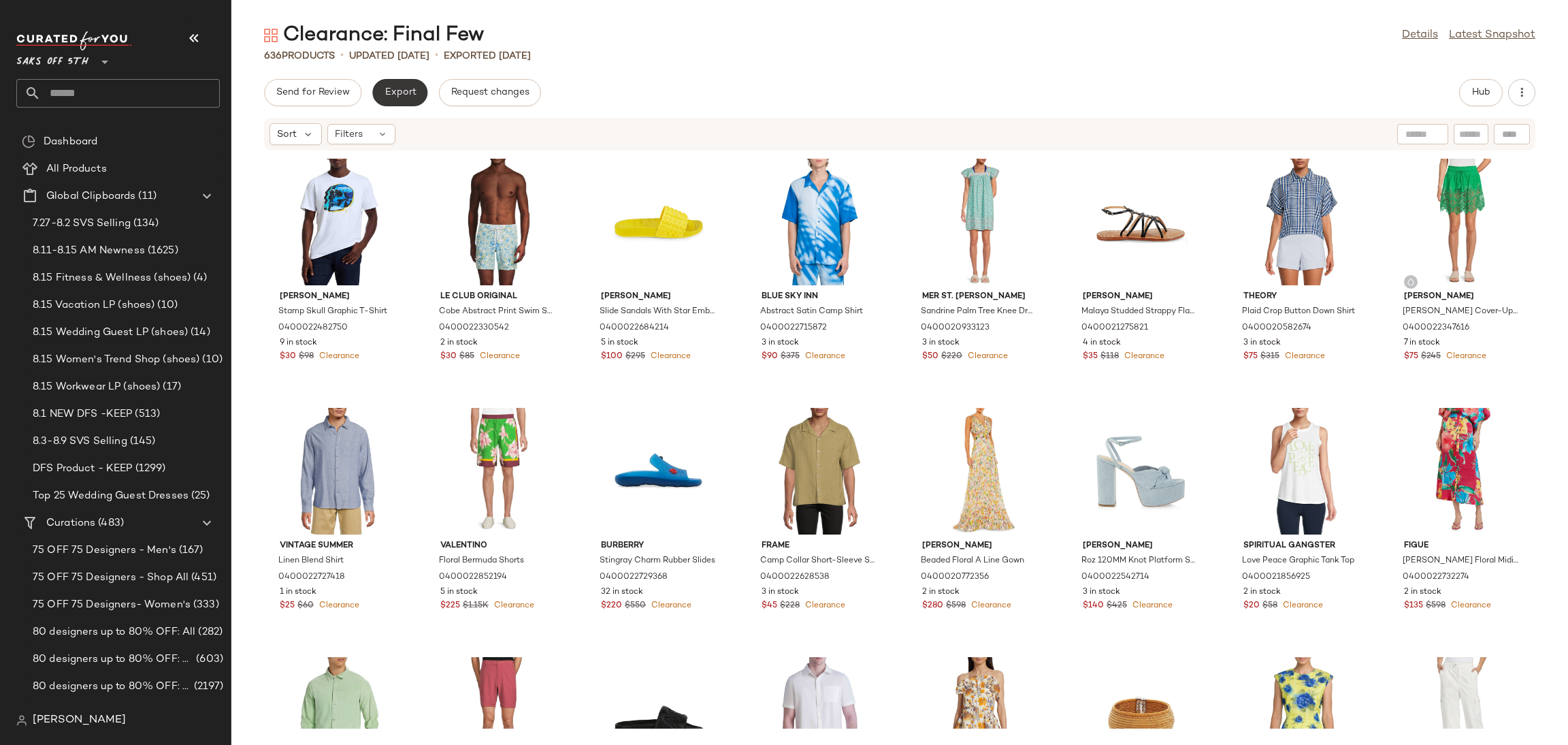
click at [384, 88] on span "Export" at bounding box center [399, 92] width 32 height 11
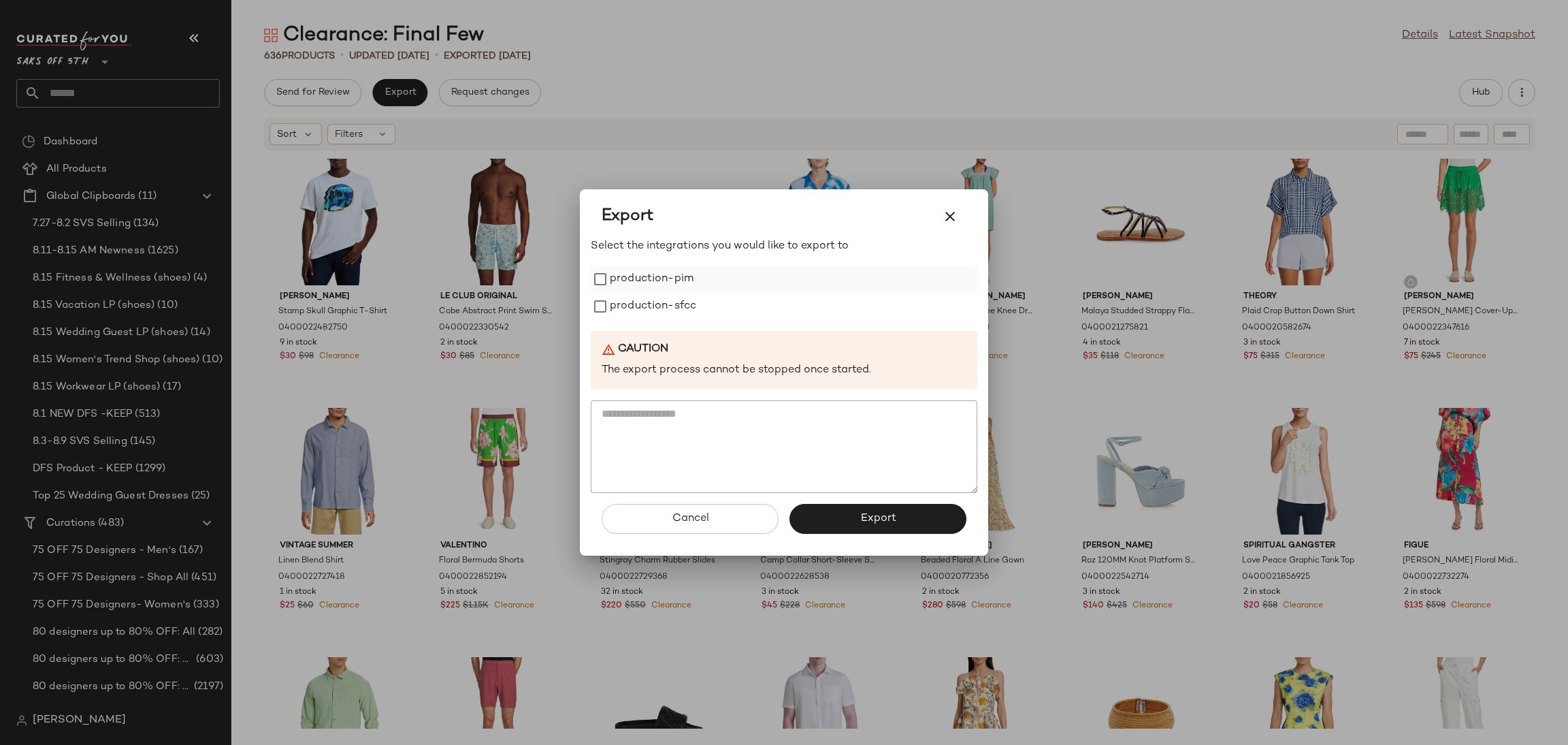
click at [615, 287] on label "production-pim" at bounding box center [651, 279] width 83 height 27
click at [615, 298] on label "production-sfcc" at bounding box center [652, 306] width 86 height 27
click at [864, 536] on div "Cancel Export" at bounding box center [784, 524] width 387 height 63
click at [877, 517] on span "Export" at bounding box center [878, 518] width 36 height 13
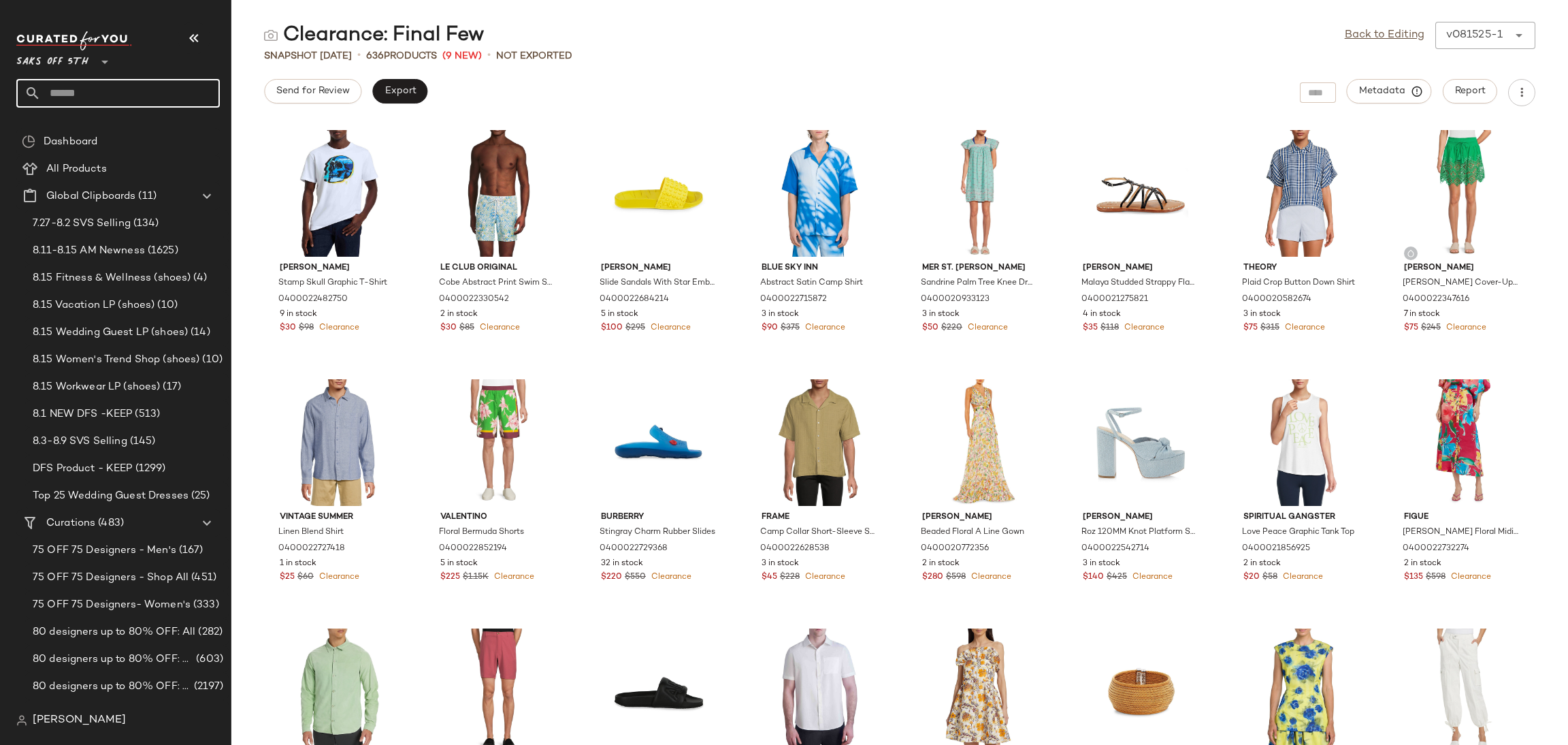
click at [77, 97] on input "text" at bounding box center [130, 93] width 179 height 29
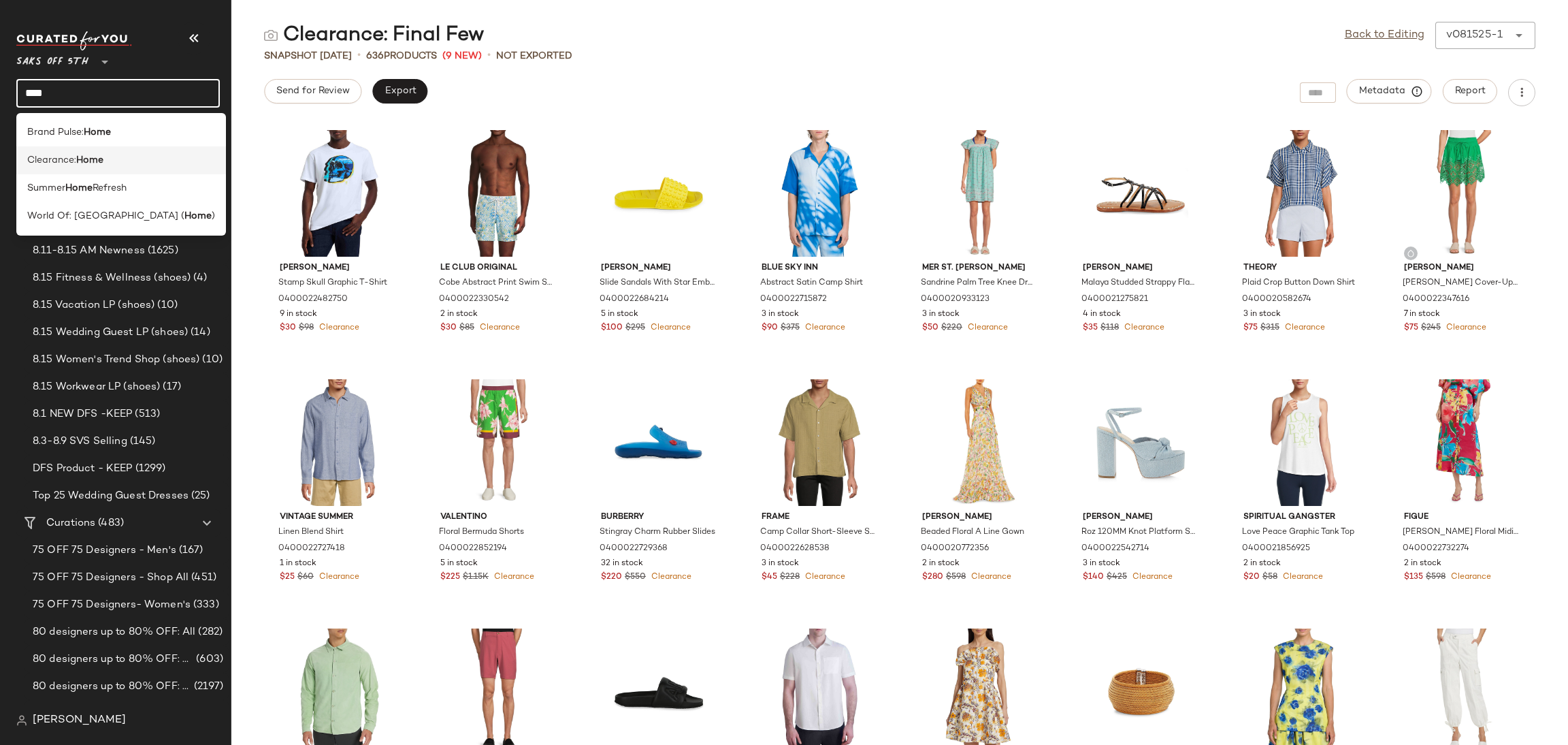
type input "****"
click at [120, 160] on div "Clearance: Home" at bounding box center [120, 160] width 188 height 15
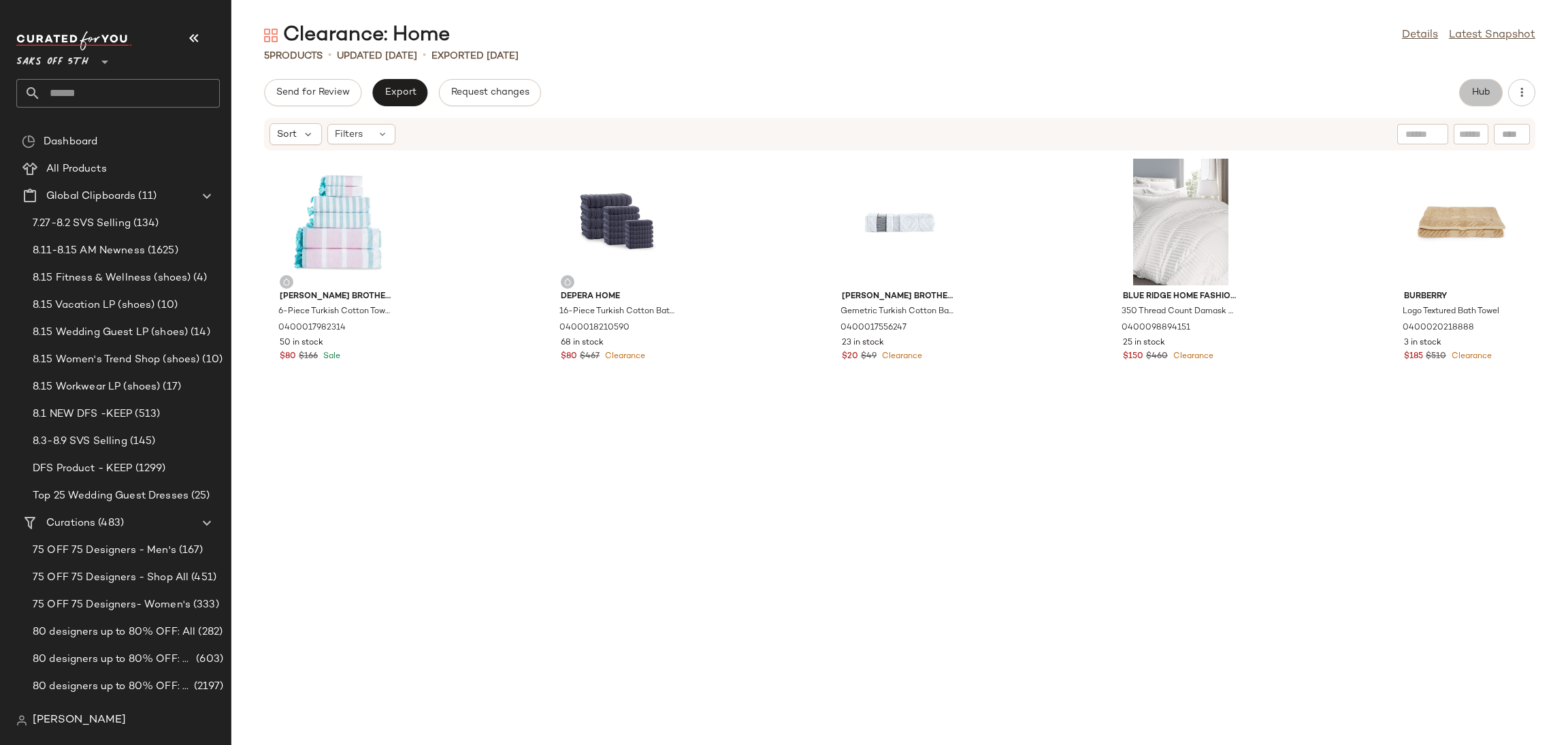
click at [1474, 91] on span "Hub" at bounding box center [1481, 92] width 19 height 11
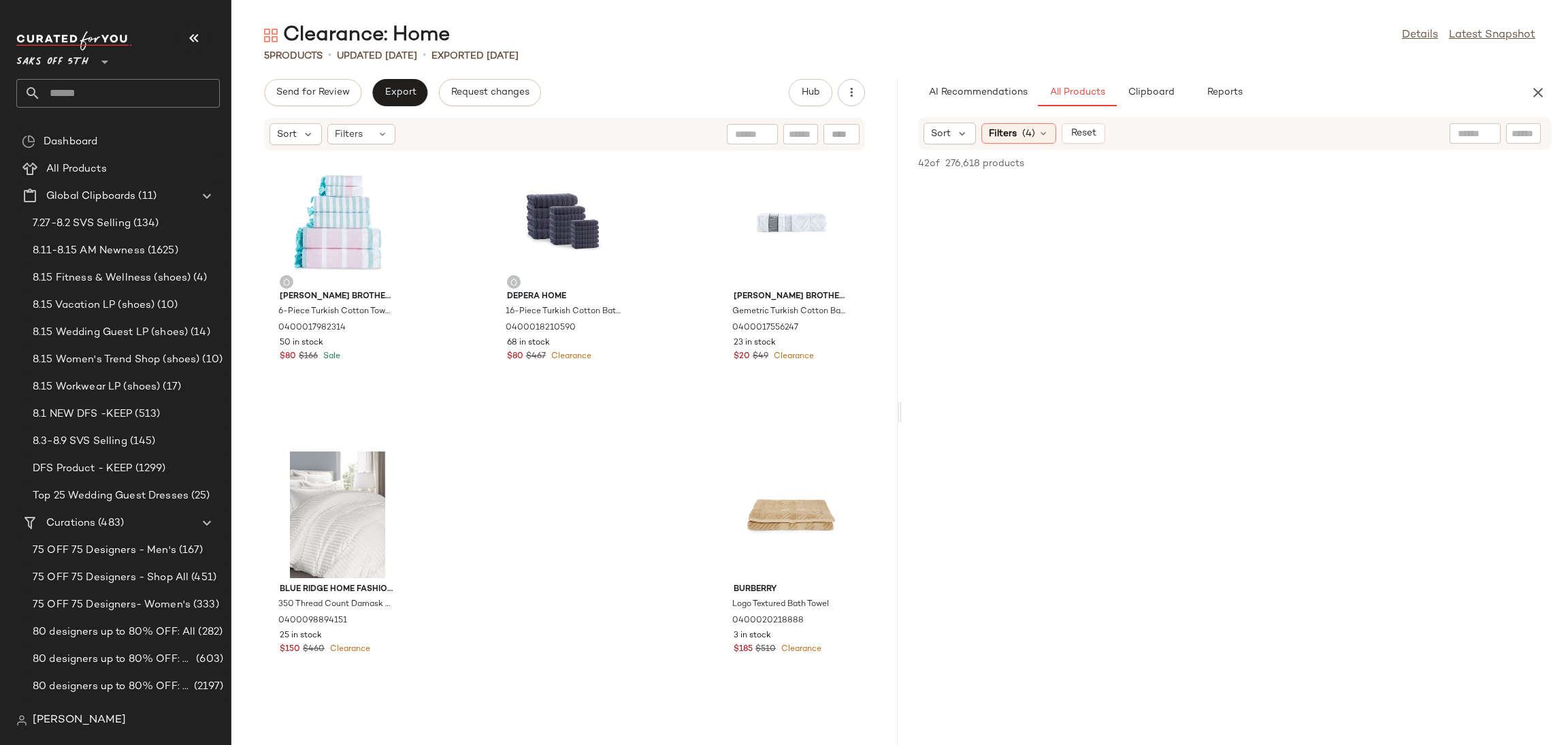
scroll to position [3815, 0]
click at [1528, 82] on div "AI Recommendations All Products Clipboard Reports" at bounding box center [1236, 92] width 667 height 27
click at [1542, 88] on icon "button" at bounding box center [1538, 92] width 16 height 16
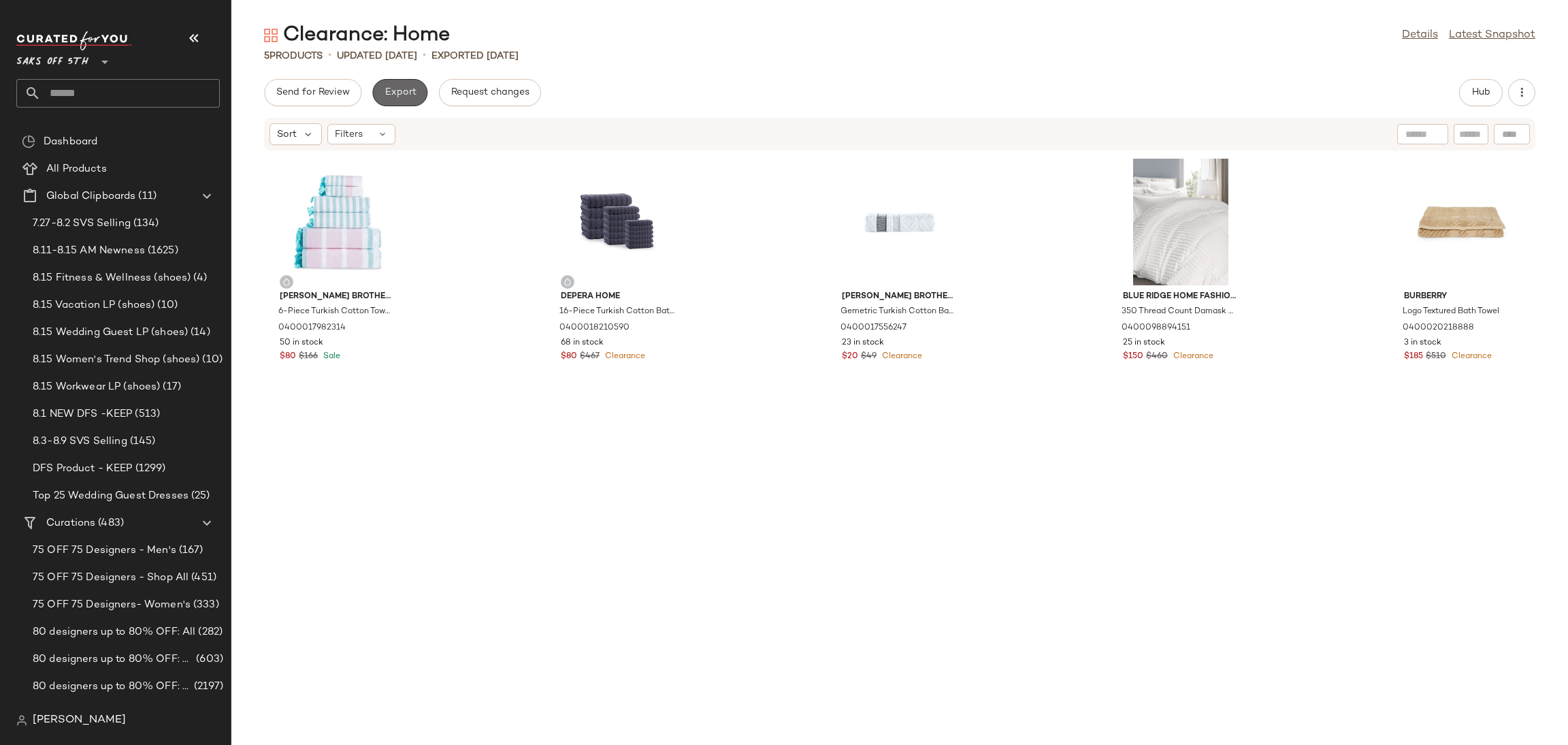
click at [387, 90] on span "Export" at bounding box center [399, 92] width 32 height 11
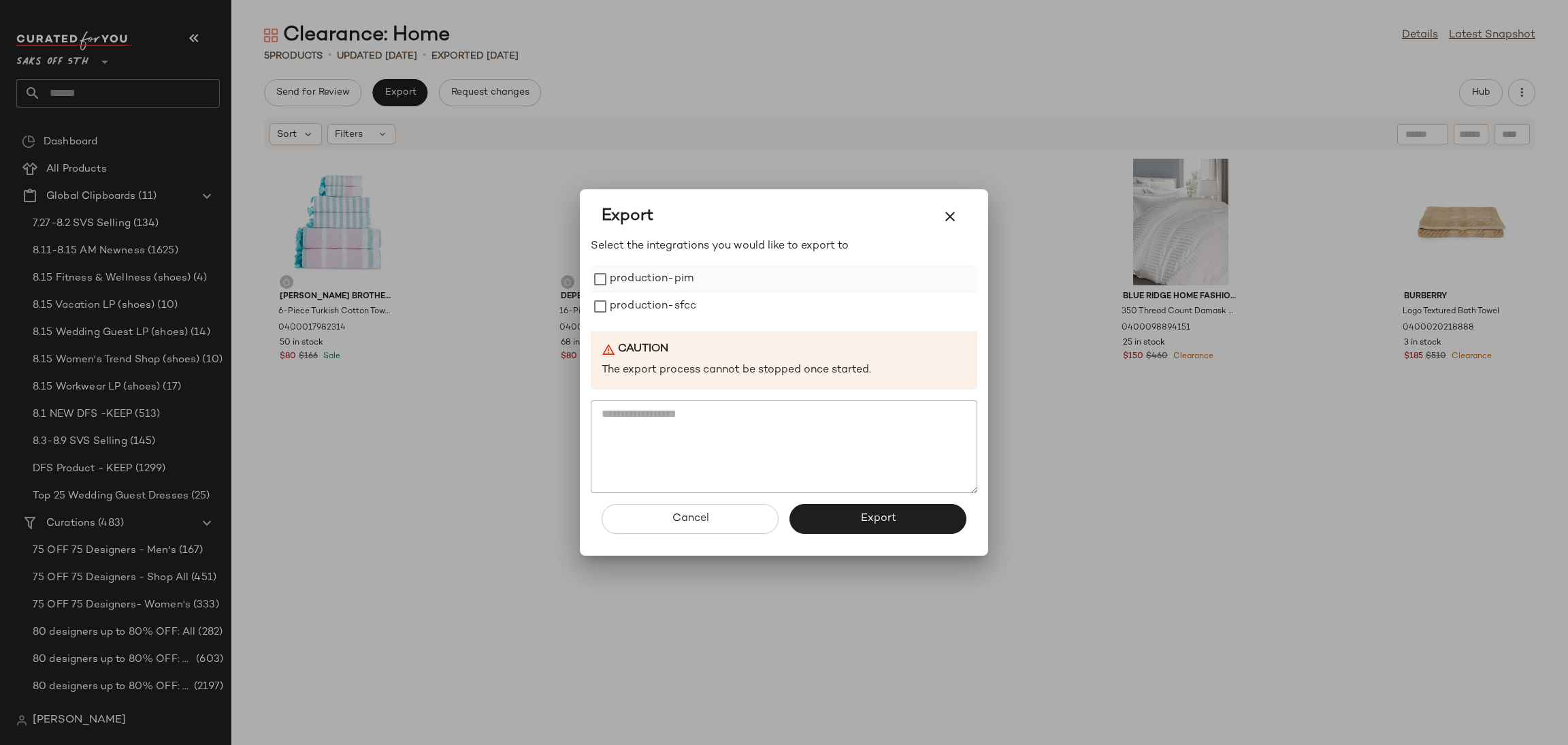
click at [613, 273] on label "production-pim" at bounding box center [651, 279] width 83 height 27
click at [615, 295] on label "production-sfcc" at bounding box center [652, 306] width 86 height 27
click at [817, 517] on button "Export" at bounding box center [878, 518] width 177 height 30
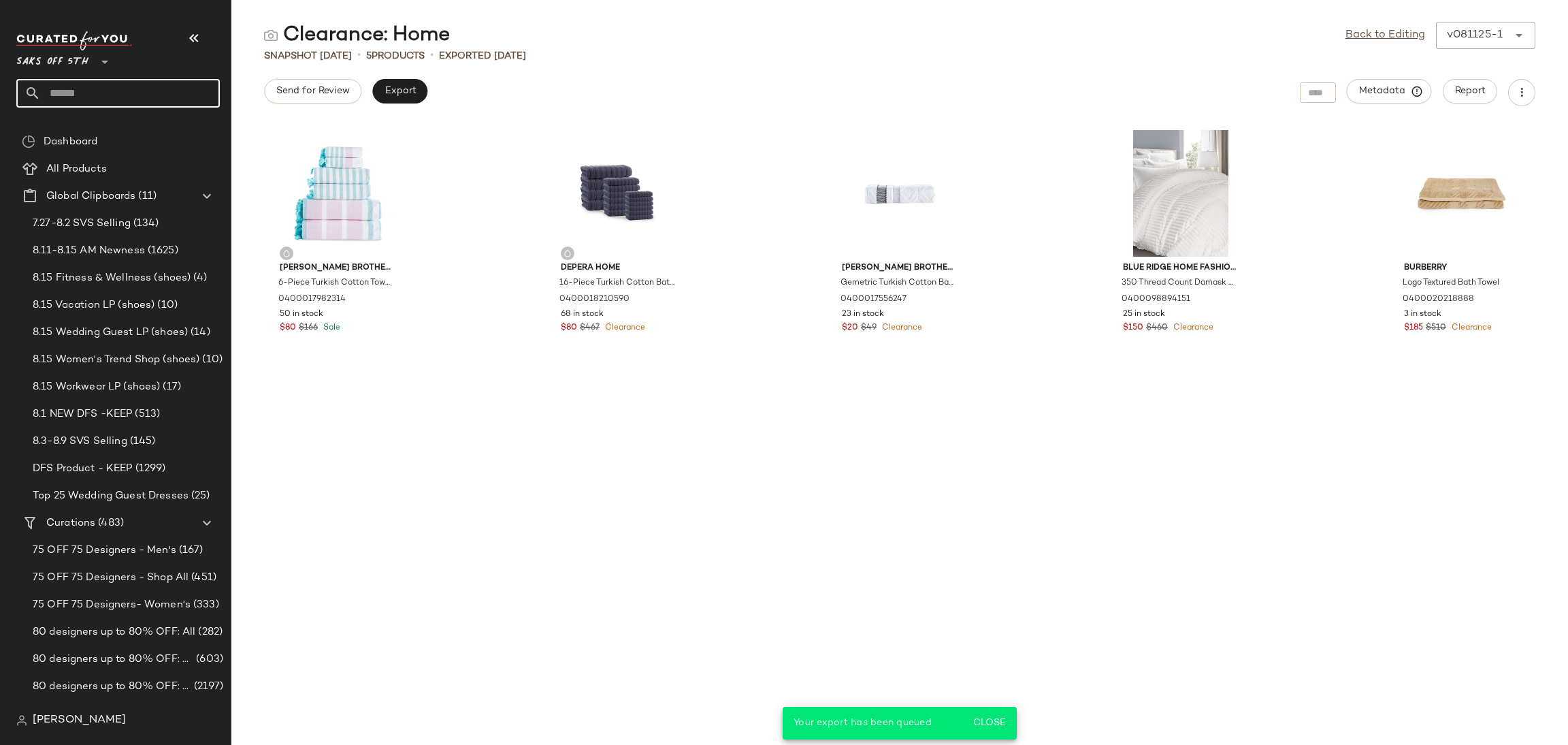
click at [111, 81] on input "text" at bounding box center [130, 93] width 179 height 29
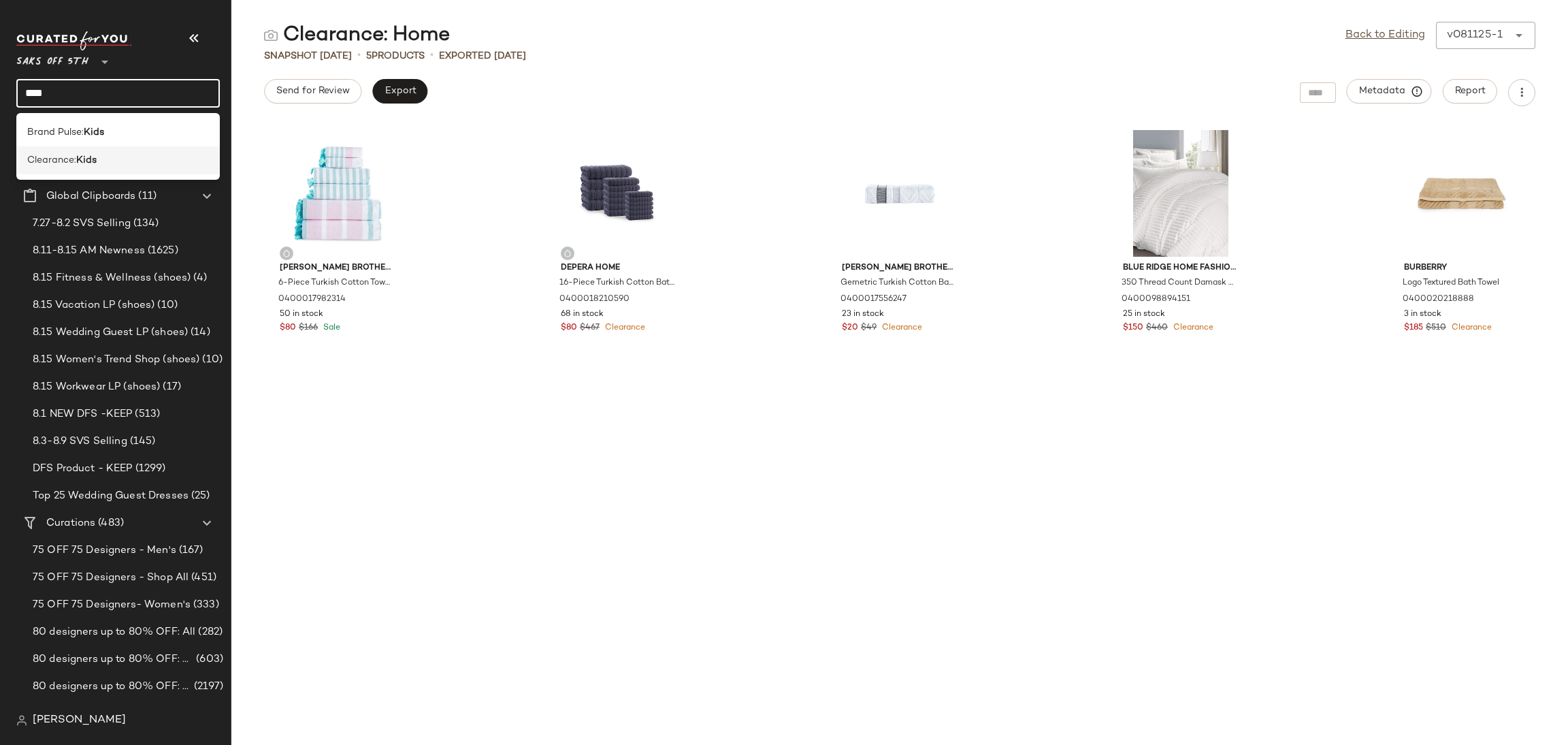
type input "****"
click at [93, 155] on b "Kids" at bounding box center [86, 160] width 21 height 15
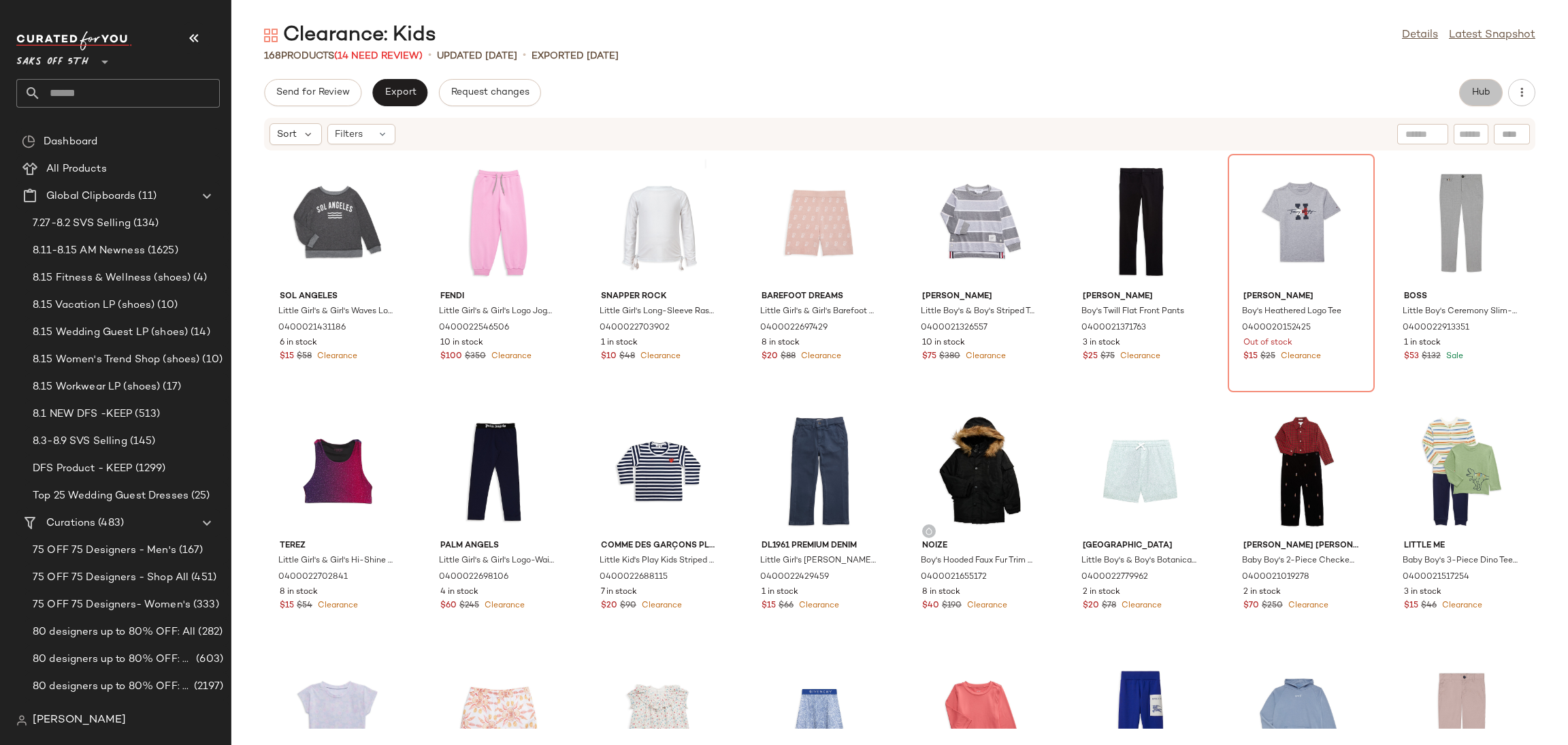
click at [1484, 94] on span "Hub" at bounding box center [1481, 92] width 19 height 11
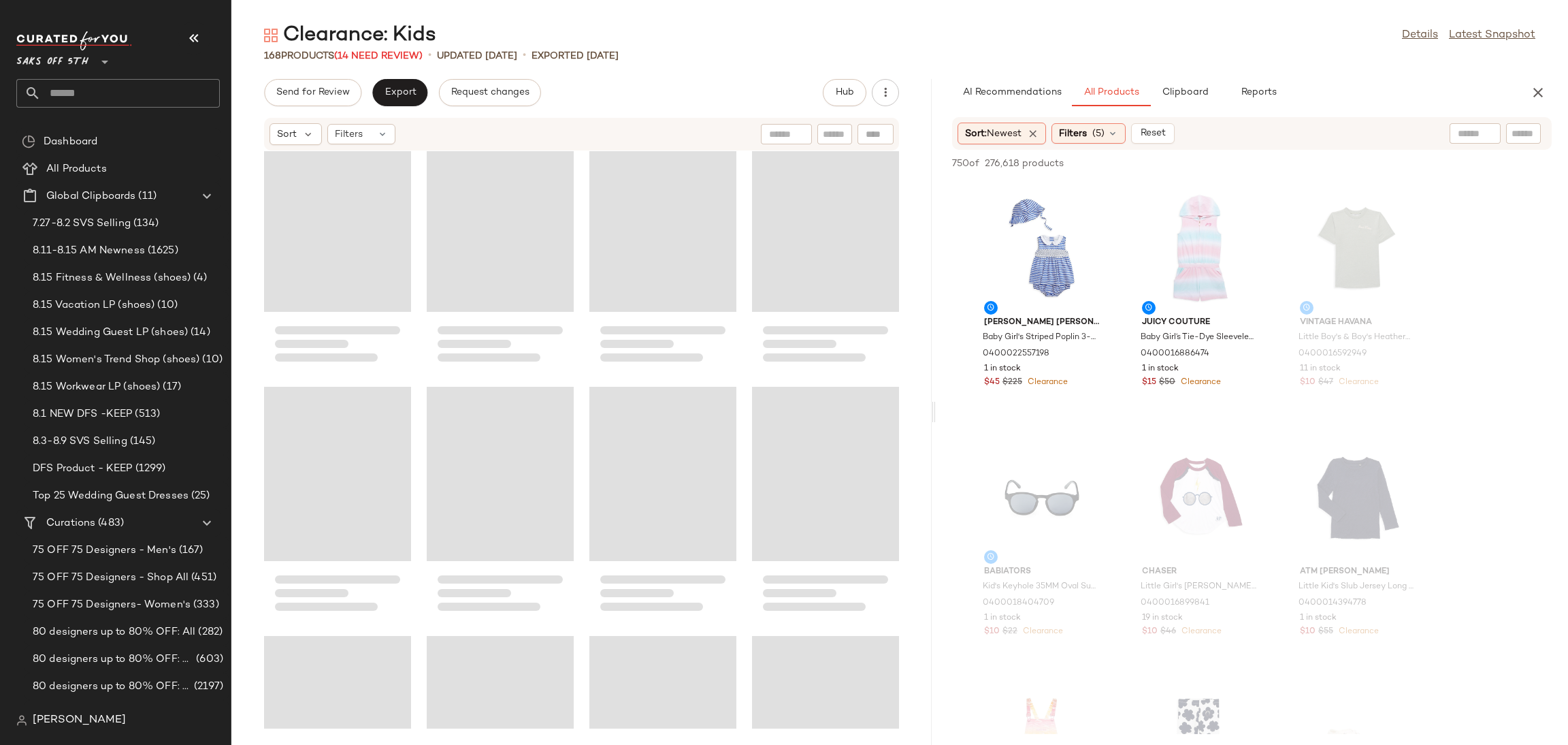
scroll to position [7, 0]
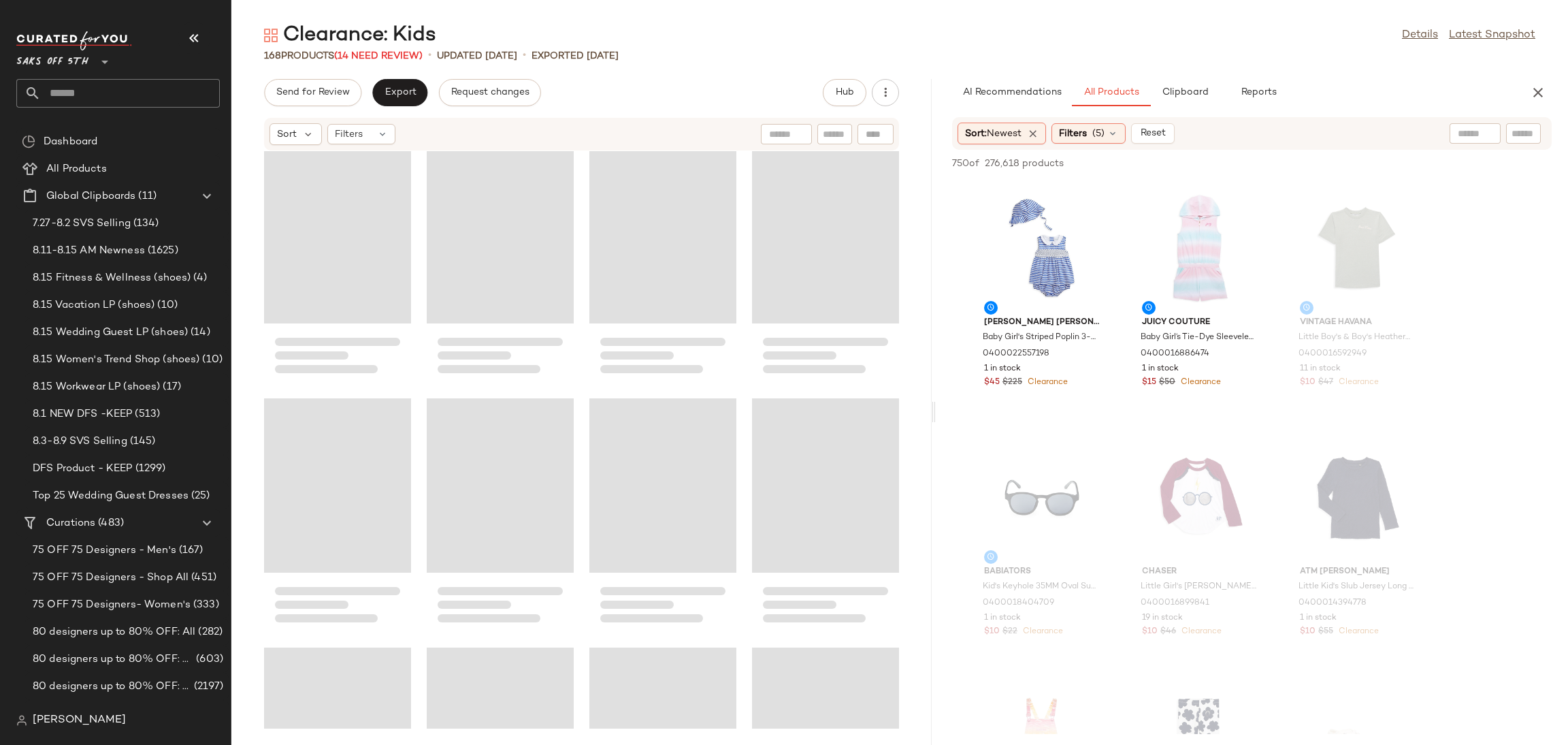
drag, startPoint x: 898, startPoint y: 416, endPoint x: 938, endPoint y: 416, distance: 40.0
click at [938, 416] on div "Clearance: Kids Details Latest Snapshot 168 Products (14 Need Review) • updated…" at bounding box center [899, 383] width 1337 height 723
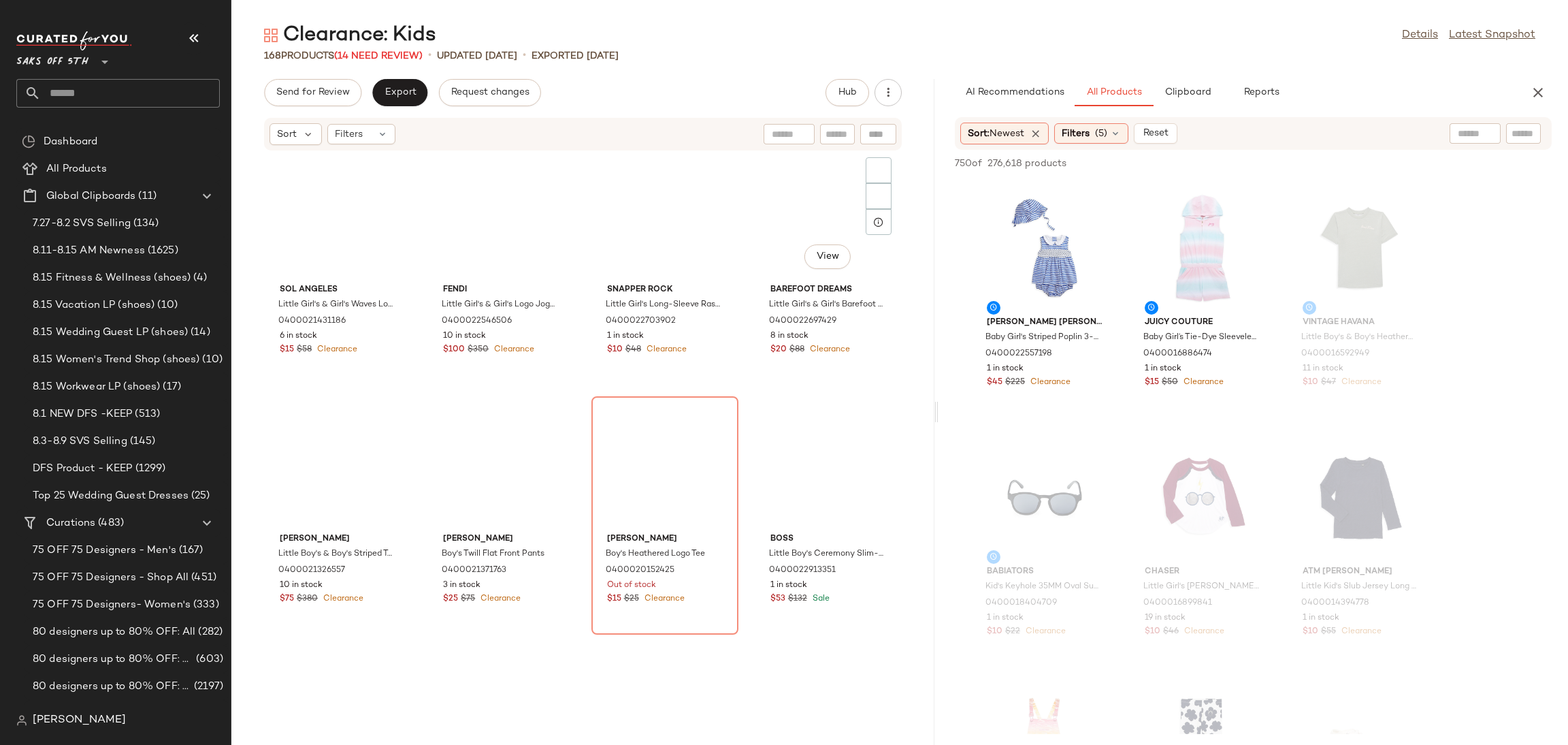
scroll to position [0, 0]
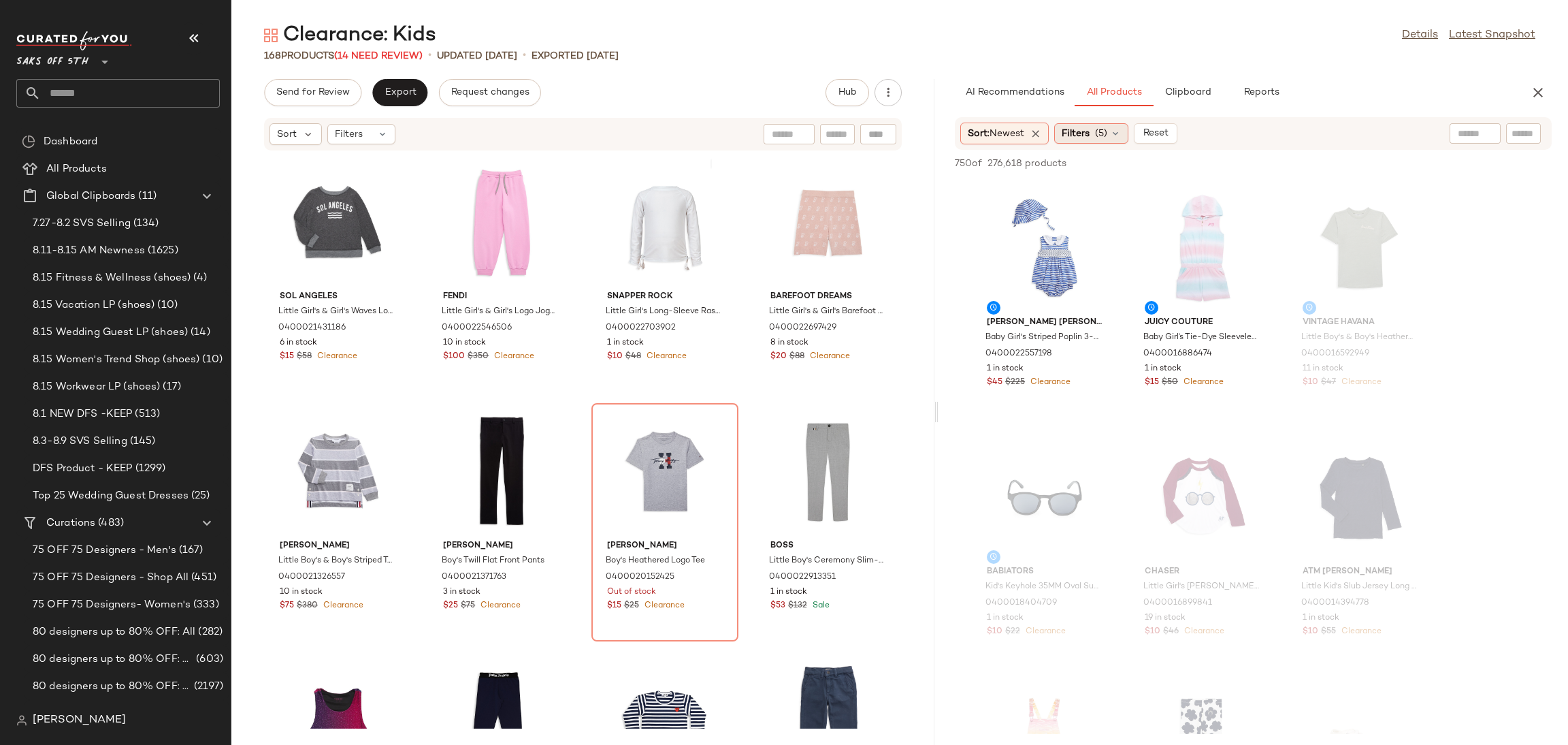
click at [1083, 127] on span "Filters" at bounding box center [1075, 134] width 28 height 15
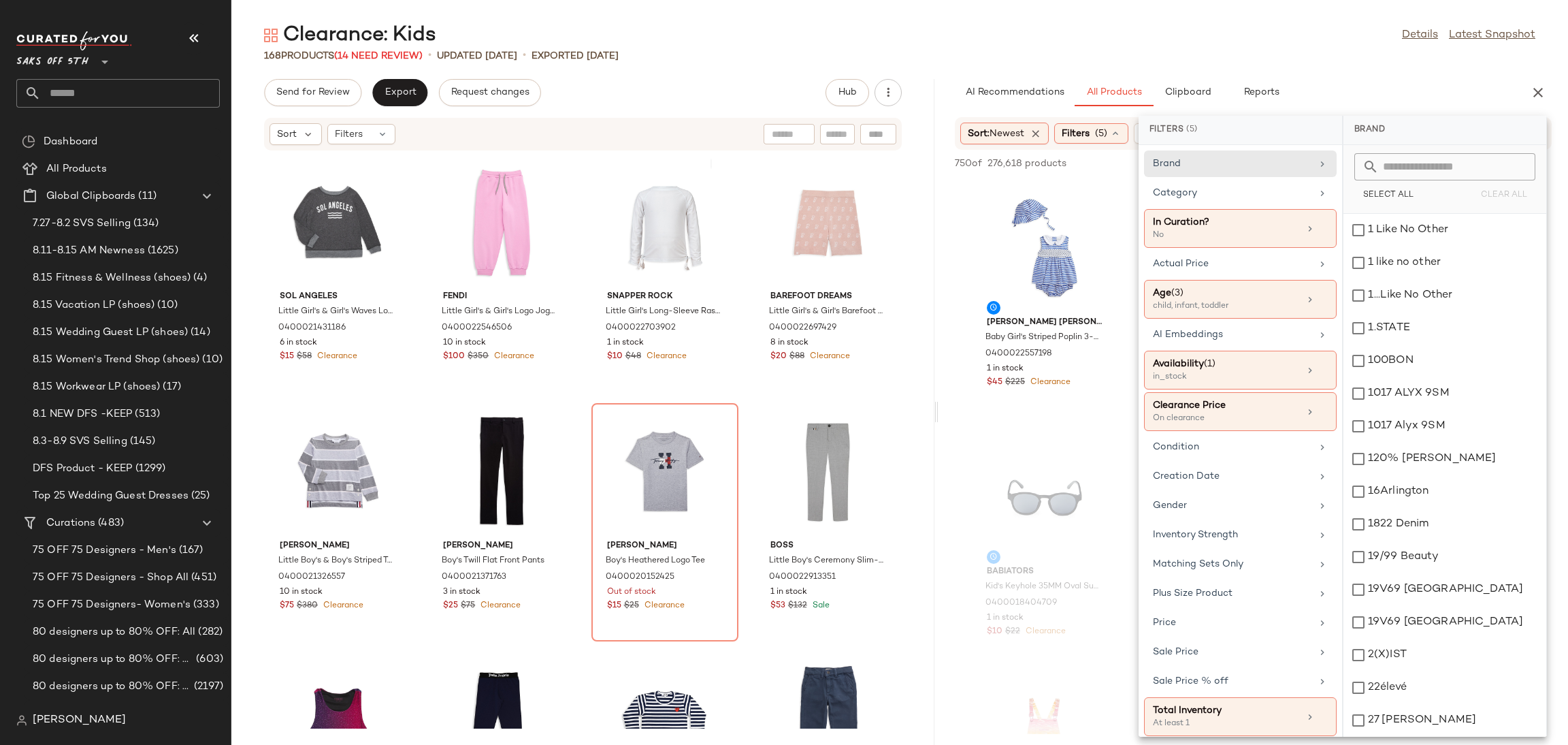
click at [1146, 46] on div "Clearance: Kids Details Latest Snapshot" at bounding box center [899, 35] width 1337 height 27
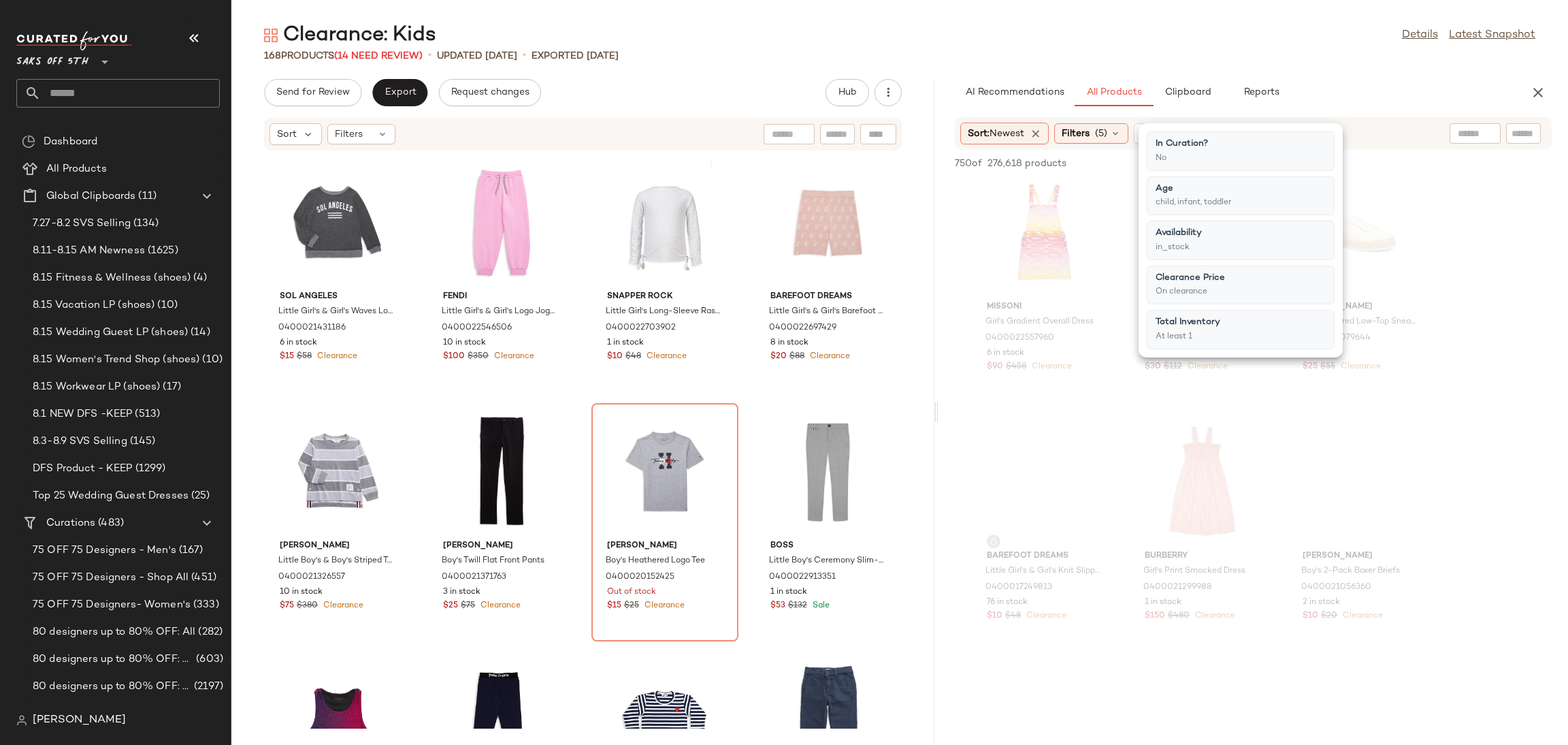
scroll to position [527, 0]
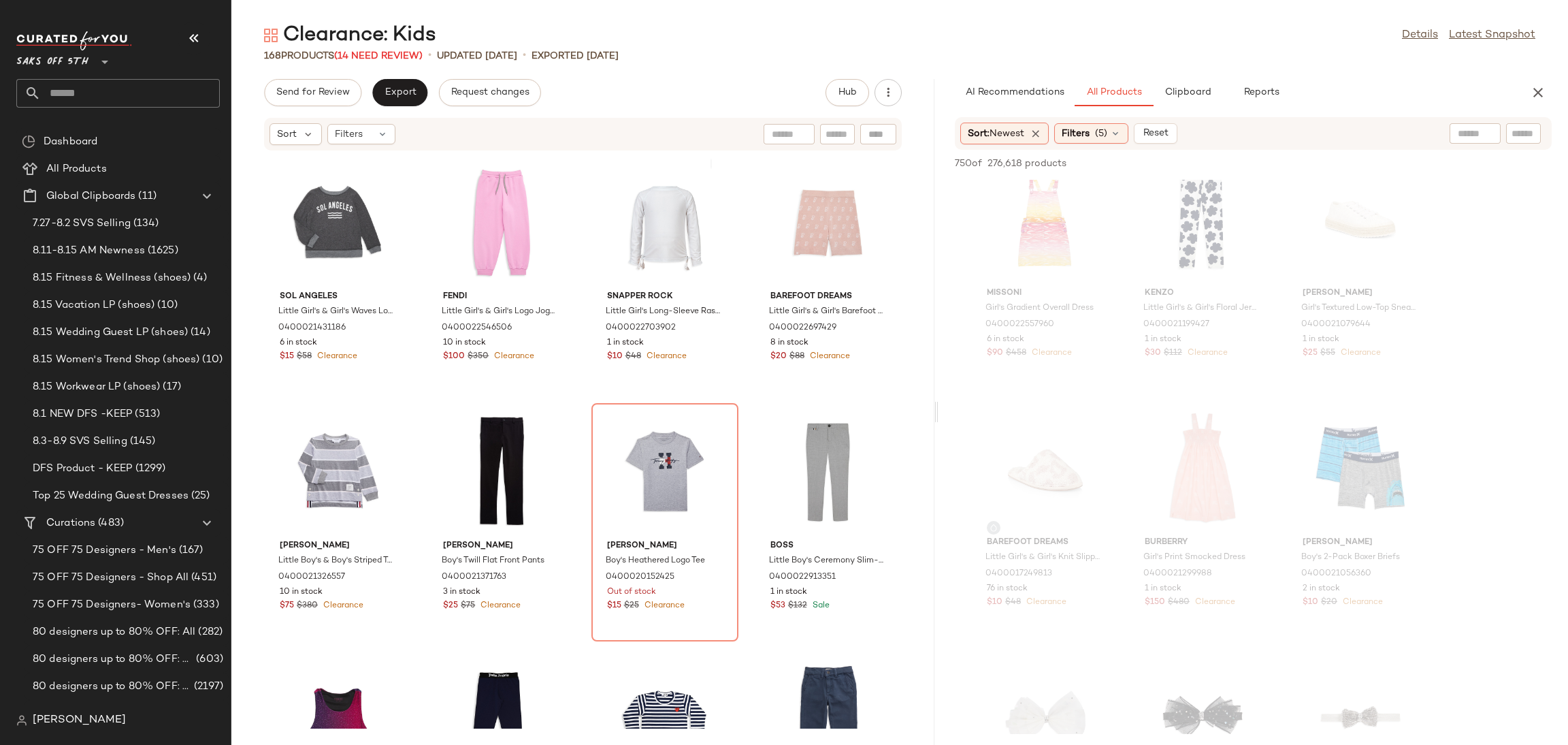
click at [1178, 64] on div "Clearance: Kids Details Latest Snapshot 168 Products (14 Need Review) • updated…" at bounding box center [899, 383] width 1337 height 723
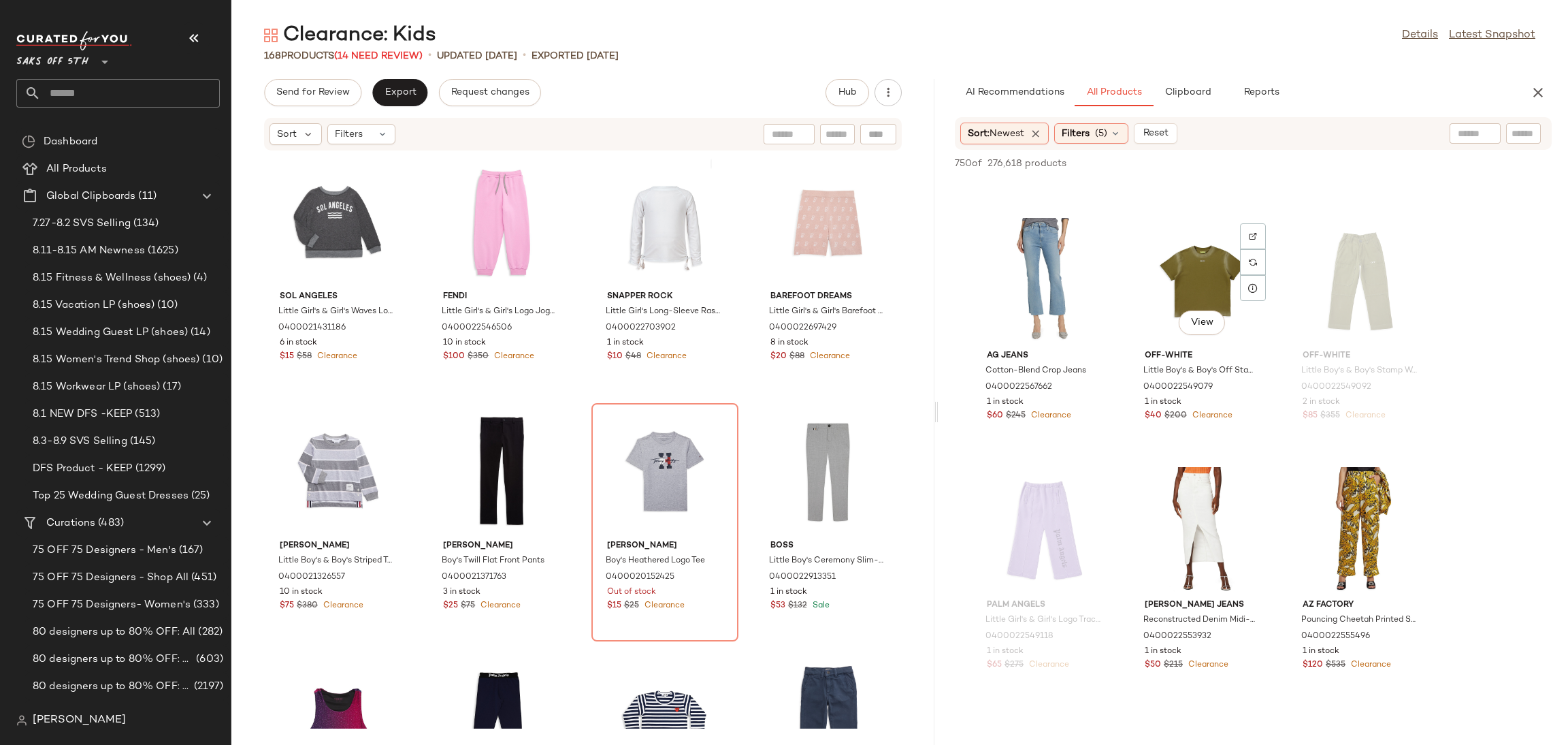
scroll to position [4453, 0]
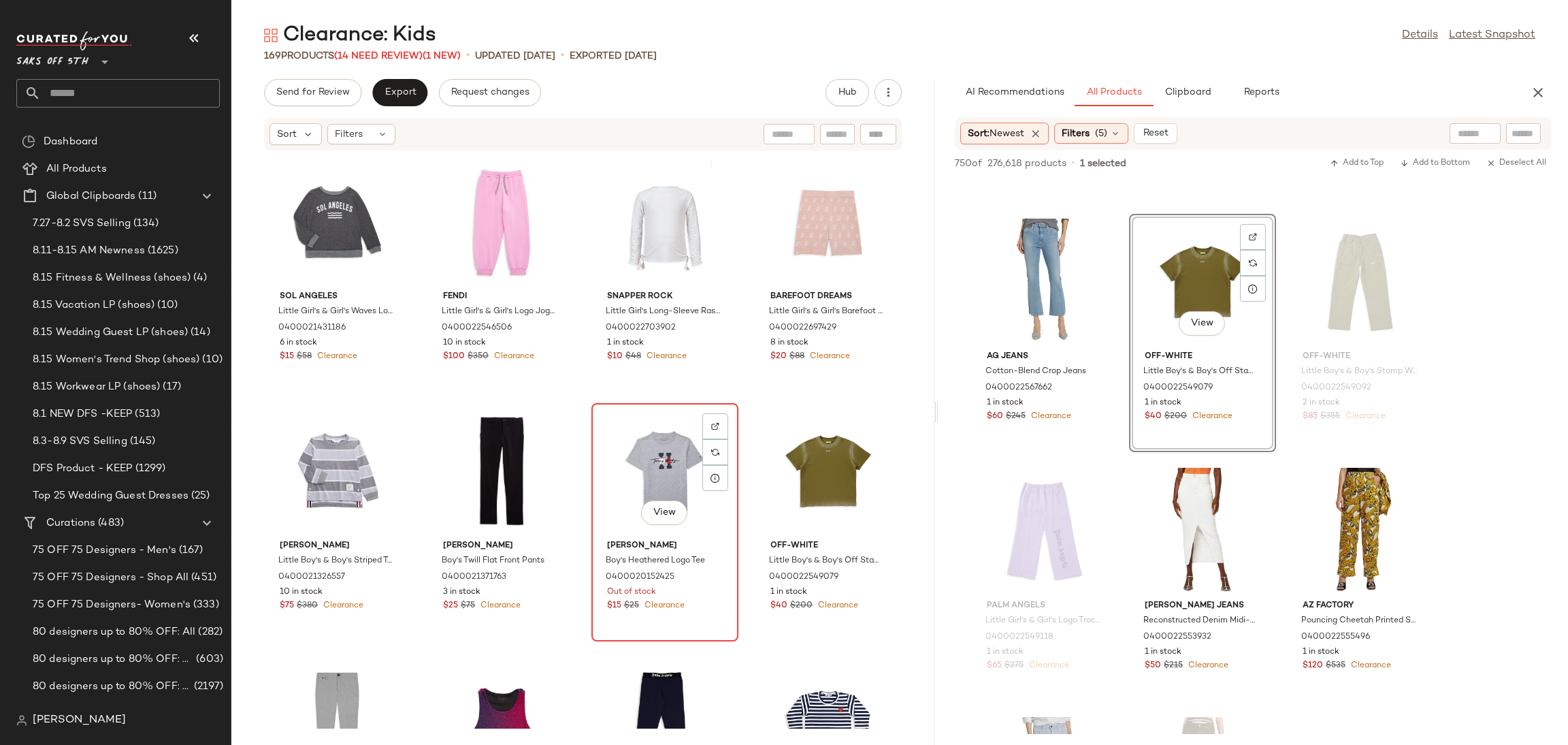
click at [642, 434] on div "View" at bounding box center [665, 471] width 138 height 127
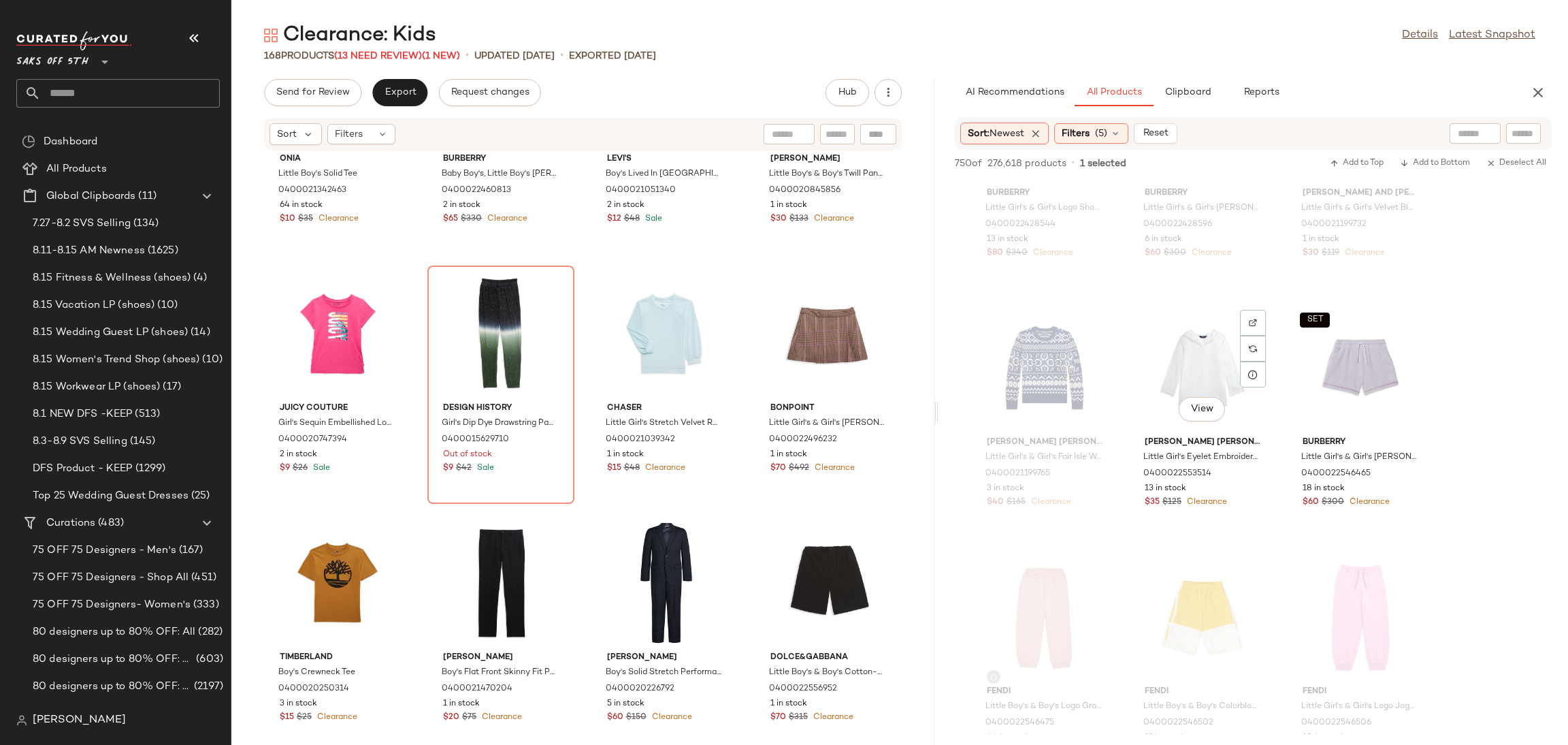
scroll to position [8108, 0]
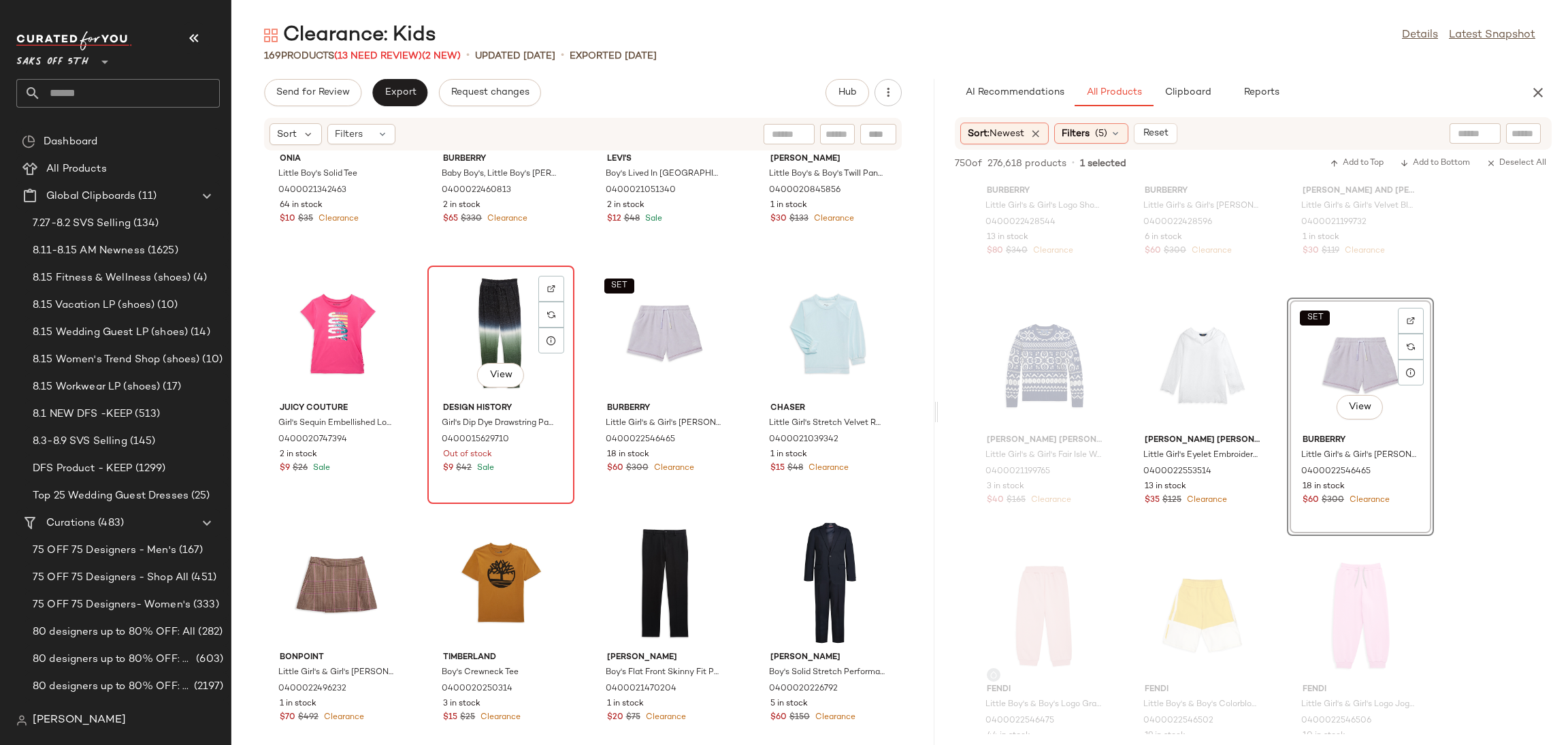
click at [508, 335] on div "View" at bounding box center [501, 334] width 138 height 127
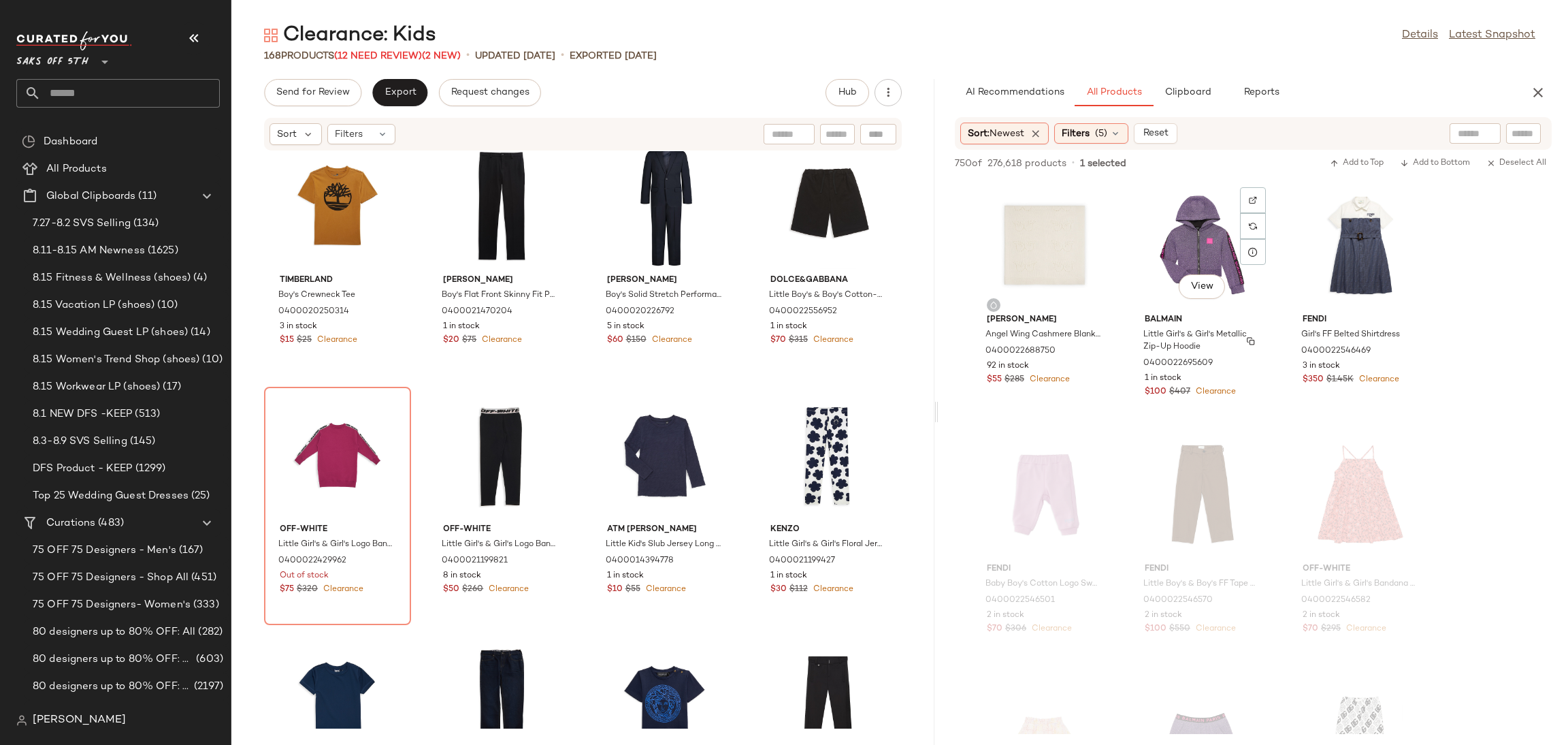
scroll to position [6729, 0]
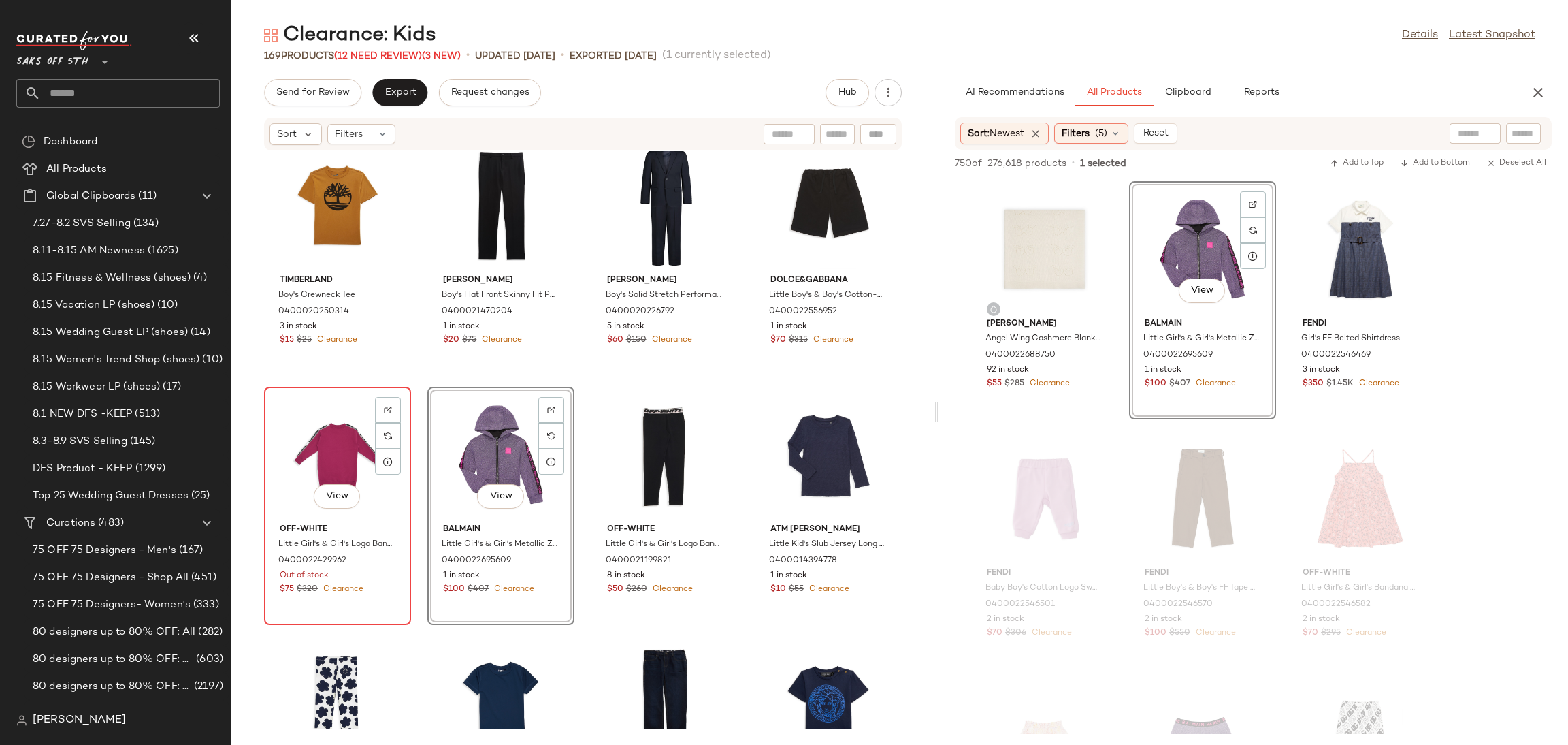
click at [330, 453] on div "View" at bounding box center [338, 455] width 138 height 127
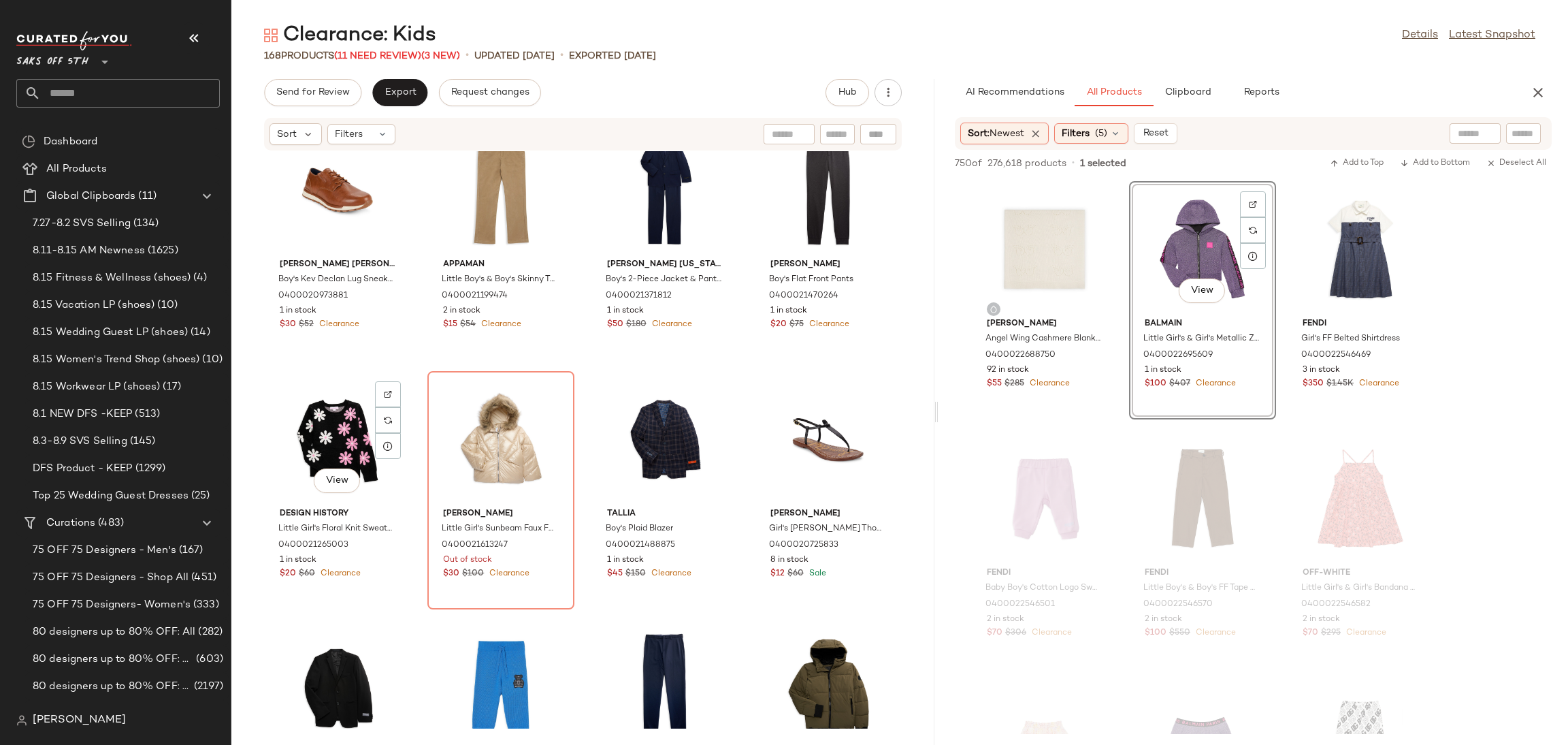
scroll to position [3788, 0]
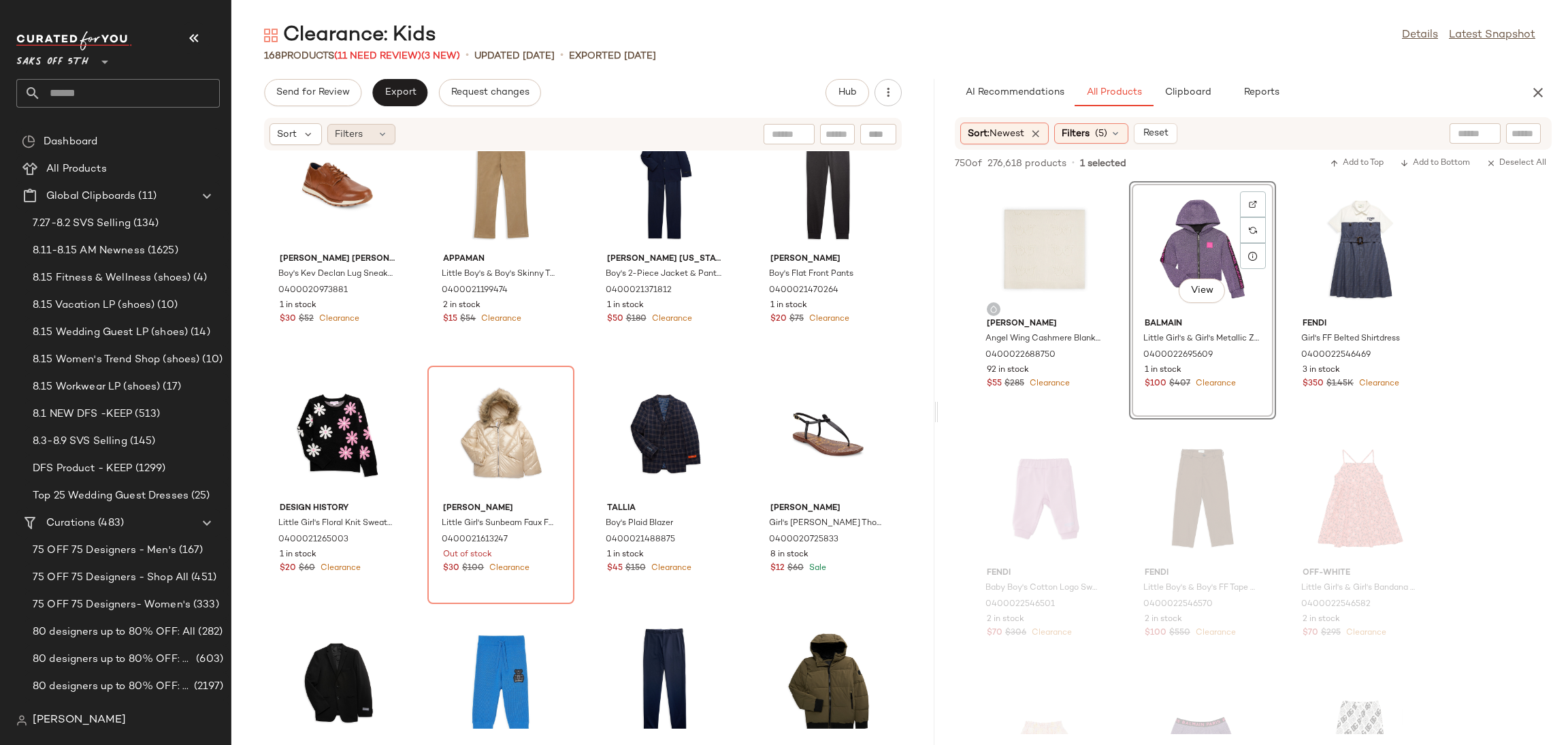
click at [380, 131] on icon at bounding box center [382, 134] width 11 height 11
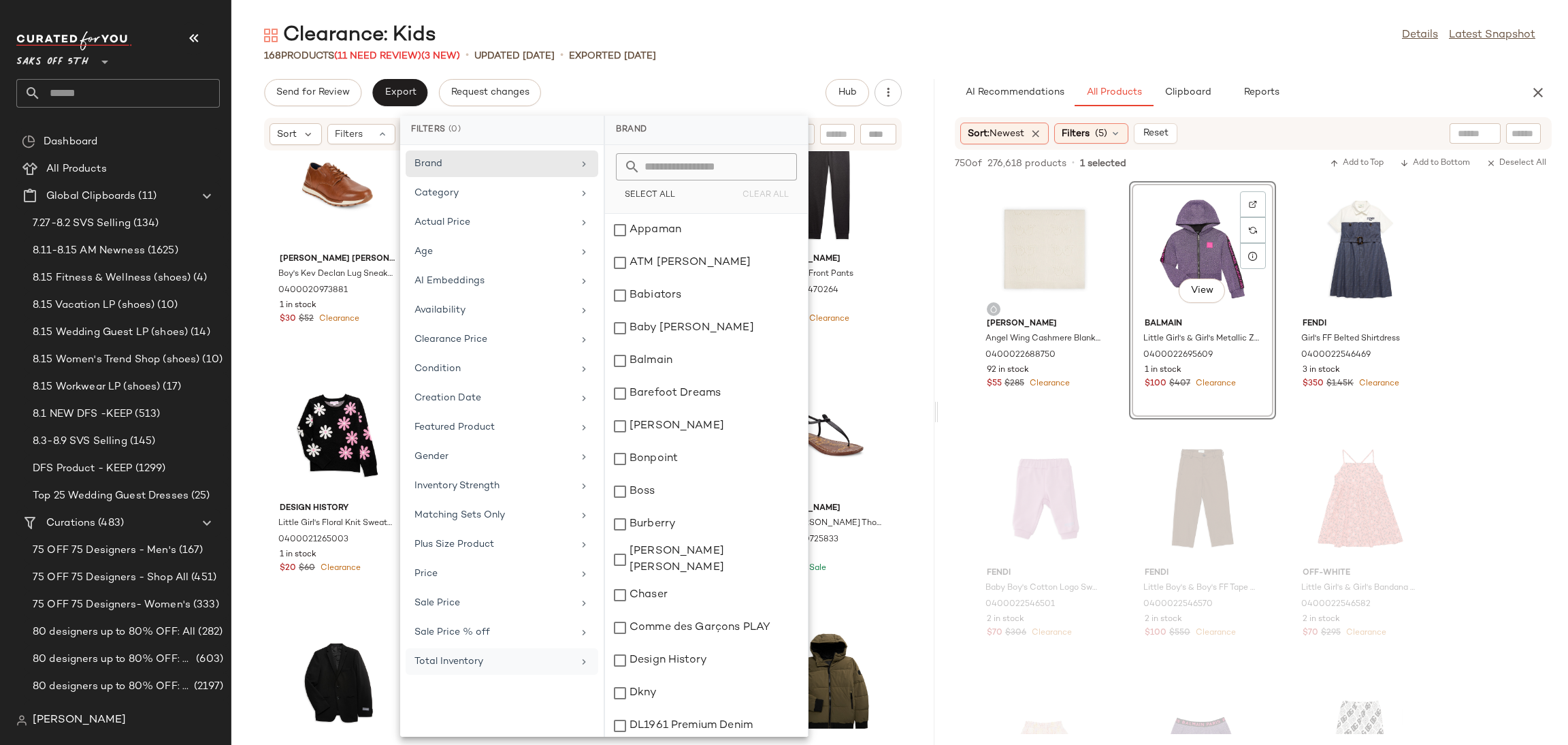
click at [505, 669] on div "Total Inventory" at bounding box center [494, 662] width 159 height 15
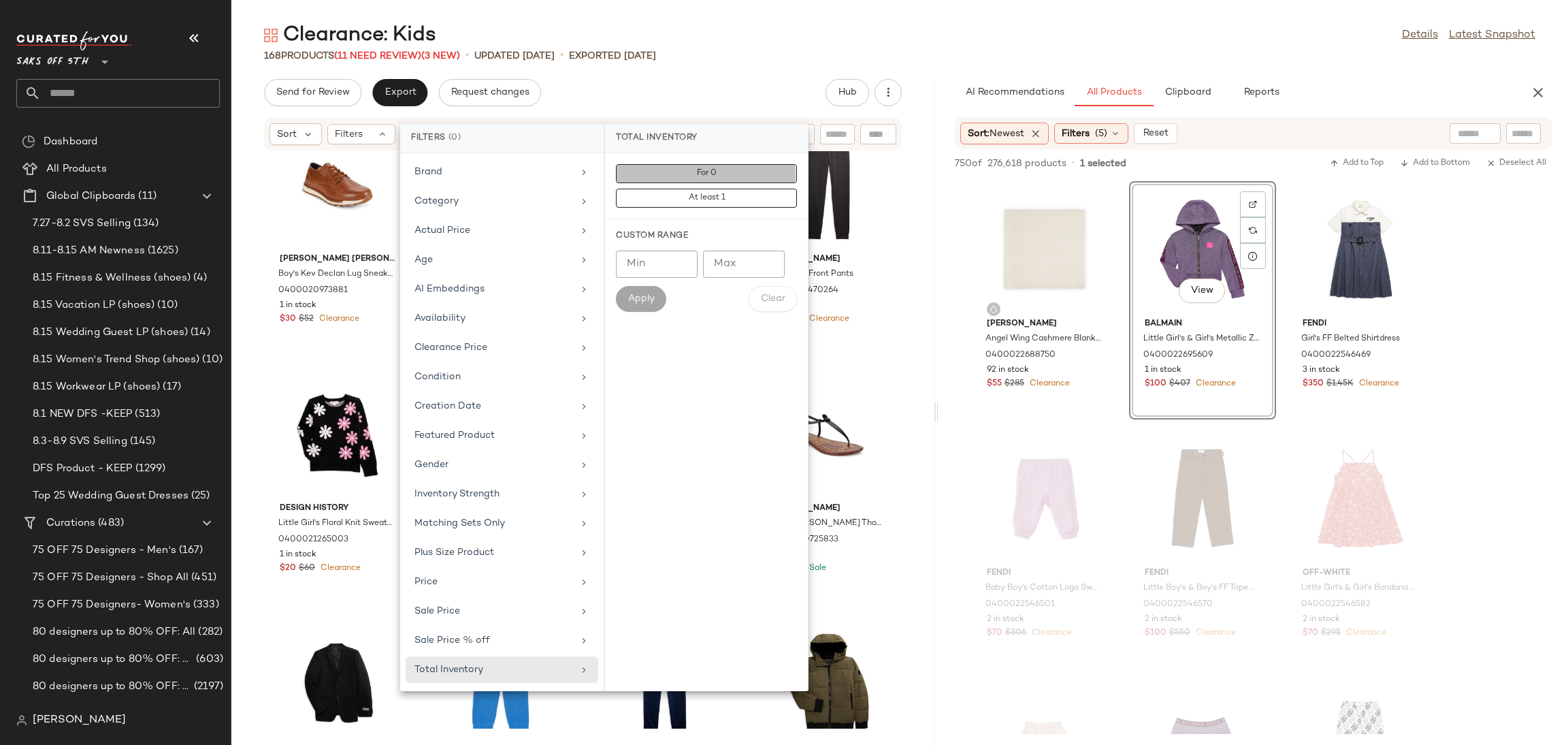
click at [717, 189] on button "For 0" at bounding box center [707, 198] width 181 height 19
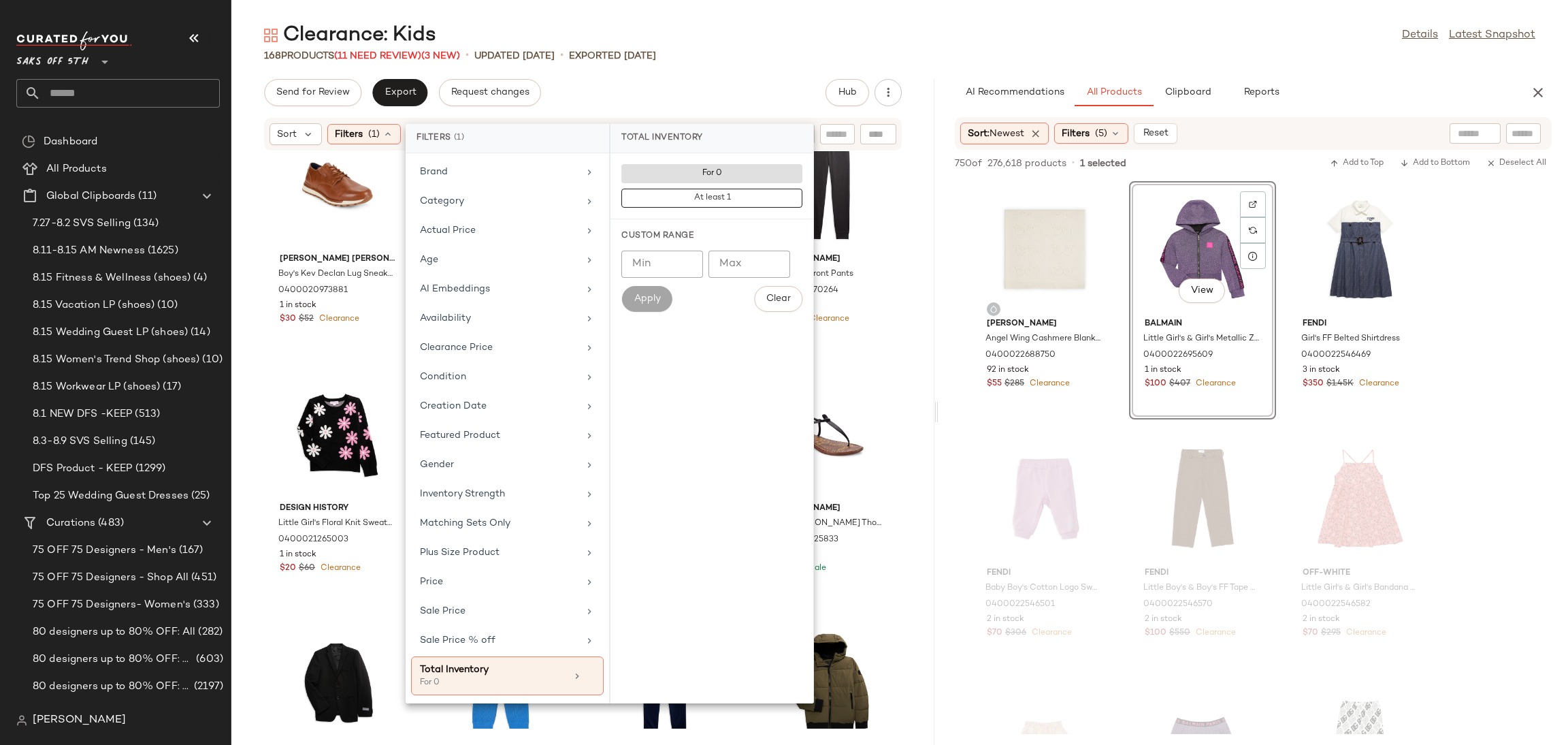
click at [771, 81] on div "Send for Review Export Request changes Hub" at bounding box center [583, 92] width 638 height 27
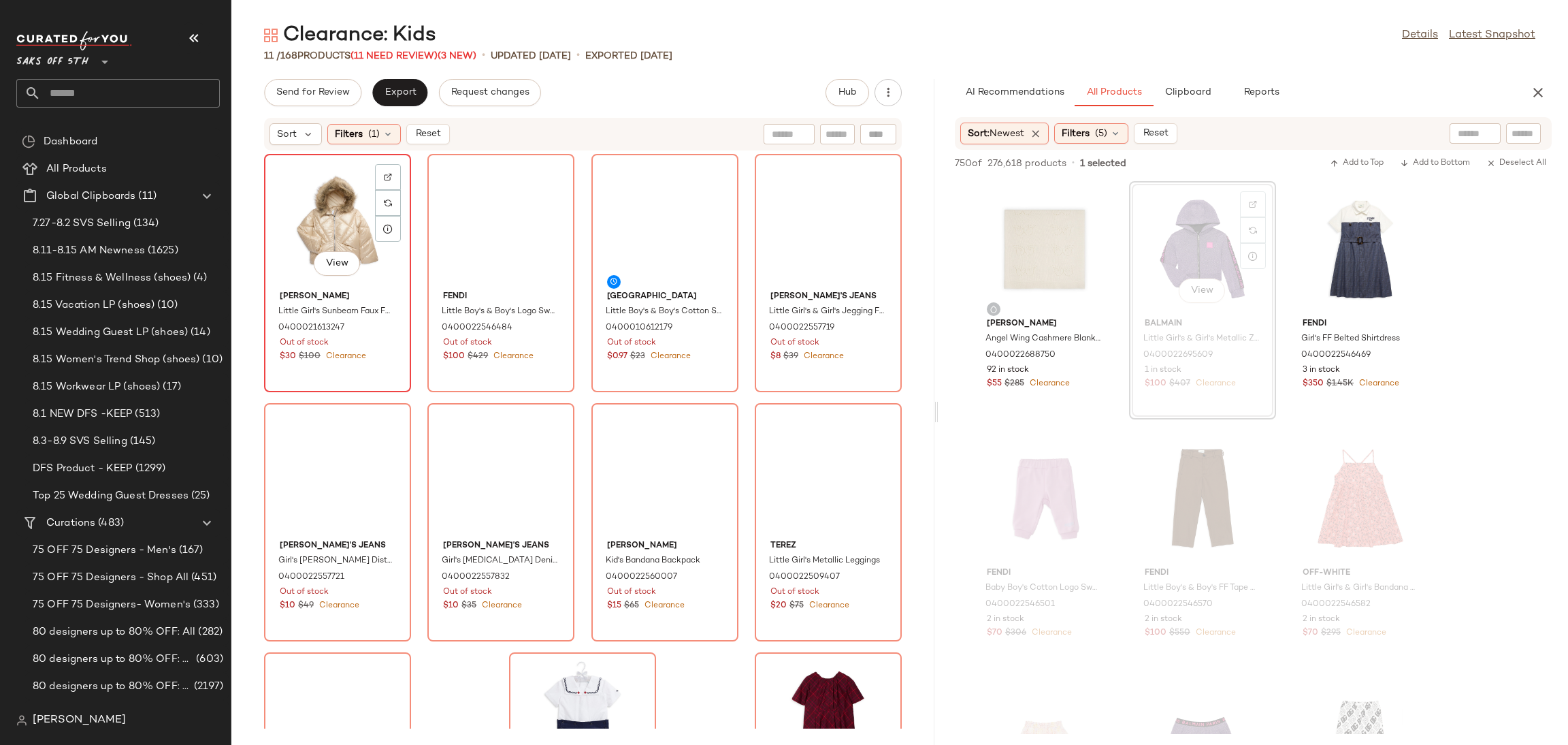
click at [322, 218] on div "View" at bounding box center [338, 222] width 138 height 127
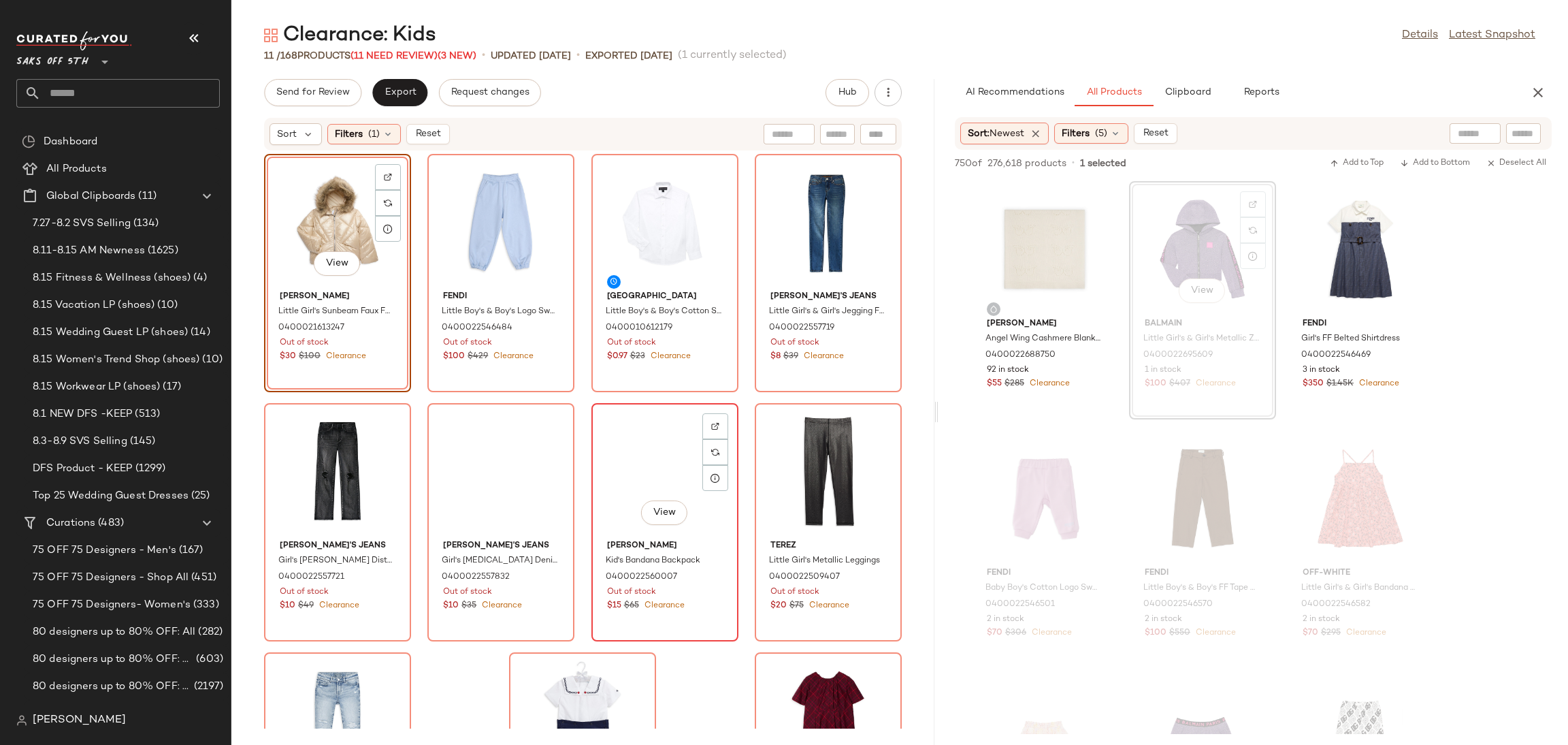
scroll to position [161, 0]
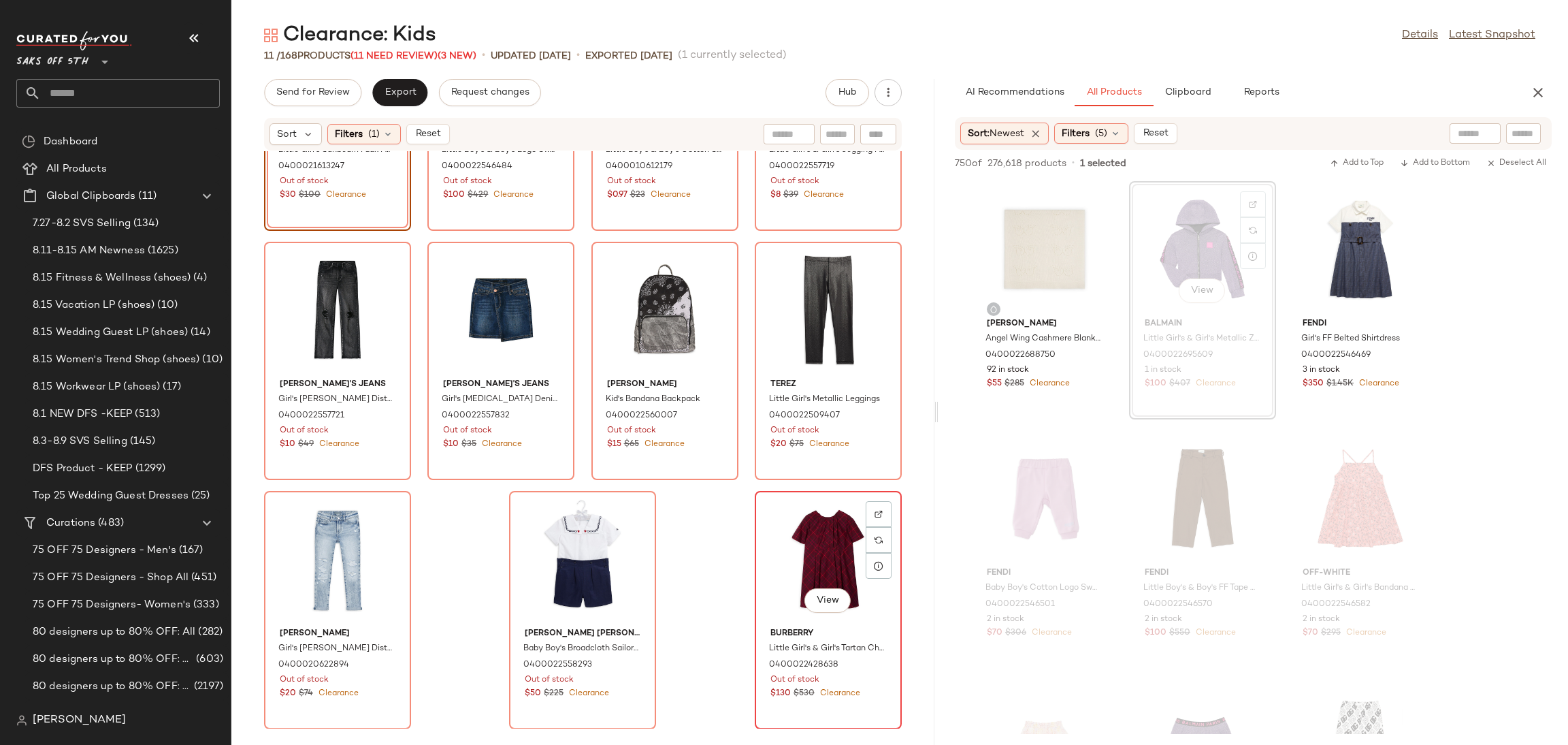
click at [812, 561] on div "View" at bounding box center [829, 559] width 138 height 127
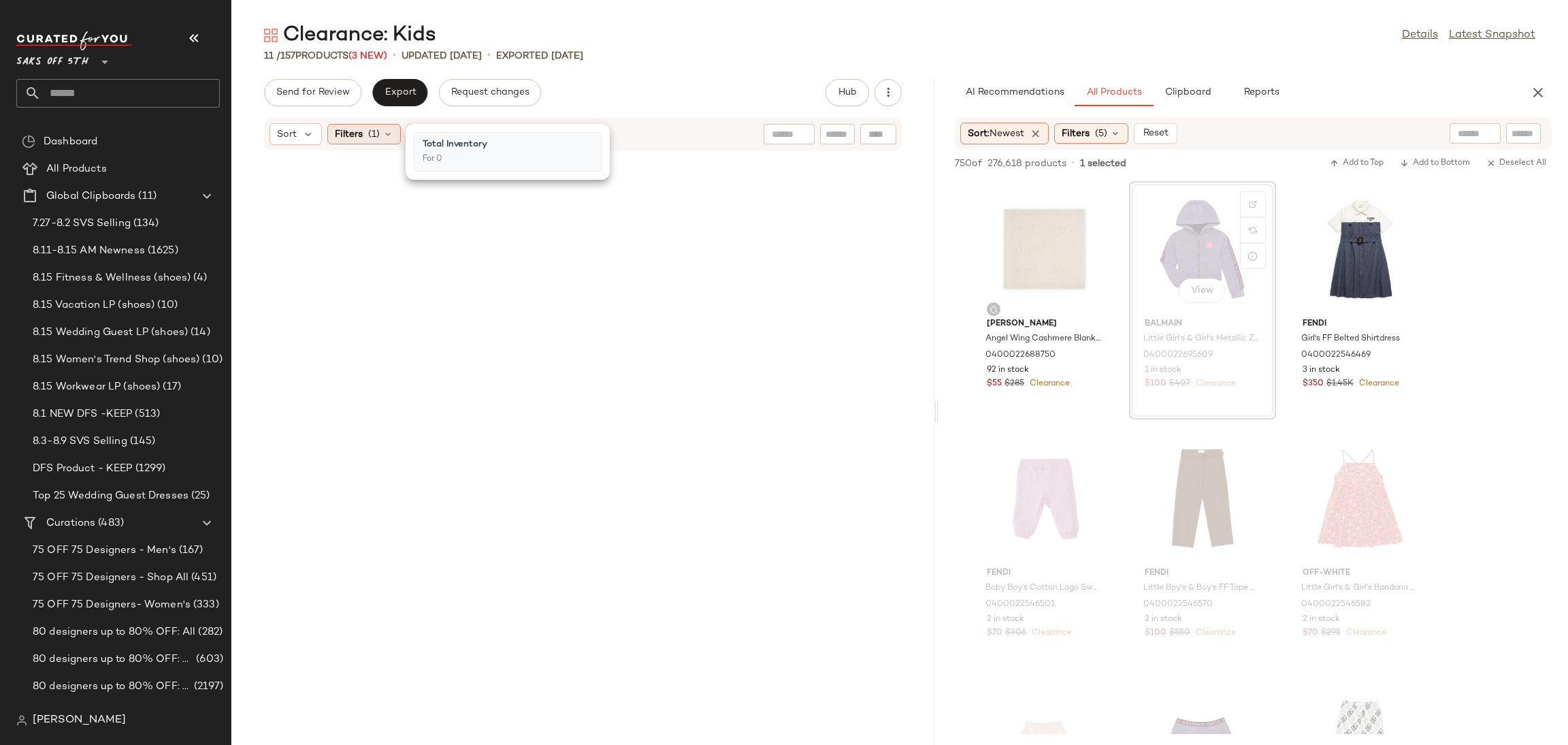
click at [374, 132] on span "(1)" at bounding box center [374, 135] width 12 height 15
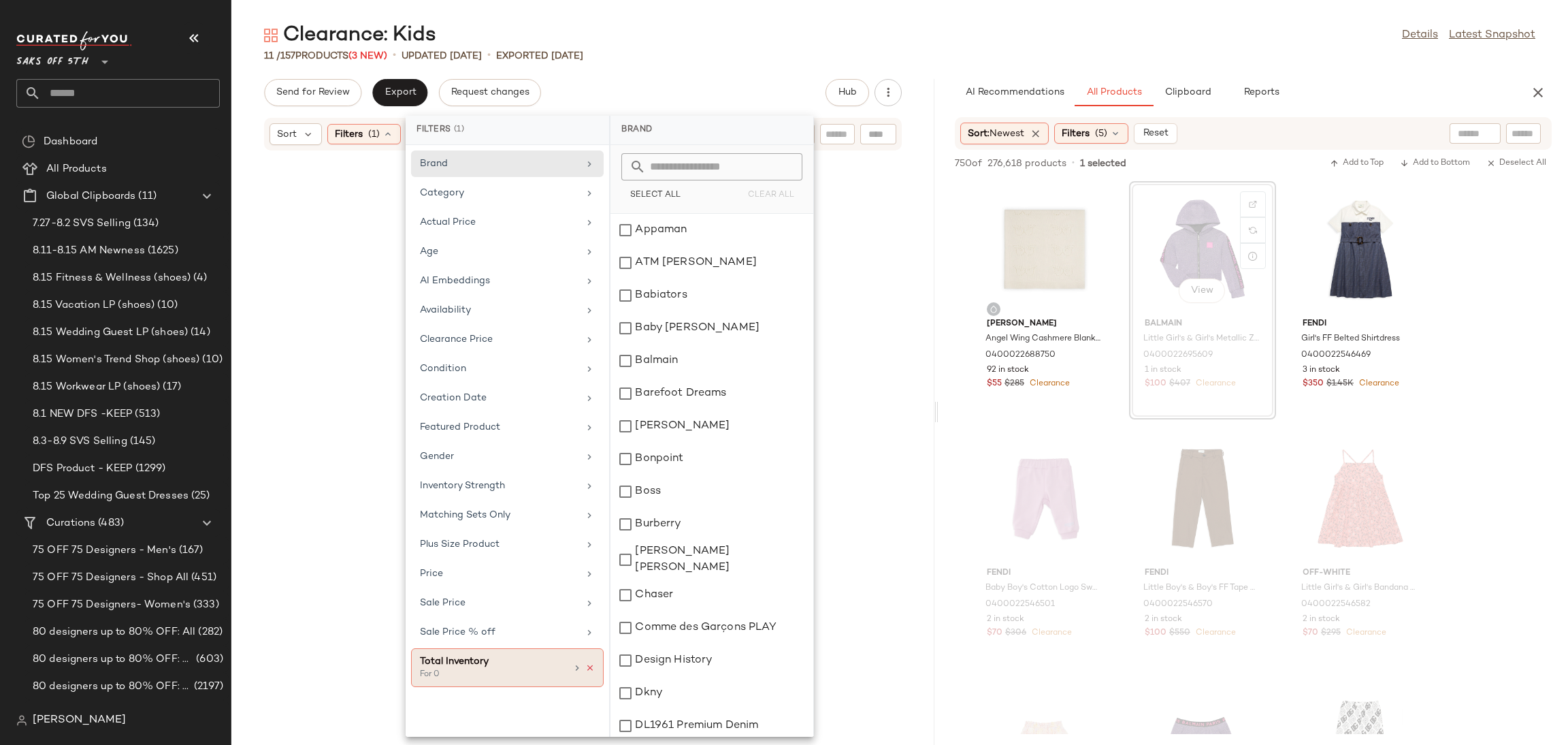
click at [591, 672] on icon at bounding box center [590, 668] width 10 height 10
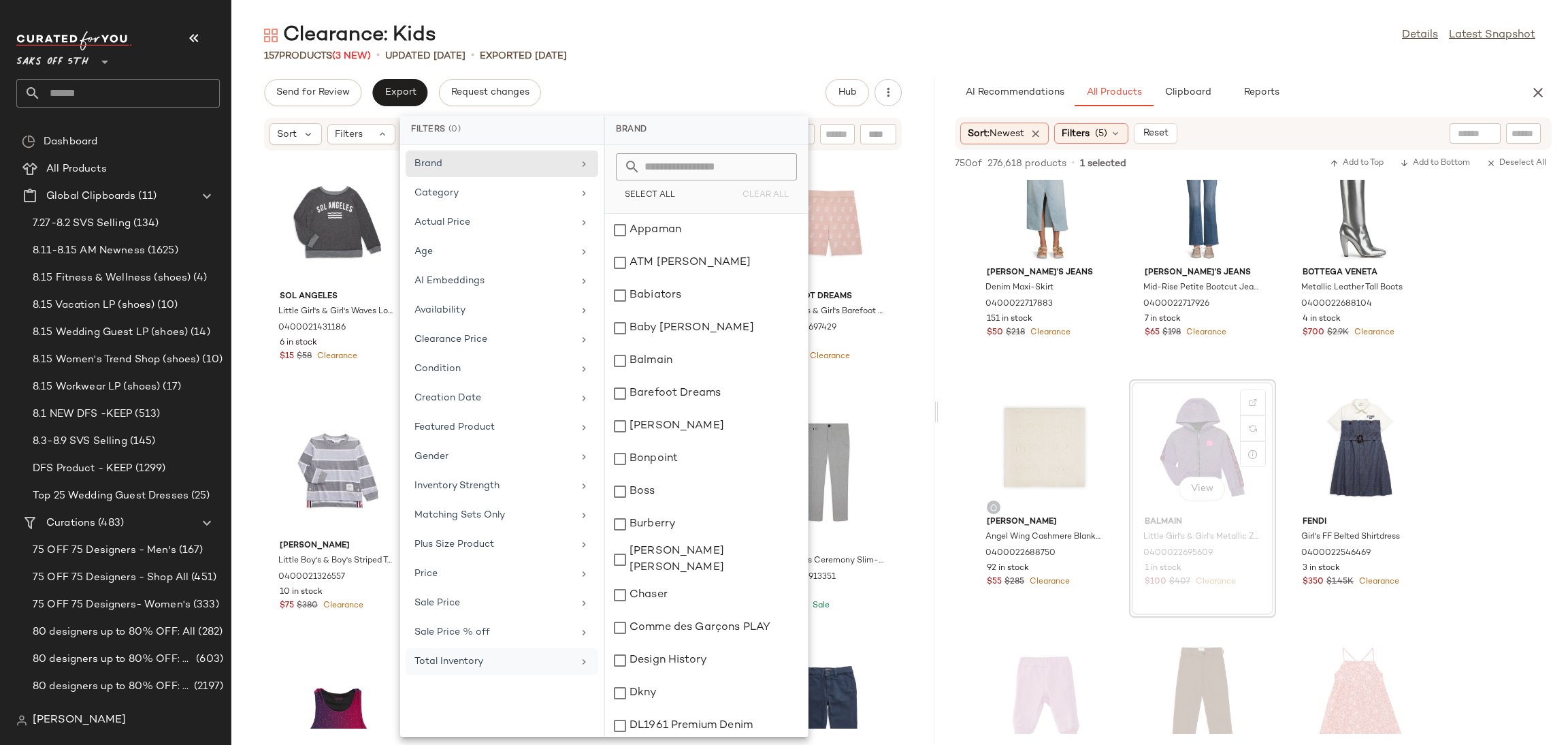
scroll to position [6660, 0]
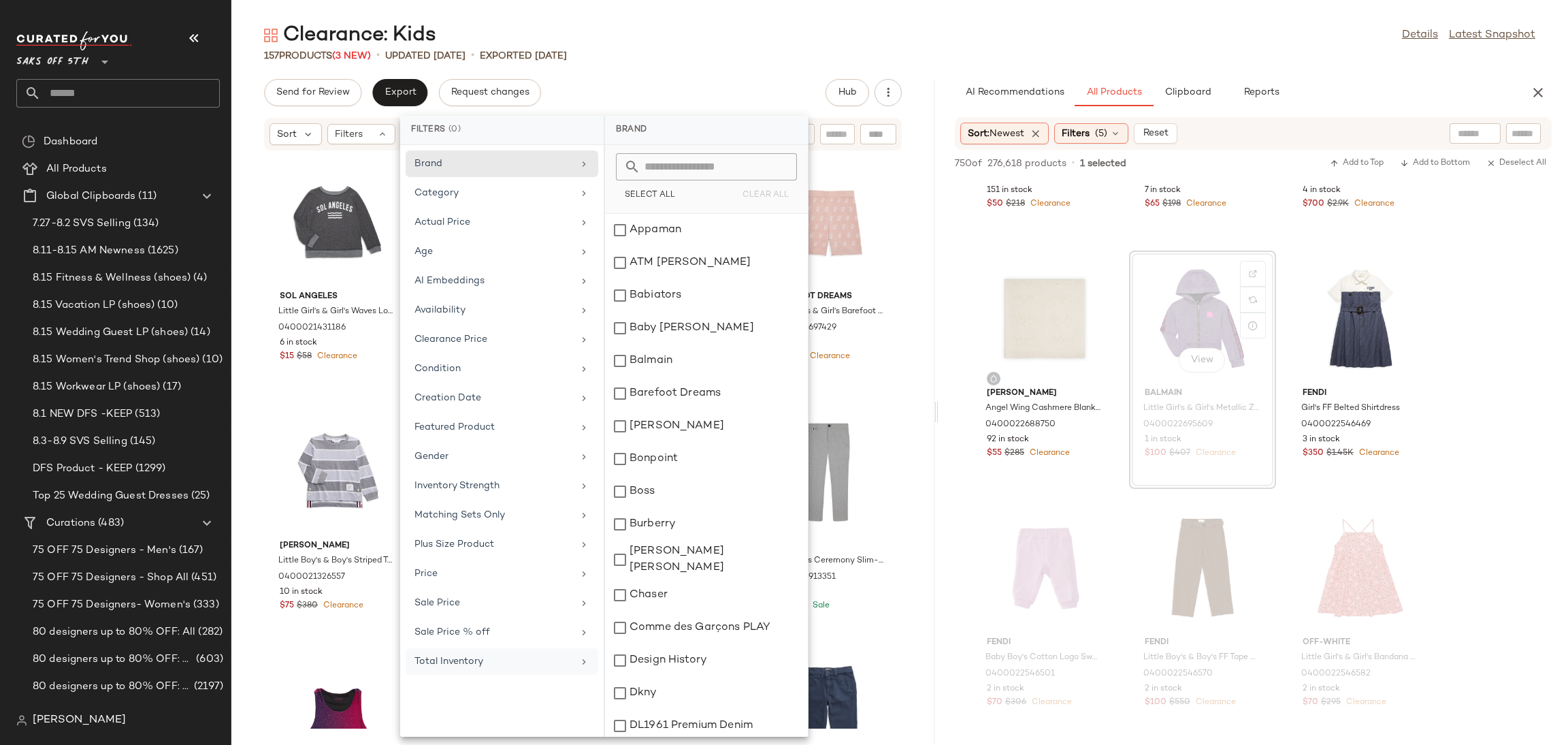
click at [846, 56] on div "157 Products (3 New) • updated Aug 15th • Exported Aug 13th" at bounding box center [899, 55] width 1337 height 14
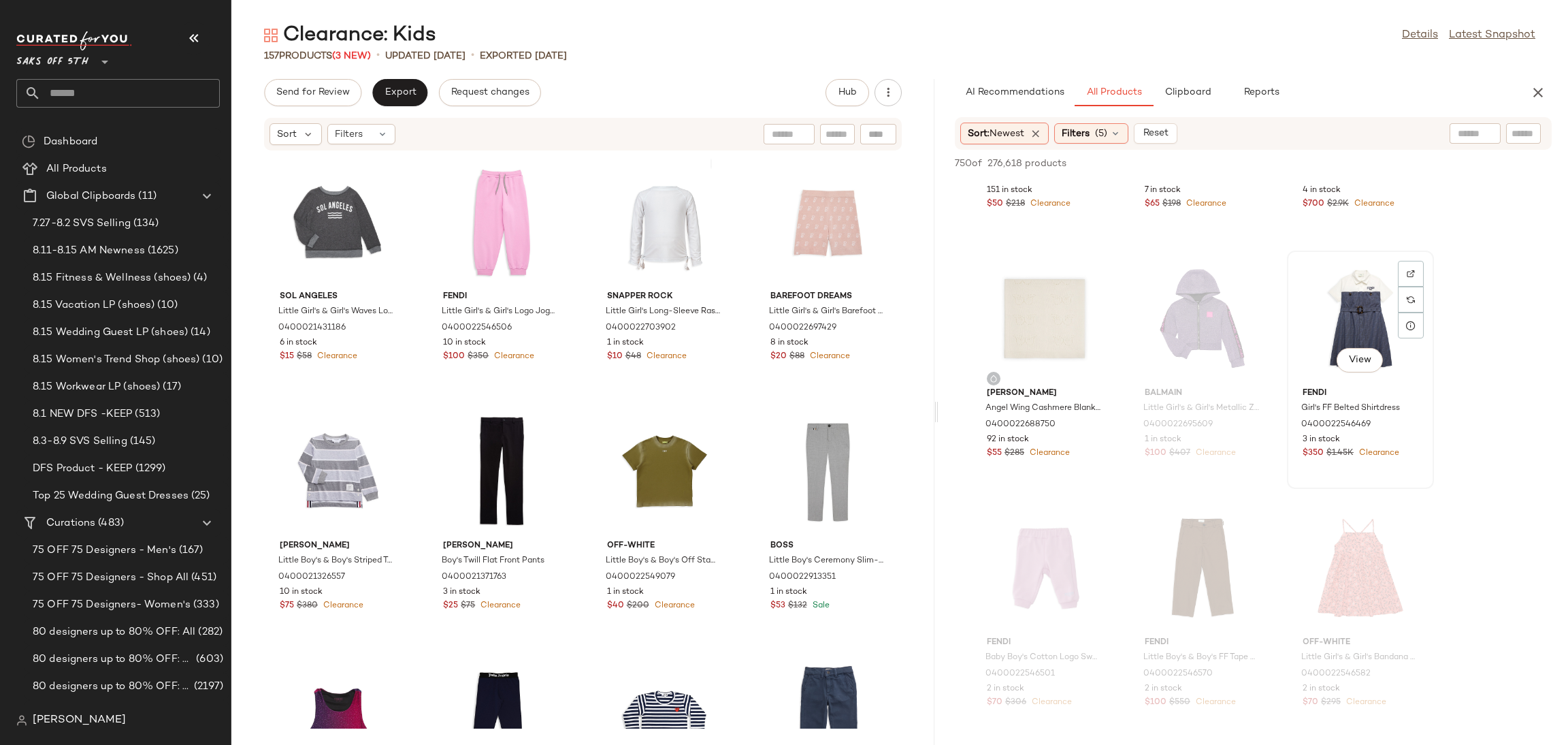
click at [1353, 308] on div "View" at bounding box center [1361, 319] width 138 height 127
click at [1427, 163] on span "Add to Bottom" at bounding box center [1435, 163] width 70 height 10
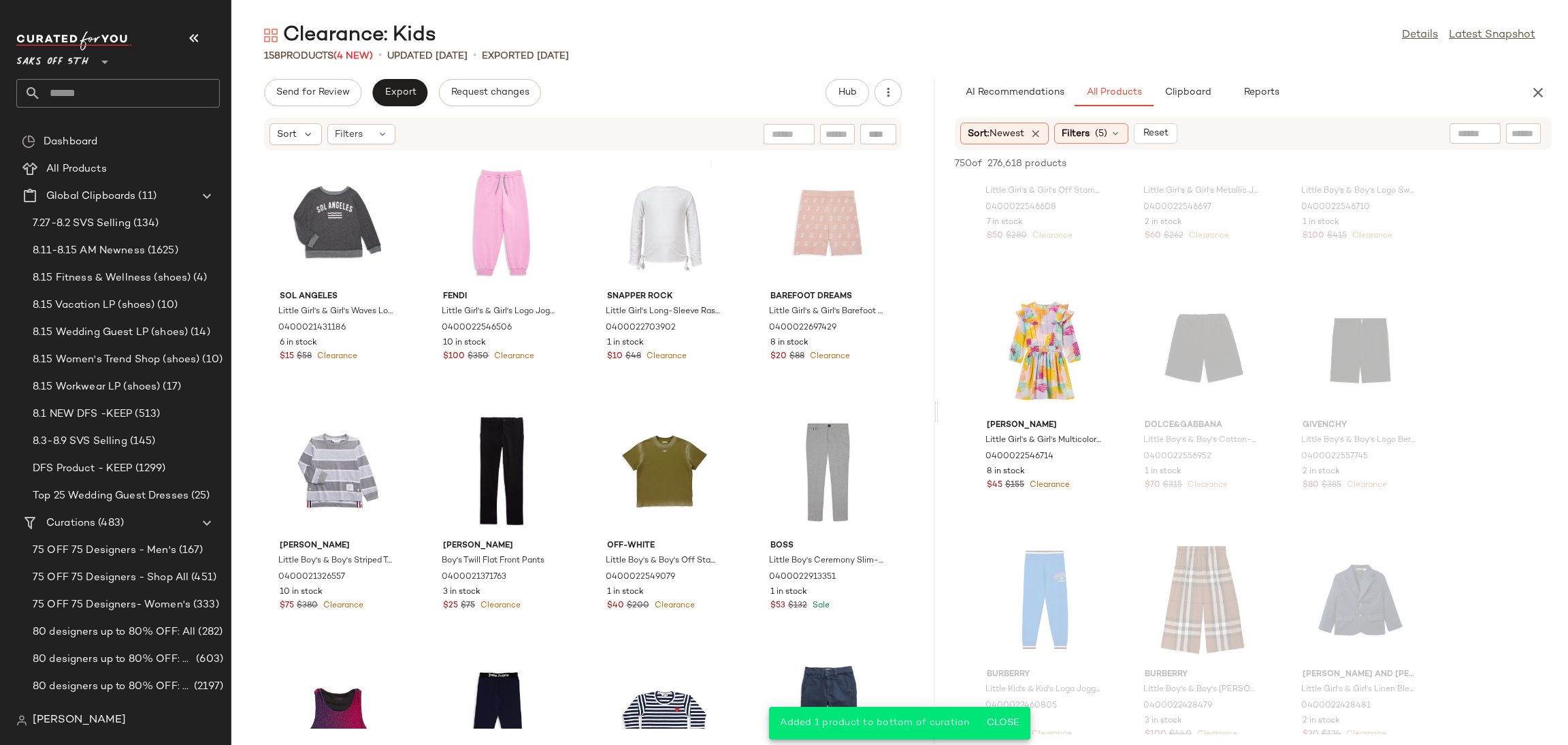
scroll to position [7379, 0]
click at [1040, 341] on div "View" at bounding box center [1045, 347] width 138 height 127
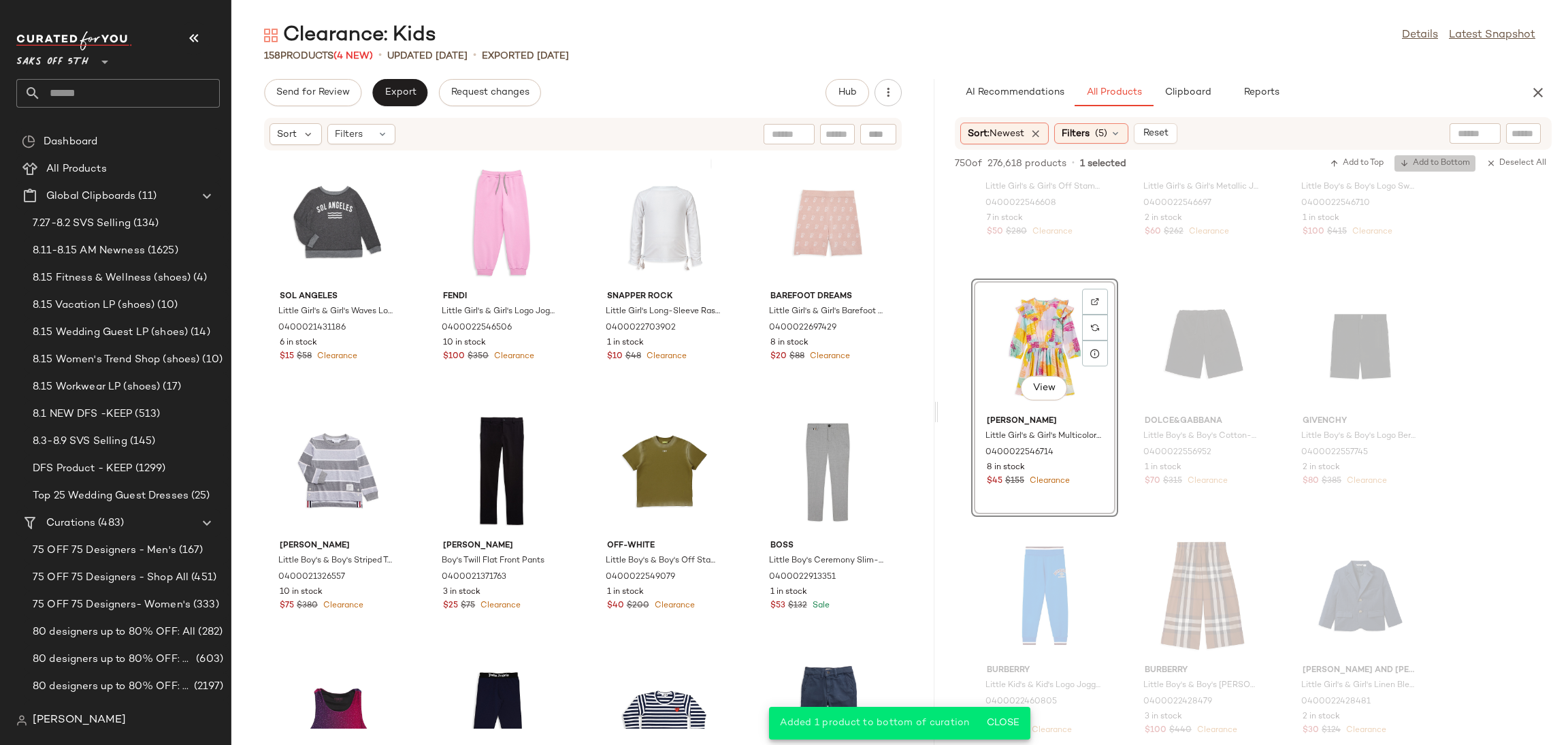
click at [1438, 160] on span "Add to Bottom" at bounding box center [1435, 163] width 70 height 10
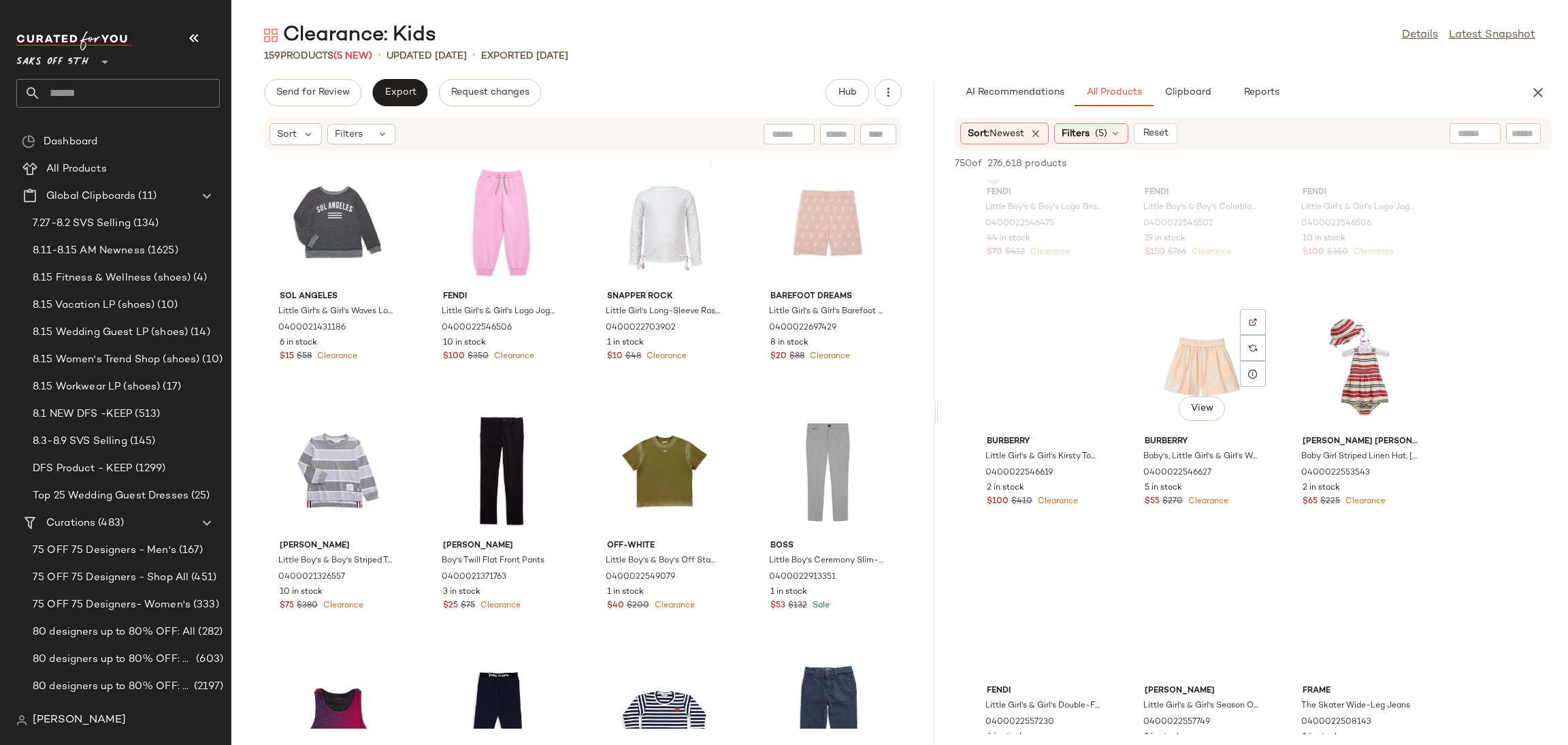
scroll to position [8616, 0]
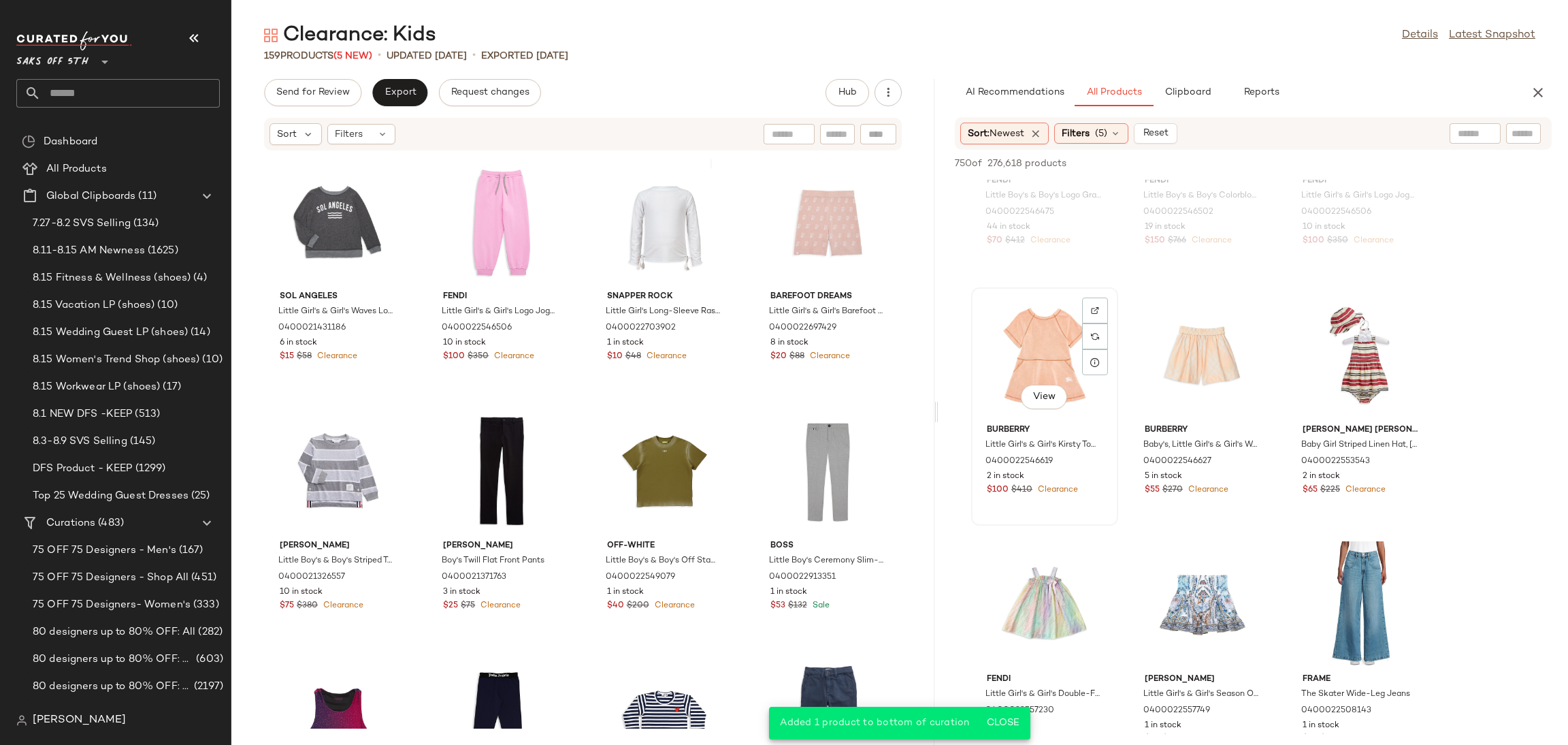
click at [1044, 351] on div "View" at bounding box center [1045, 355] width 138 height 127
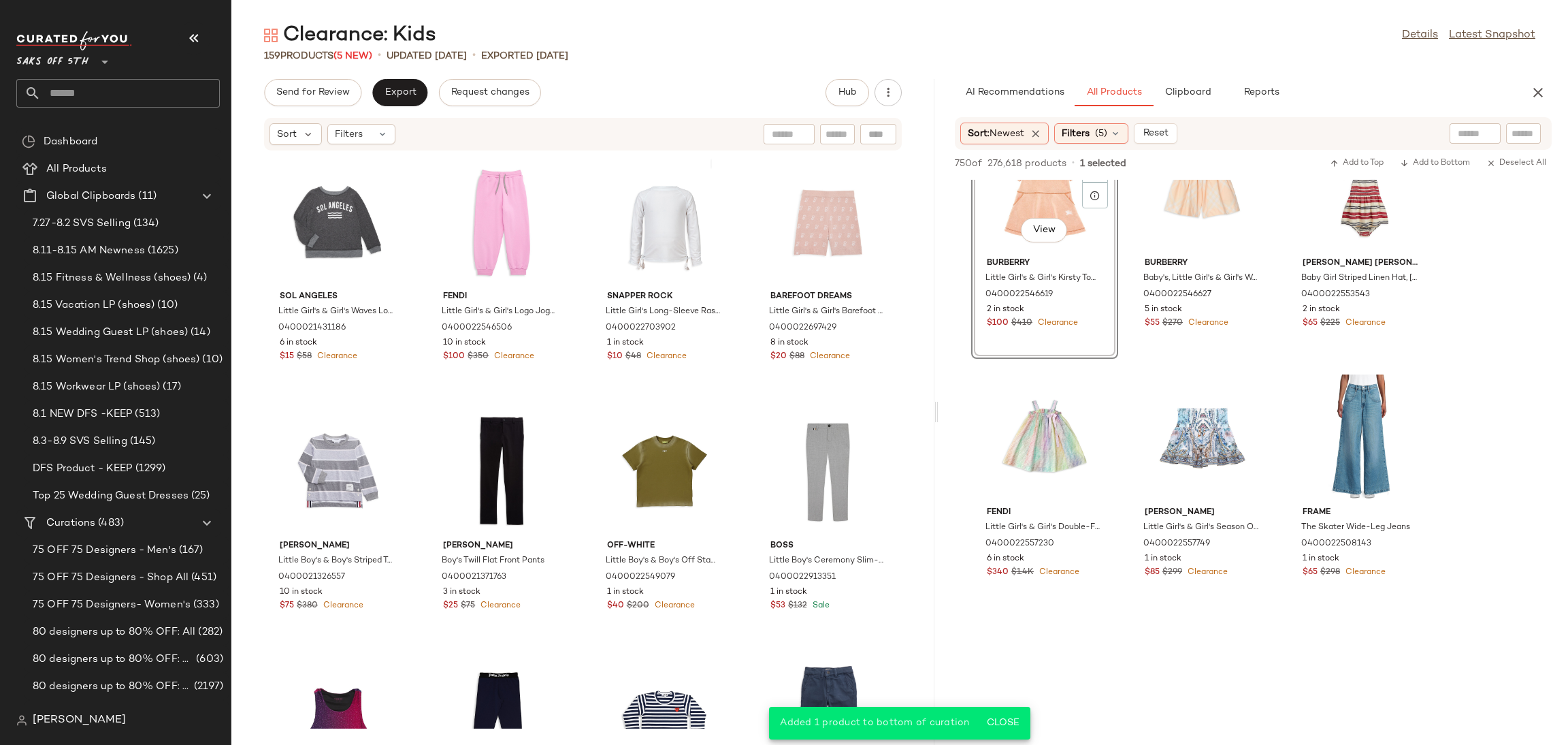
scroll to position [8790, 0]
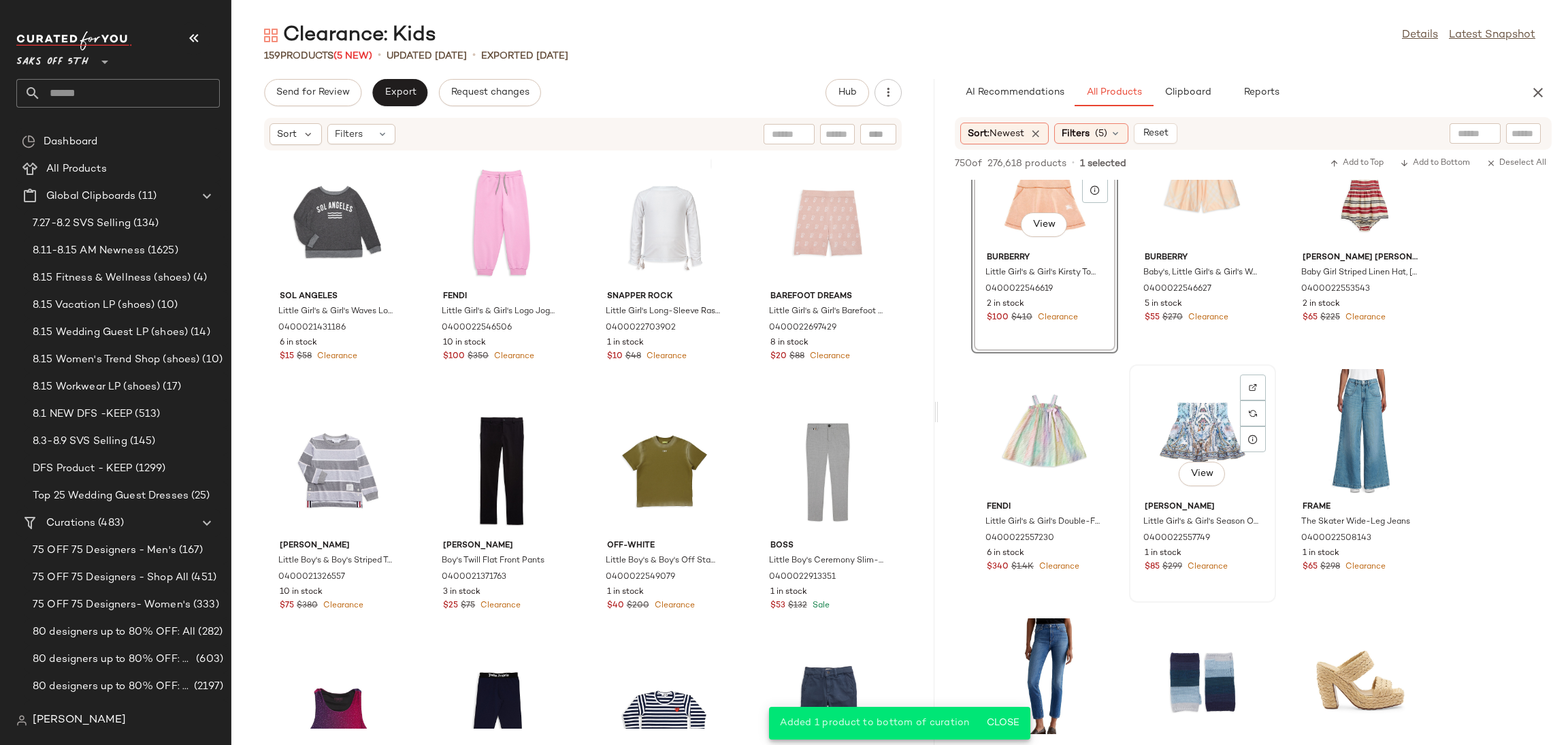
click at [1183, 410] on div "View" at bounding box center [1203, 432] width 138 height 127
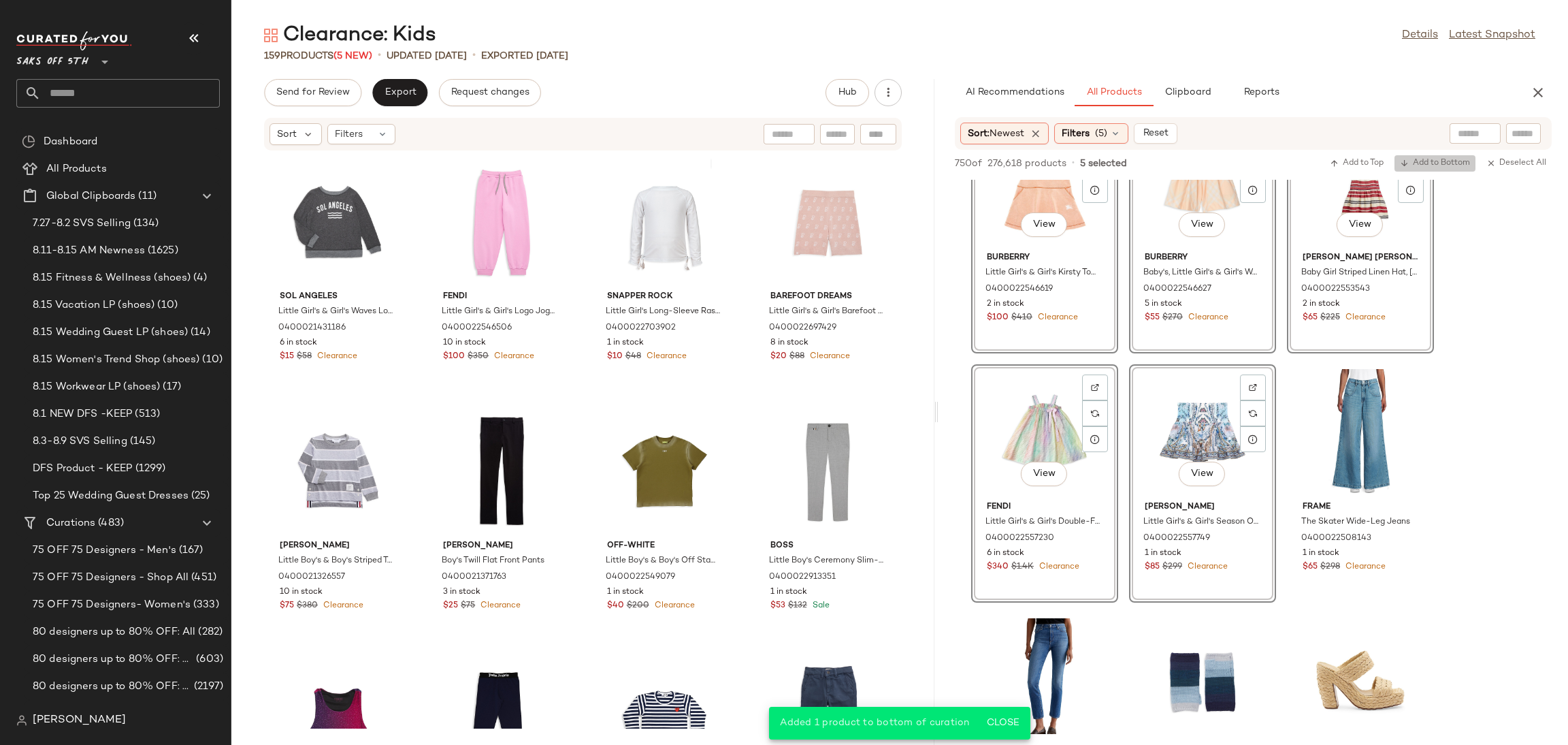
click at [1450, 160] on span "Add to Bottom" at bounding box center [1435, 163] width 70 height 10
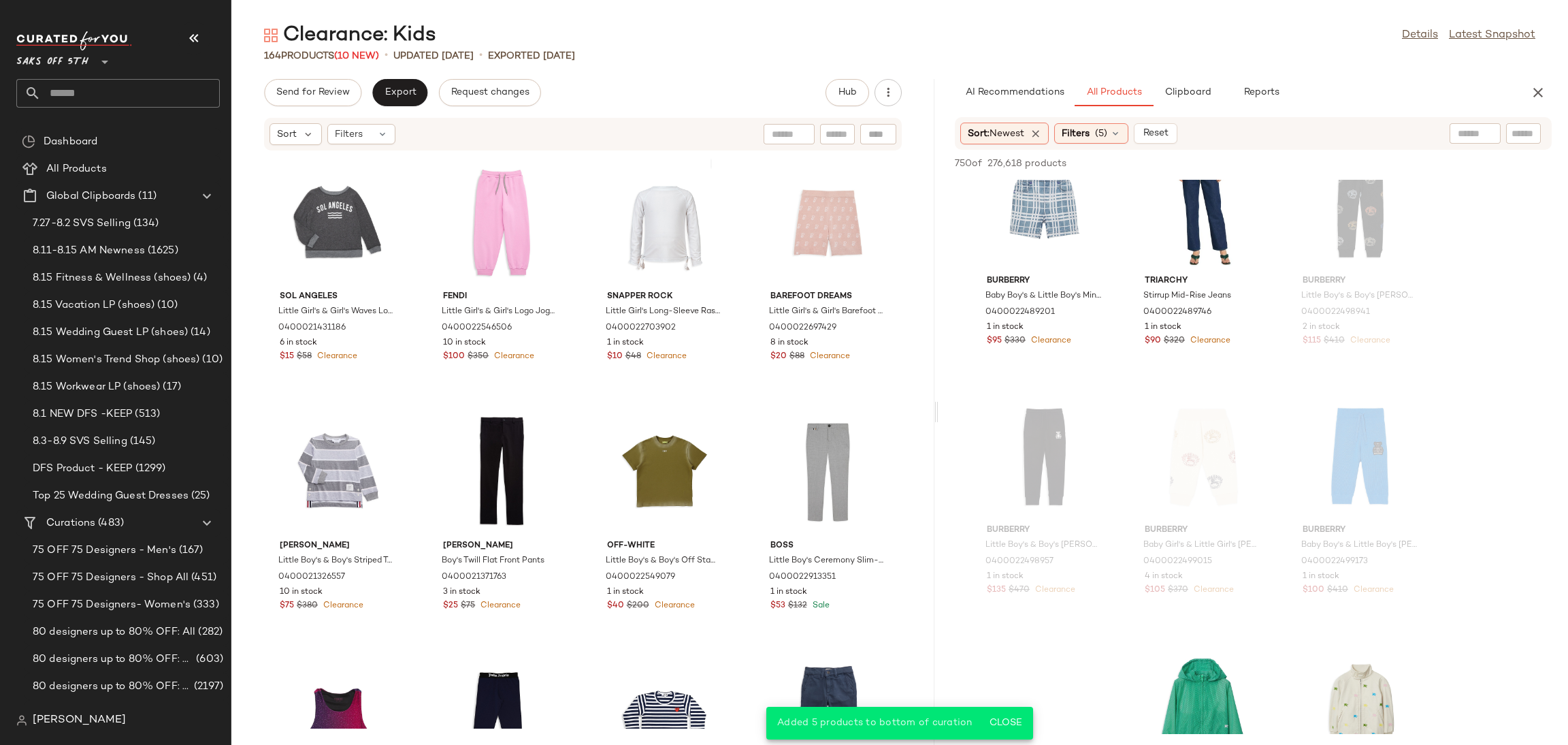
scroll to position [9524, 0]
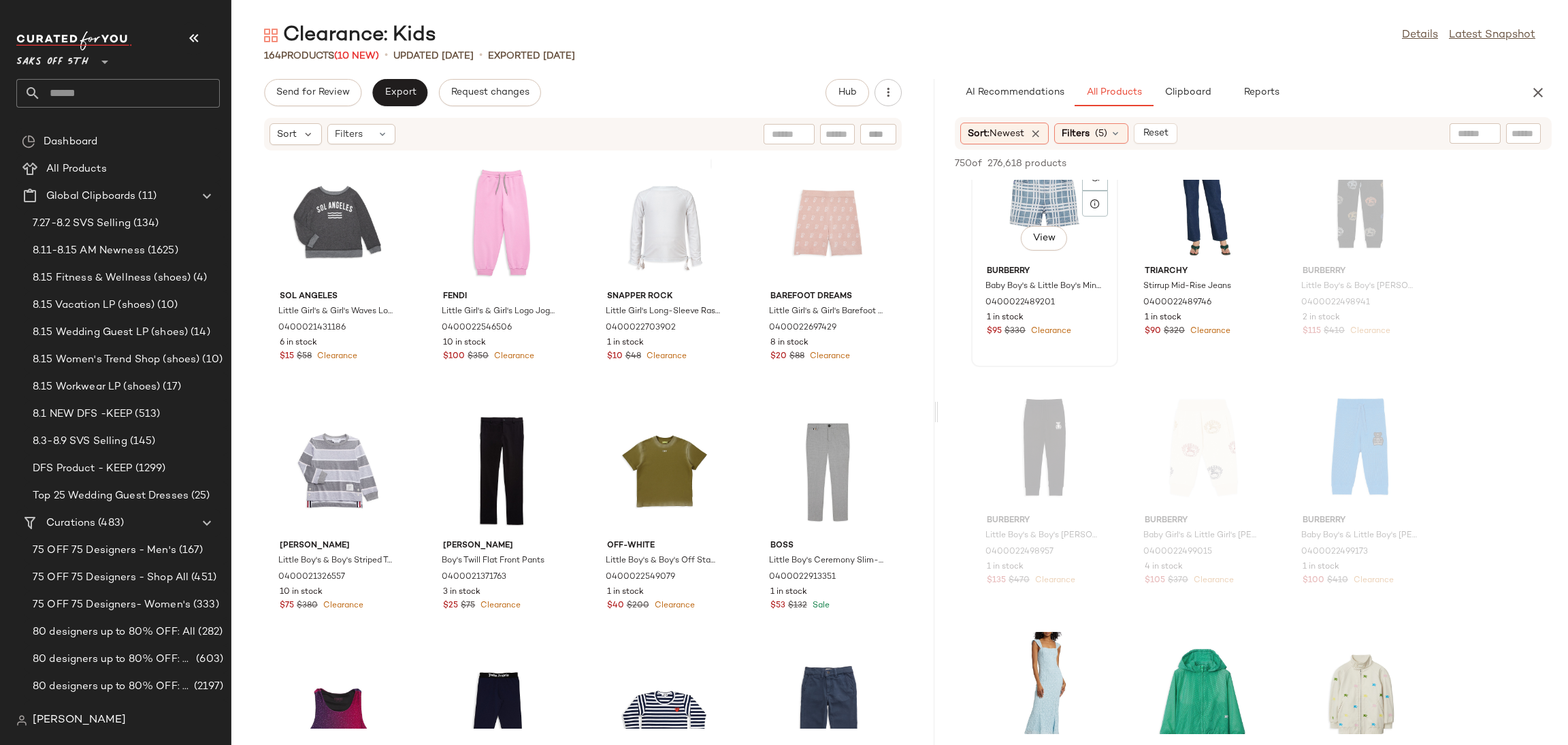
click at [1003, 220] on div "View" at bounding box center [1045, 197] width 138 height 127
click at [1418, 153] on div "750 of 276,618 products • 1 selected Add to Top Add to Bottom Deselect All" at bounding box center [1253, 164] width 630 height 30
click at [1422, 167] on span "Add to Bottom" at bounding box center [1435, 163] width 70 height 10
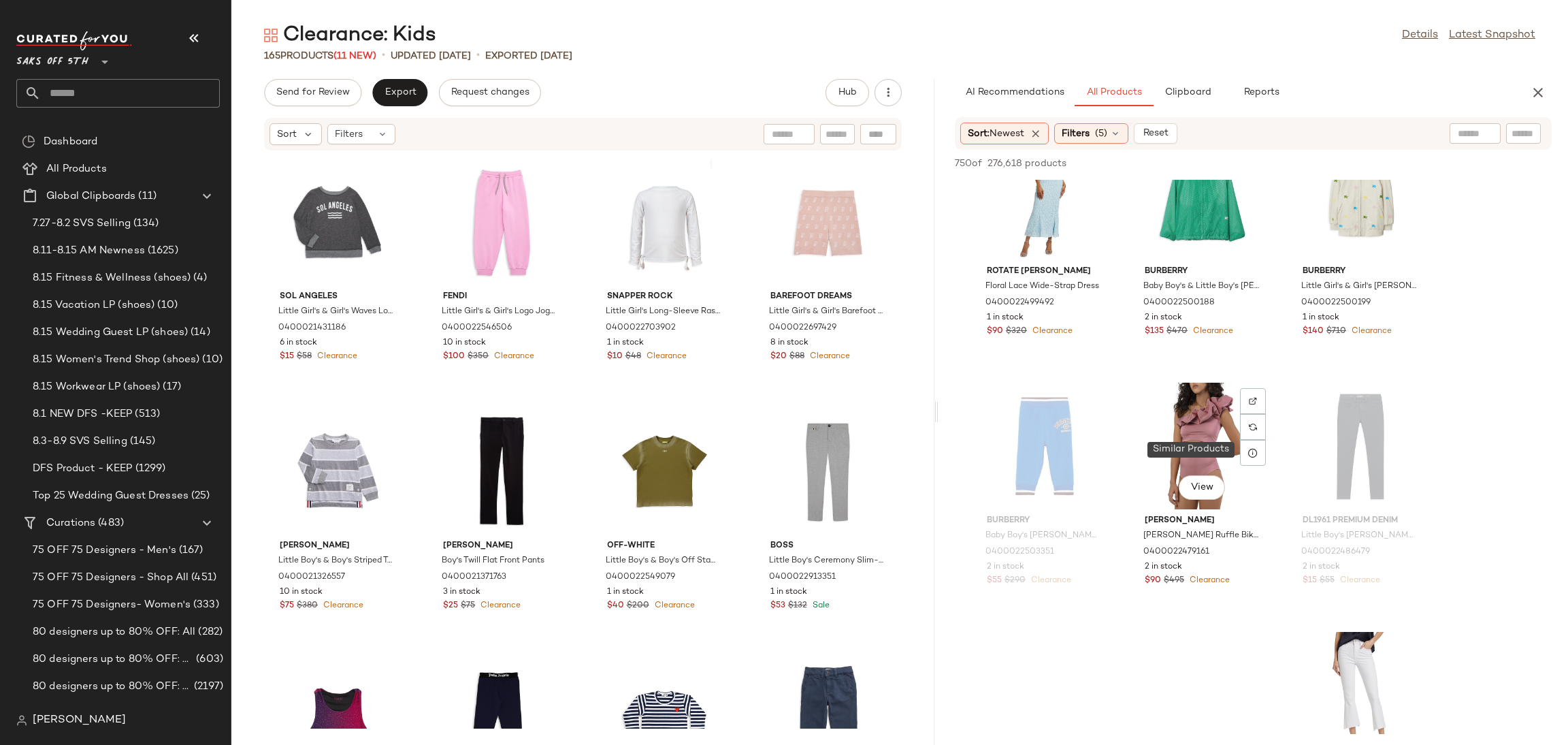
scroll to position [10027, 0]
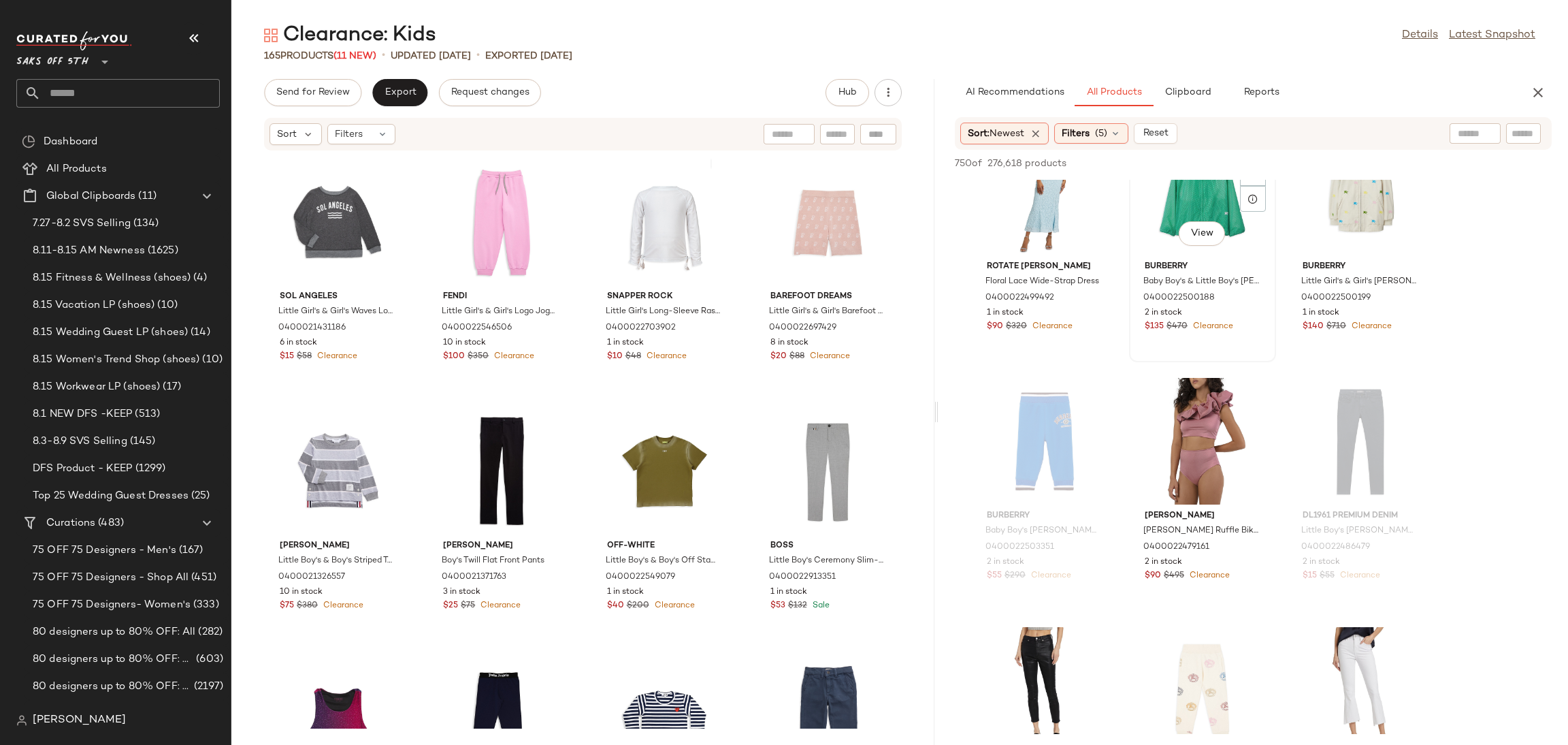
click at [1182, 210] on div "View" at bounding box center [1203, 192] width 138 height 127
click at [1350, 189] on div "View" at bounding box center [1361, 192] width 138 height 127
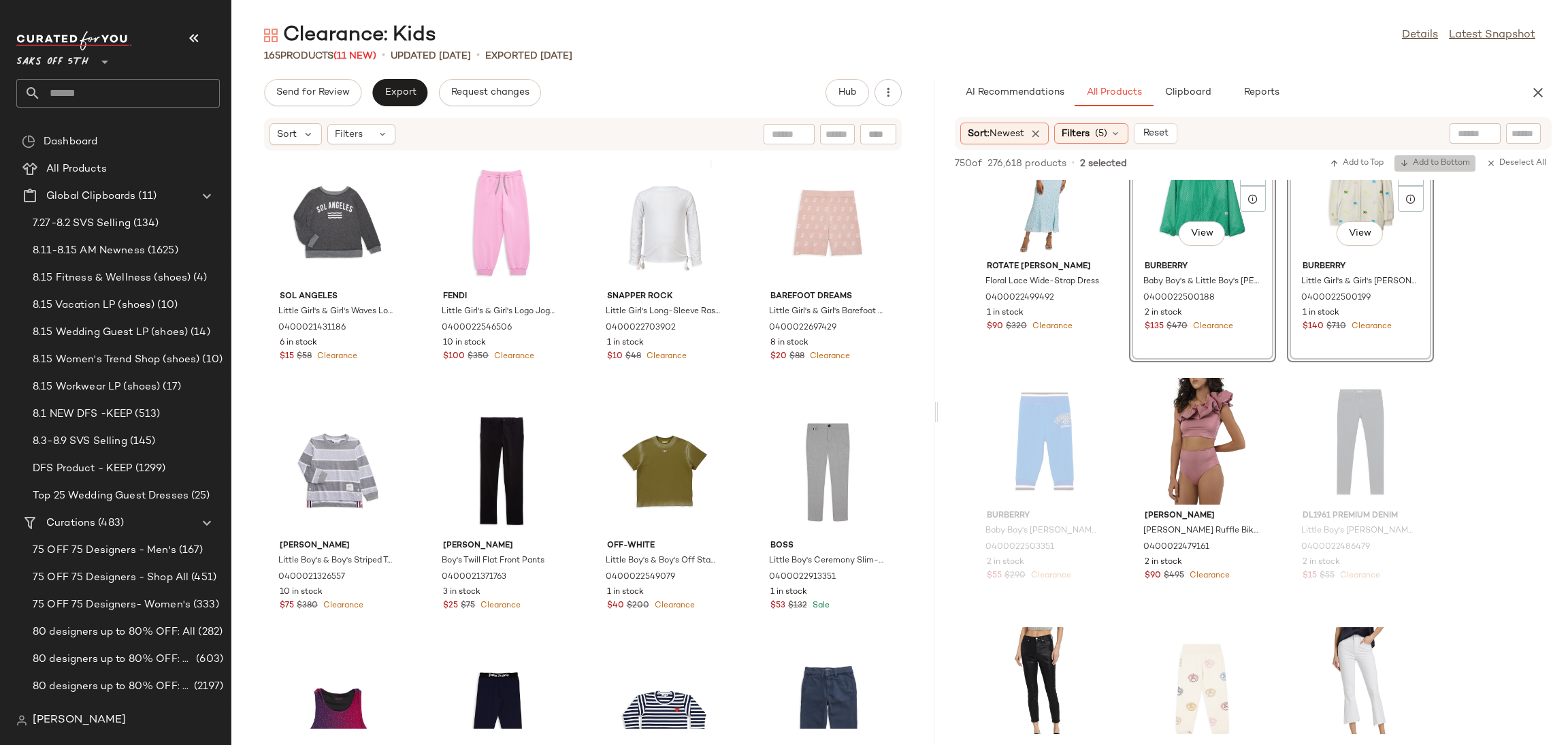
click at [1410, 160] on span "Add to Bottom" at bounding box center [1435, 163] width 70 height 10
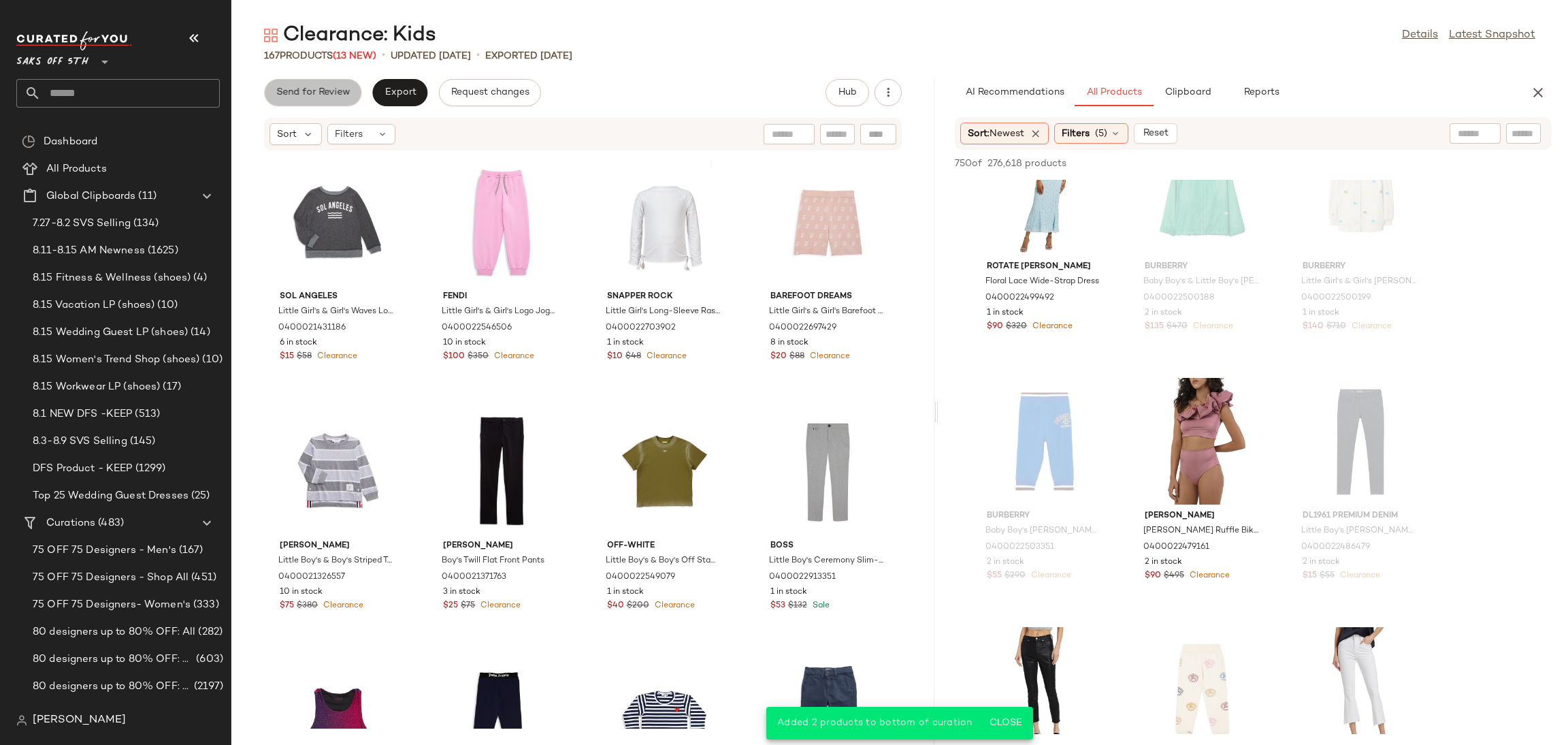
click at [311, 87] on span "Send for Review" at bounding box center [313, 92] width 74 height 11
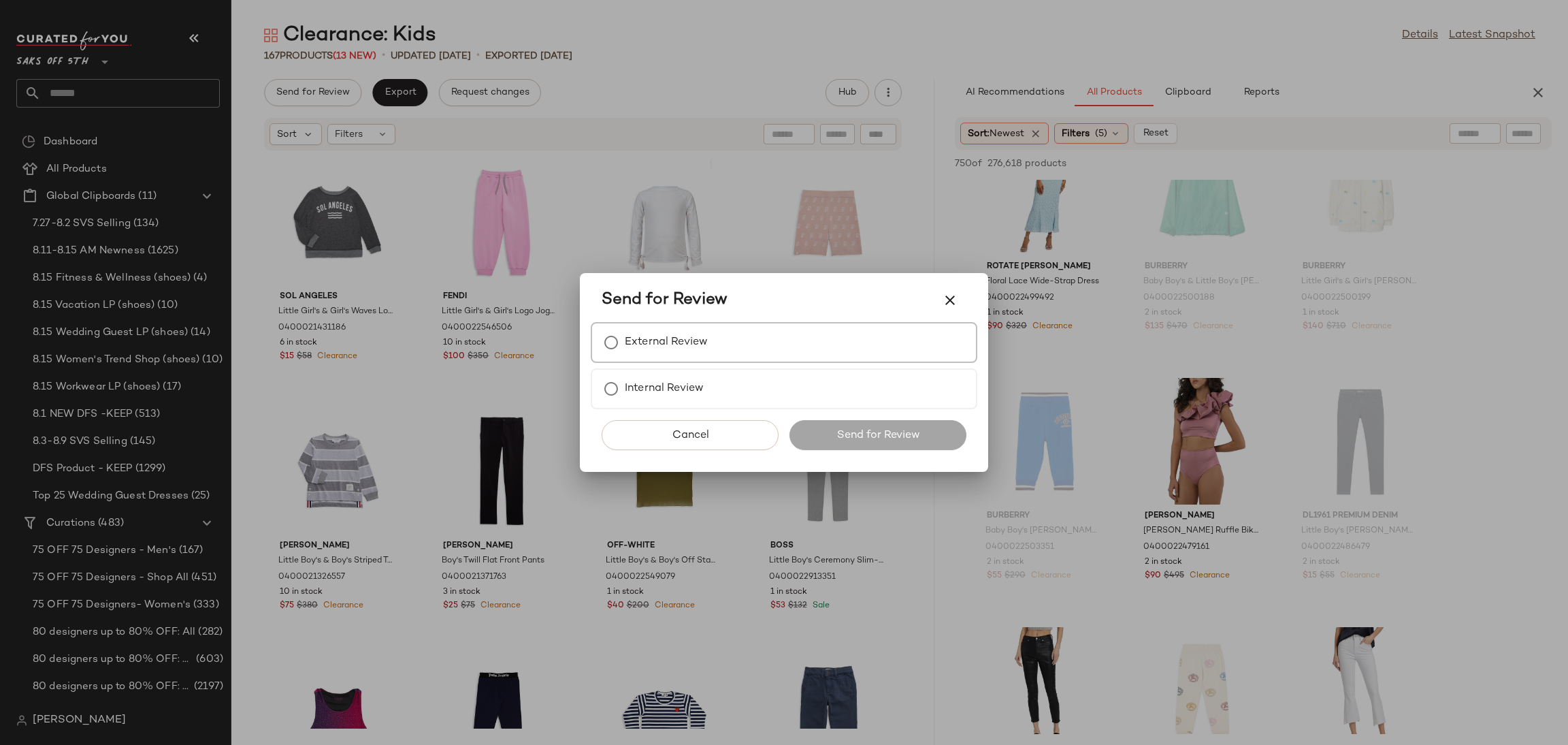
click at [759, 345] on div "External Review" at bounding box center [784, 342] width 387 height 41
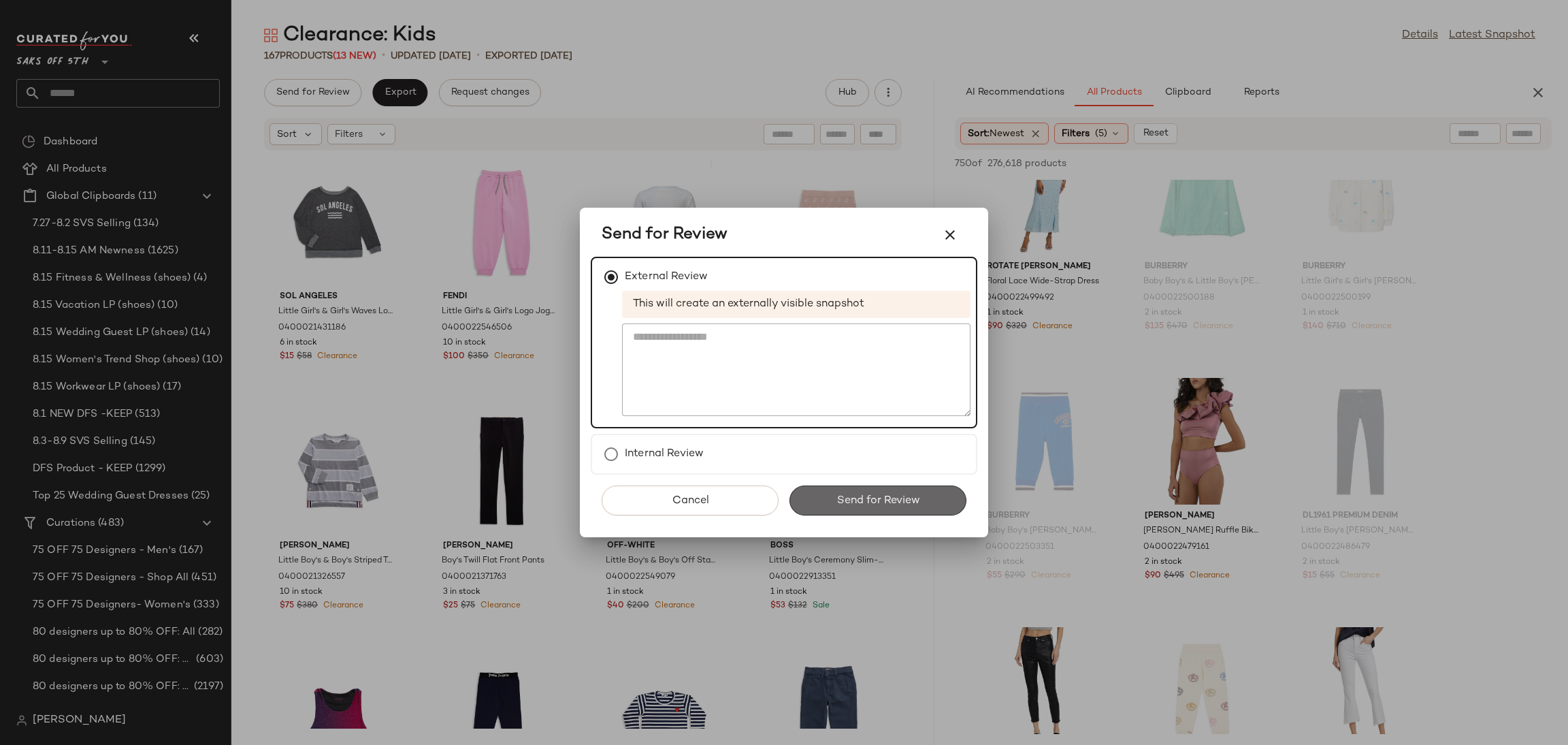
click at [871, 498] on span "Send for Review" at bounding box center [878, 501] width 83 height 13
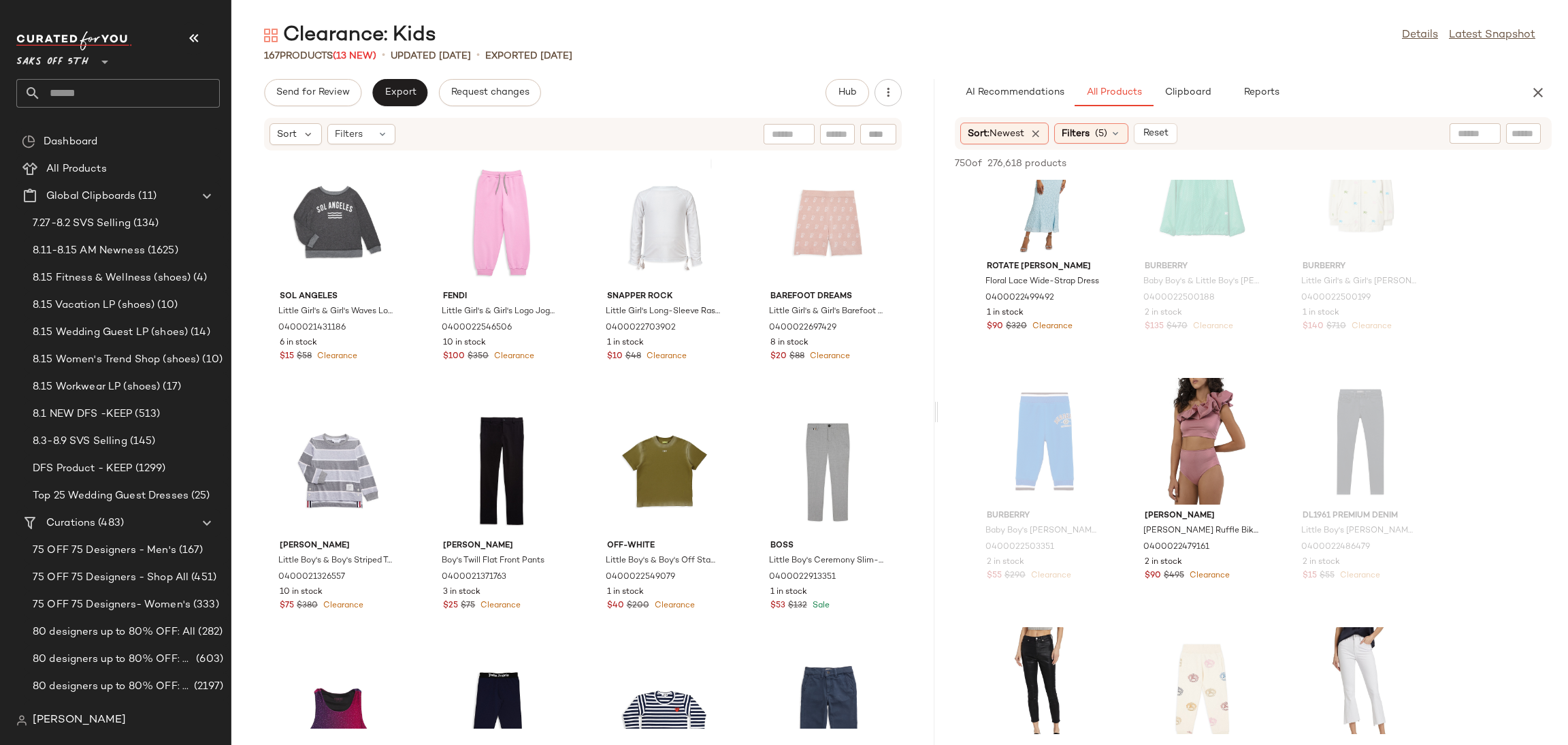
scroll to position [15011, 0]
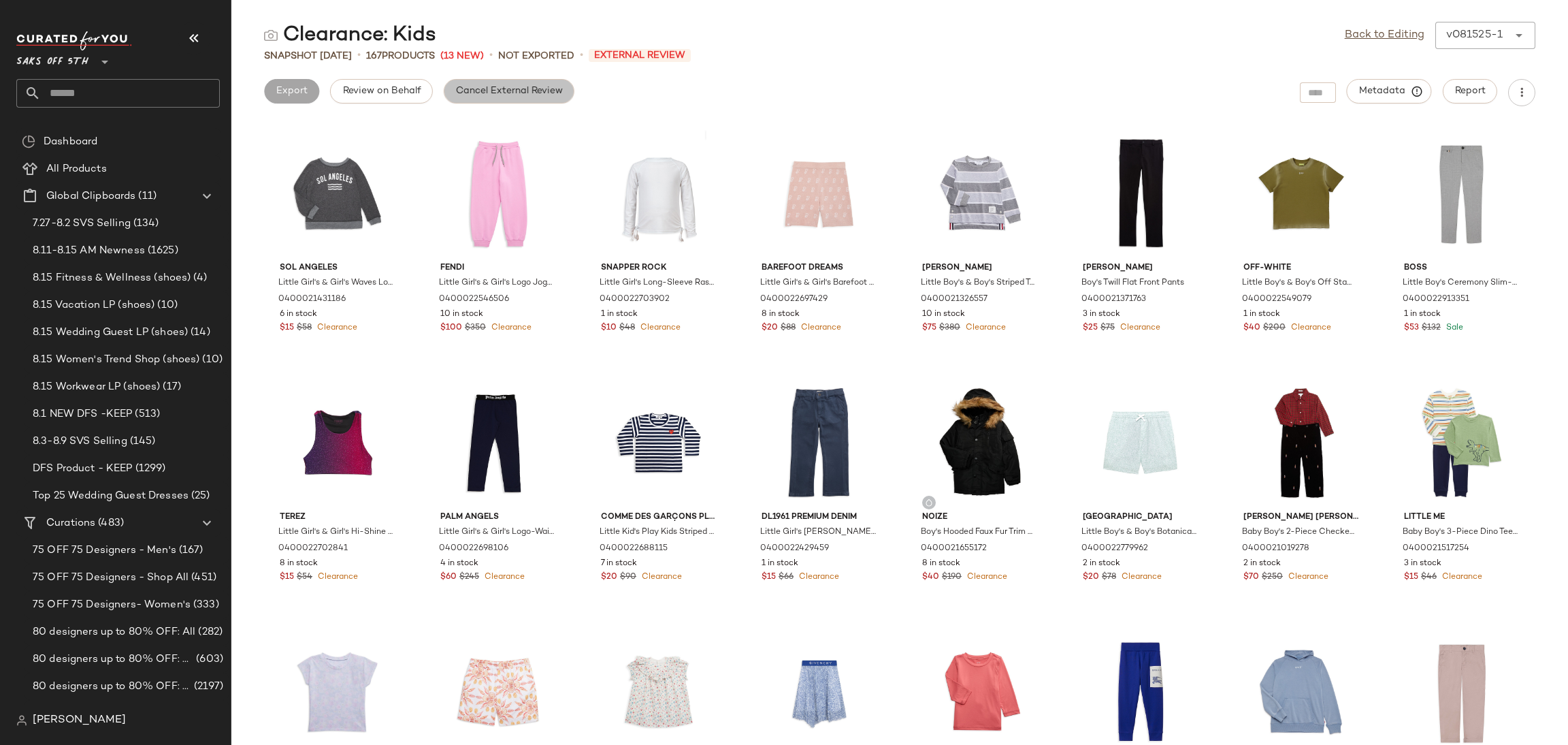
click at [552, 90] on span "Cancel External Review" at bounding box center [509, 92] width 108 height 11
click at [1386, 37] on link "Back to Editing" at bounding box center [1385, 35] width 80 height 16
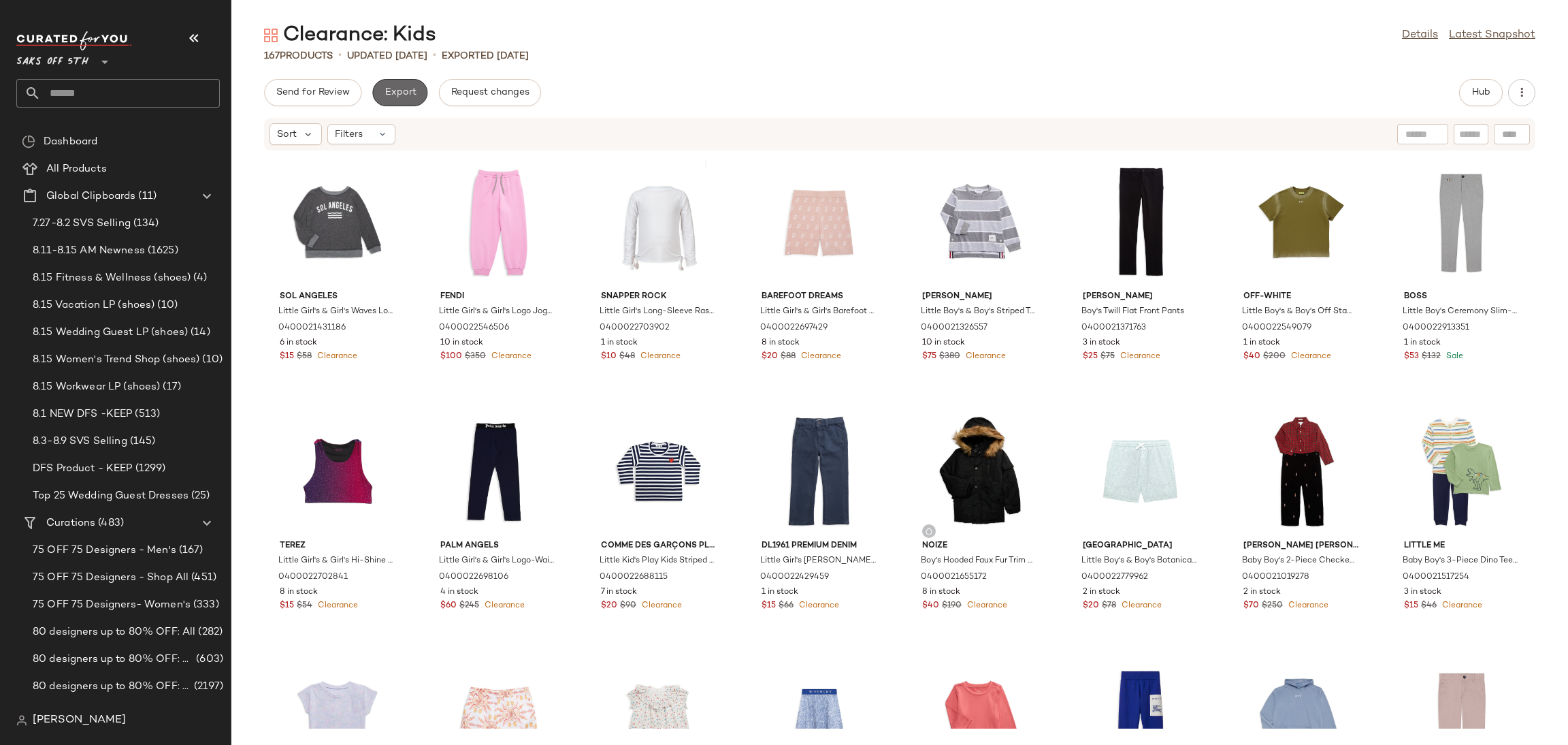
click at [408, 102] on button "Export" at bounding box center [399, 92] width 55 height 27
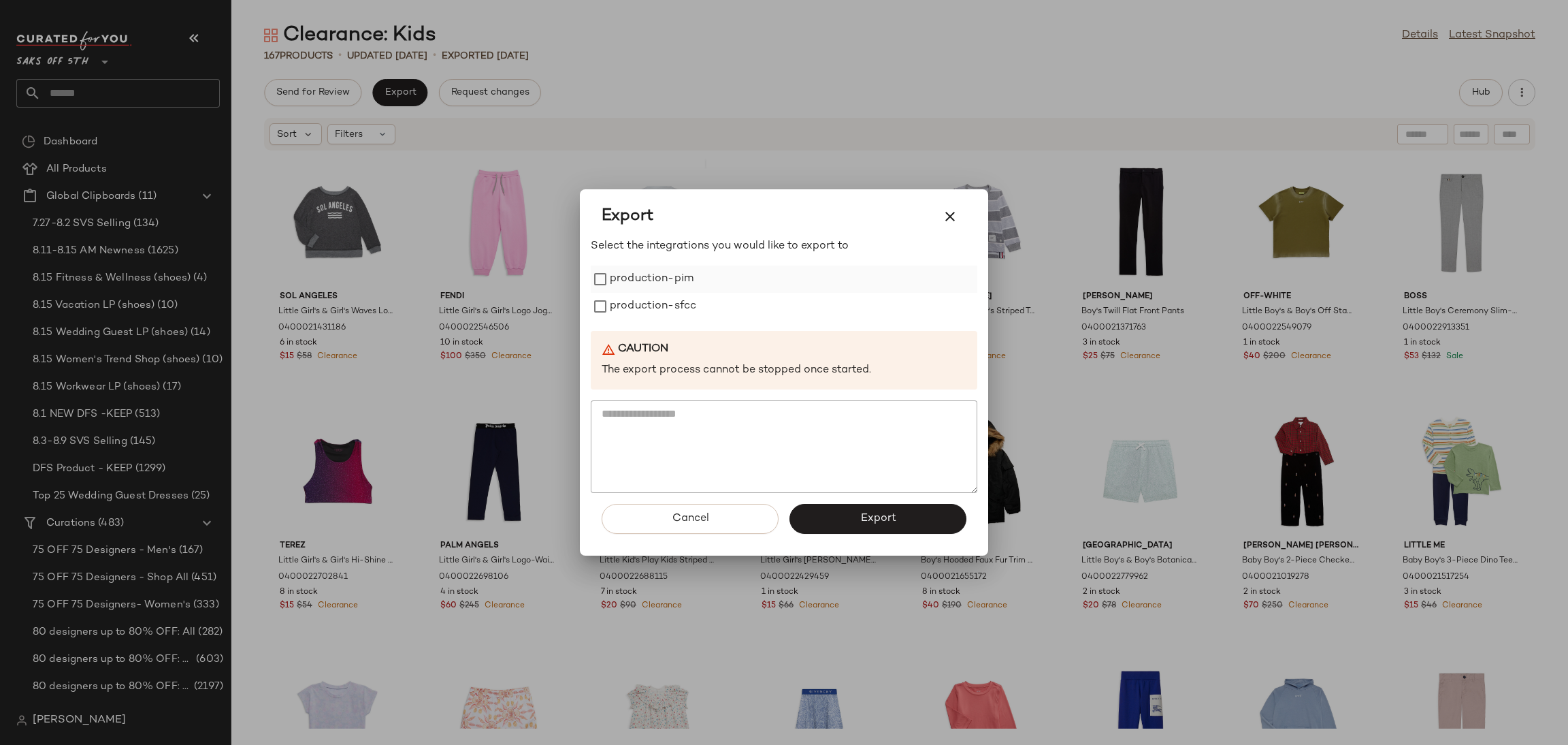
click at [620, 287] on label "production-pim" at bounding box center [651, 279] width 83 height 27
click at [628, 321] on div "Select the integrations you would like to export to production-pim production-s…" at bounding box center [784, 365] width 387 height 255
click at [640, 315] on label "production-sfcc" at bounding box center [652, 306] width 86 height 27
click at [898, 518] on button "Export" at bounding box center [878, 518] width 177 height 30
